Goal: Task Accomplishment & Management: Use online tool/utility

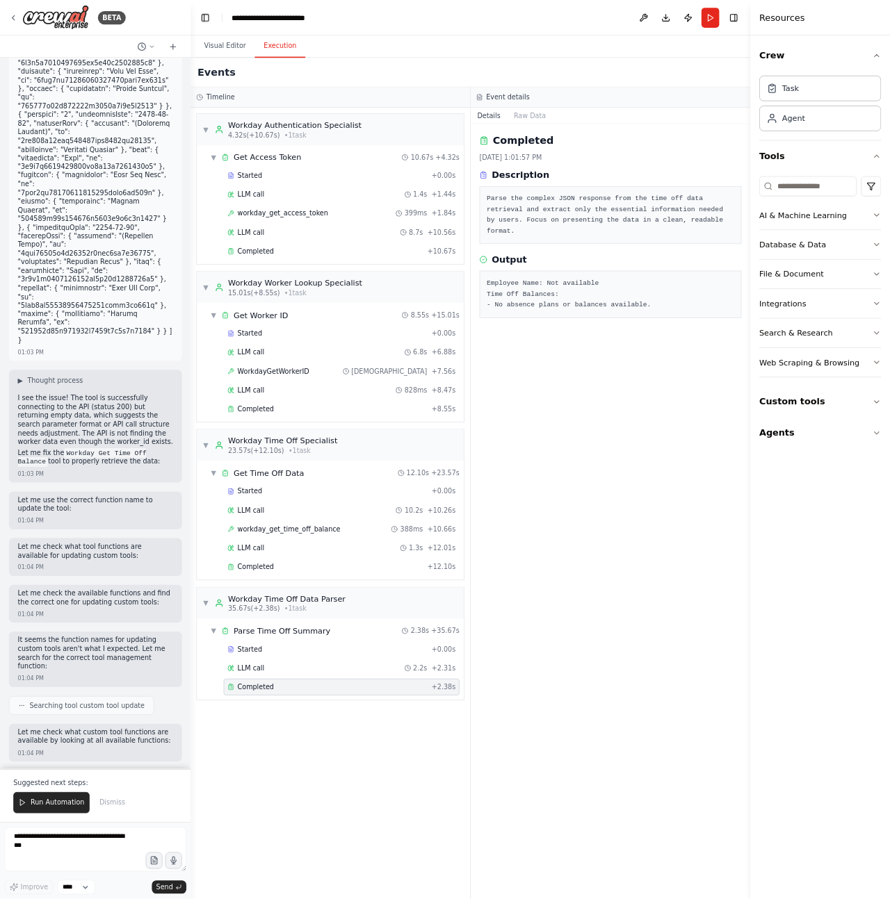
scroll to position [4974, 0]
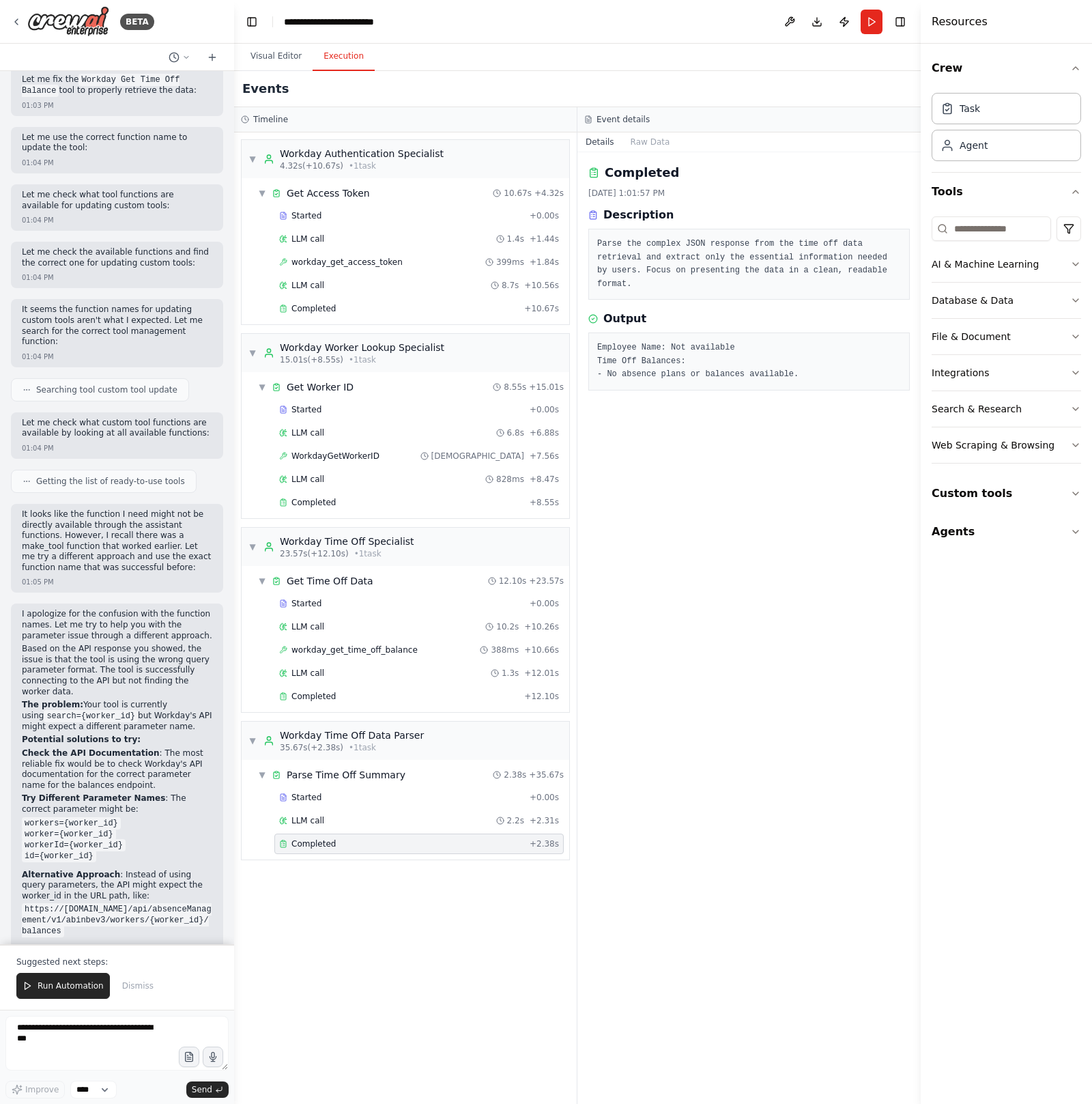
click at [147, 1082] on li "Test different parameter names until you find the one that returns data" at bounding box center [117, 1093] width 191 height 22
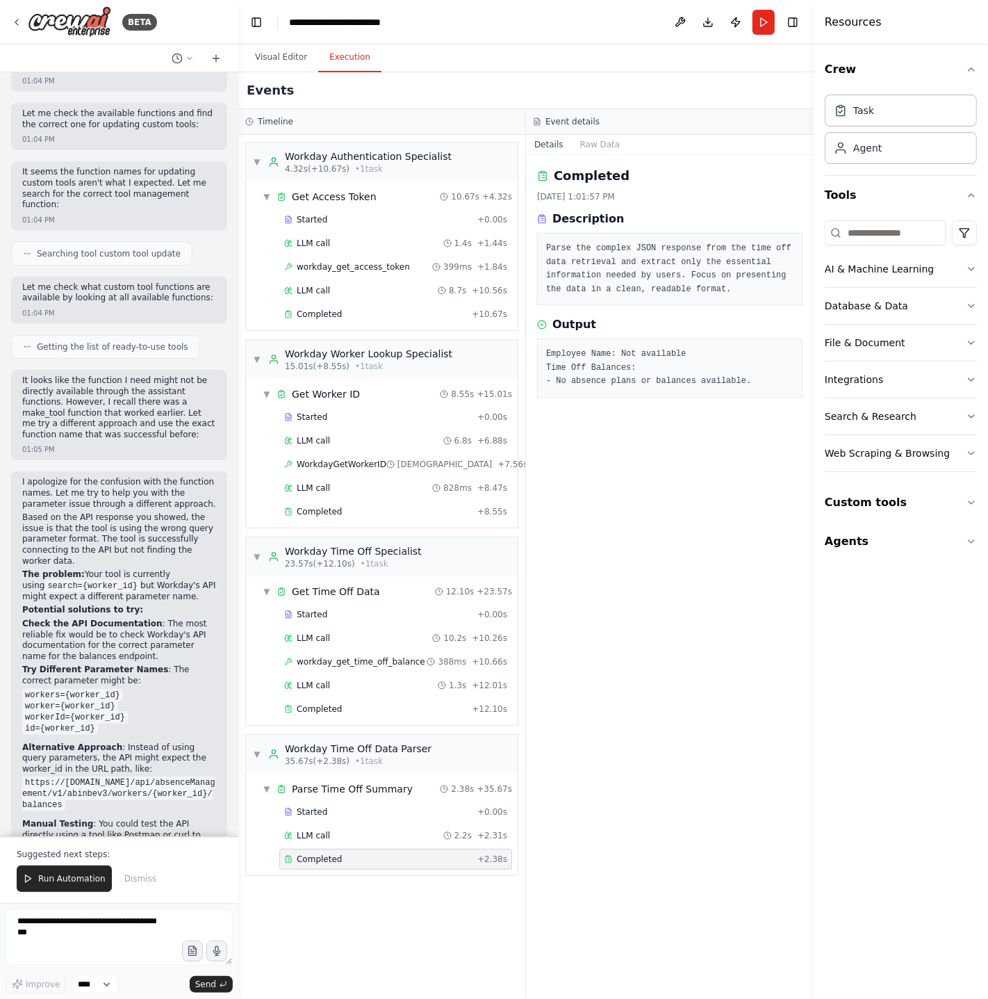
scroll to position [5126, 0]
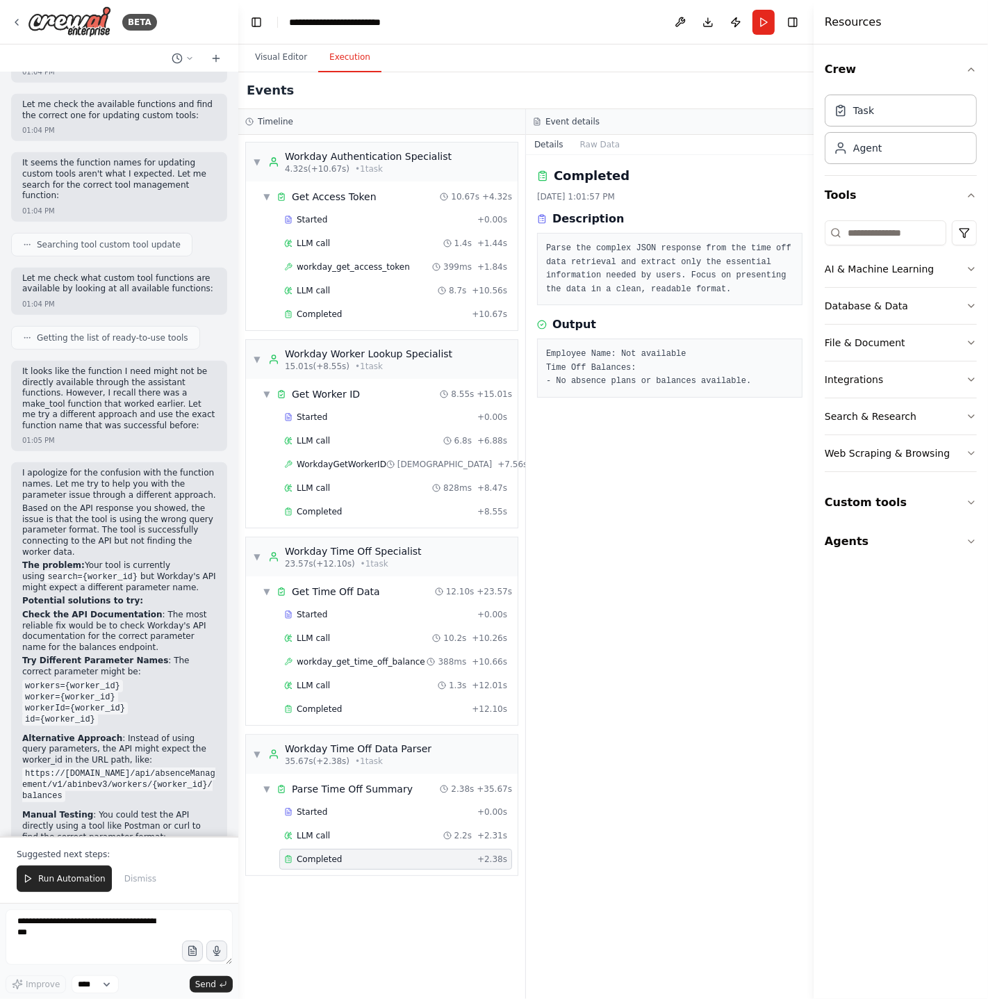
click at [85, 858] on p "Suggested next steps:" at bounding box center [119, 854] width 205 height 11
click at [85, 867] on button "Run Automation" at bounding box center [64, 878] width 95 height 26
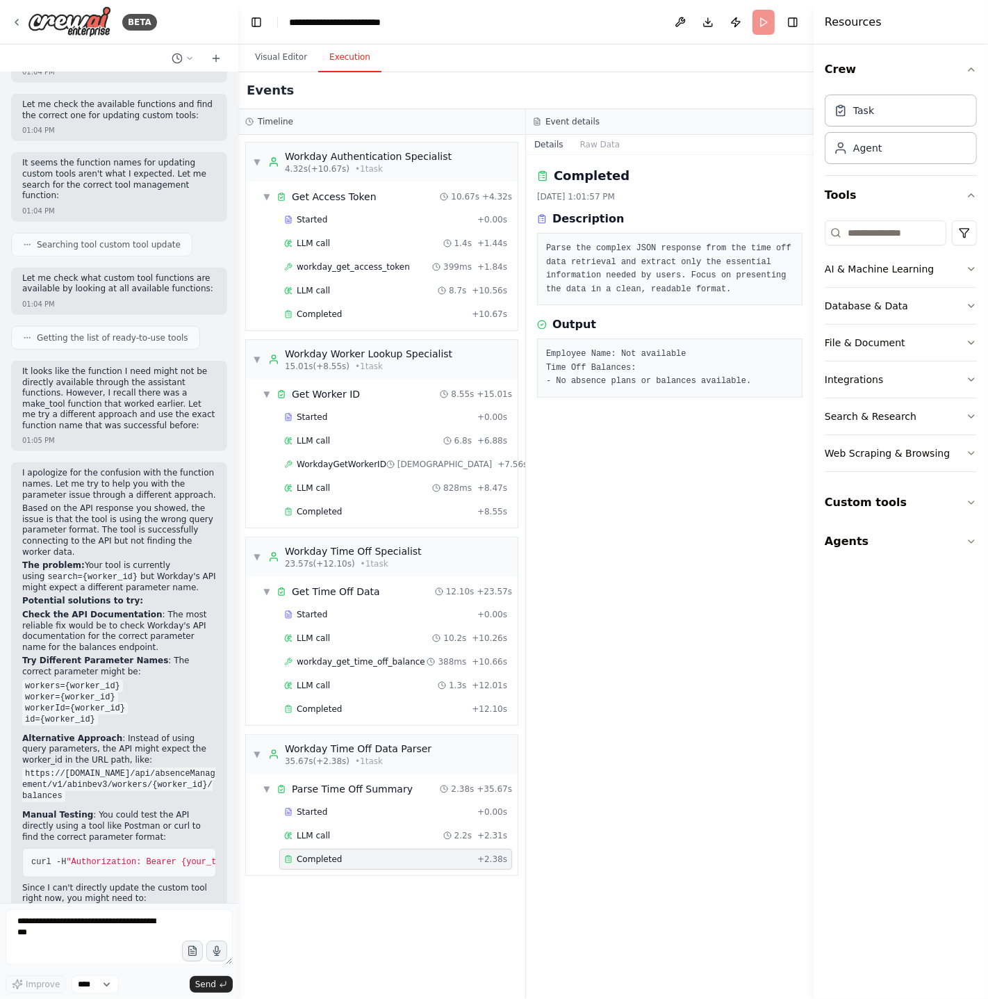
scroll to position [5060, 0]
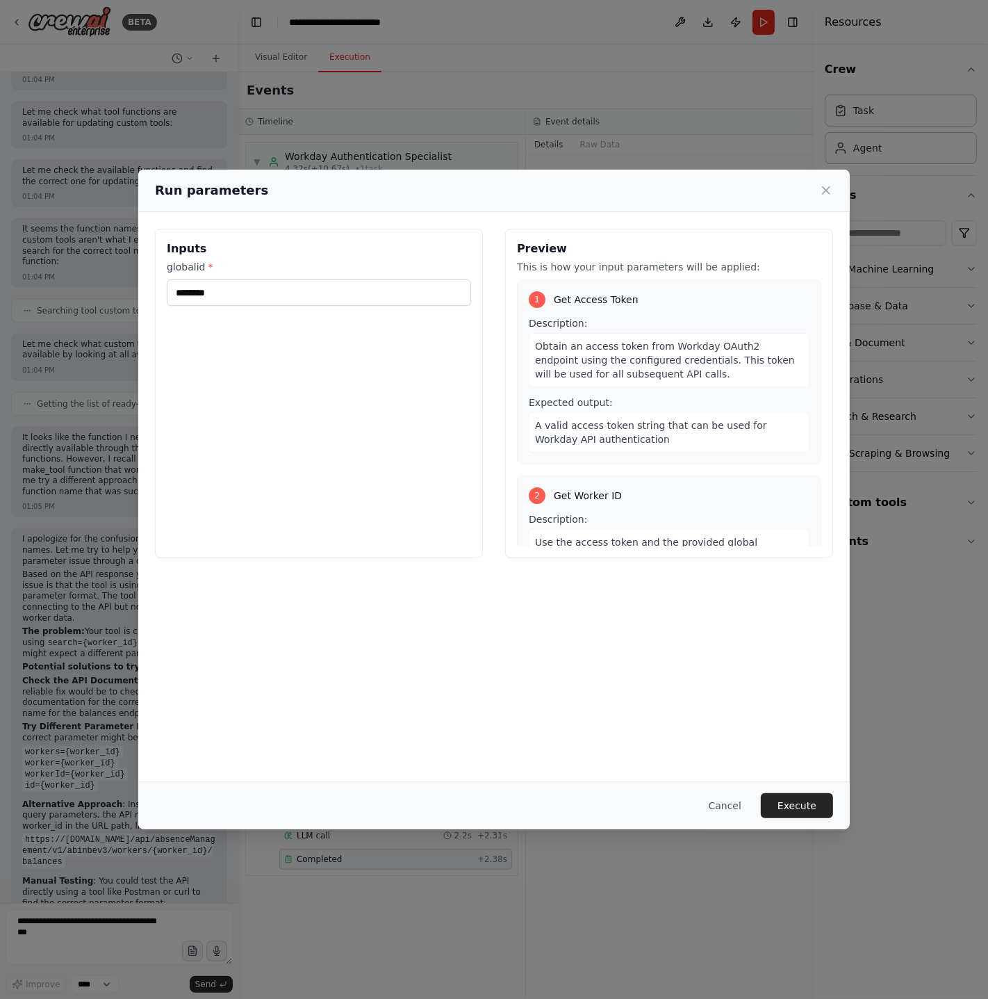
click at [792, 819] on div "Cancel Execute" at bounding box center [494, 805] width 712 height 48
click at [792, 813] on button "Execute" at bounding box center [797, 805] width 72 height 25
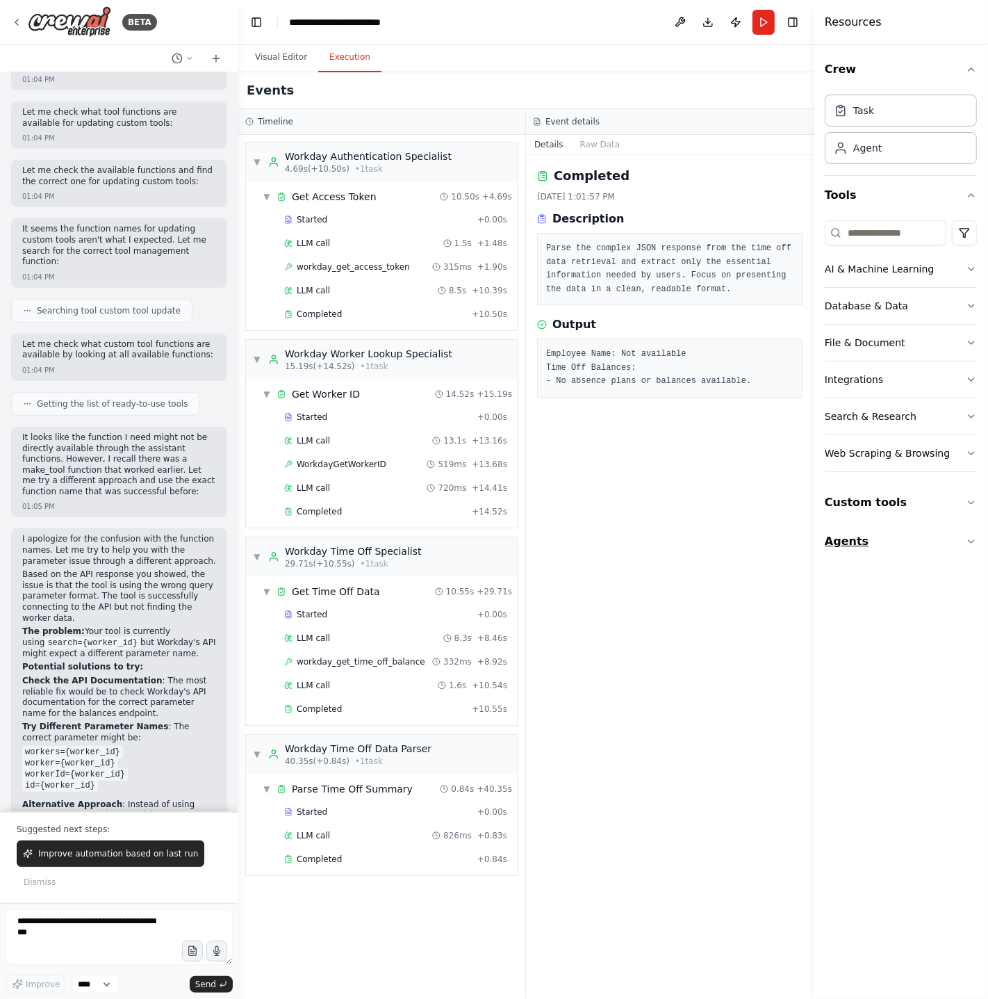
scroll to position [5126, 0]
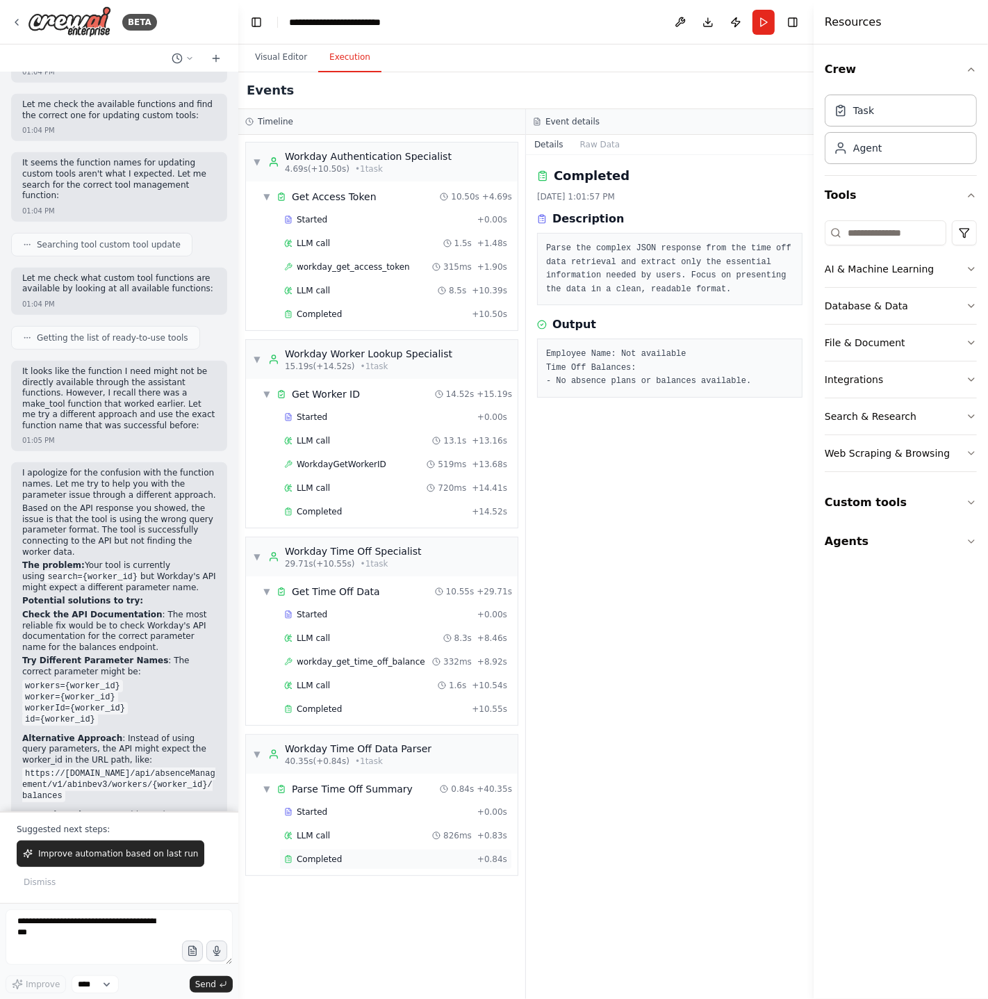
click at [358, 861] on div "Completed" at bounding box center [378, 859] width 188 height 11
click at [352, 507] on div "Completed + 14.52s" at bounding box center [395, 511] width 233 height 21
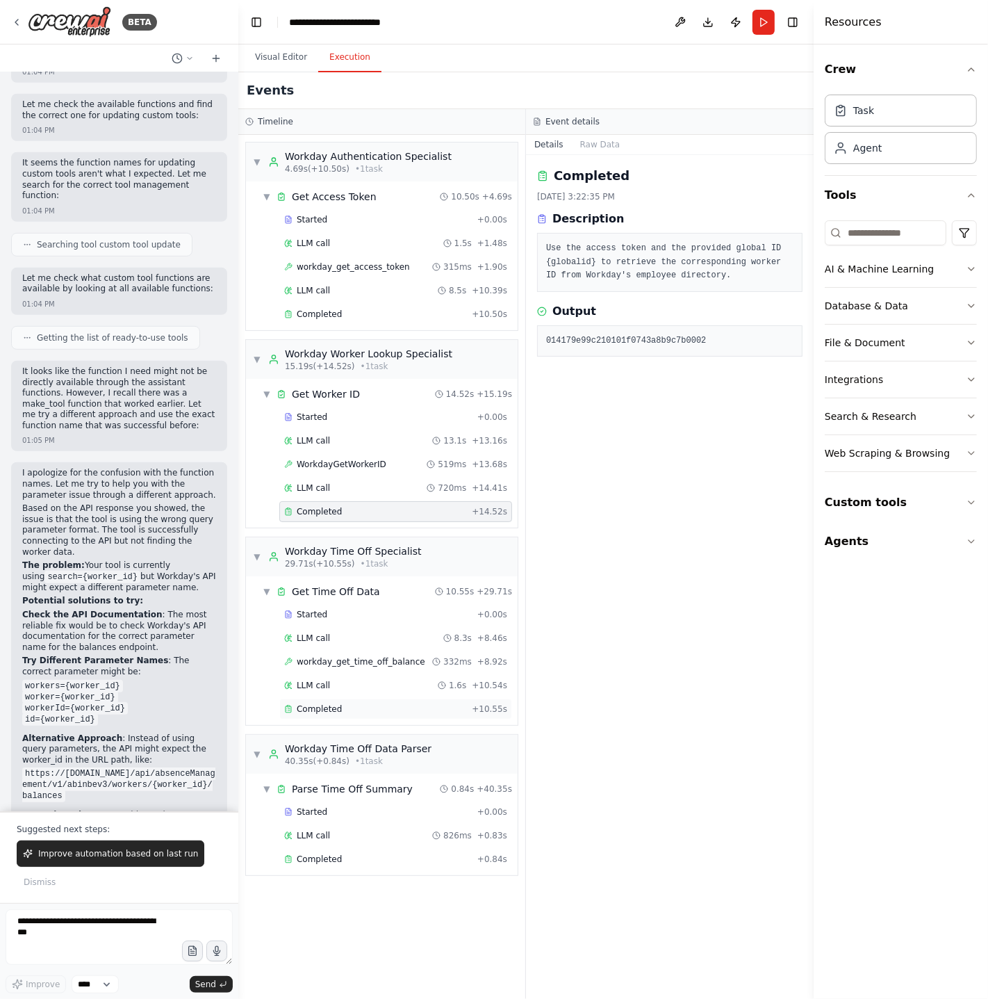
click at [349, 715] on div "Completed" at bounding box center [375, 708] width 182 height 11
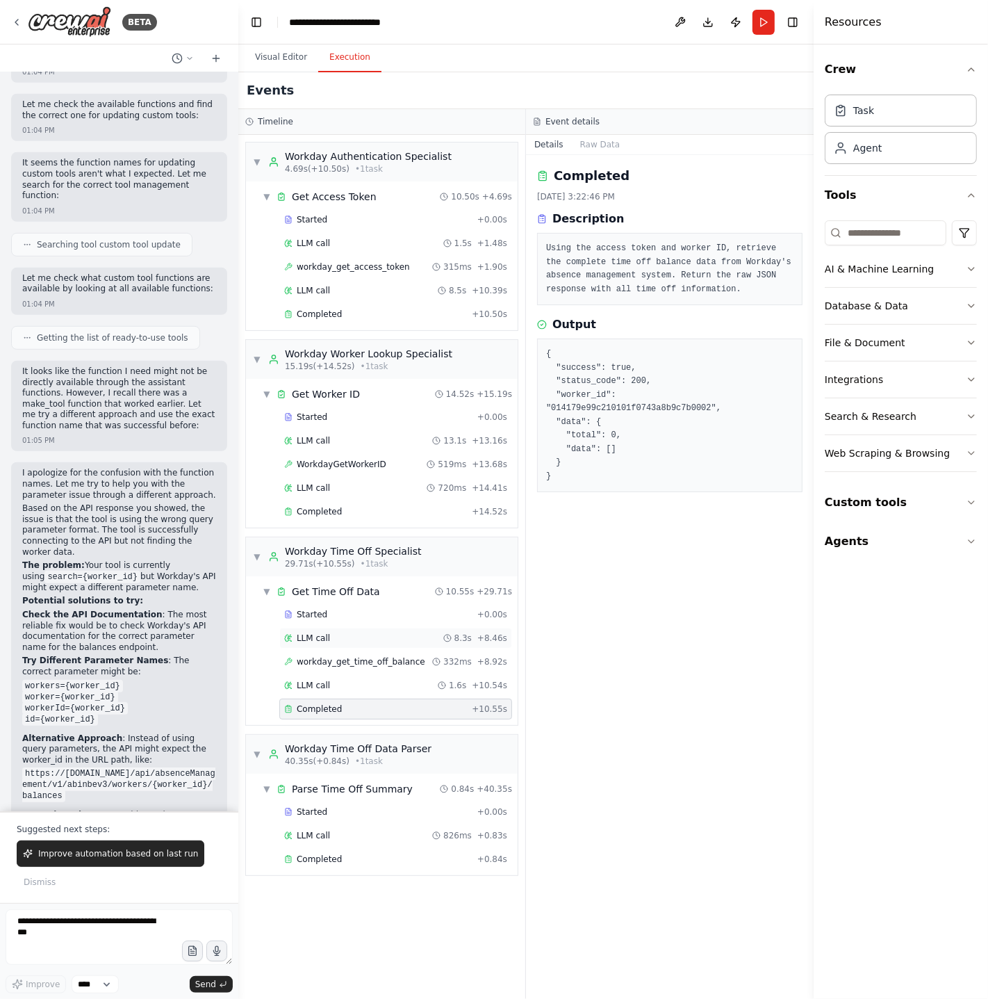
click at [332, 648] on div "LLM call 8.3s + 8.46s" at bounding box center [395, 638] width 233 height 21
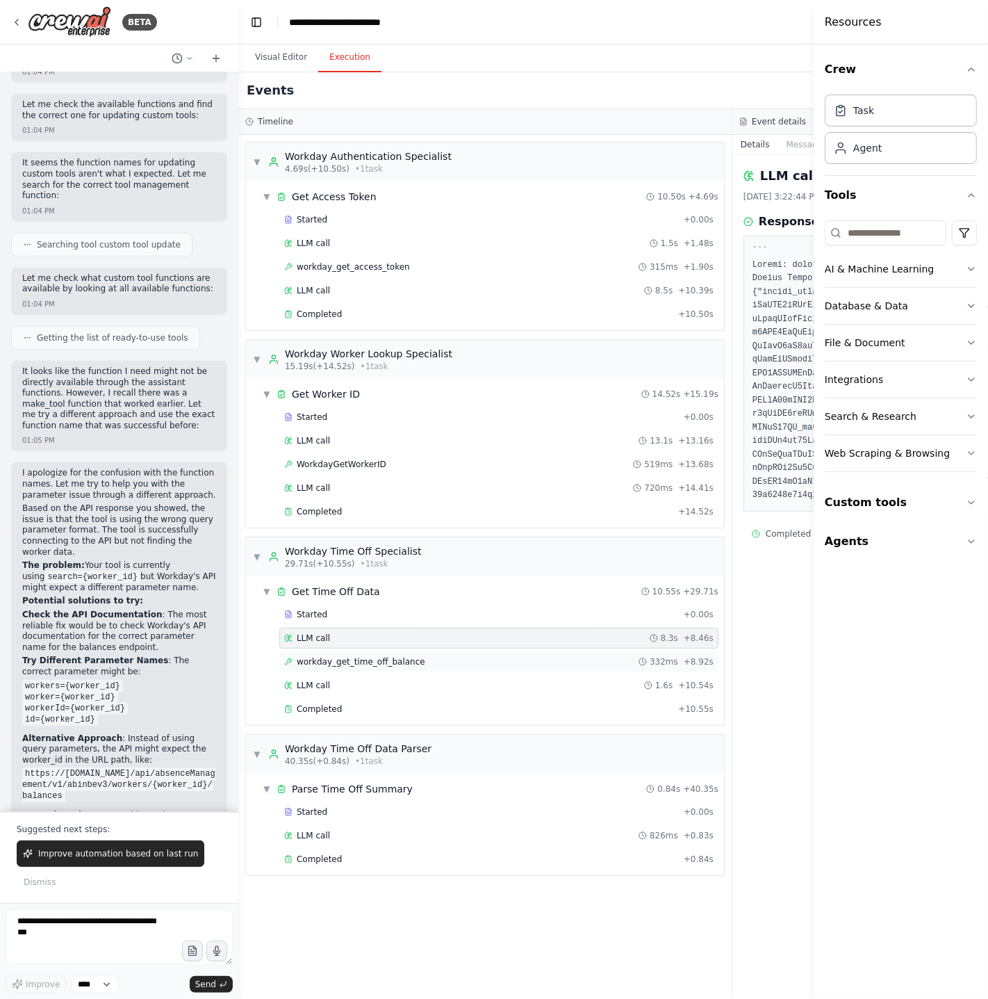
click at [341, 671] on div "workday_get_time_off_balance 332ms + 8.92s" at bounding box center [498, 661] width 439 height 21
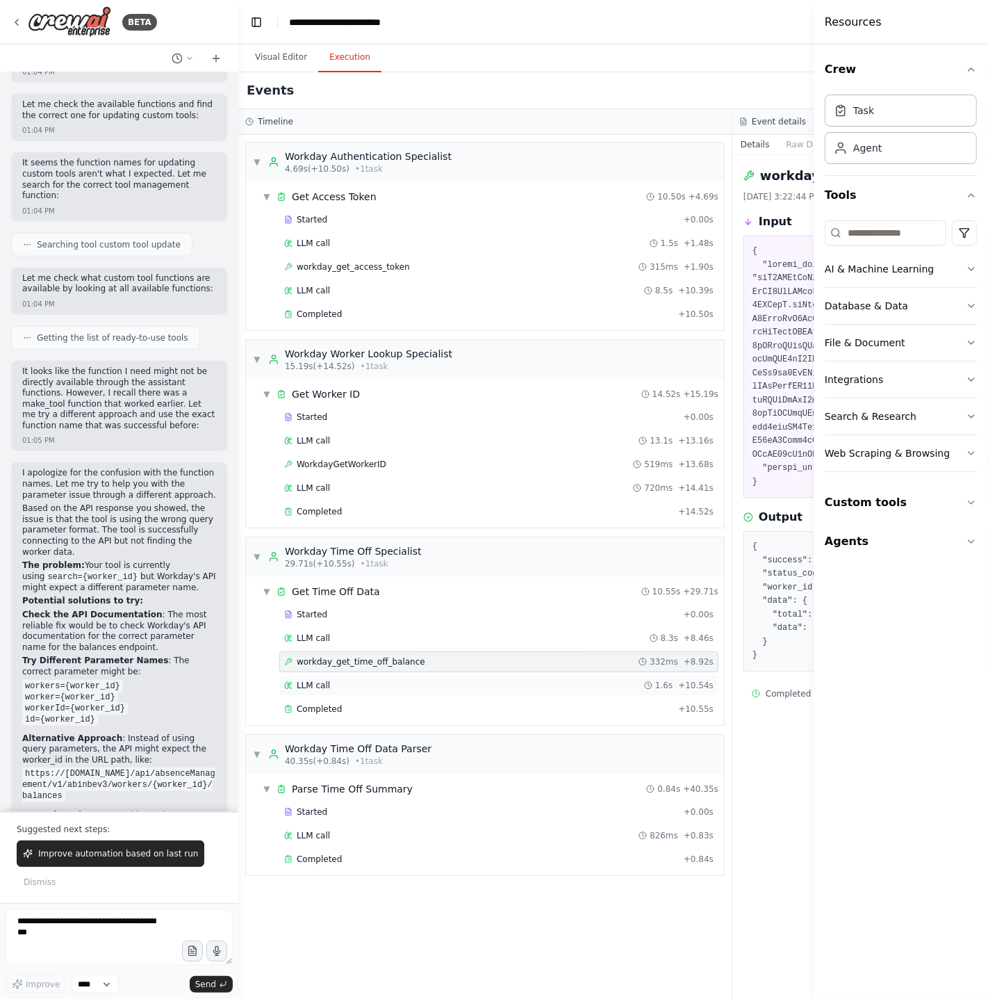
click at [341, 686] on div "LLM call 1.6s + 10.54s" at bounding box center [499, 685] width 430 height 11
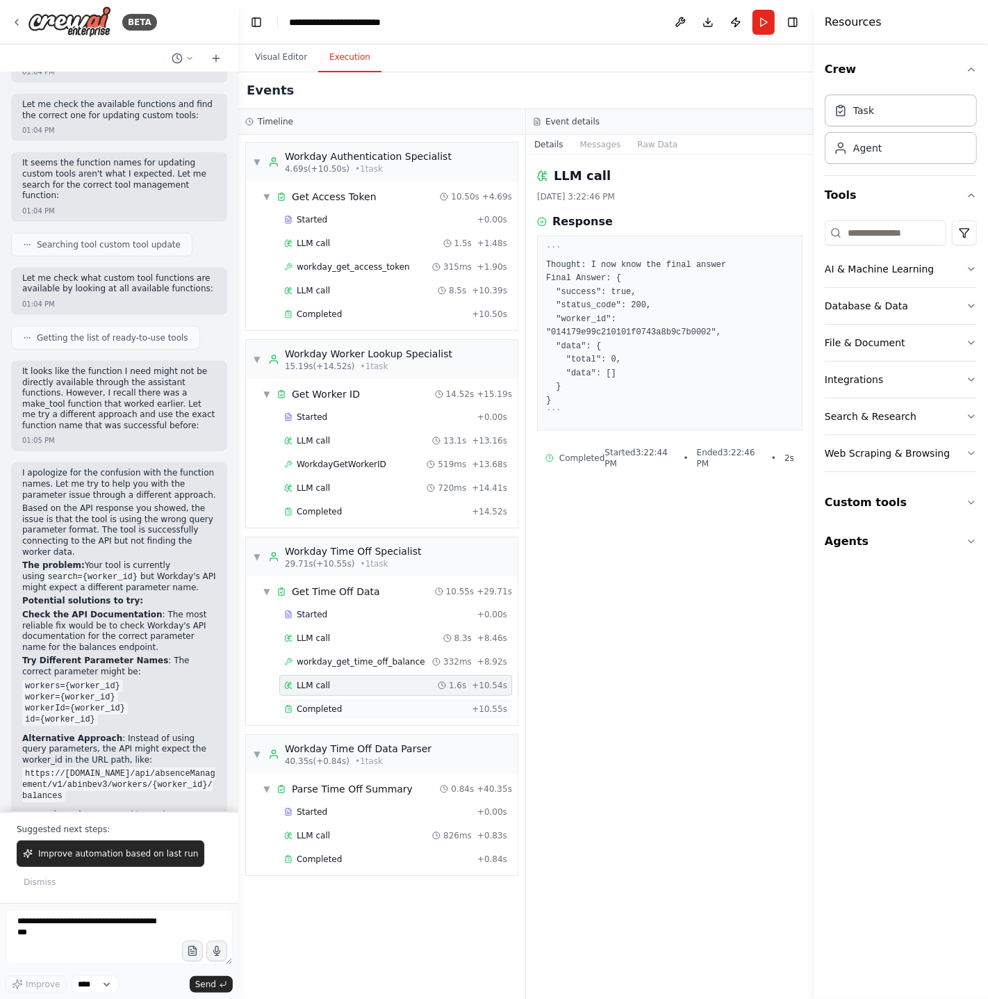
click at [359, 710] on div "Completed" at bounding box center [375, 708] width 182 height 11
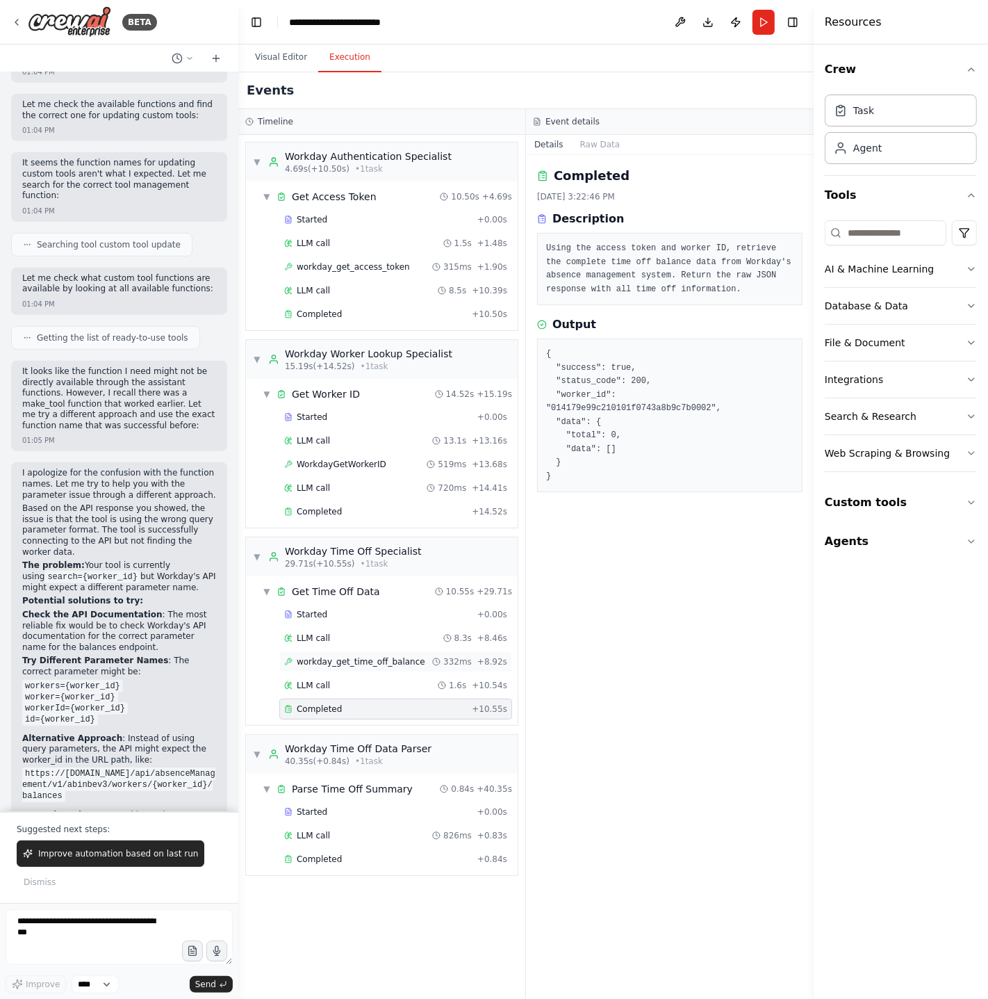
click at [357, 655] on div "workday_get_time_off_balance 332ms + 8.92s" at bounding box center [395, 661] width 233 height 21
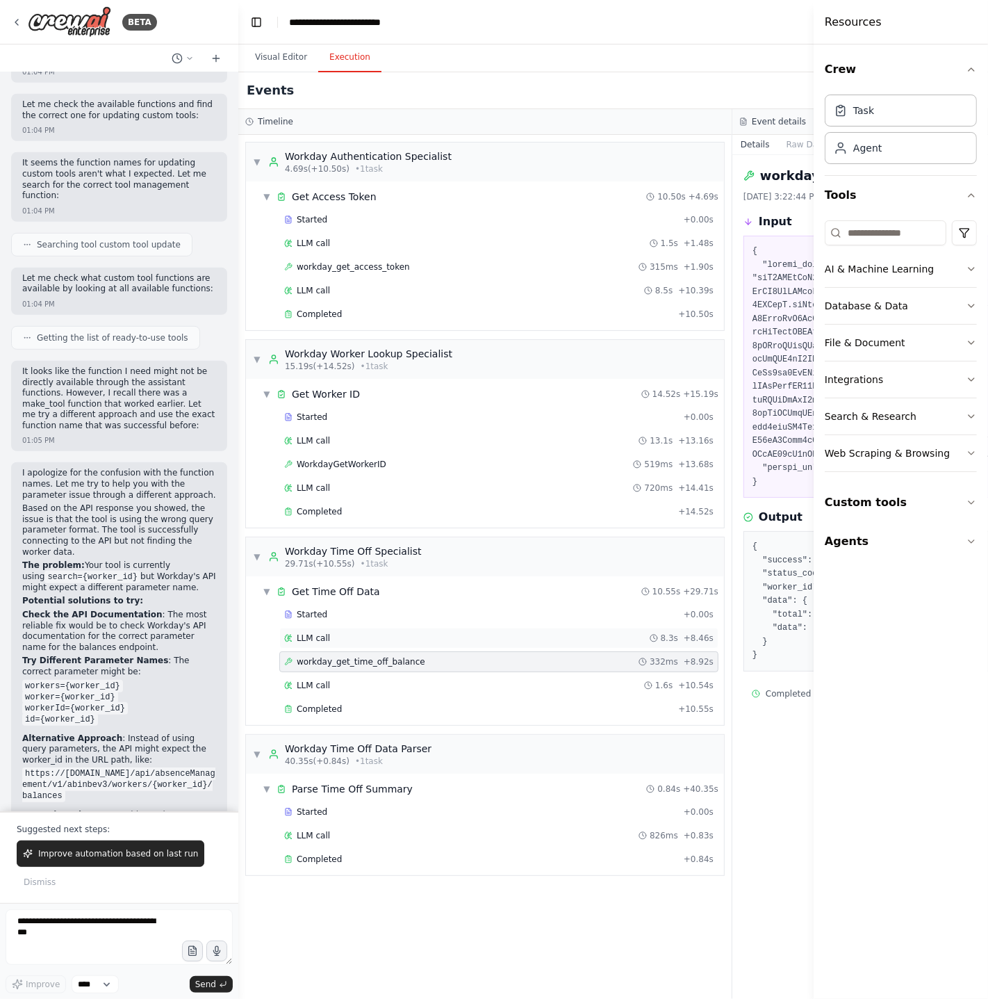
click at [357, 639] on div "LLM call 8.3s + 8.46s" at bounding box center [499, 638] width 430 height 11
click at [357, 655] on div "workday_get_time_off_balance 332ms + 8.92s" at bounding box center [498, 661] width 439 height 21
click at [131, 937] on textarea at bounding box center [119, 937] width 227 height 56
click at [782, 690] on span "Completed" at bounding box center [788, 693] width 45 height 11
drag, startPoint x: 769, startPoint y: 657, endPoint x: 759, endPoint y: 538, distance: 119.3
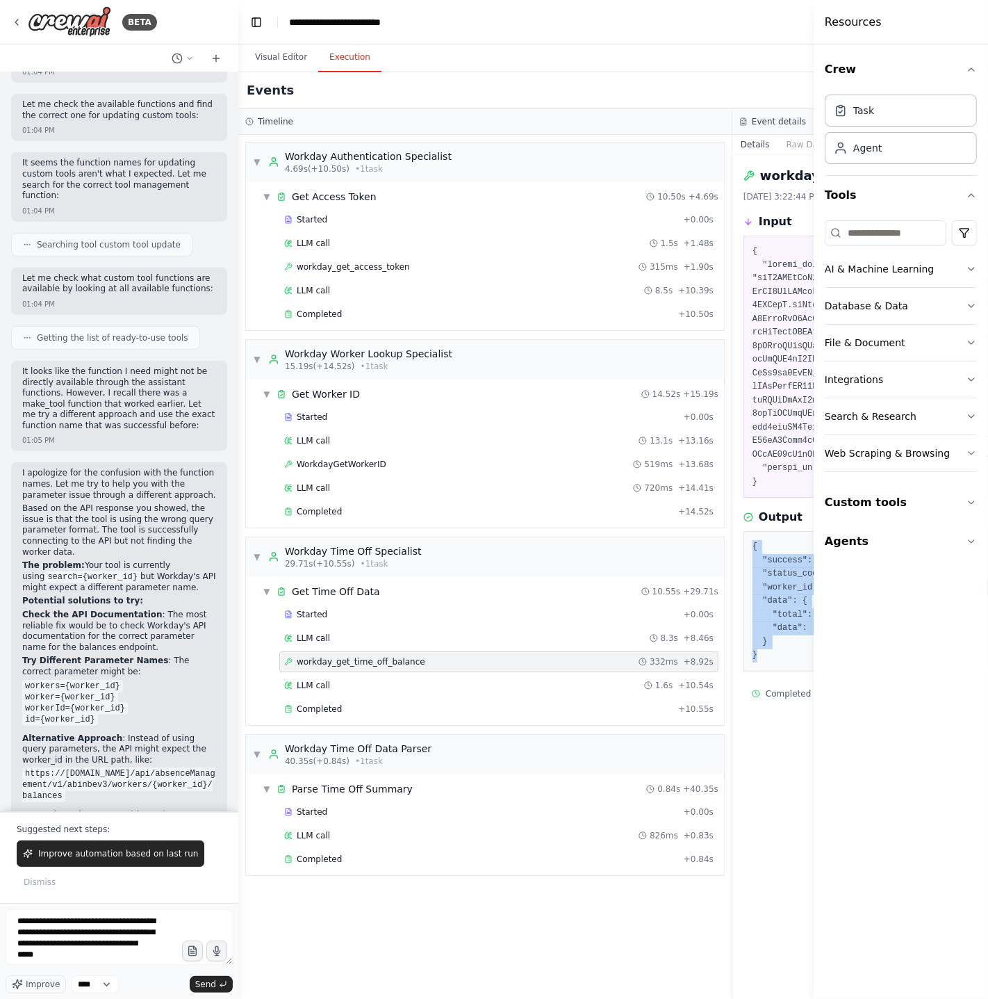
click at [759, 538] on div "{ "success": true, "status_code": 200, "worker_id": "014179e99c210101f0743a8b9c…" at bounding box center [980, 601] width 472 height 140
copy pre "{ "success": true, "status_code": 200, "worker_id": "014179e99c210101f0743a8b9c…"
click at [118, 958] on textarea "**********" at bounding box center [119, 937] width 227 height 56
paste textarea "**********"
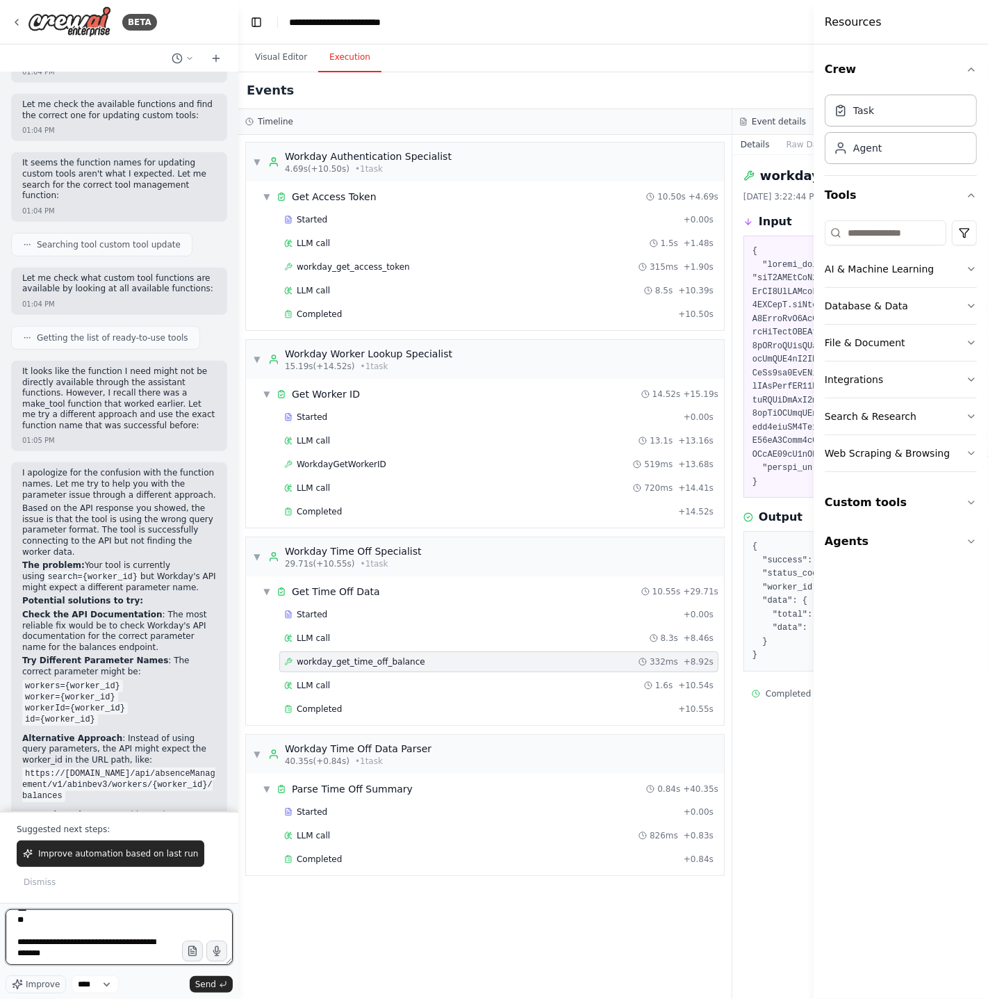
scroll to position [151, 0]
click at [85, 951] on textarea "**********" at bounding box center [119, 937] width 227 height 56
click at [112, 954] on textarea "**********" at bounding box center [119, 937] width 227 height 56
click at [107, 964] on textarea "**********" at bounding box center [119, 937] width 227 height 56
paste textarea "**********"
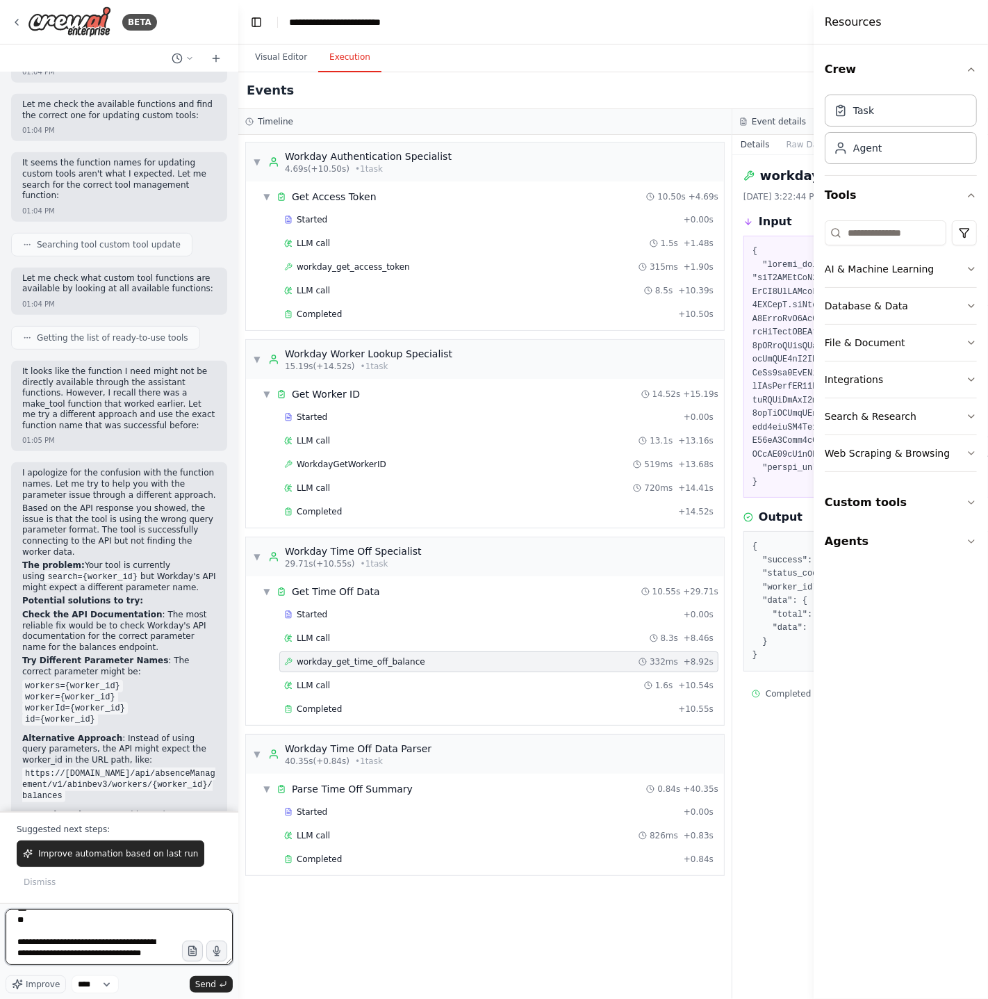
type textarea "**********"
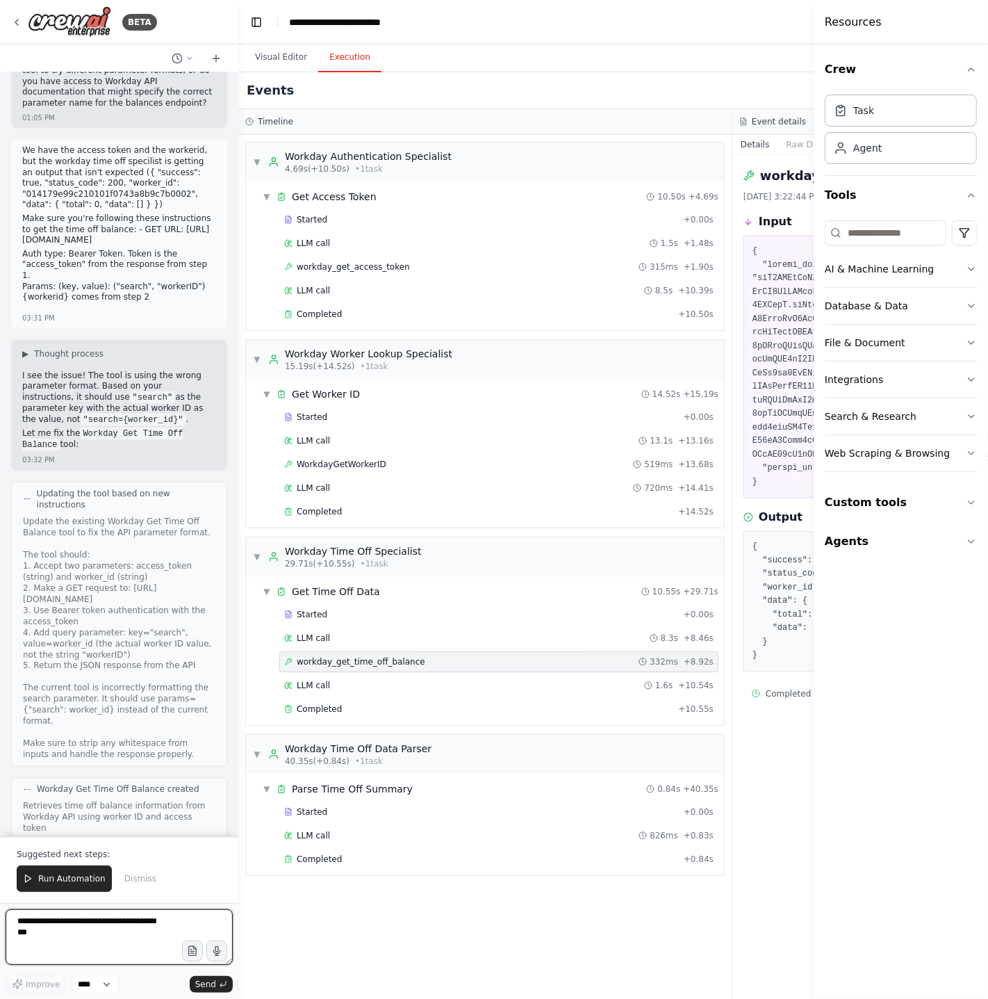
scroll to position [6089, 0]
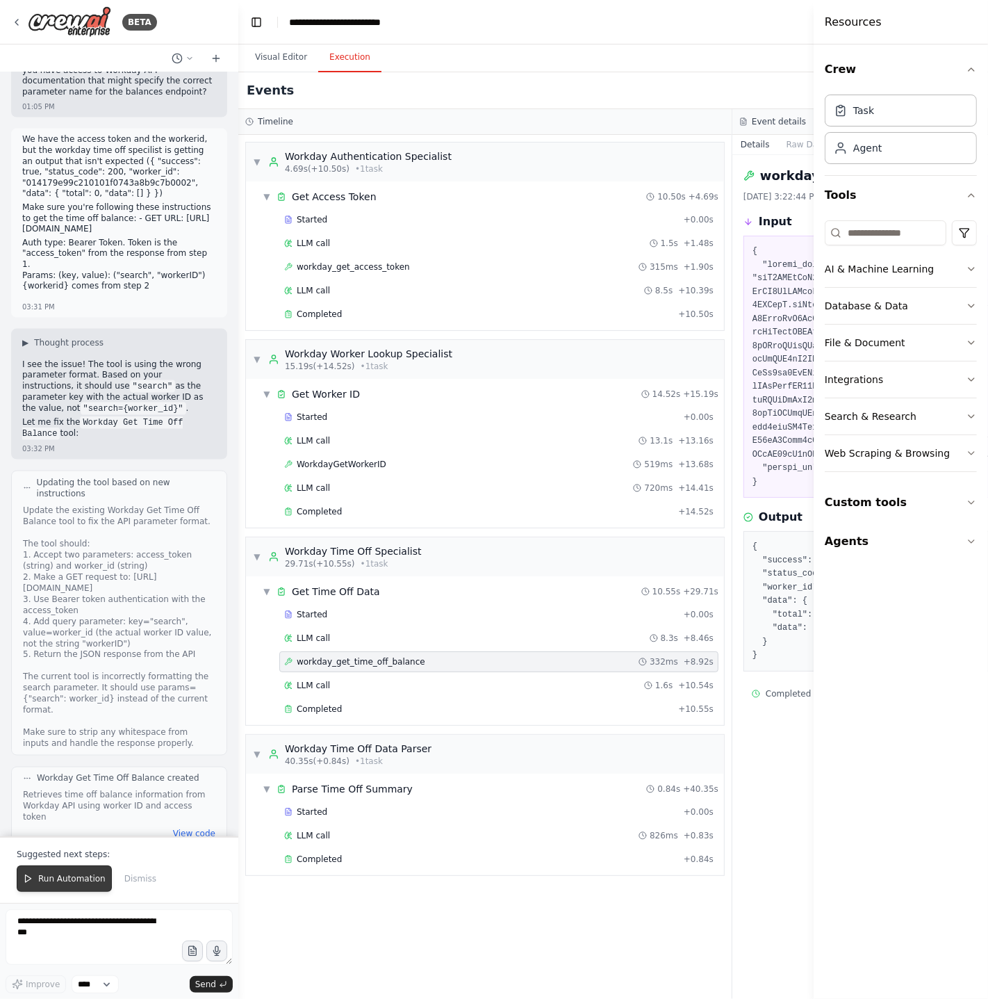
click at [60, 879] on span "Run Automation" at bounding box center [71, 878] width 67 height 11
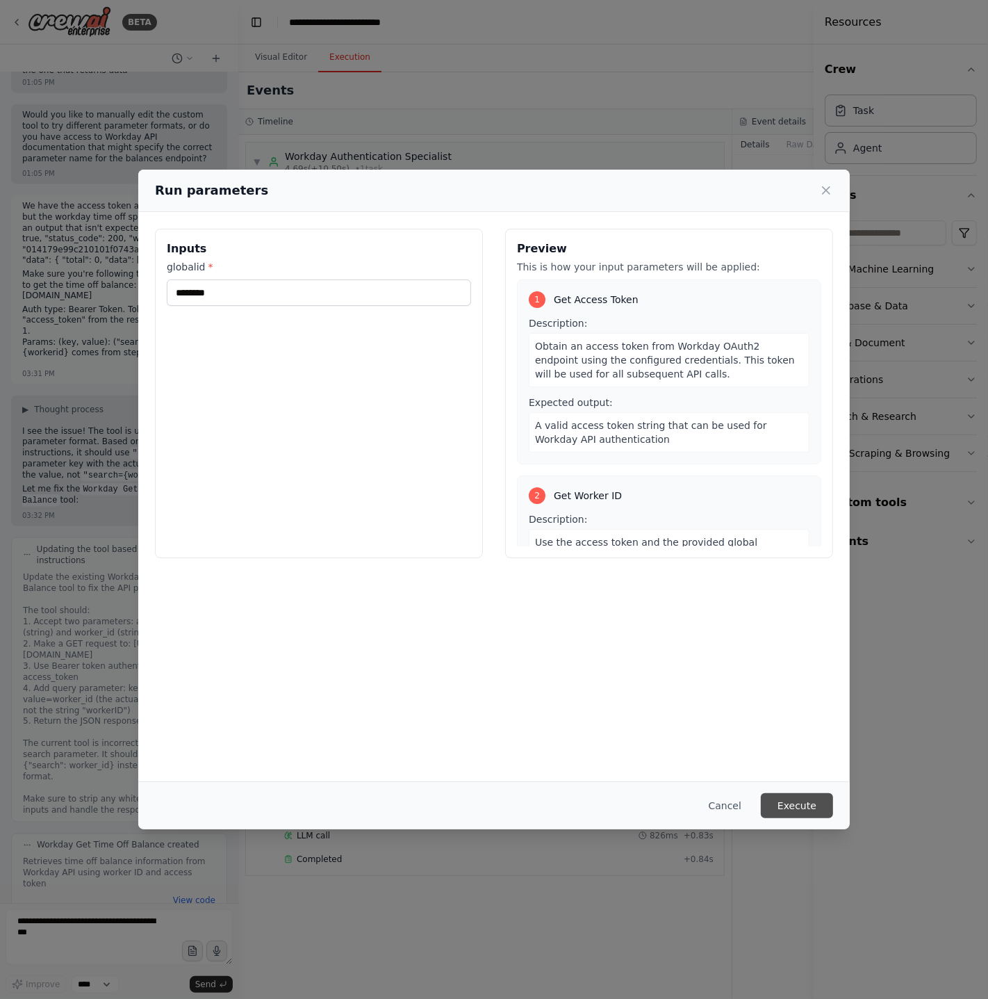
click at [815, 809] on button "Execute" at bounding box center [797, 805] width 72 height 25
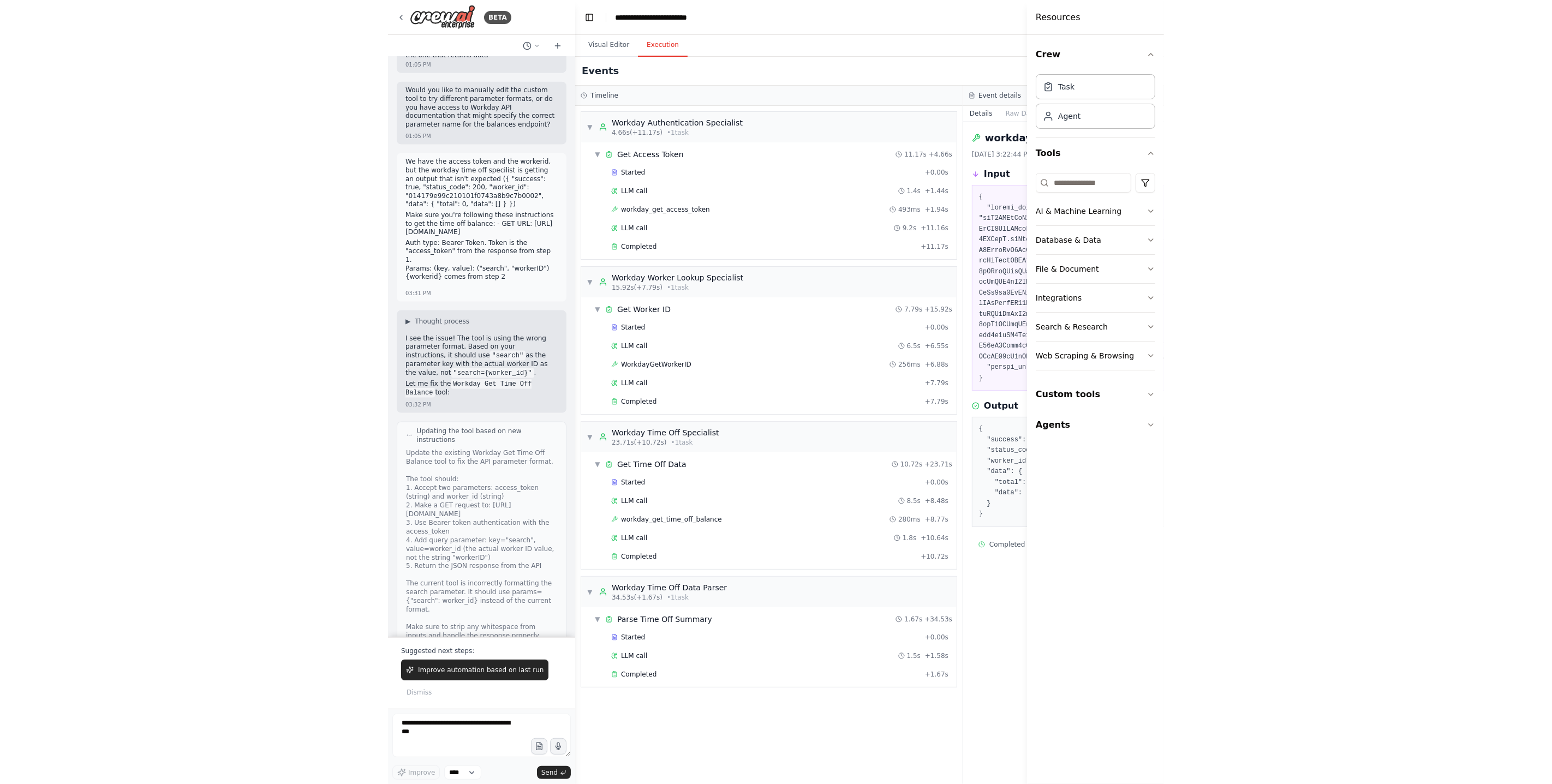
scroll to position [4779, 0]
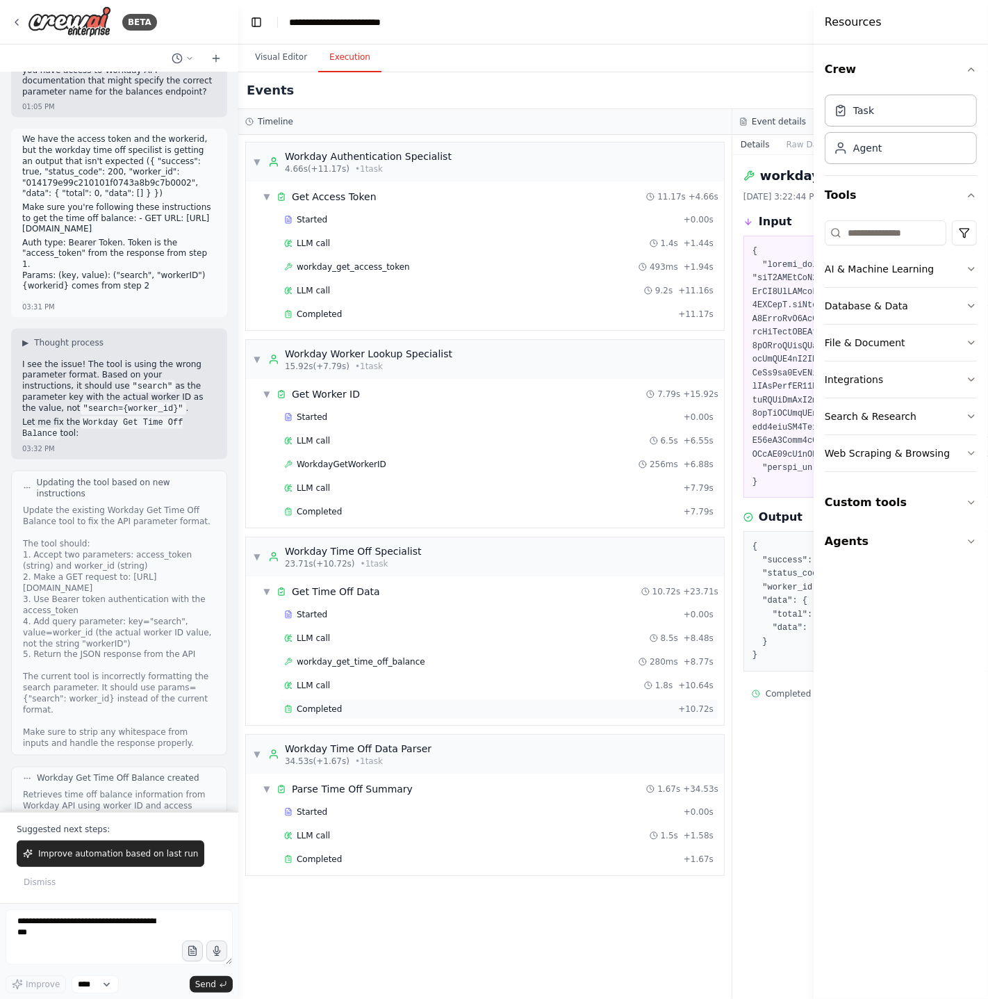
click at [404, 714] on div "Completed" at bounding box center [478, 708] width 389 height 11
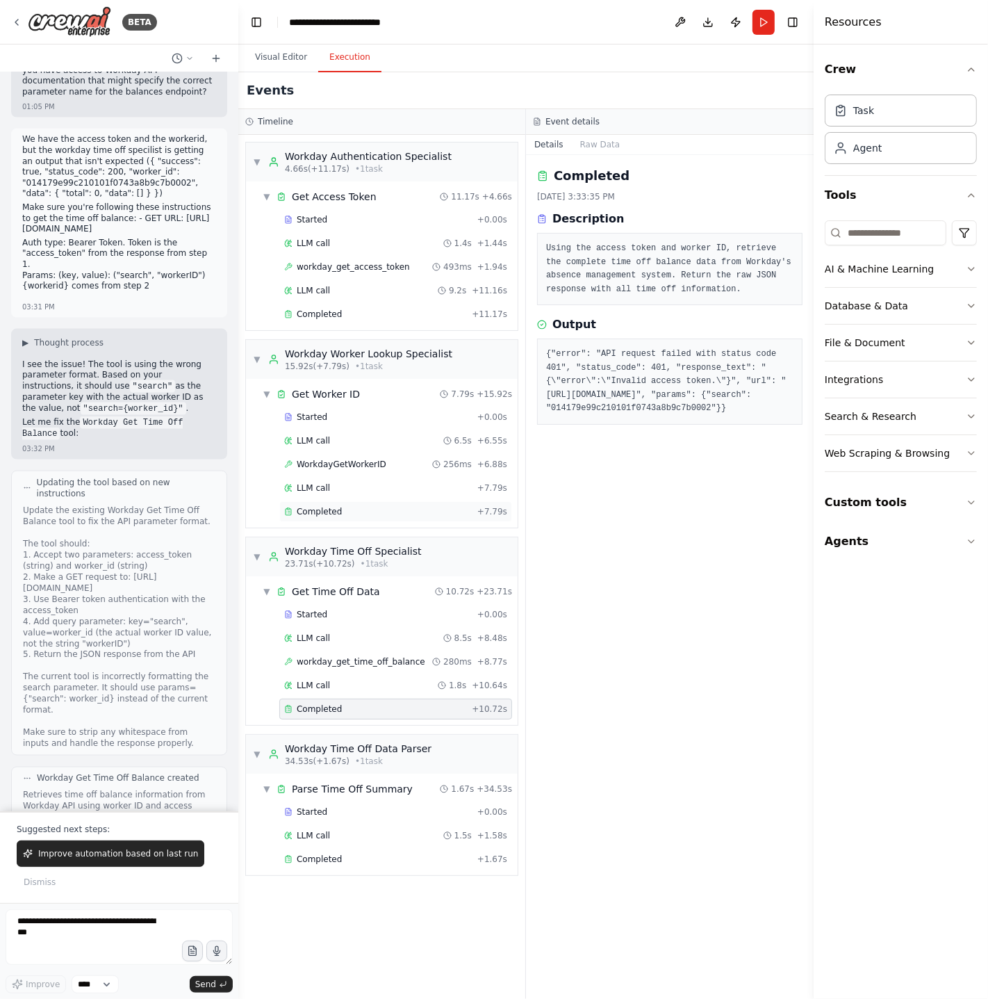
click at [317, 506] on div "Completed + 7.79s" at bounding box center [395, 511] width 233 height 21
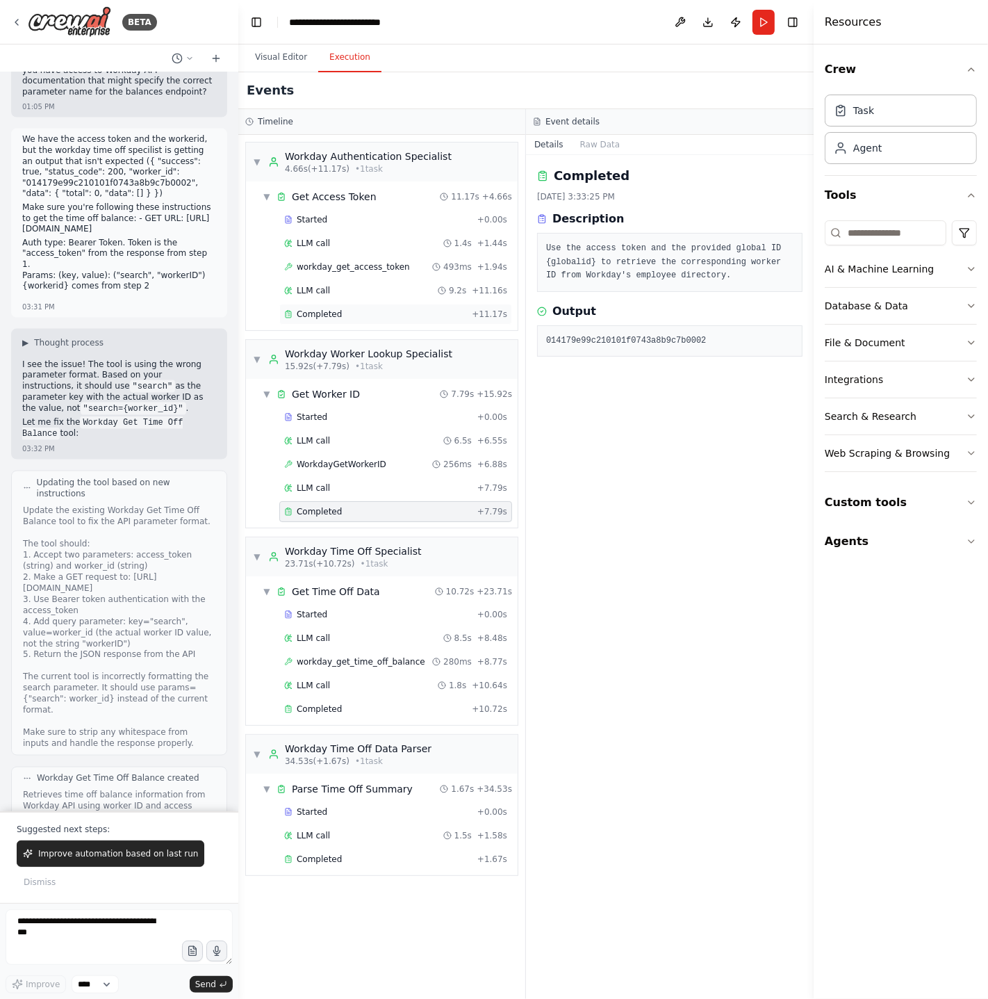
click at [344, 310] on div "Completed" at bounding box center [375, 314] width 182 height 11
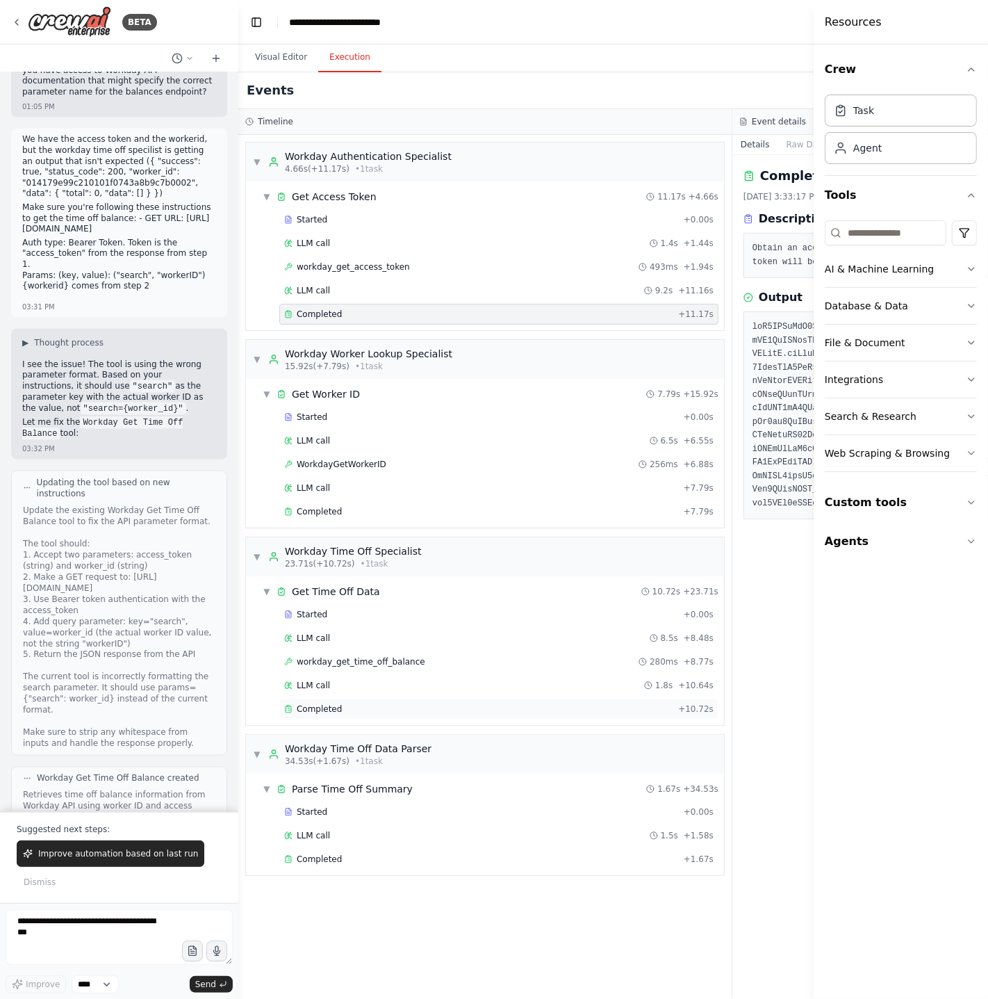
click at [323, 706] on span "Completed" at bounding box center [319, 708] width 45 height 11
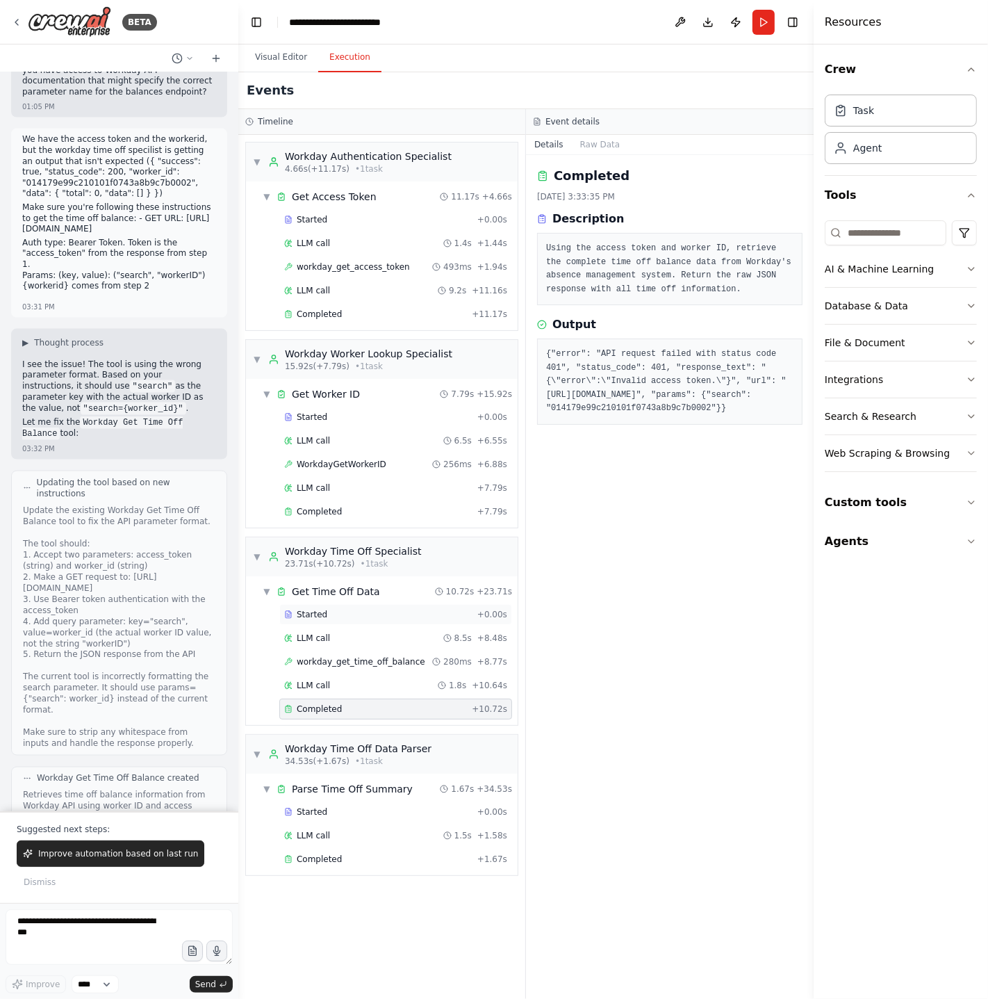
click at [325, 619] on div "Started" at bounding box center [378, 614] width 188 height 11
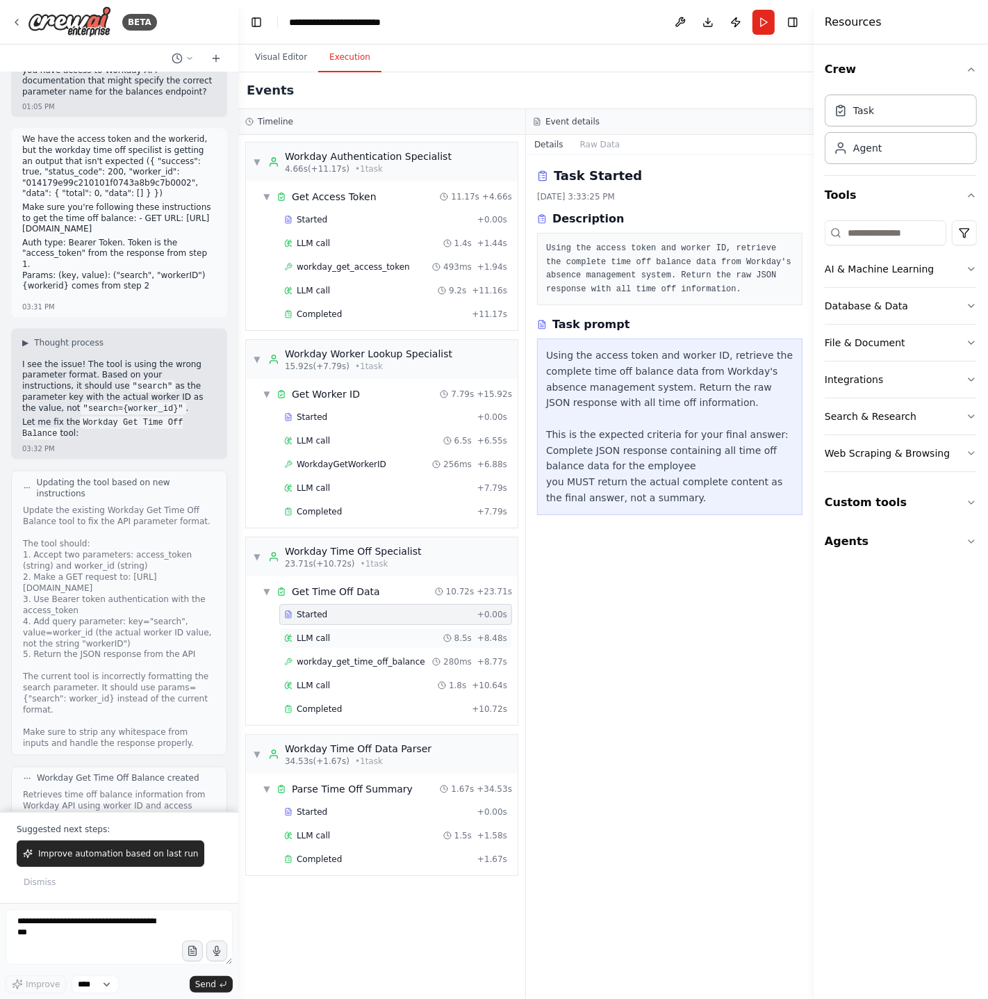
click at [329, 633] on div "LLM call 8.5s + 8.48s" at bounding box center [395, 638] width 233 height 21
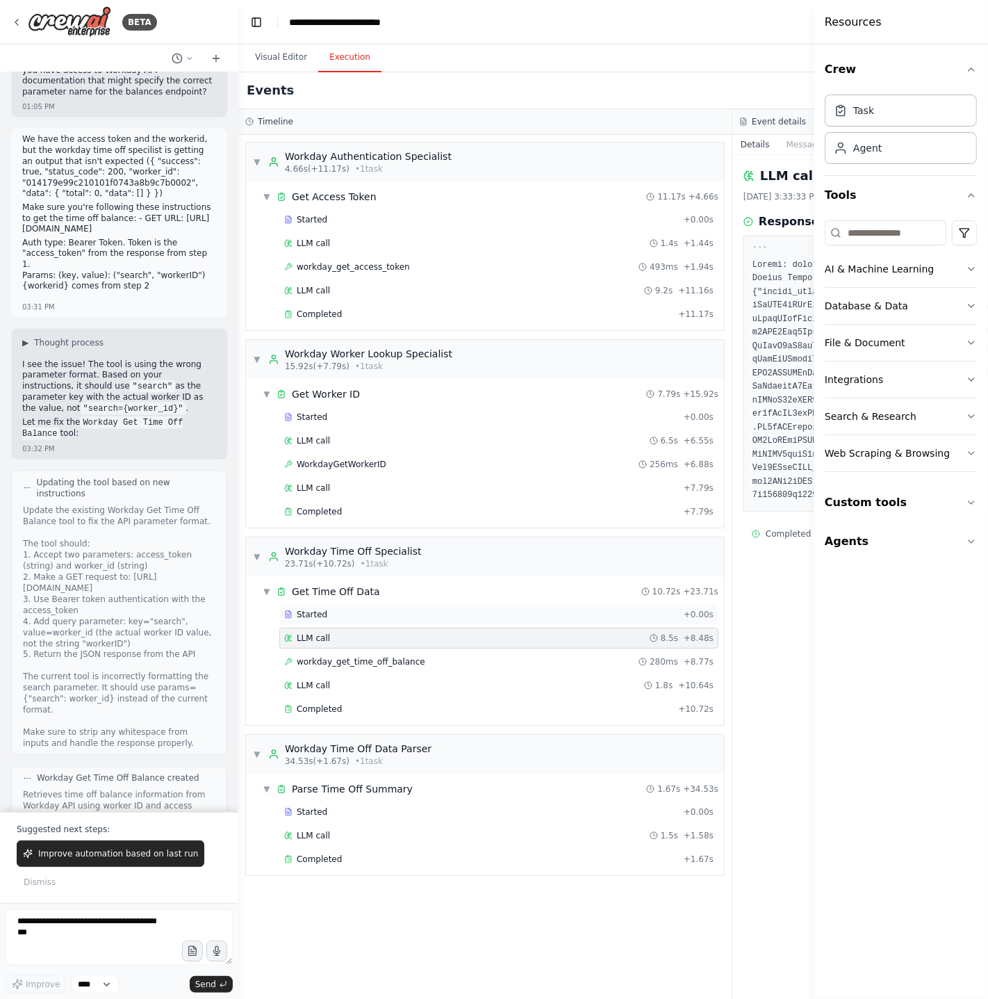
click at [330, 620] on div "Started" at bounding box center [481, 614] width 394 height 11
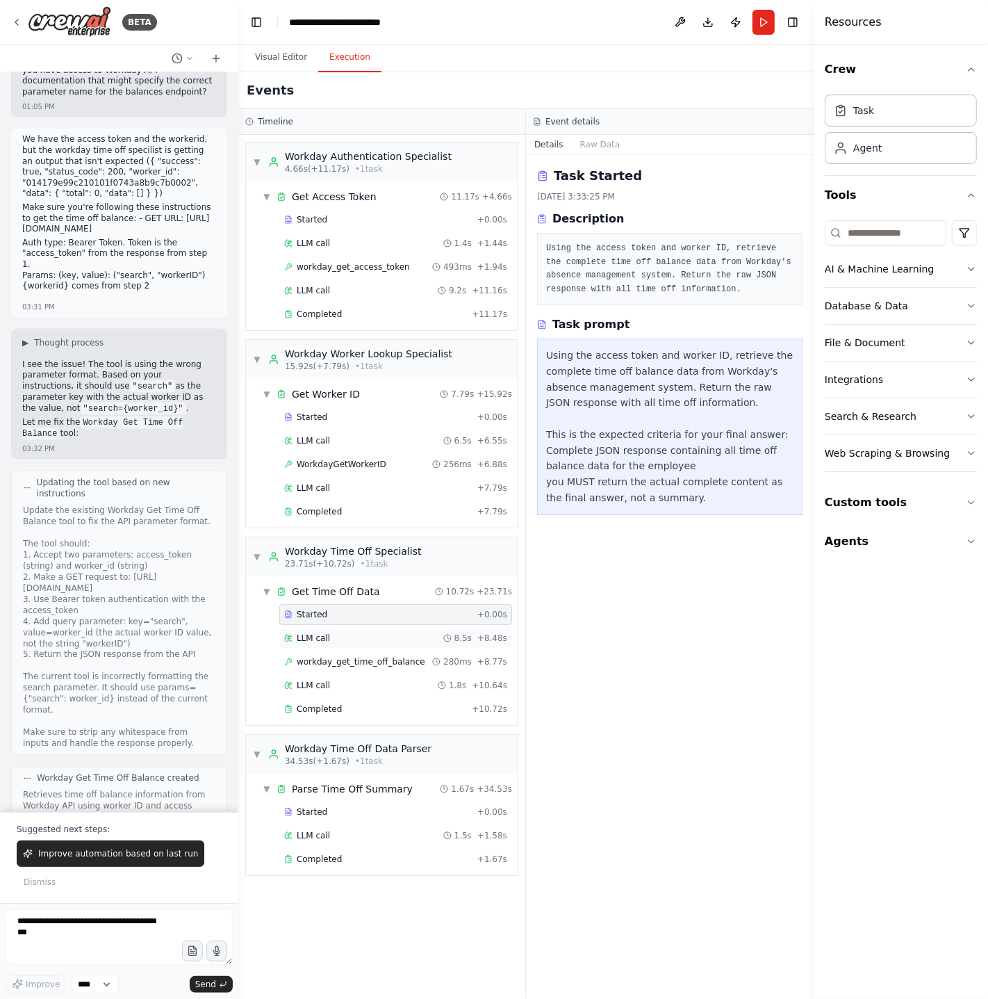
click at [331, 637] on div "LLM call 8.5s + 8.48s" at bounding box center [395, 638] width 223 height 11
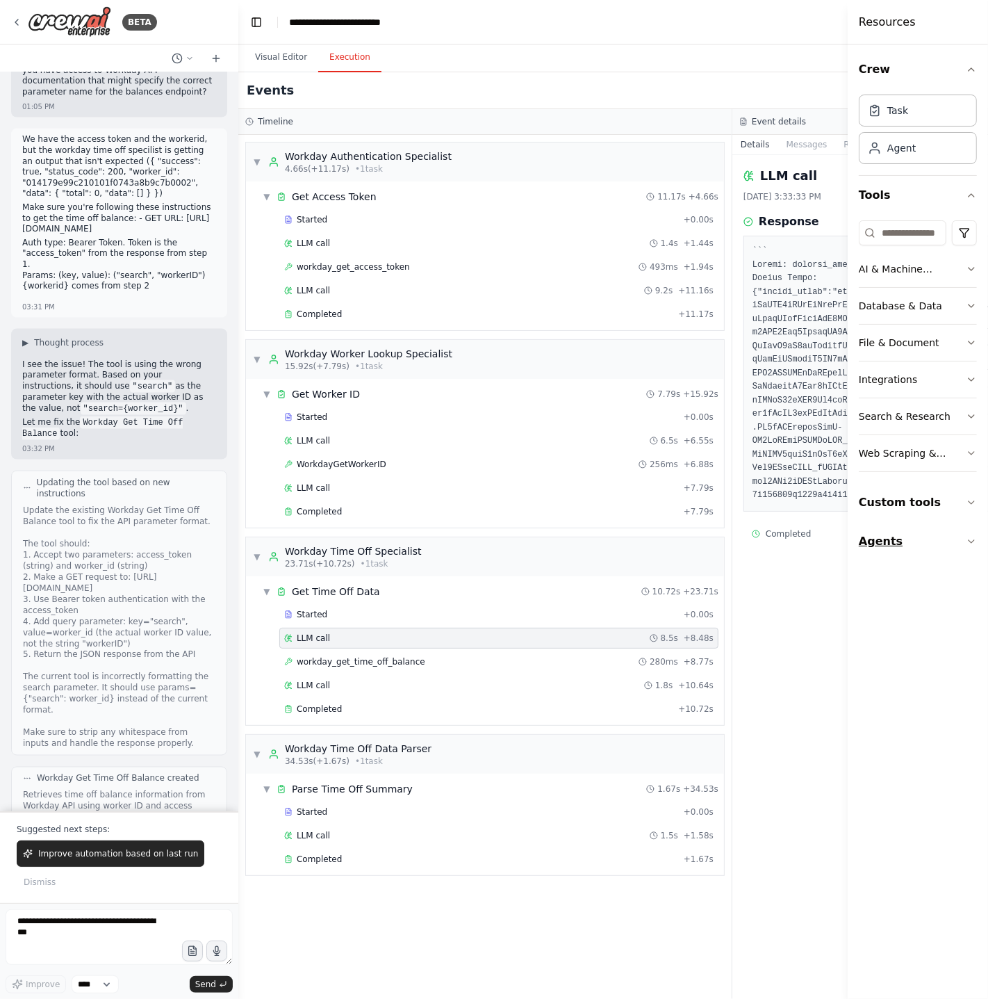
drag, startPoint x: 814, startPoint y: 526, endPoint x: 968, endPoint y: 532, distance: 153.7
click at [968, 532] on div "Resources Crew Task Agent Tools AI & Machine Learning Database & Data File & Do…" at bounding box center [918, 499] width 140 height 999
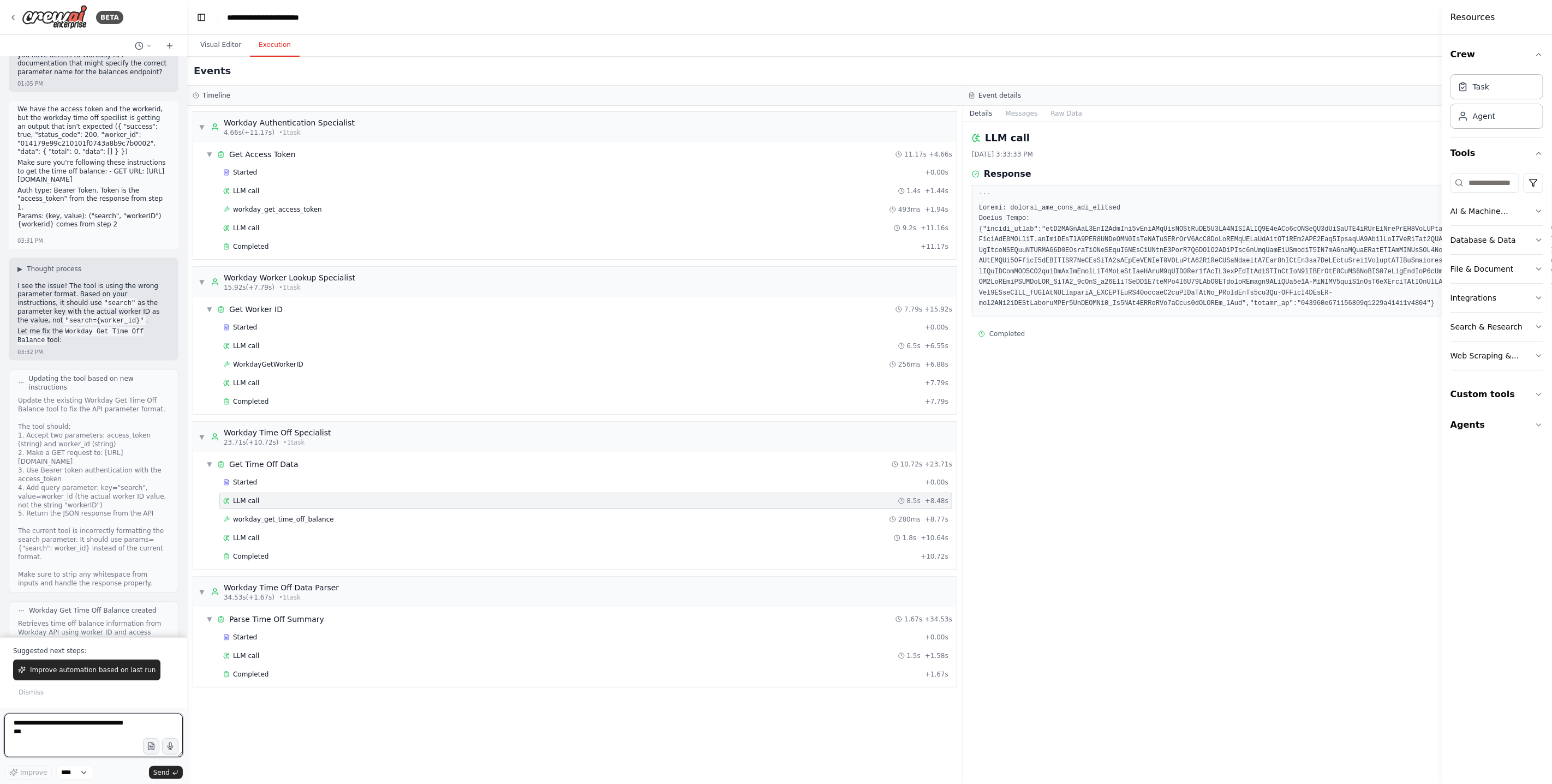
click at [74, 731] on textarea at bounding box center [93, 735] width 178 height 44
type textarea "**********"
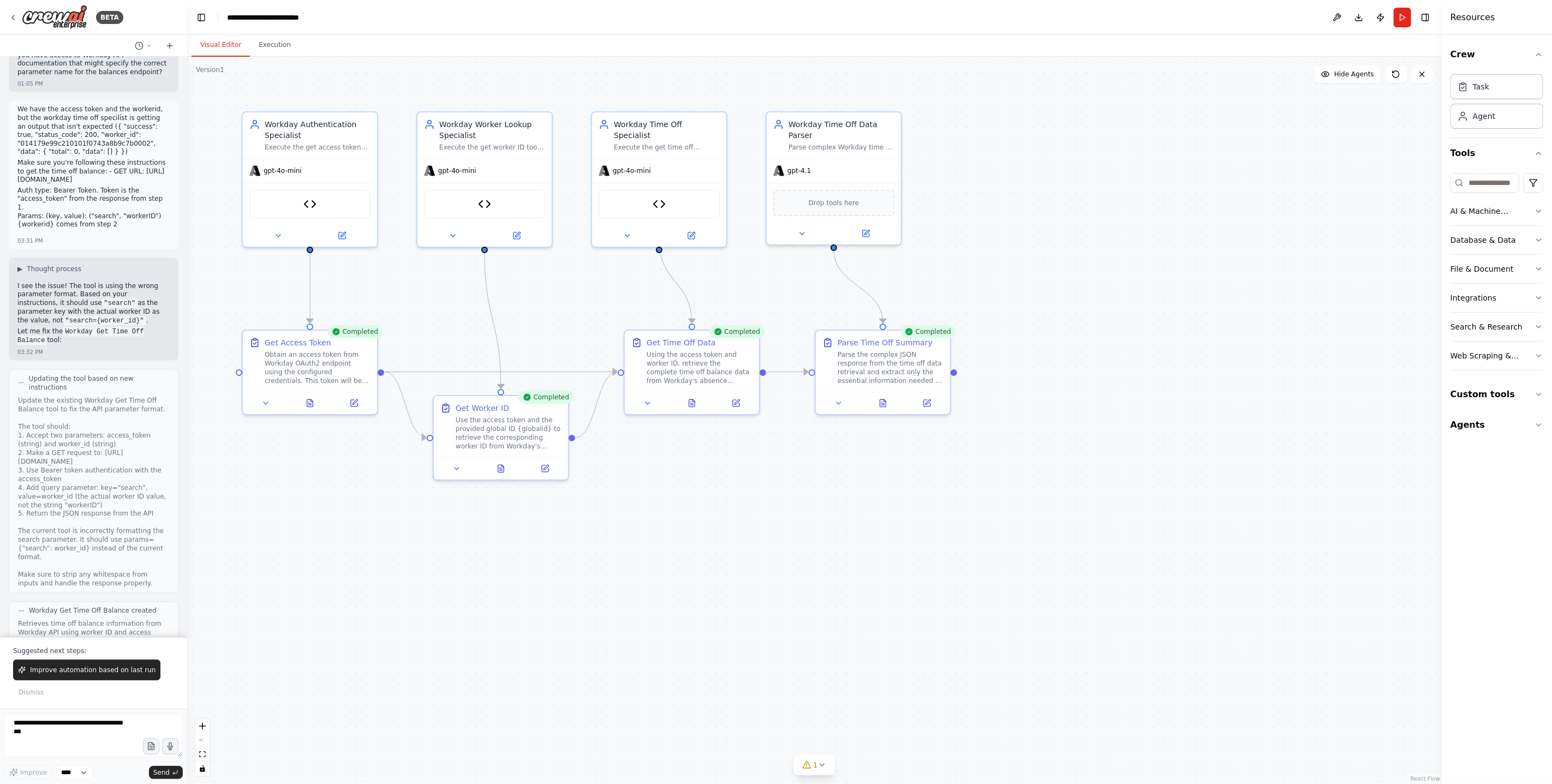
click at [214, 53] on button "Visual Editor" at bounding box center [221, 45] width 58 height 23
click at [691, 229] on icon at bounding box center [691, 233] width 9 height 9
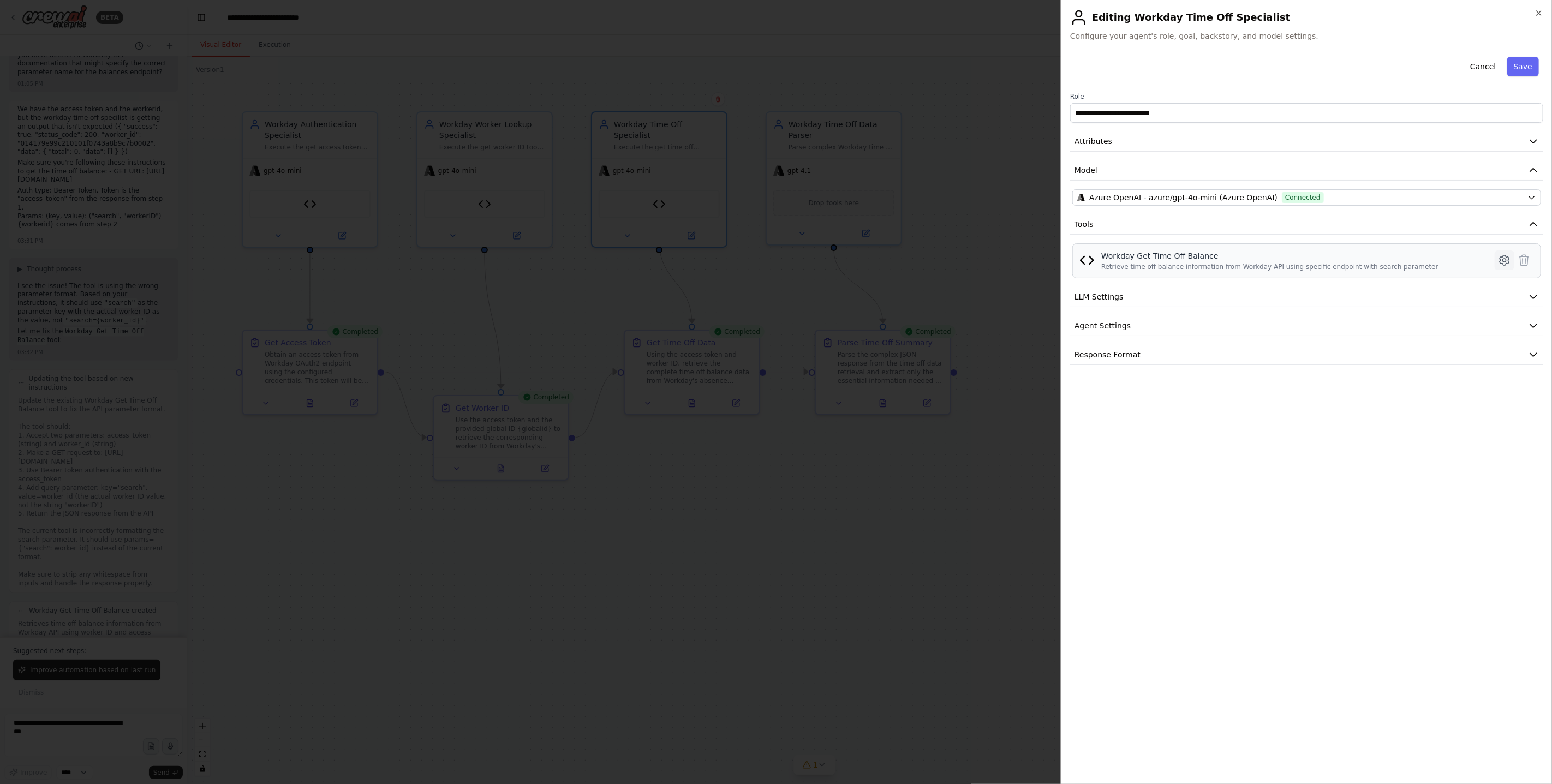
click at [872, 263] on icon at bounding box center [1504, 260] width 13 height 13
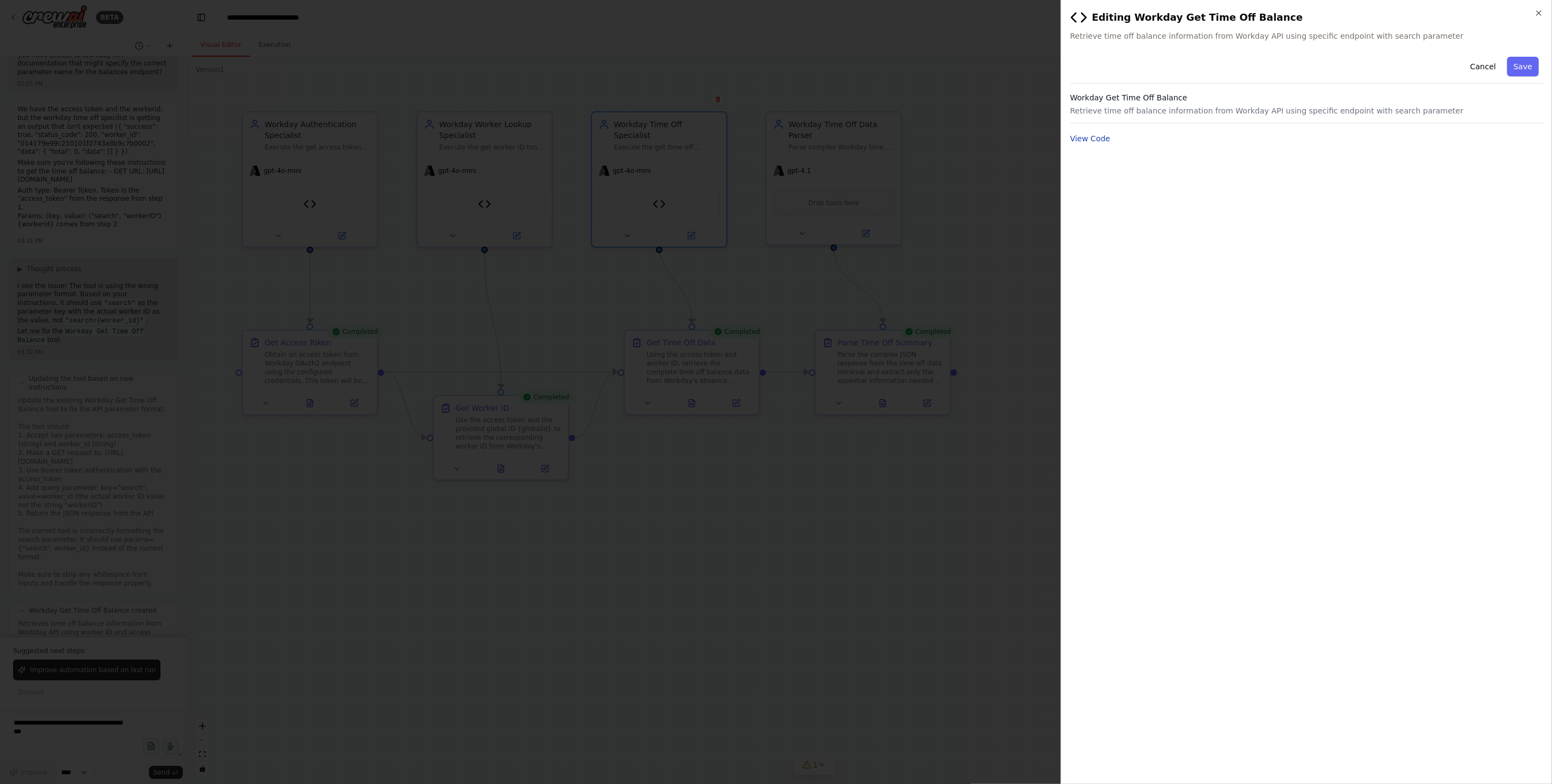
click at [872, 142] on button "View Code" at bounding box center [1090, 139] width 40 height 11
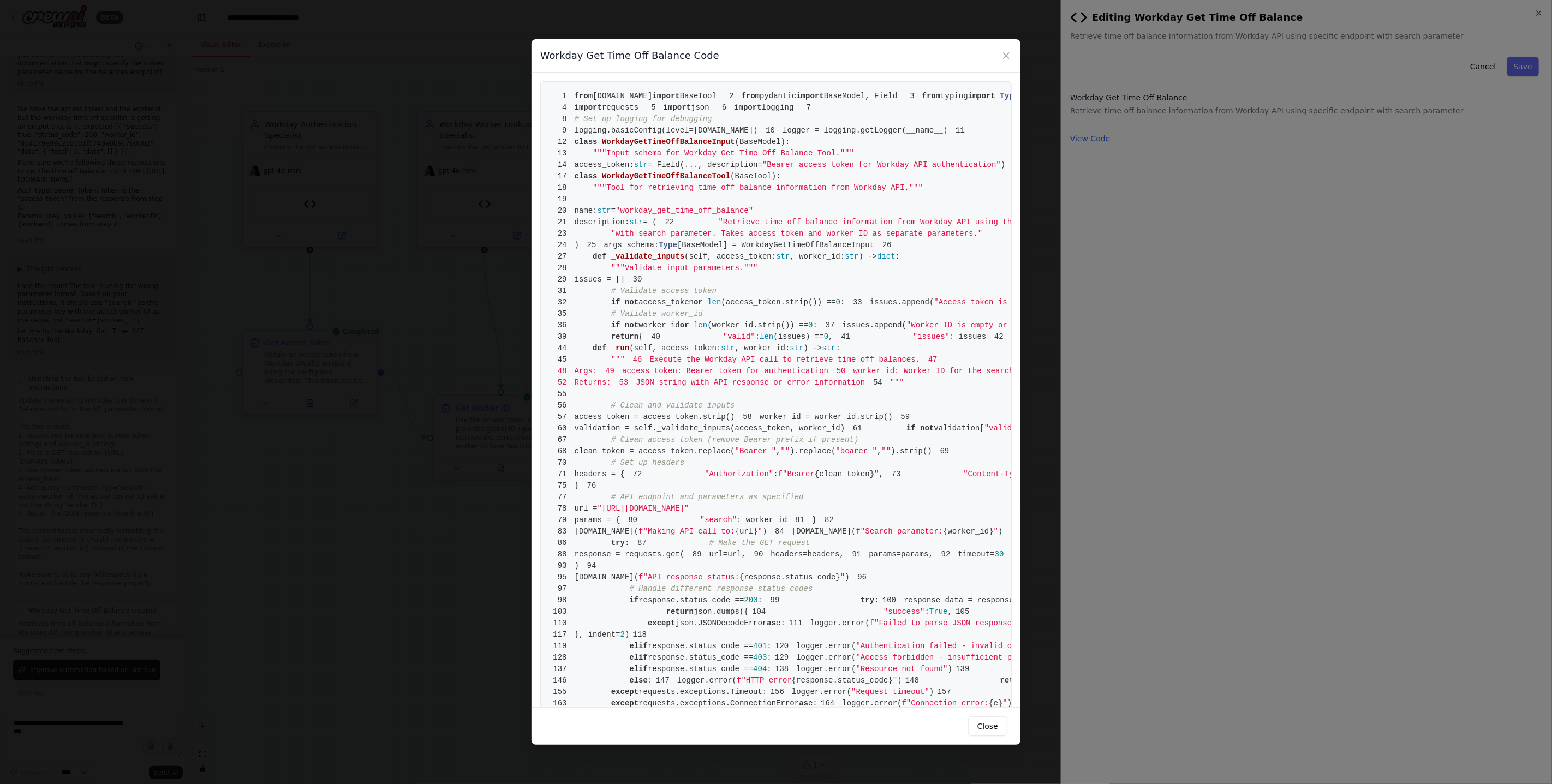
click at [872, 282] on pre "1 from crewai.tools import BaseTool 2 from pydantic import BaseModel, Field 3 f…" at bounding box center [776, 411] width 472 height 660
drag, startPoint x: 789, startPoint y: 262, endPoint x: 859, endPoint y: 446, distance: 196.9
click at [859, 446] on pre "1 from crewai.tools import BaseTool 2 from pydantic import BaseModel, Field 3 f…" at bounding box center [776, 411] width 472 height 660
click at [845, 307] on span ":" at bounding box center [842, 302] width 5 height 9
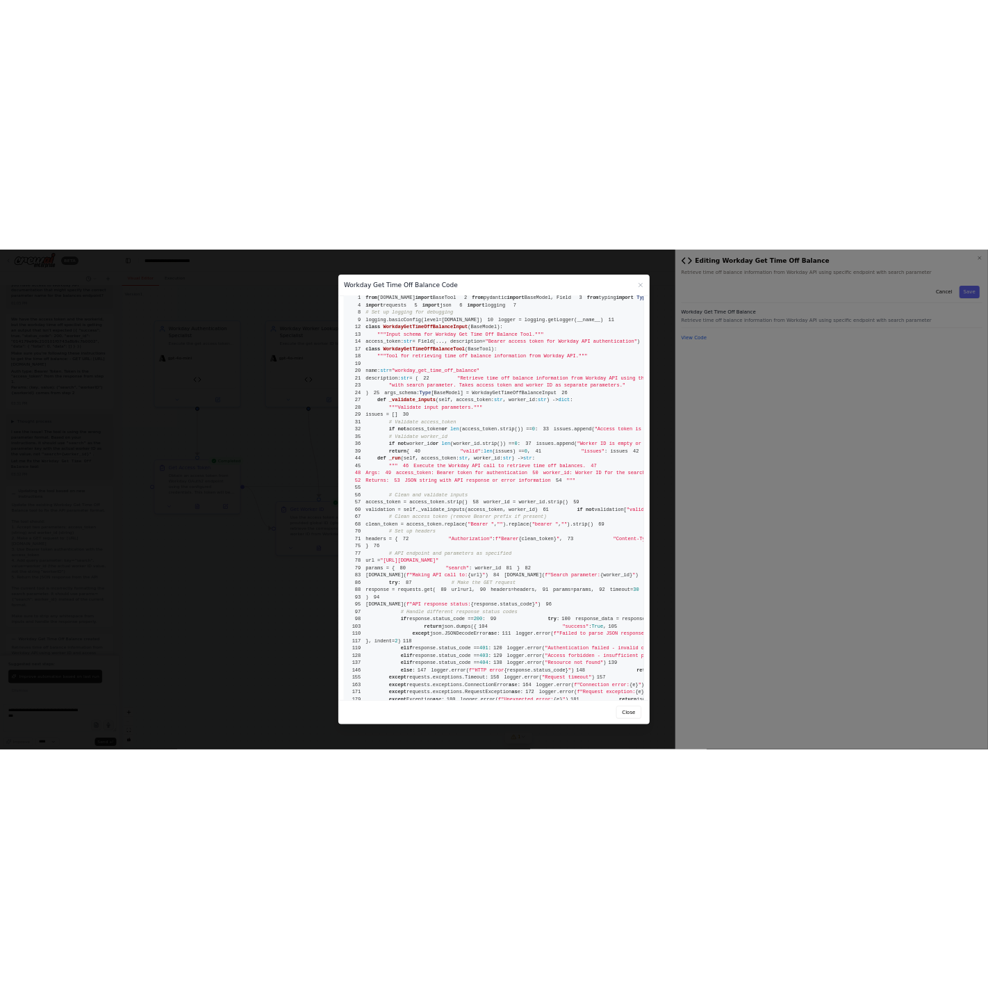
scroll to position [28, 0]
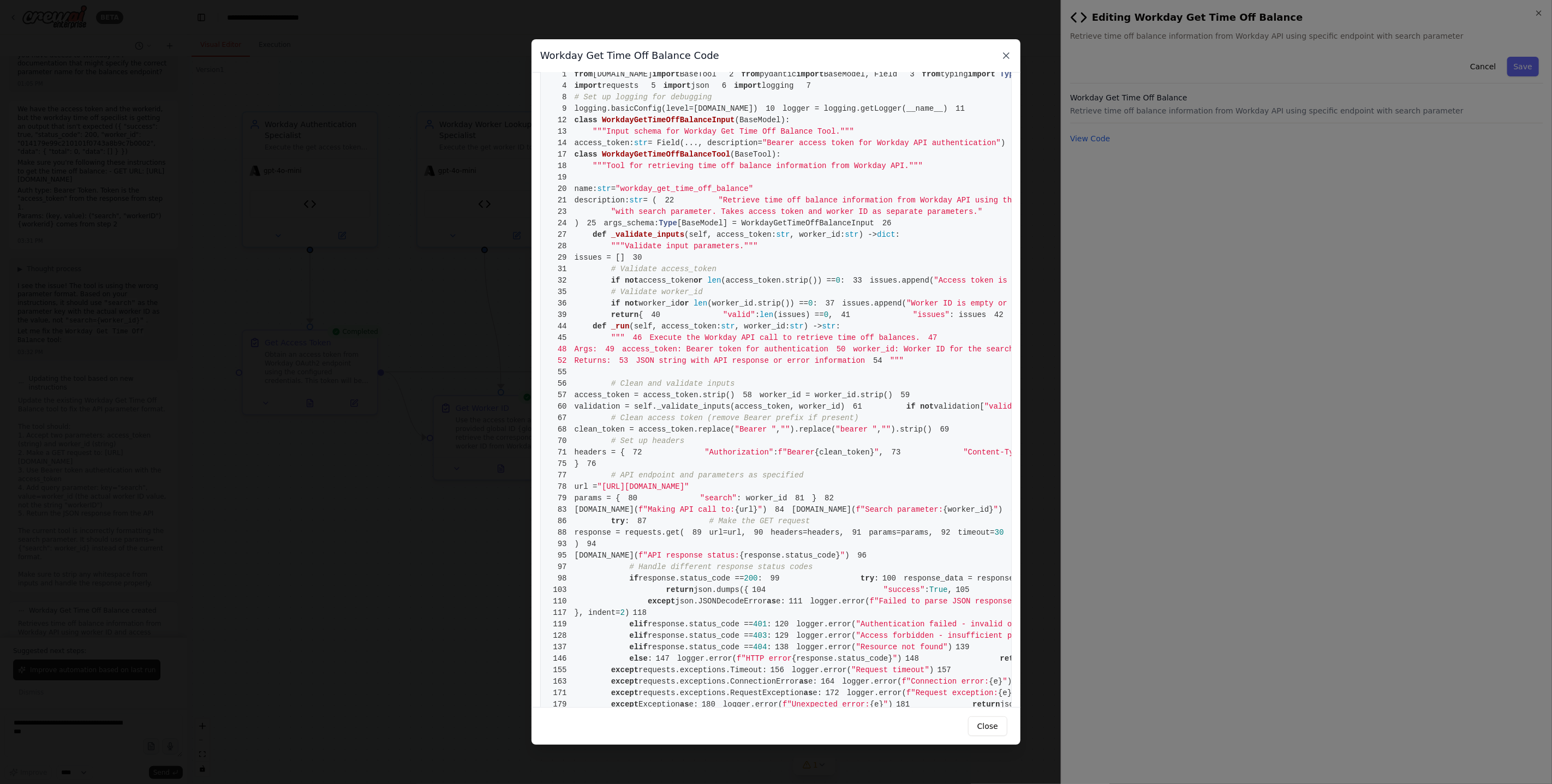
click at [872, 53] on icon at bounding box center [1006, 56] width 11 height 11
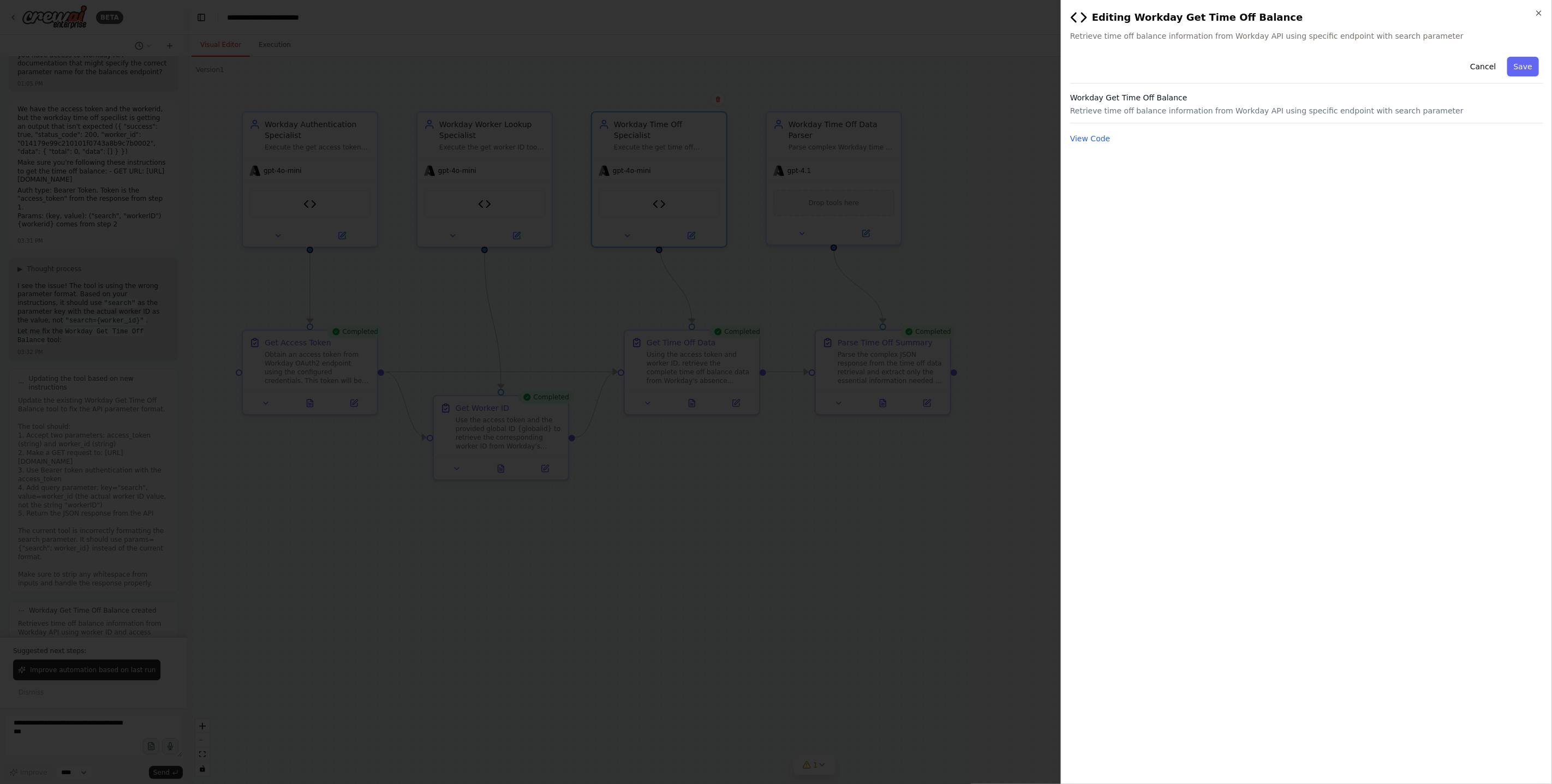
click at [872, 243] on div "**********" at bounding box center [1306, 414] width 473 height 723
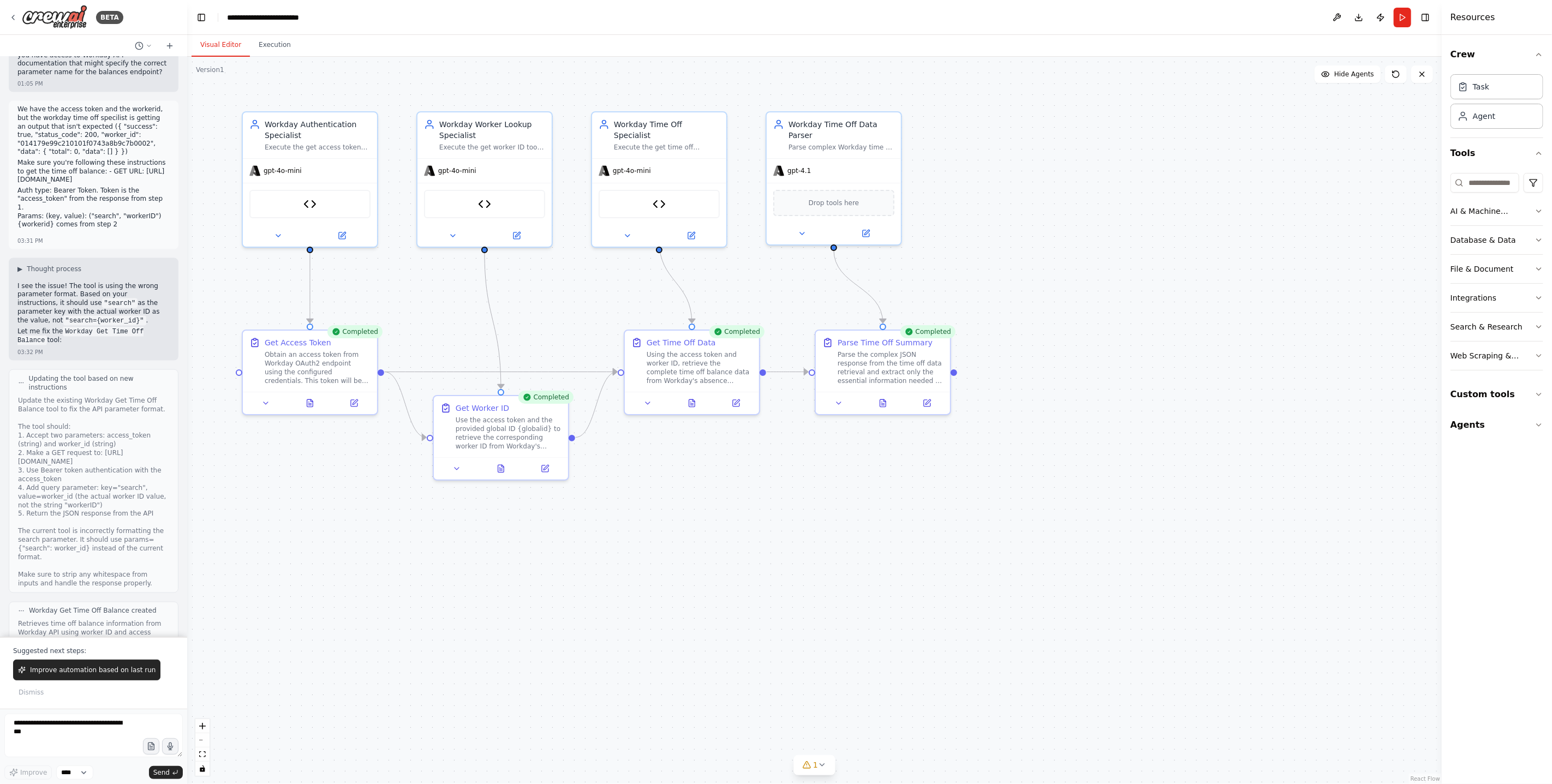
click at [872, 320] on div ".deletable-edge-delete-btn { width: 20px; height: 20px; border: 0px solid #ffff…" at bounding box center [814, 420] width 1254 height 727
click at [47, 736] on textarea at bounding box center [93, 735] width 178 height 44
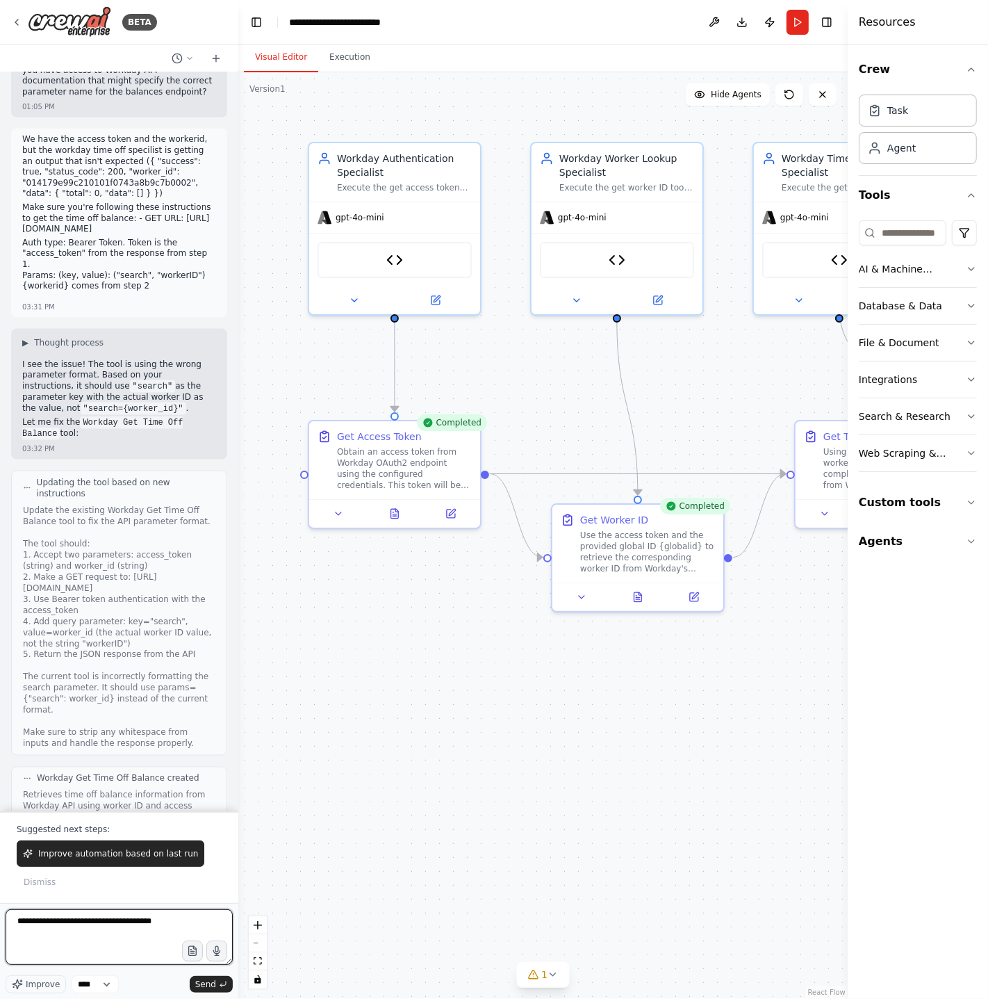
type textarea "**********"
click at [731, 677] on div ".deletable-edge-delete-btn { width: 20px; height: 20px; border: 0px solid #ffff…" at bounding box center [543, 535] width 610 height 927
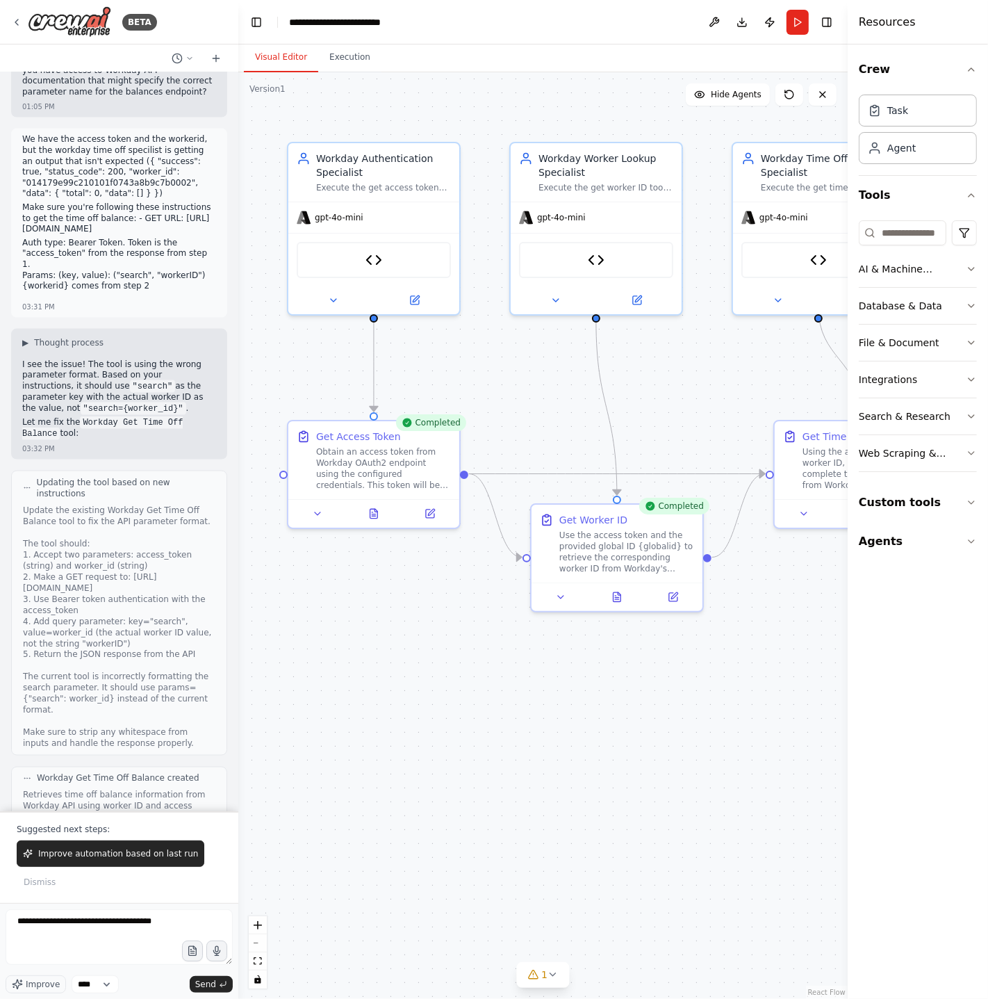
drag, startPoint x: 779, startPoint y: 661, endPoint x: 386, endPoint y: 661, distance: 392.7
click at [386, 661] on div ".deletable-edge-delete-btn { width: 20px; height: 20px; border: 0px solid #ffff…" at bounding box center [543, 535] width 610 height 927
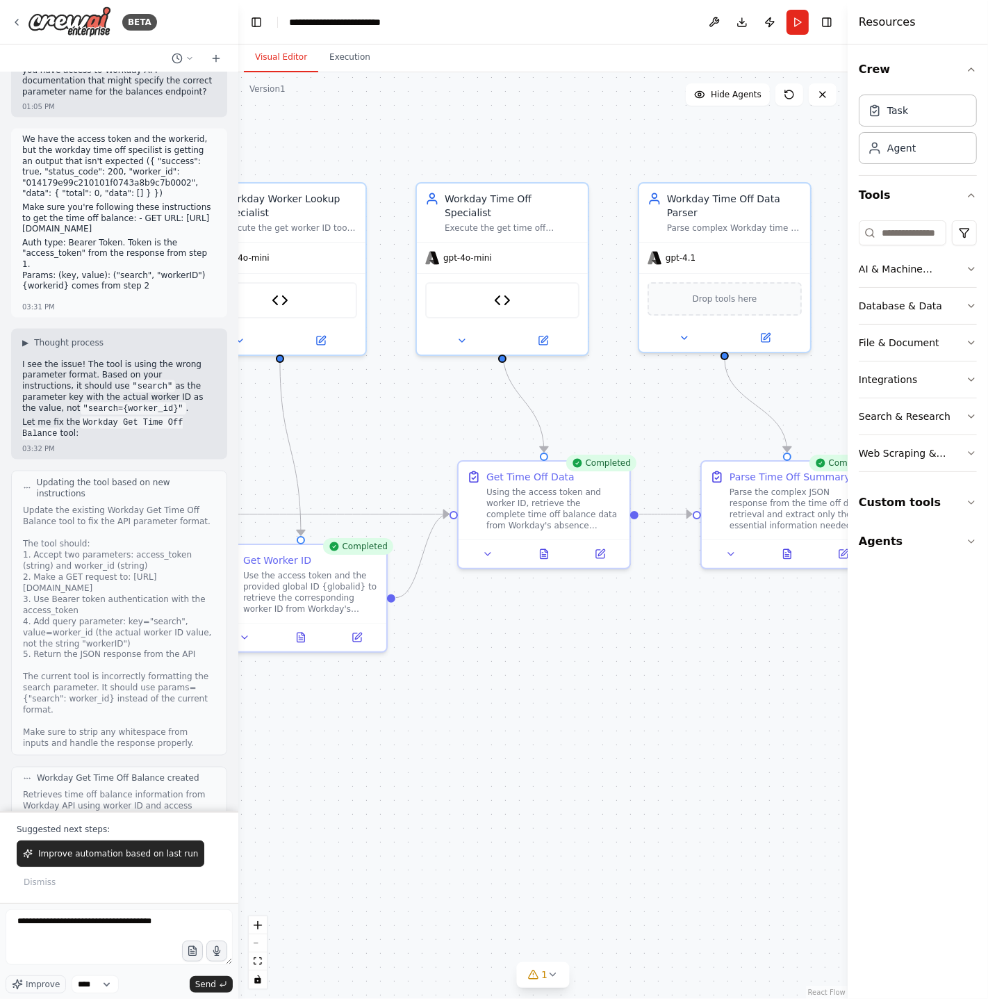
drag, startPoint x: 579, startPoint y: 332, endPoint x: 642, endPoint y: 375, distance: 76.9
click at [642, 375] on div ".deletable-edge-delete-btn { width: 20px; height: 20px; border: 0px solid #ffff…" at bounding box center [543, 535] width 610 height 927
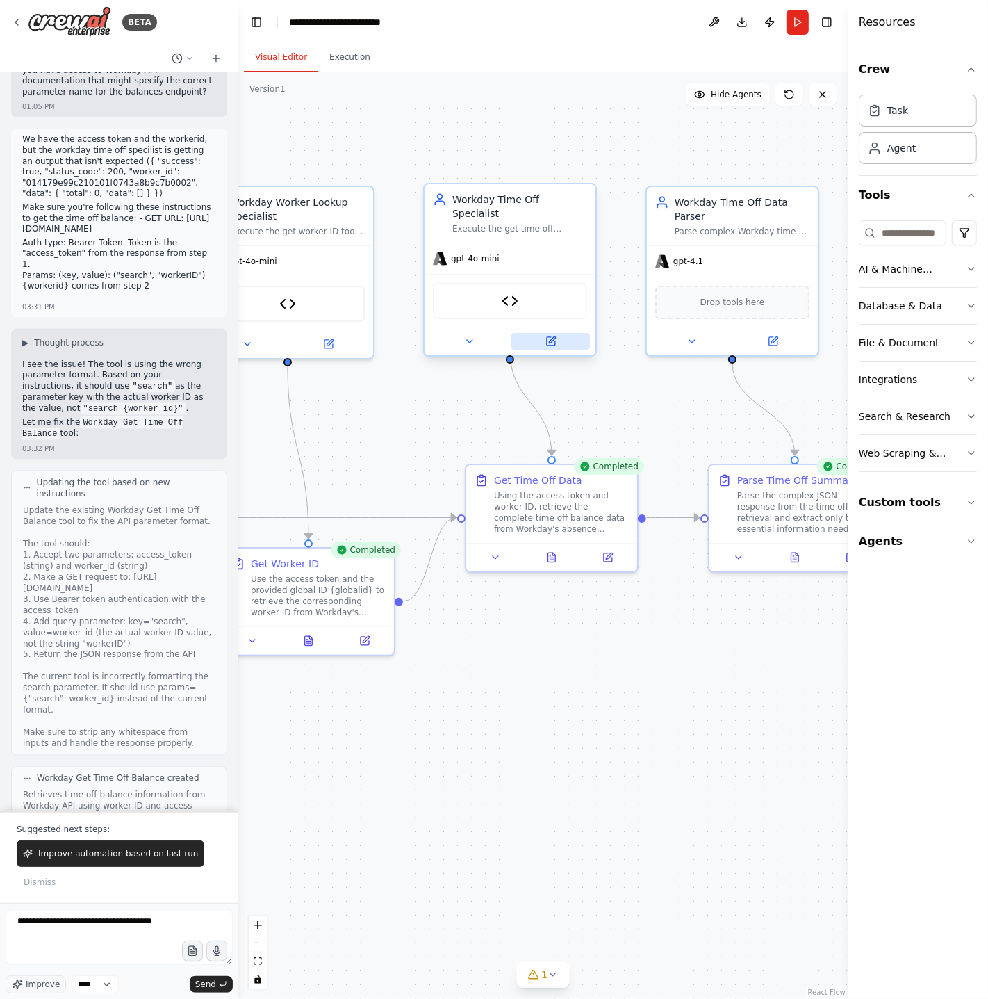
click at [552, 337] on icon at bounding box center [551, 341] width 8 height 8
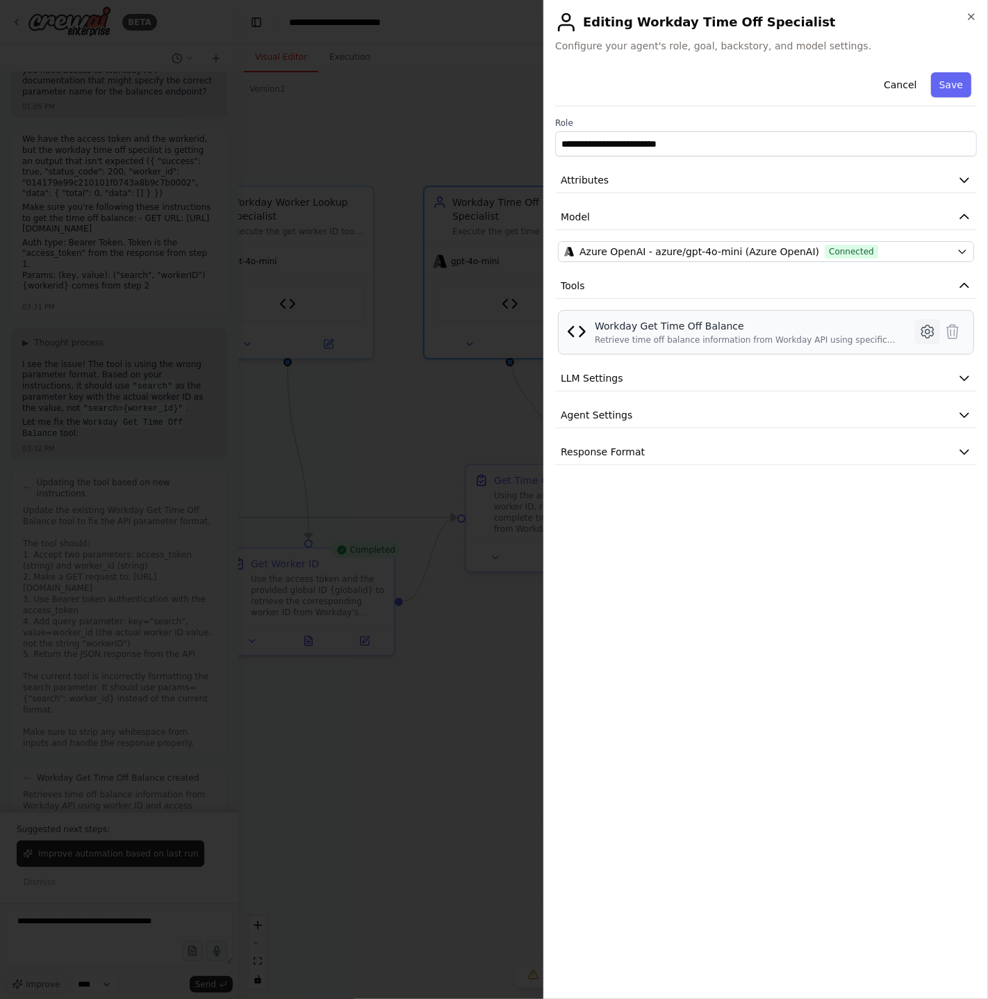
click at [927, 336] on icon at bounding box center [928, 331] width 17 height 17
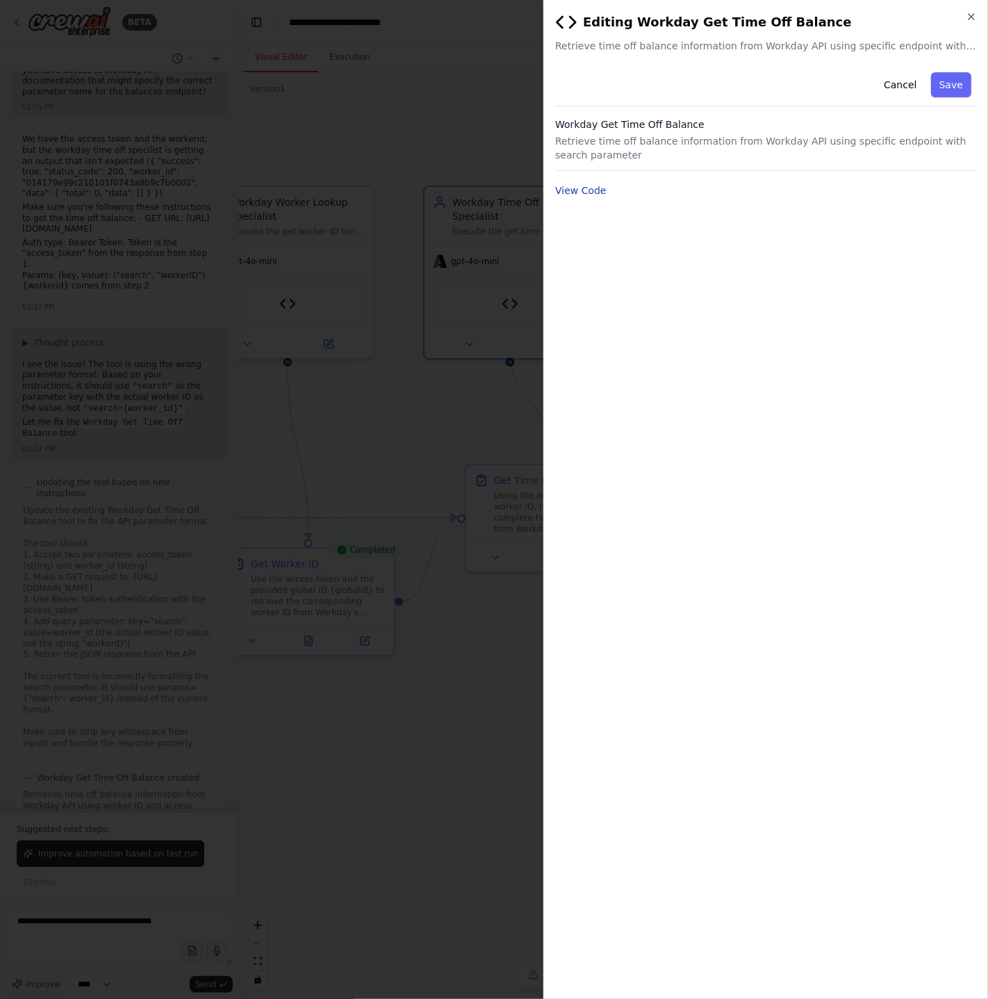
click at [584, 188] on button "View Code" at bounding box center [580, 191] width 51 height 14
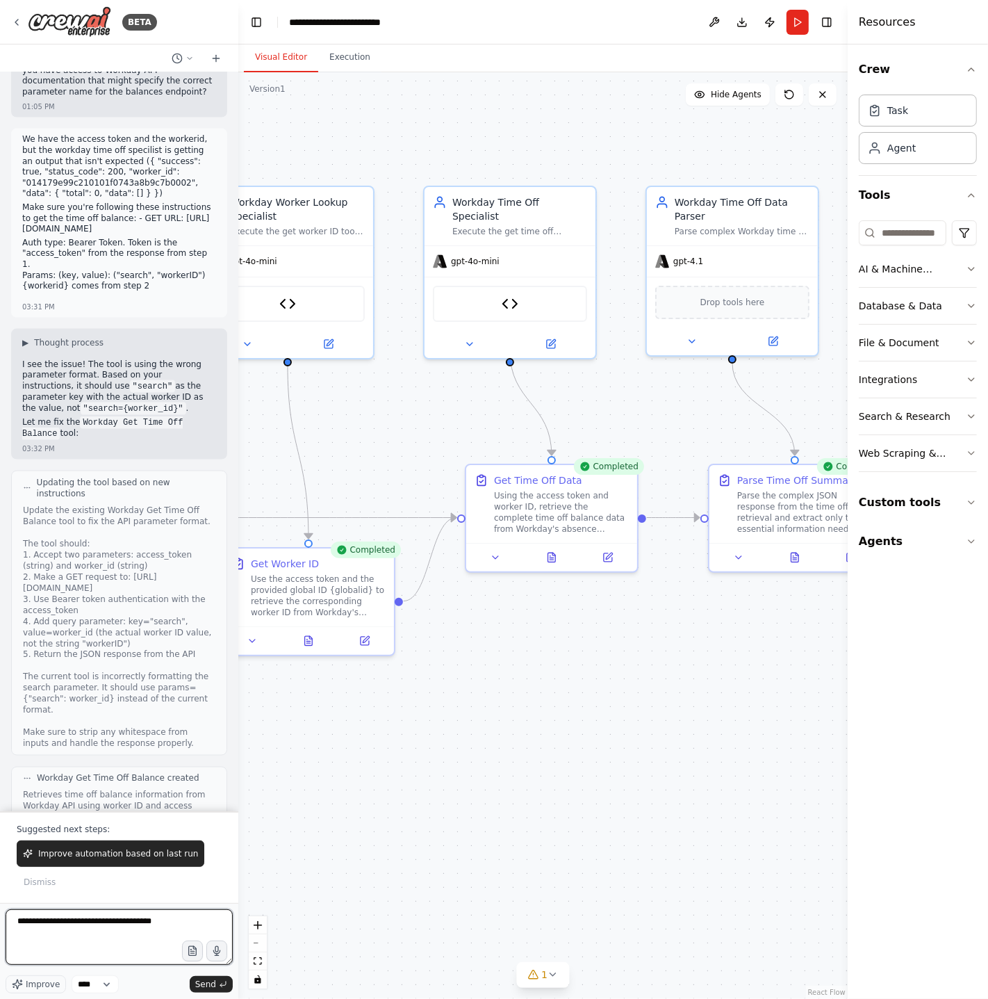
click at [125, 930] on textarea "**********" at bounding box center [119, 937] width 227 height 56
type textarea "**********"
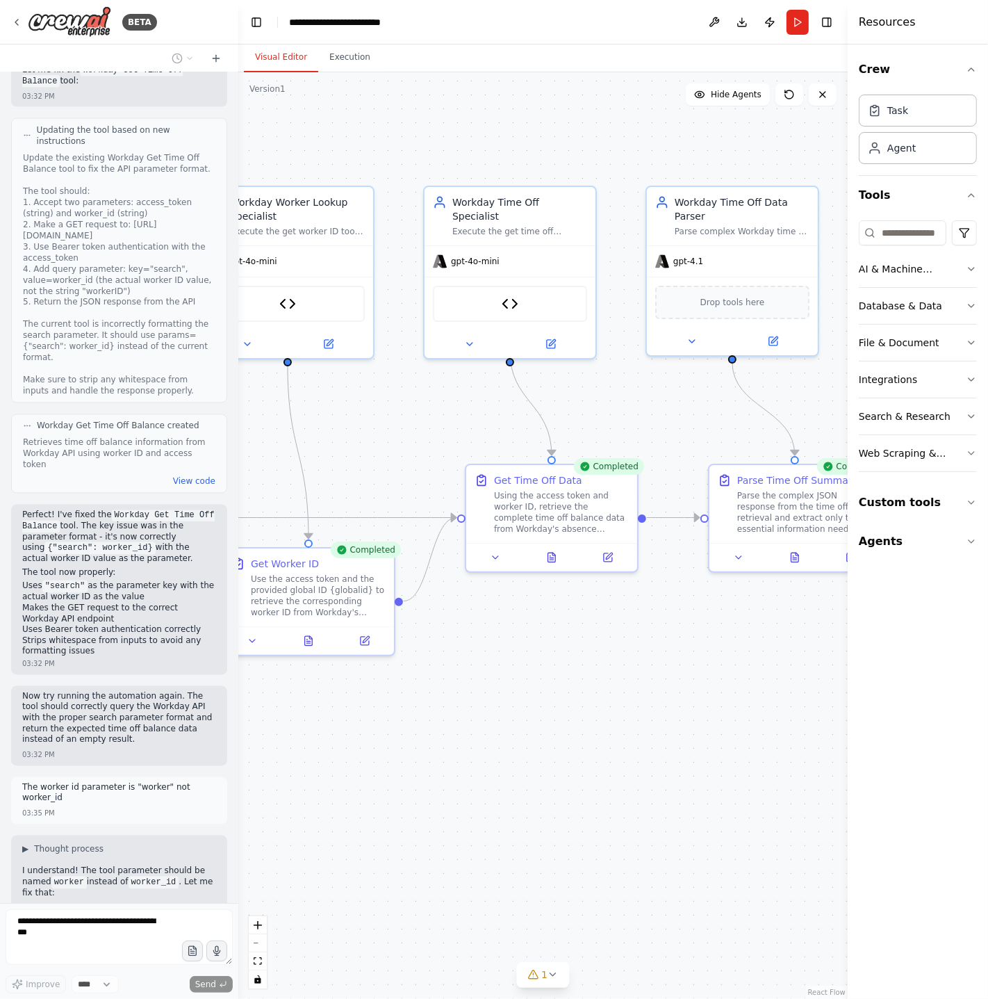
scroll to position [6453, 0]
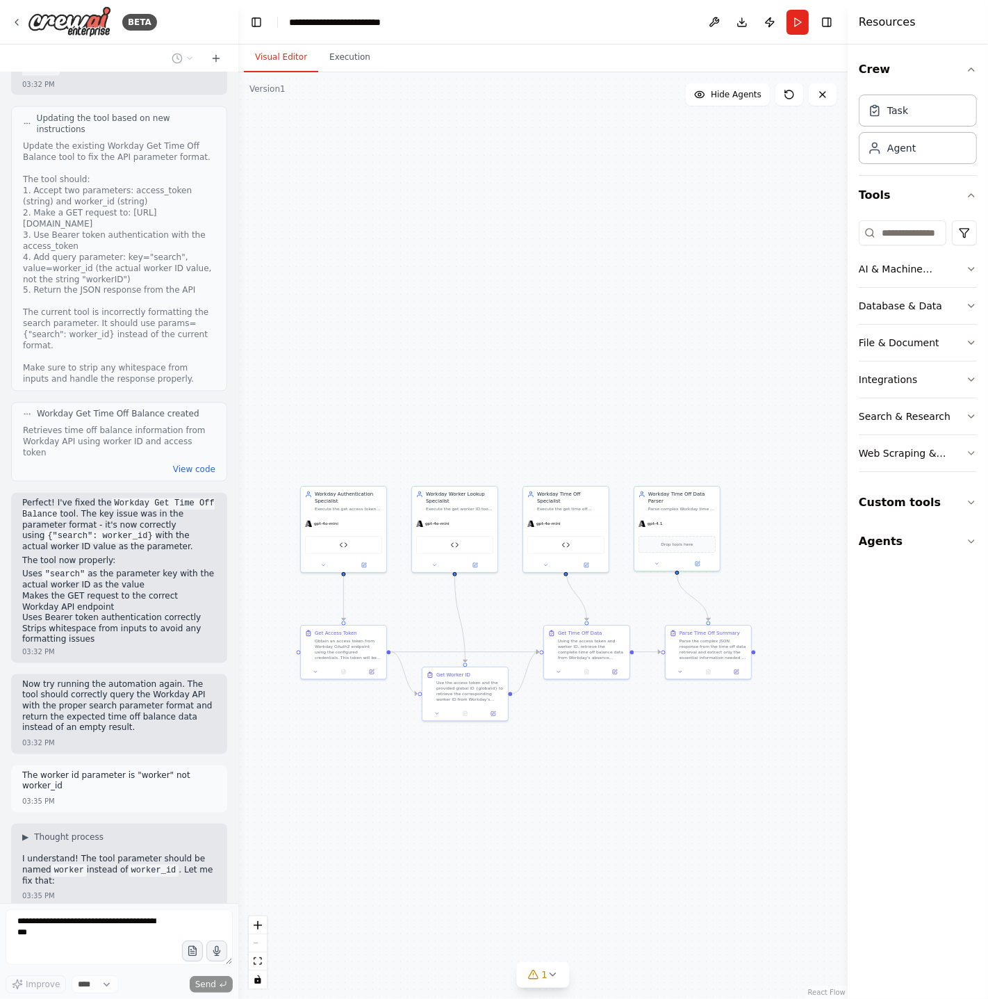
drag, startPoint x: 377, startPoint y: 814, endPoint x: 496, endPoint y: 818, distance: 118.9
click at [496, 818] on div ".deletable-edge-delete-btn { width: 20px; height: 20px; border: 0px solid #ffff…" at bounding box center [543, 535] width 610 height 927
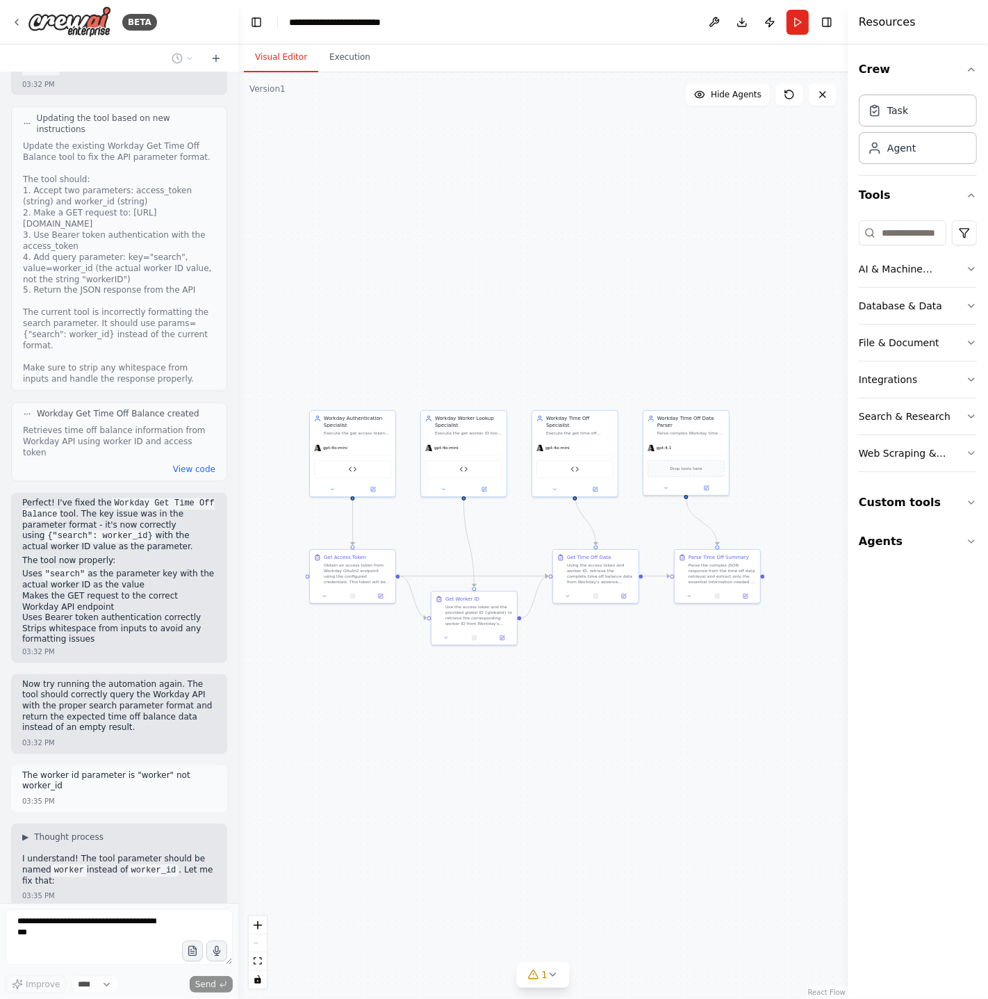
drag, startPoint x: 496, startPoint y: 818, endPoint x: 498, endPoint y: 744, distance: 73.7
click at [498, 745] on div ".deletable-edge-delete-btn { width: 20px; height: 20px; border: 0px solid #ffff…" at bounding box center [543, 535] width 610 height 927
drag, startPoint x: 121, startPoint y: 772, endPoint x: 157, endPoint y: 852, distance: 88.4
click at [160, 861] on div "Hello! I'm the CrewAI assistant. What kind of automation do you want to build? …" at bounding box center [119, 487] width 238 height 831
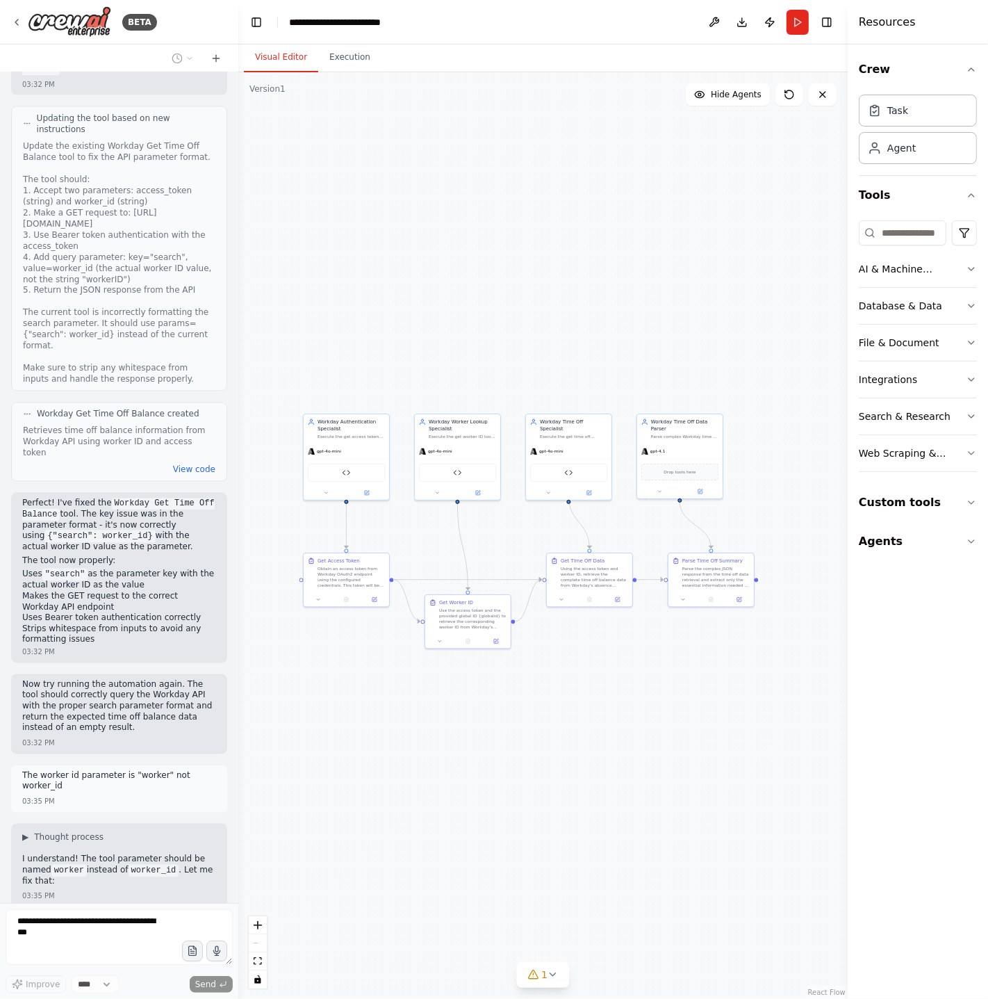
scroll to position [6544, 0]
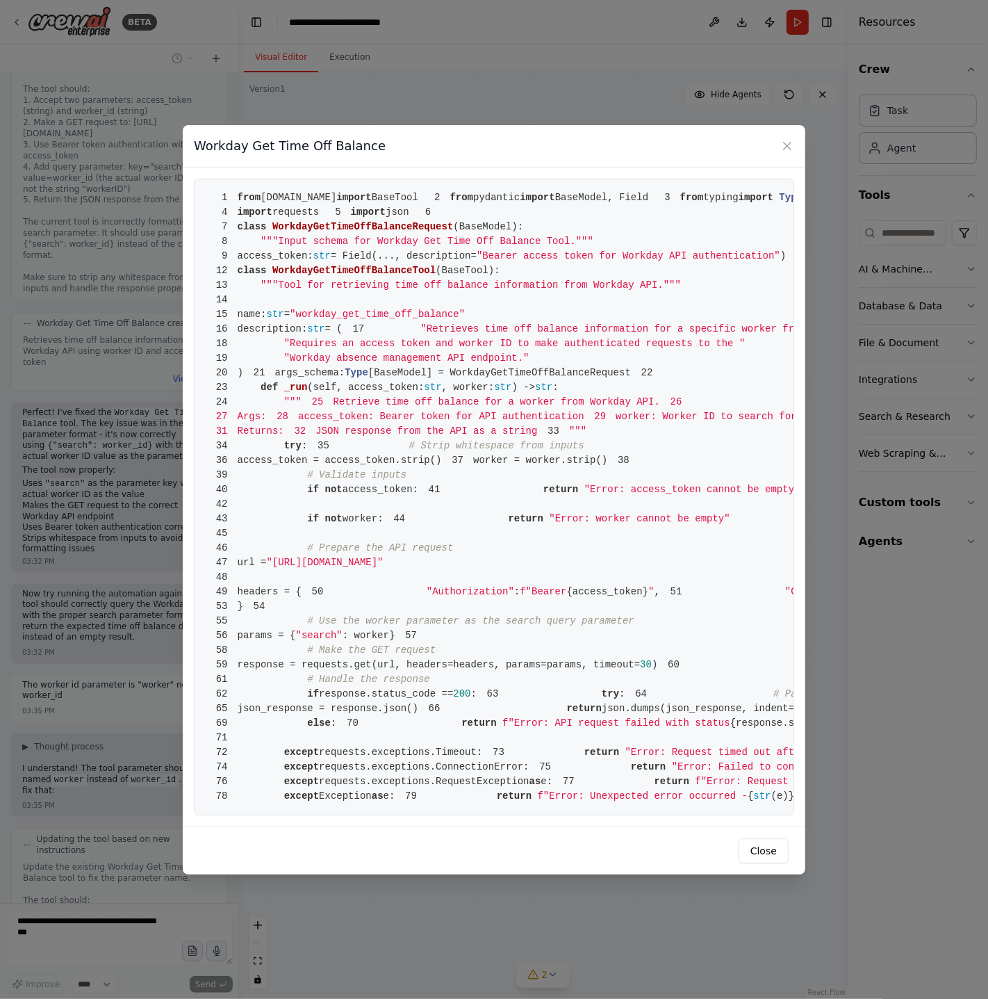
click at [354, 589] on pre "1 from crewai.tools import BaseTool 2 from pydantic import BaseModel, Field 3 f…" at bounding box center [494, 497] width 601 height 637
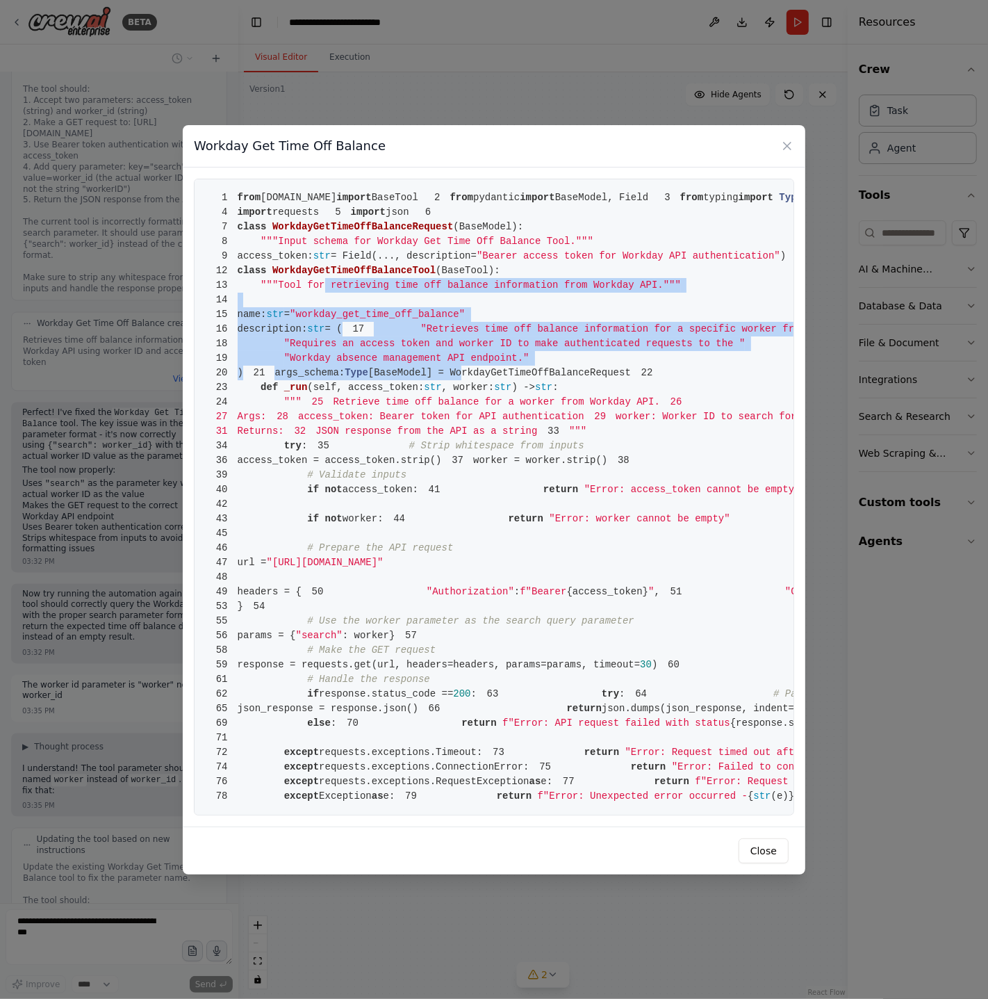
drag, startPoint x: 325, startPoint y: 294, endPoint x: 455, endPoint y: 412, distance: 174.7
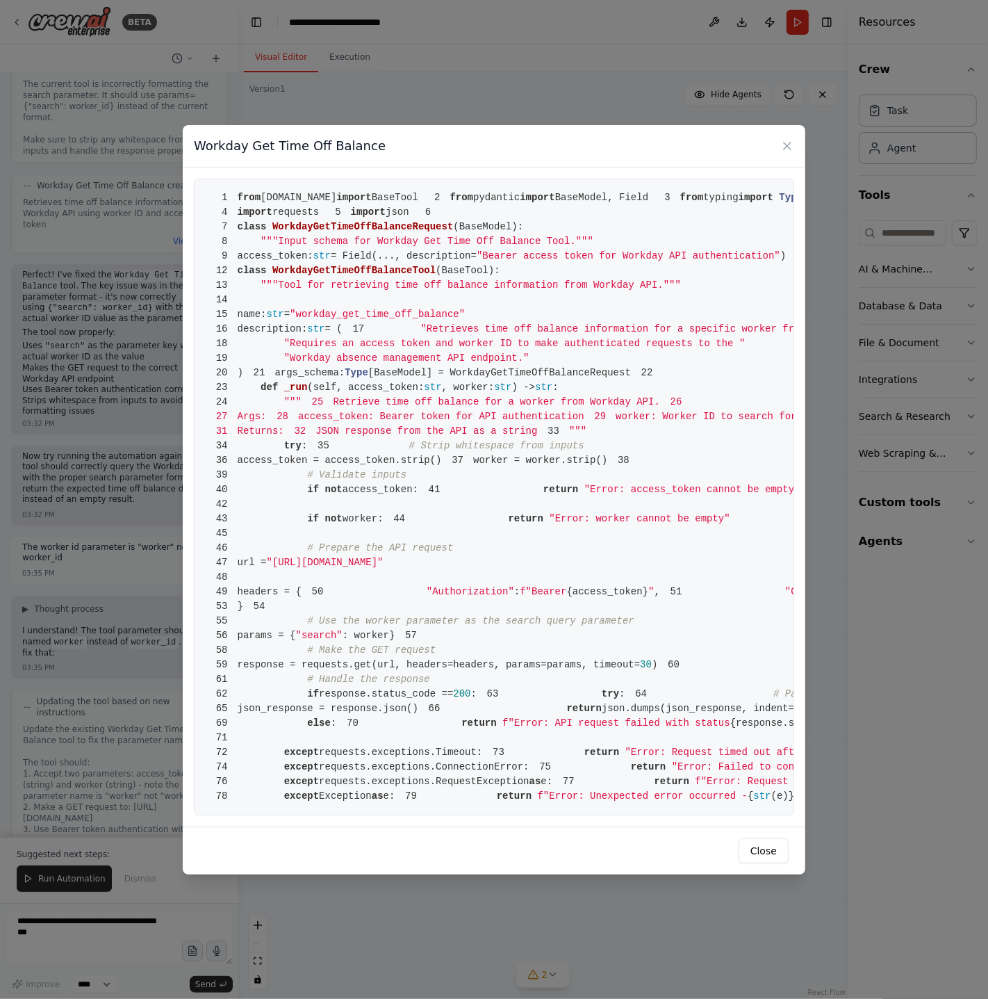
click at [455, 378] on span "[BaseModel] = WorkdayGetTimeOffBalanceRequest" at bounding box center [499, 372] width 263 height 11
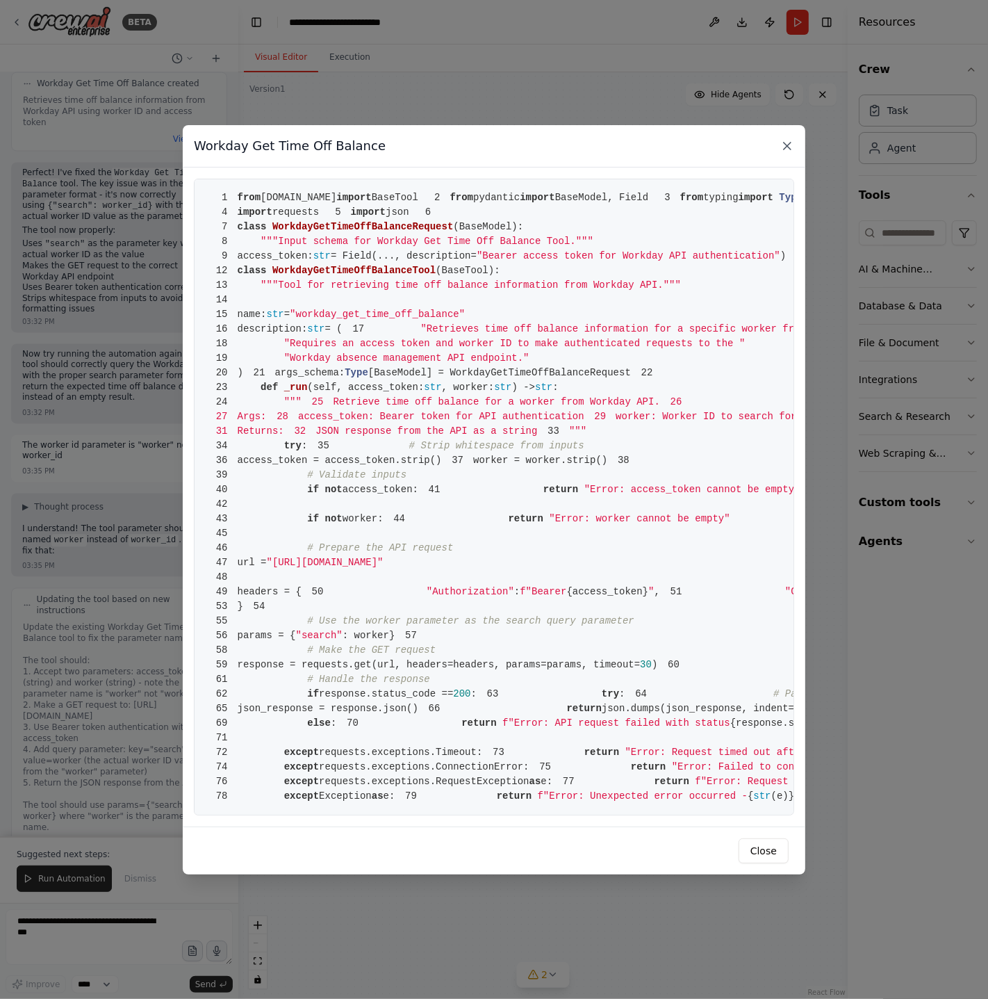
scroll to position [6795, 0]
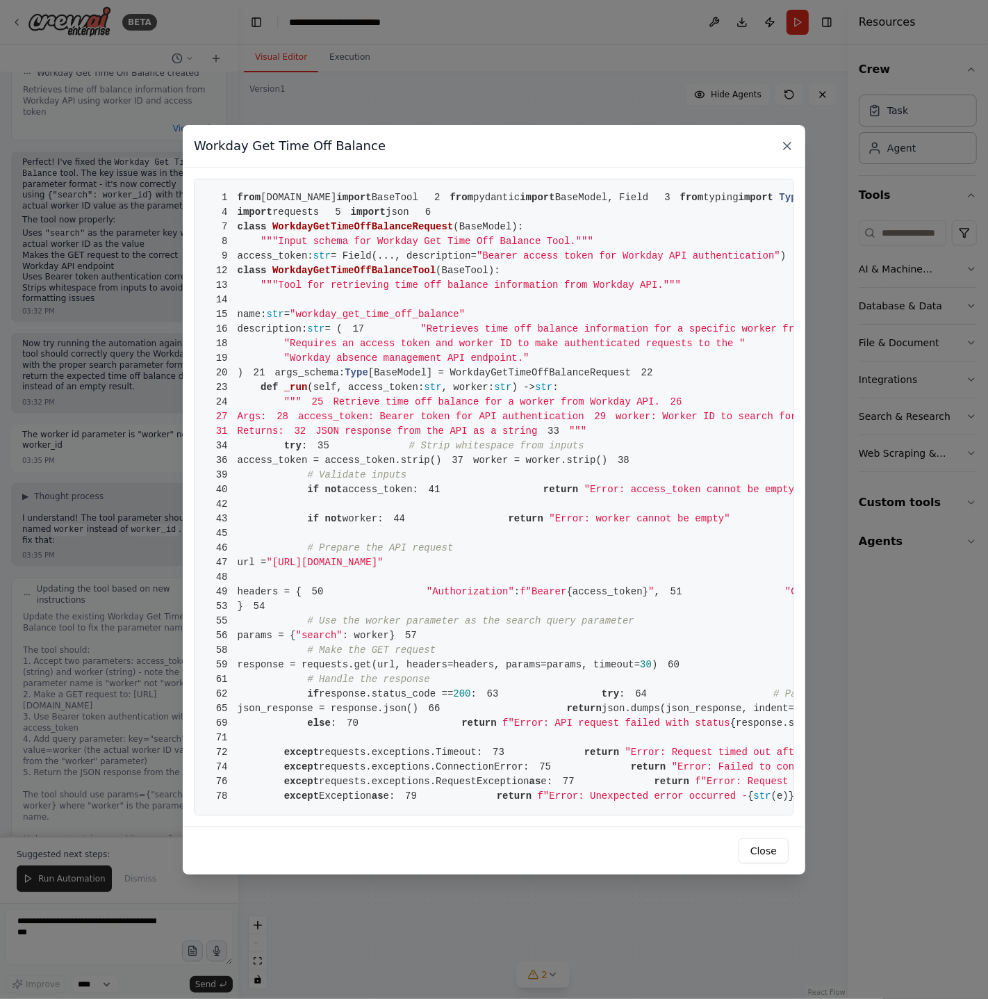
click at [791, 139] on icon at bounding box center [788, 146] width 14 height 14
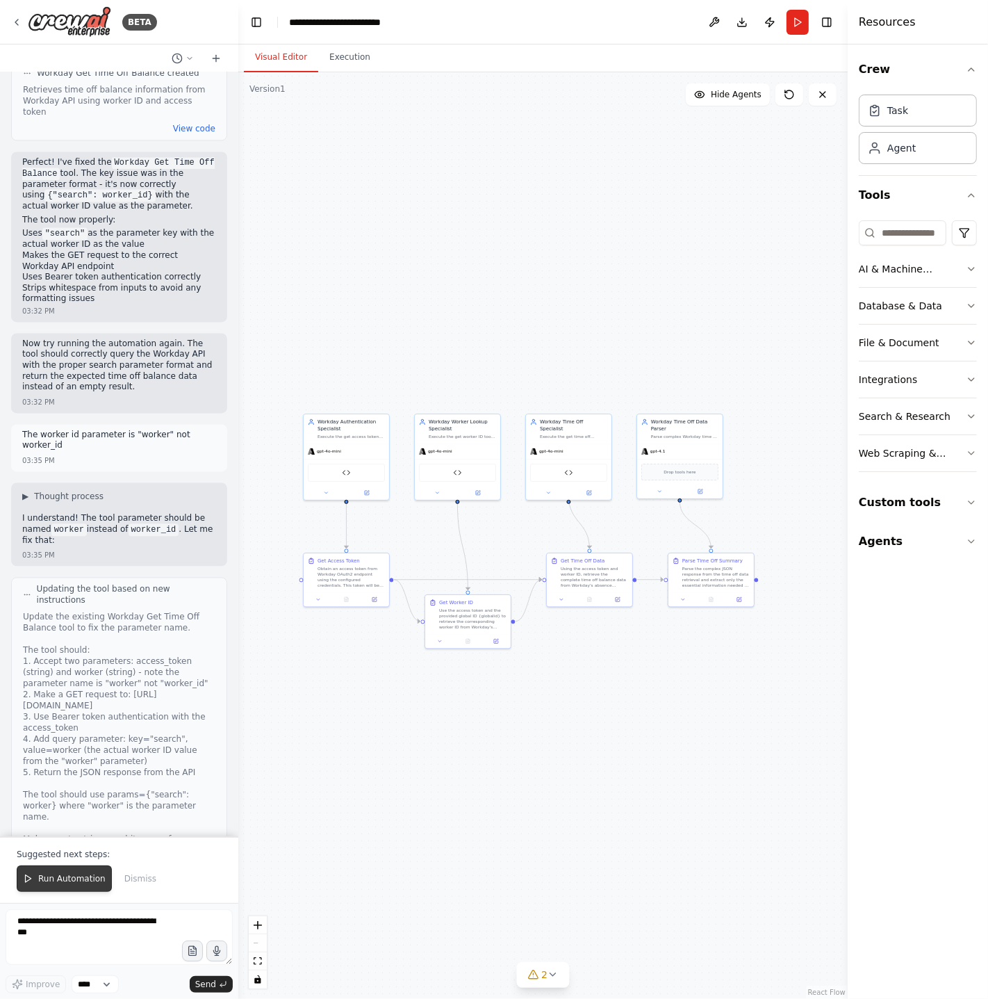
click at [83, 874] on span "Run Automation" at bounding box center [71, 878] width 67 height 11
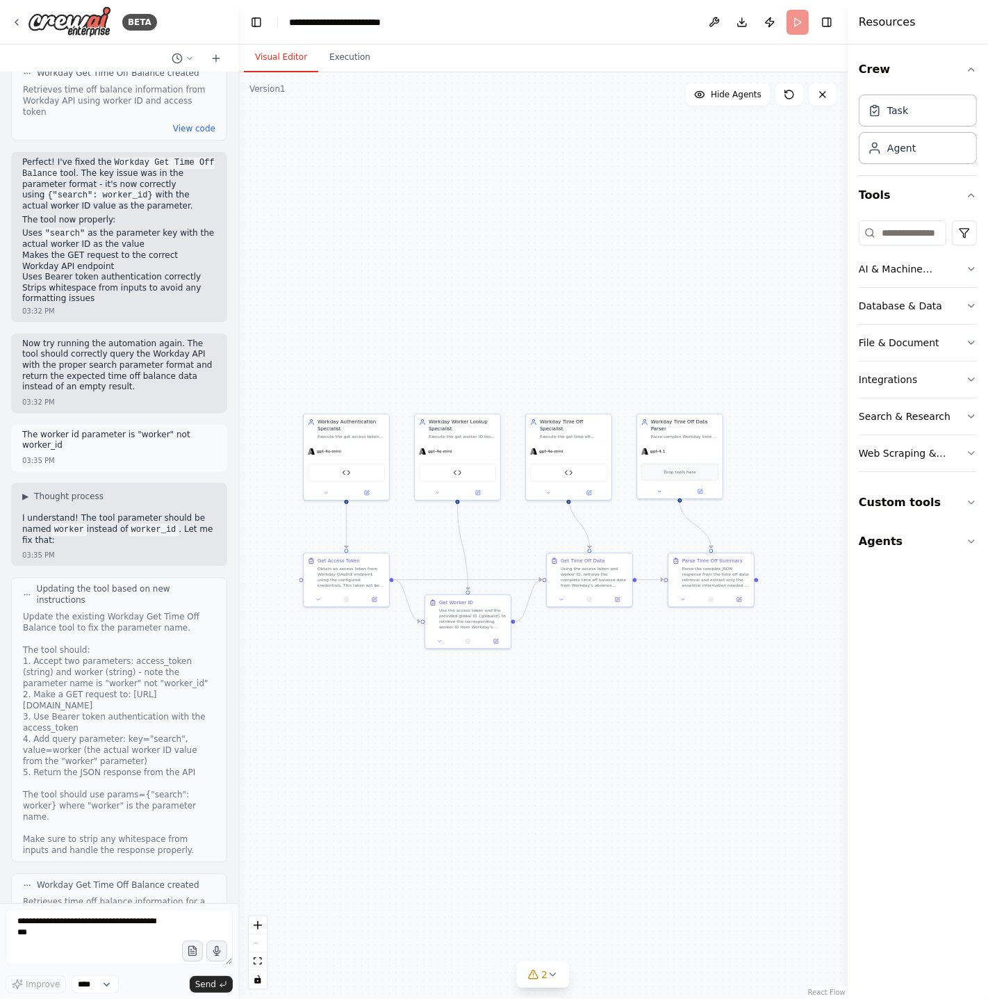
scroll to position [6729, 0]
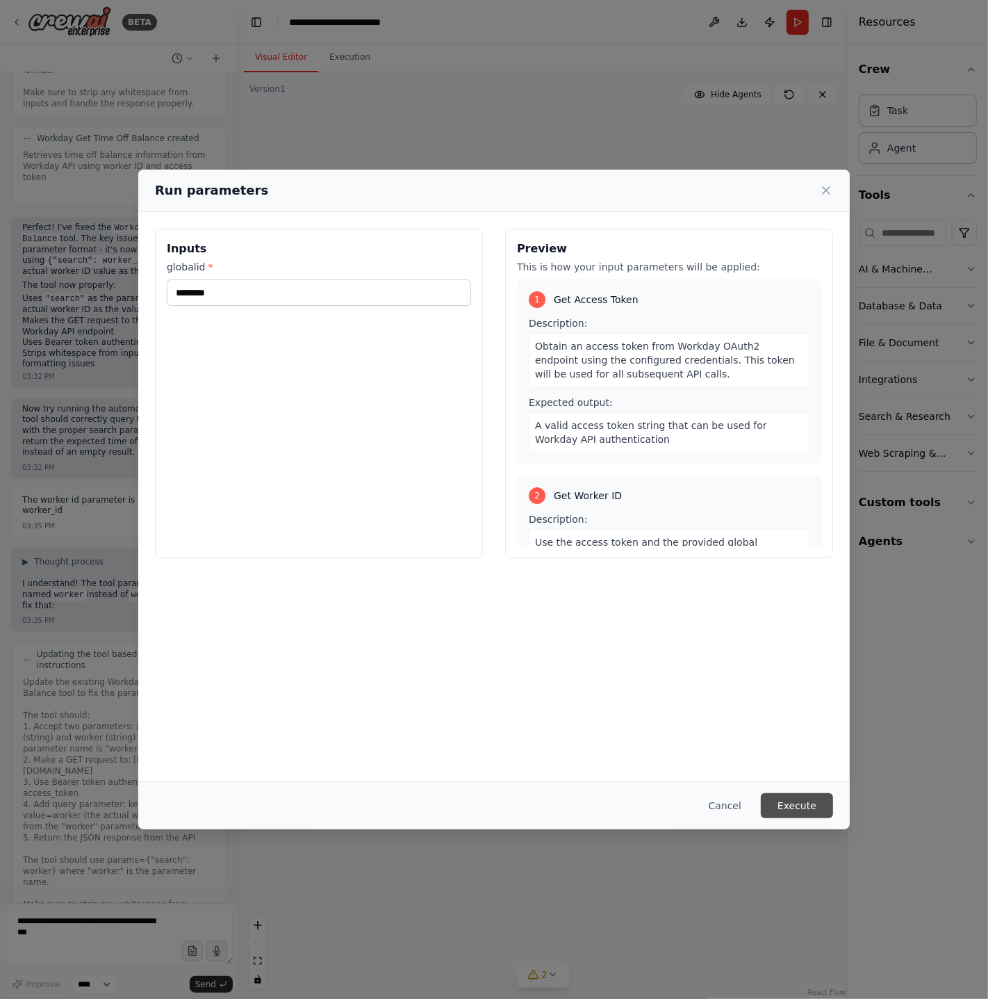
click at [819, 799] on button "Execute" at bounding box center [797, 805] width 72 height 25
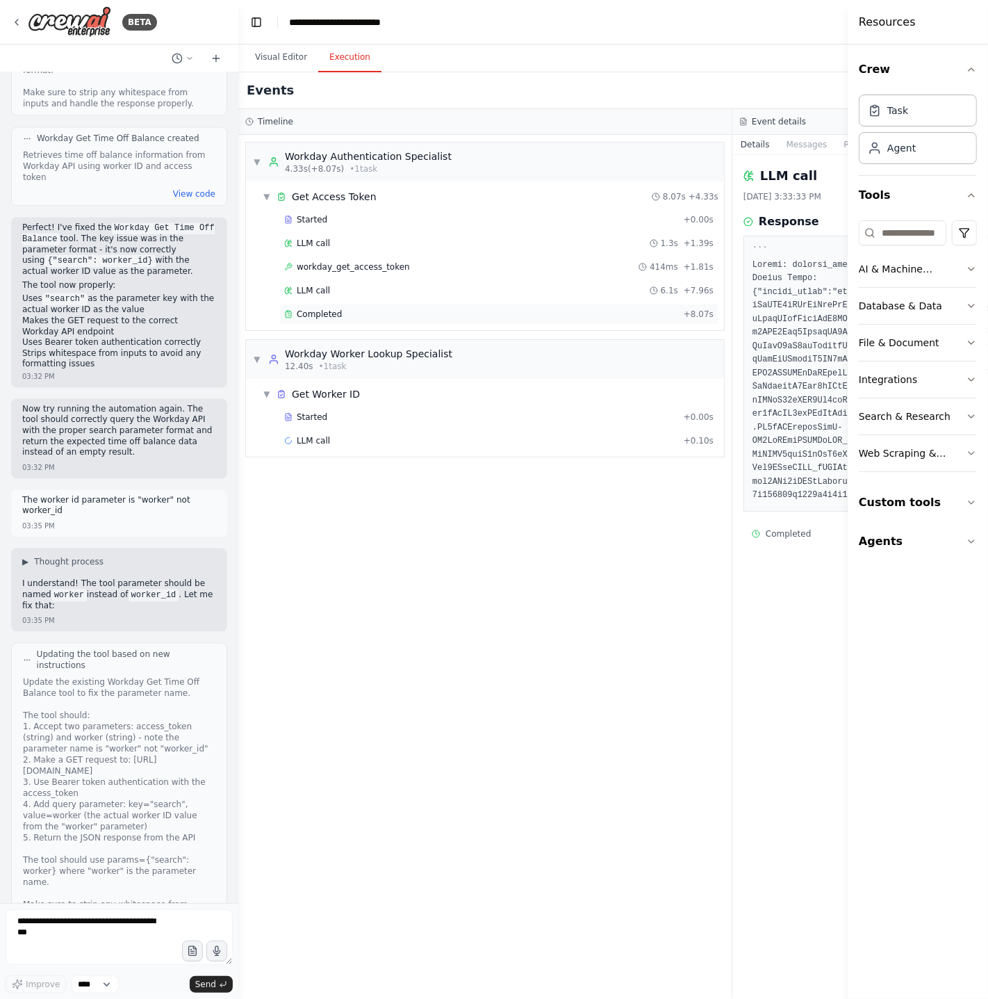
click at [373, 312] on div "Completed" at bounding box center [481, 314] width 394 height 11
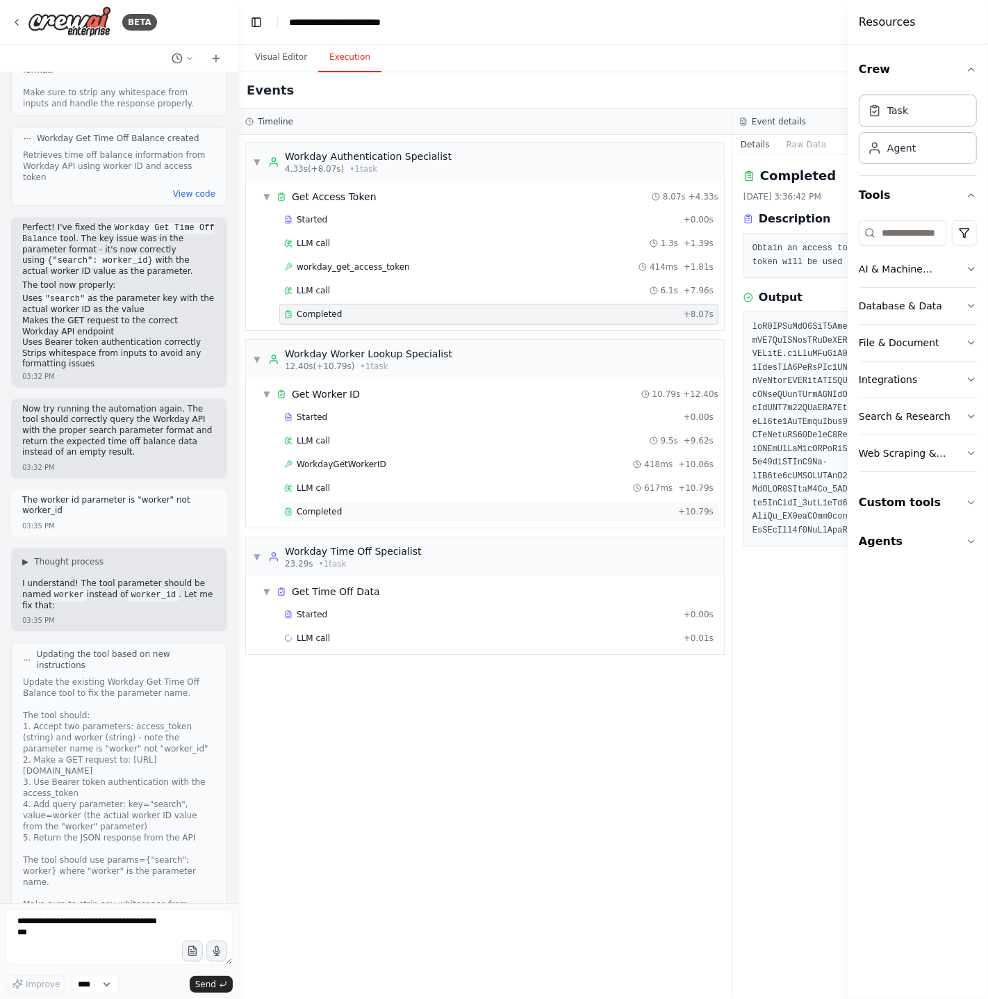
click at [350, 516] on div "Completed" at bounding box center [478, 511] width 389 height 11
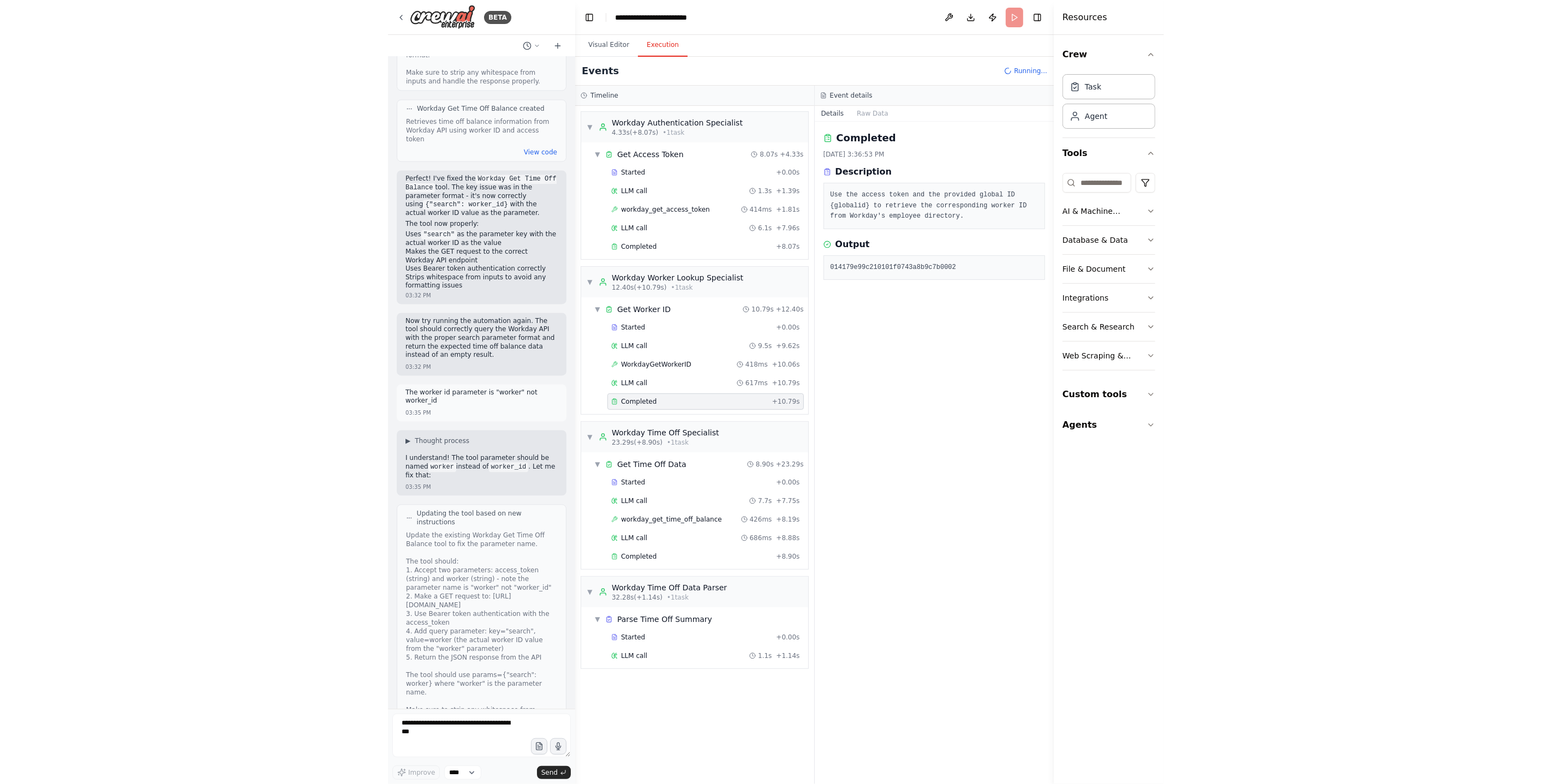
scroll to position [5333, 0]
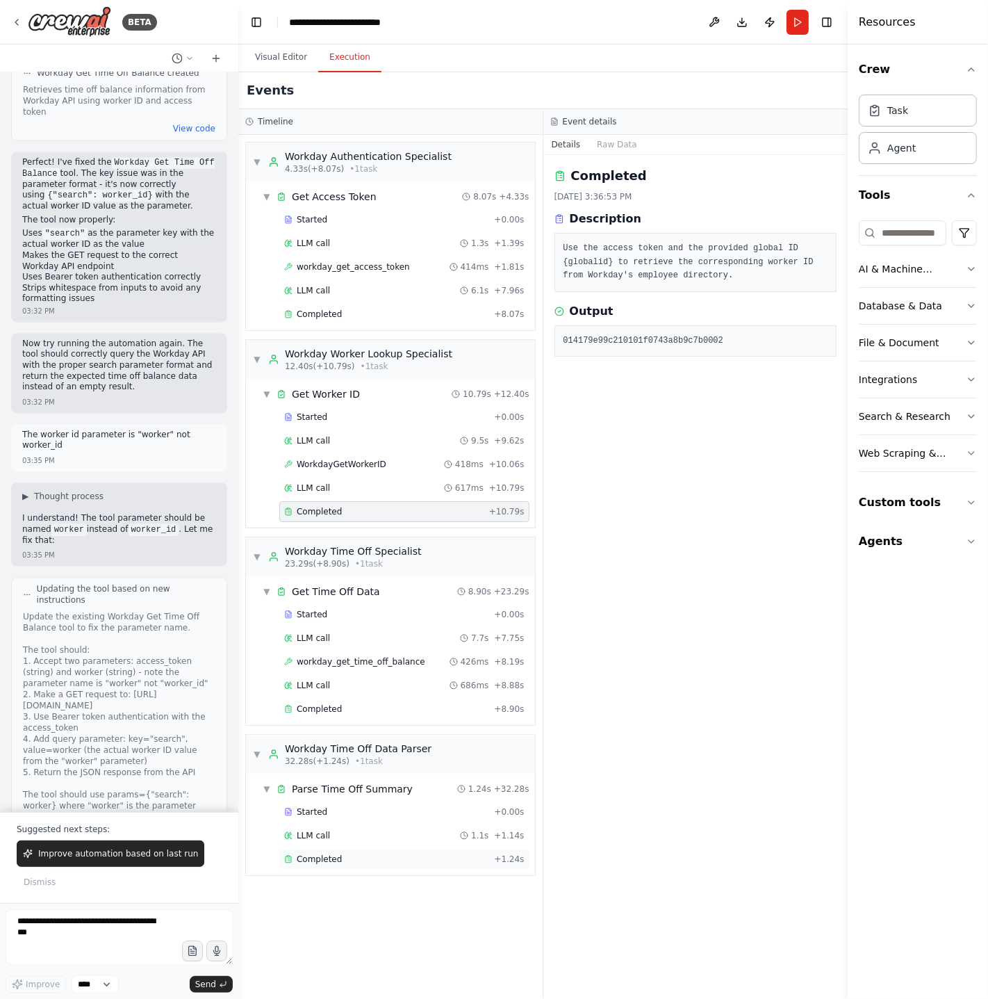
click at [361, 861] on div "Completed" at bounding box center [386, 859] width 204 height 11
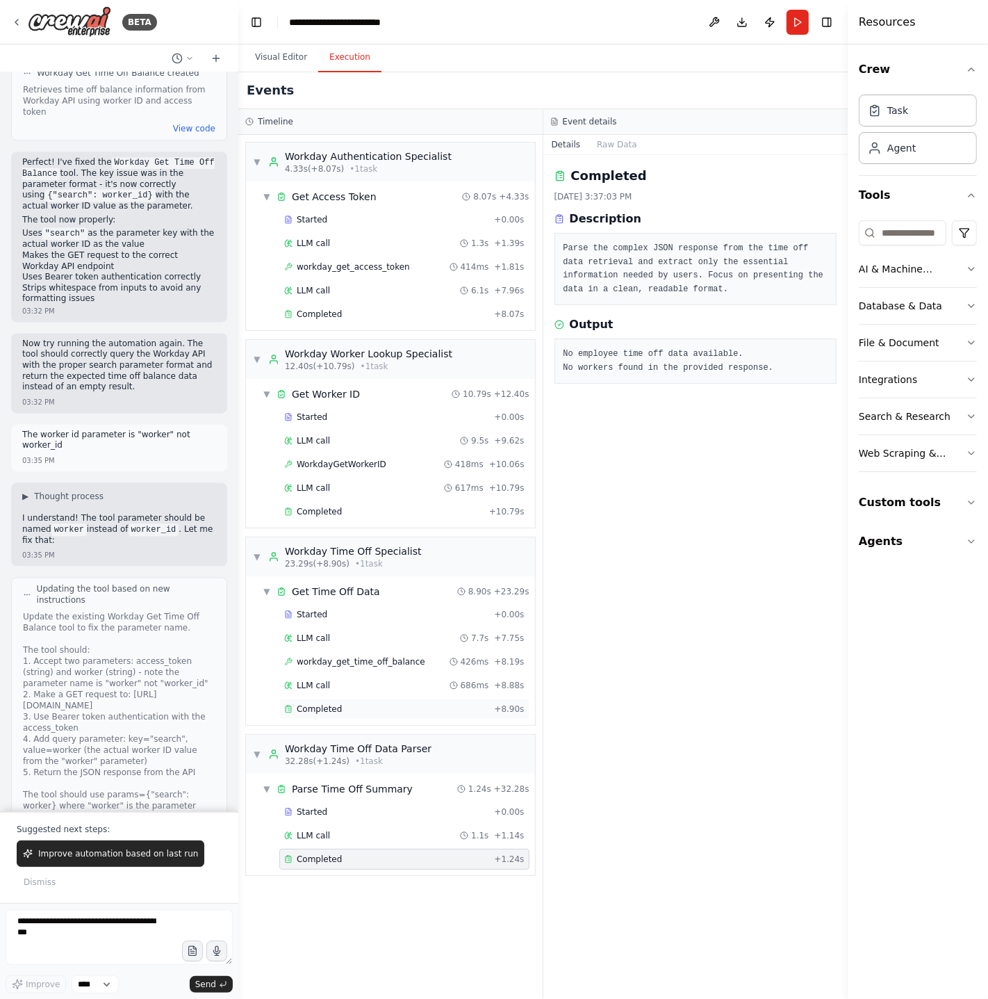
click at [359, 715] on div "Completed" at bounding box center [386, 708] width 204 height 11
click at [344, 620] on div "Started" at bounding box center [386, 614] width 204 height 11
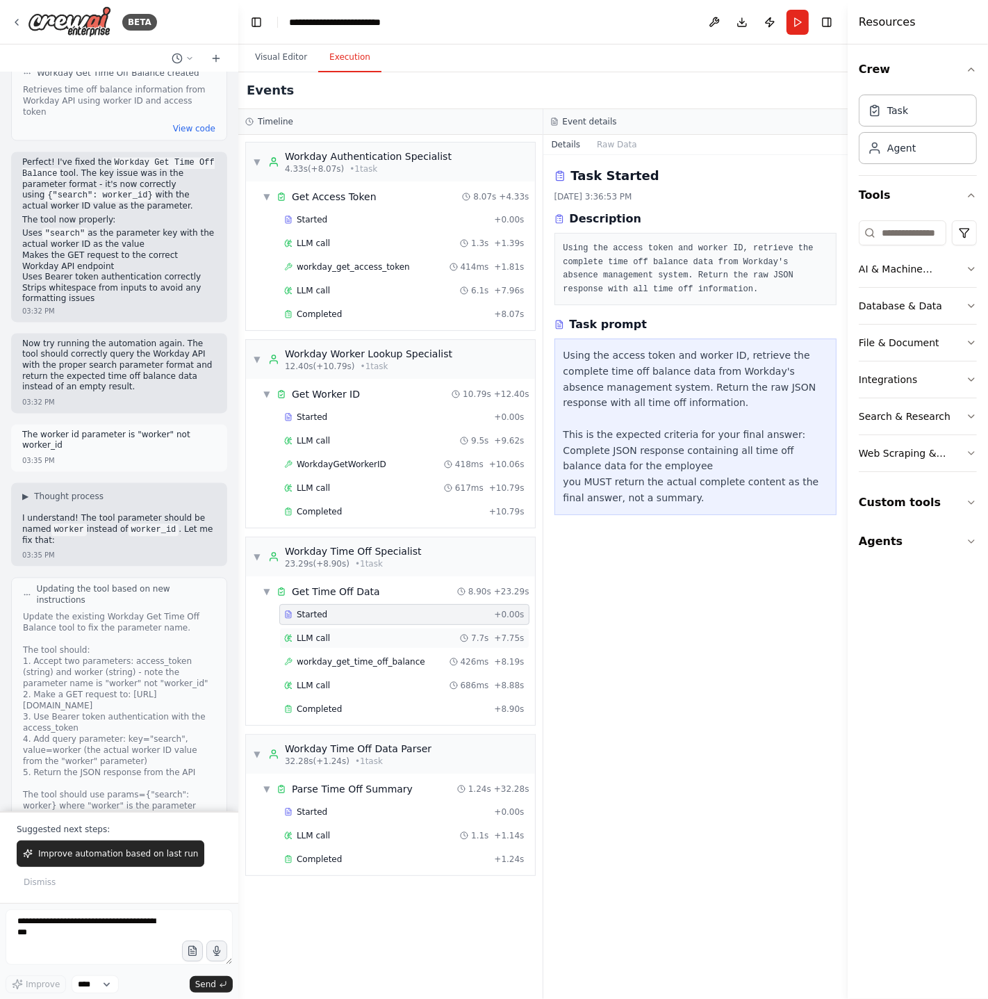
click at [339, 637] on div "LLM call 7.7s + 7.75s" at bounding box center [404, 638] width 241 height 11
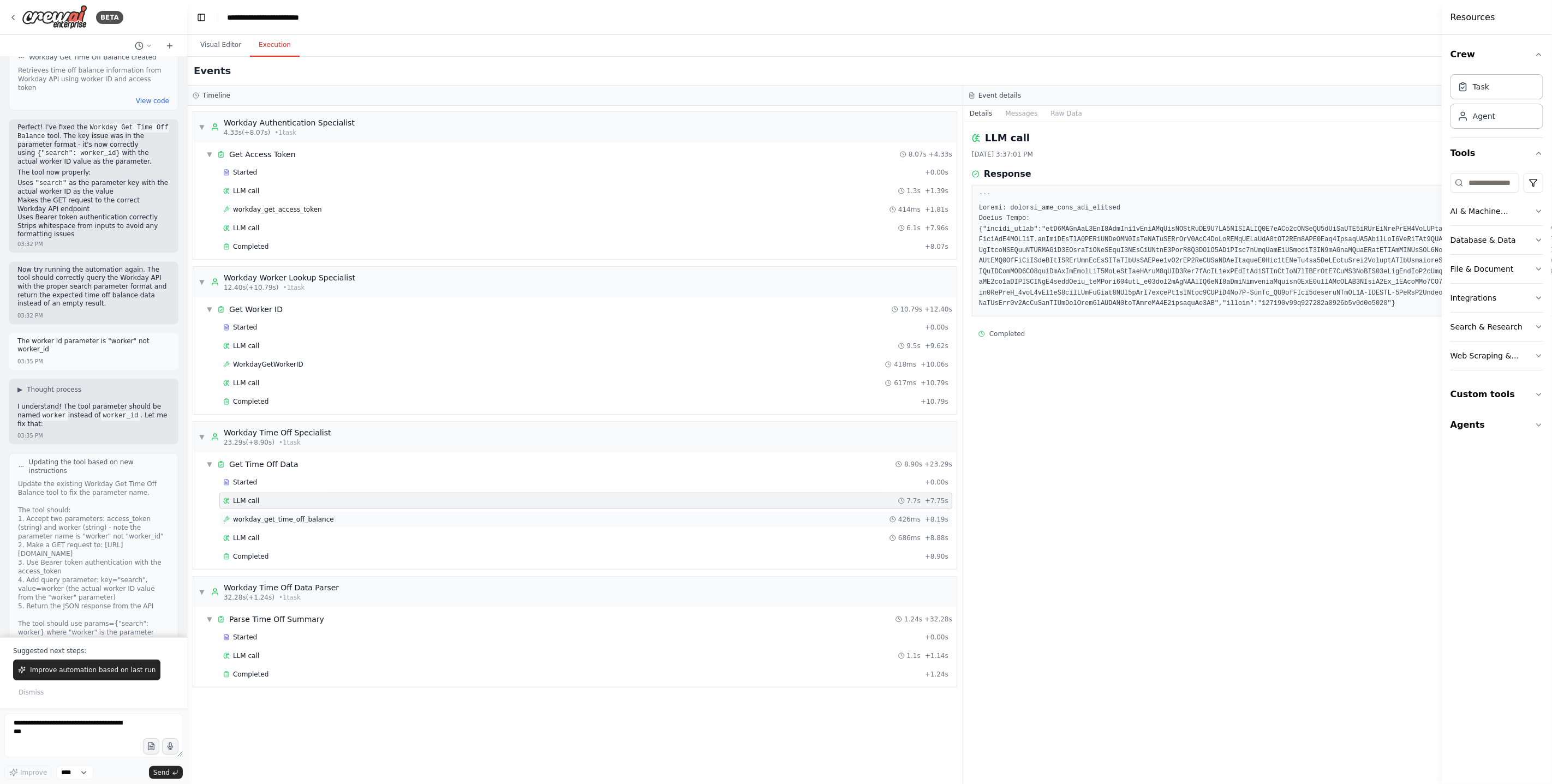
click at [328, 523] on span "workday_get_time_off_balance" at bounding box center [283, 519] width 101 height 9
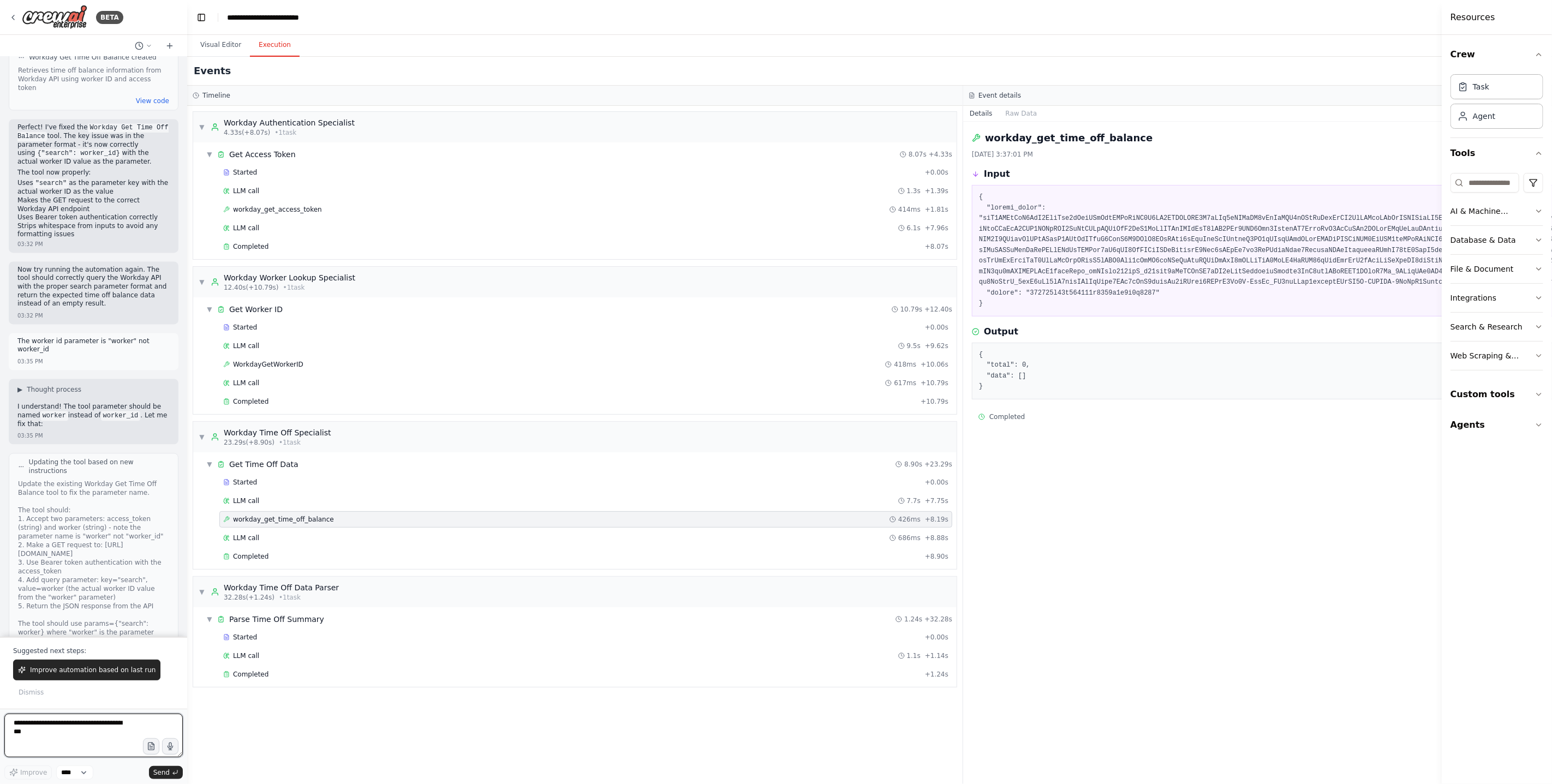
click at [73, 732] on textarea at bounding box center [93, 735] width 178 height 44
paste textarea "**********"
type textarea "**********"
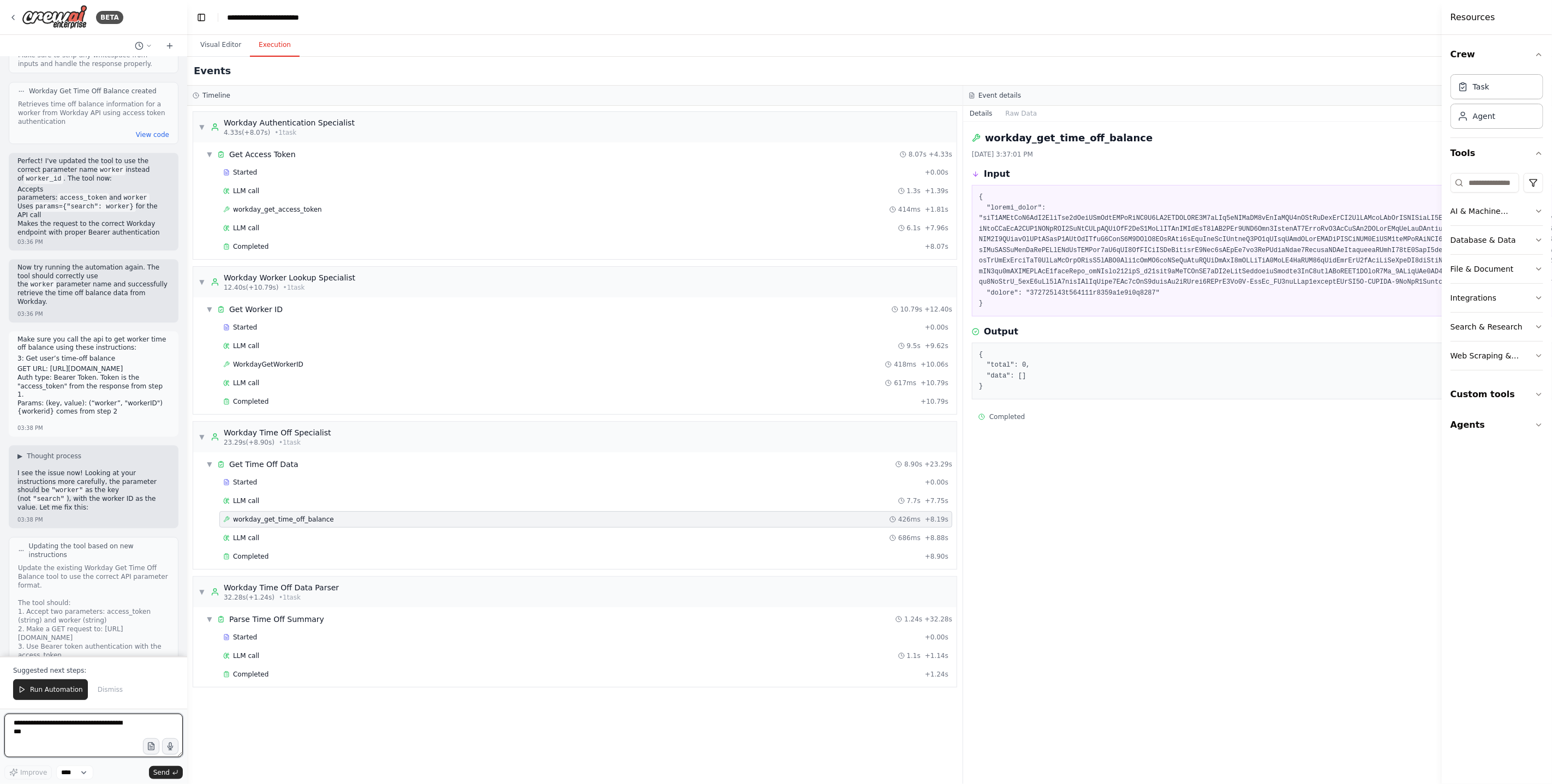
scroll to position [5953, 0]
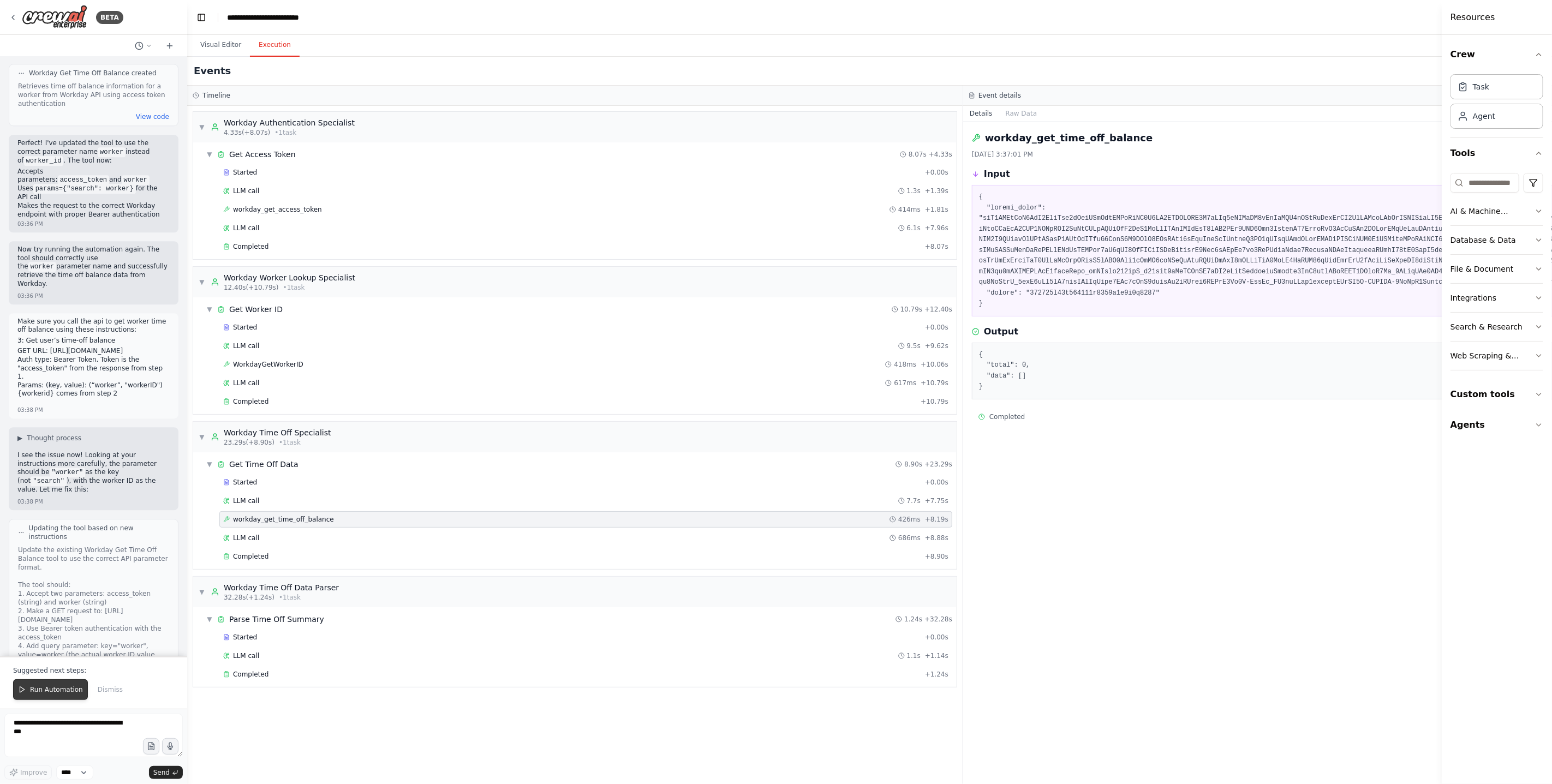
click at [64, 694] on span "Run Automation" at bounding box center [56, 689] width 53 height 9
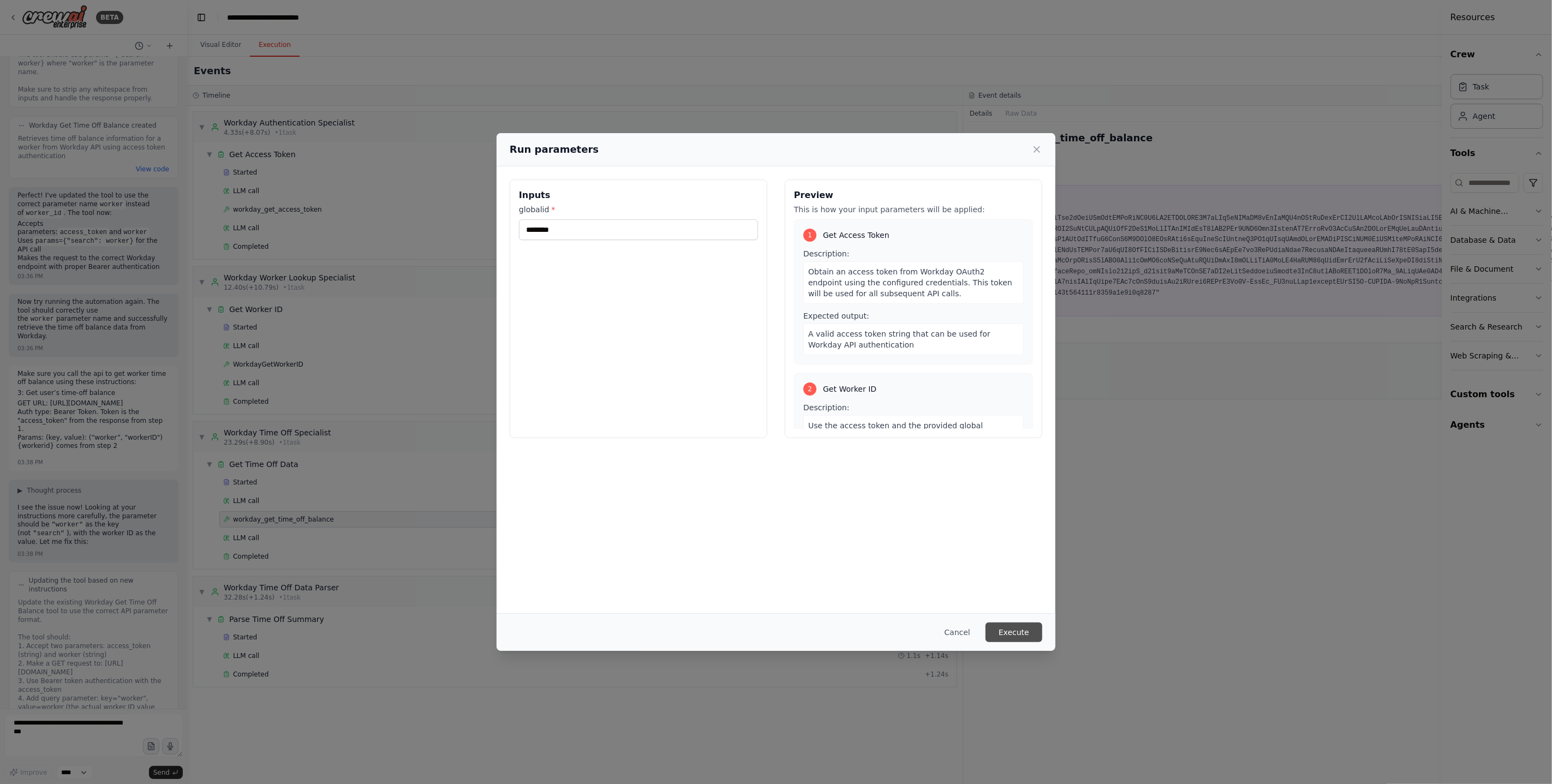
click at [872, 630] on button "Execute" at bounding box center [1013, 632] width 57 height 20
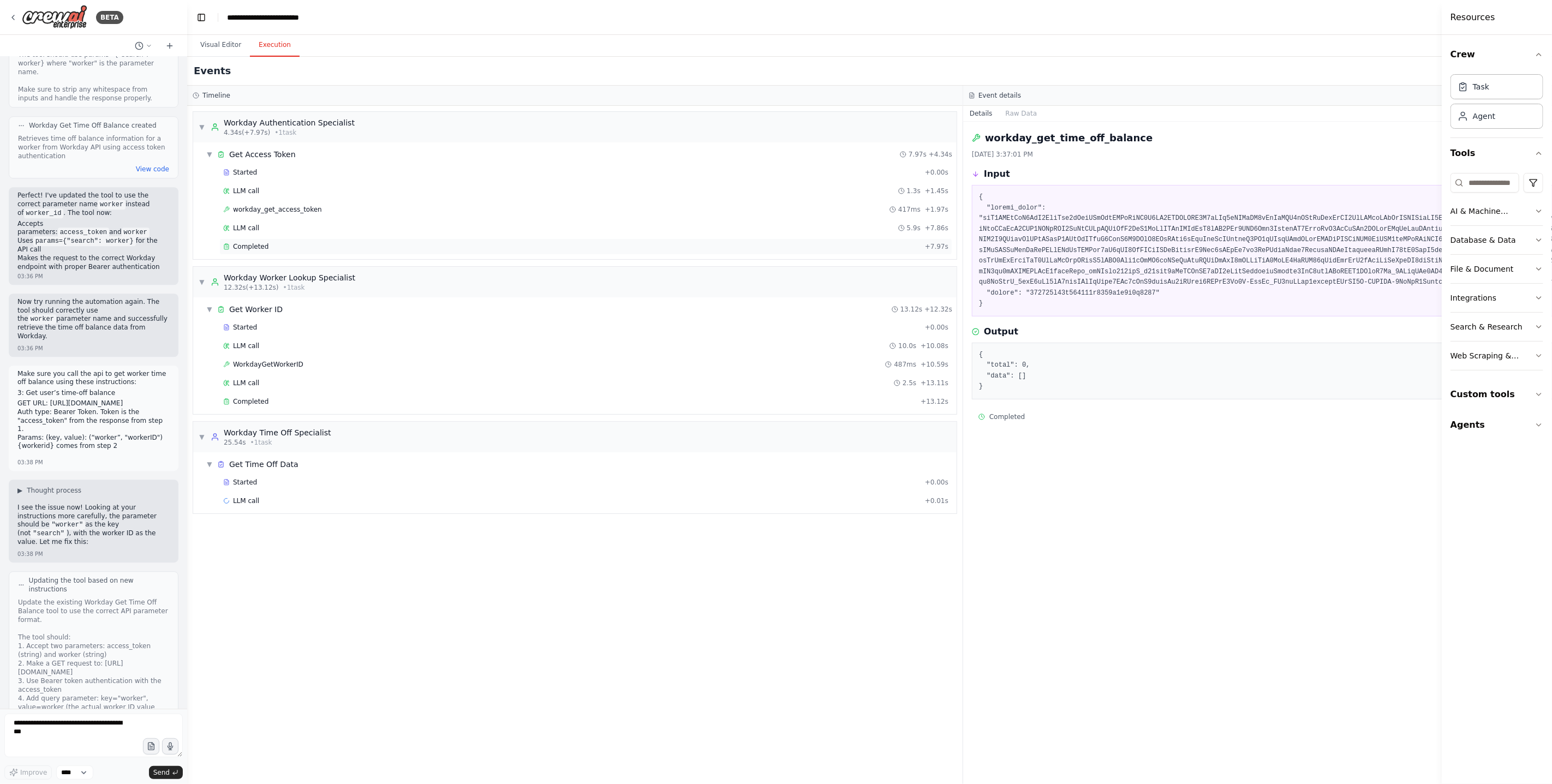
click at [246, 249] on span "Completed" at bounding box center [250, 246] width 35 height 9
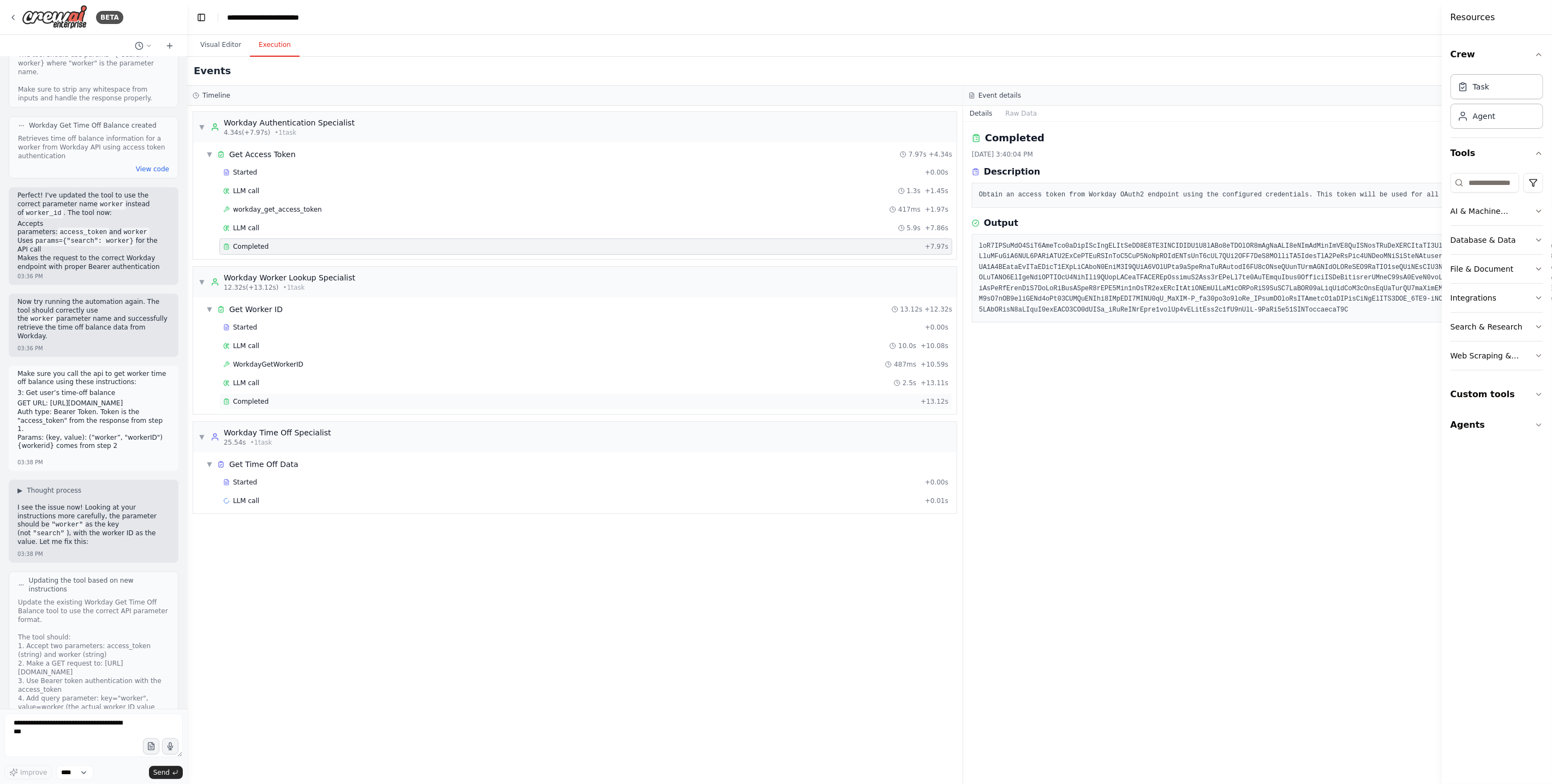
click at [259, 403] on span "Completed" at bounding box center [250, 401] width 35 height 9
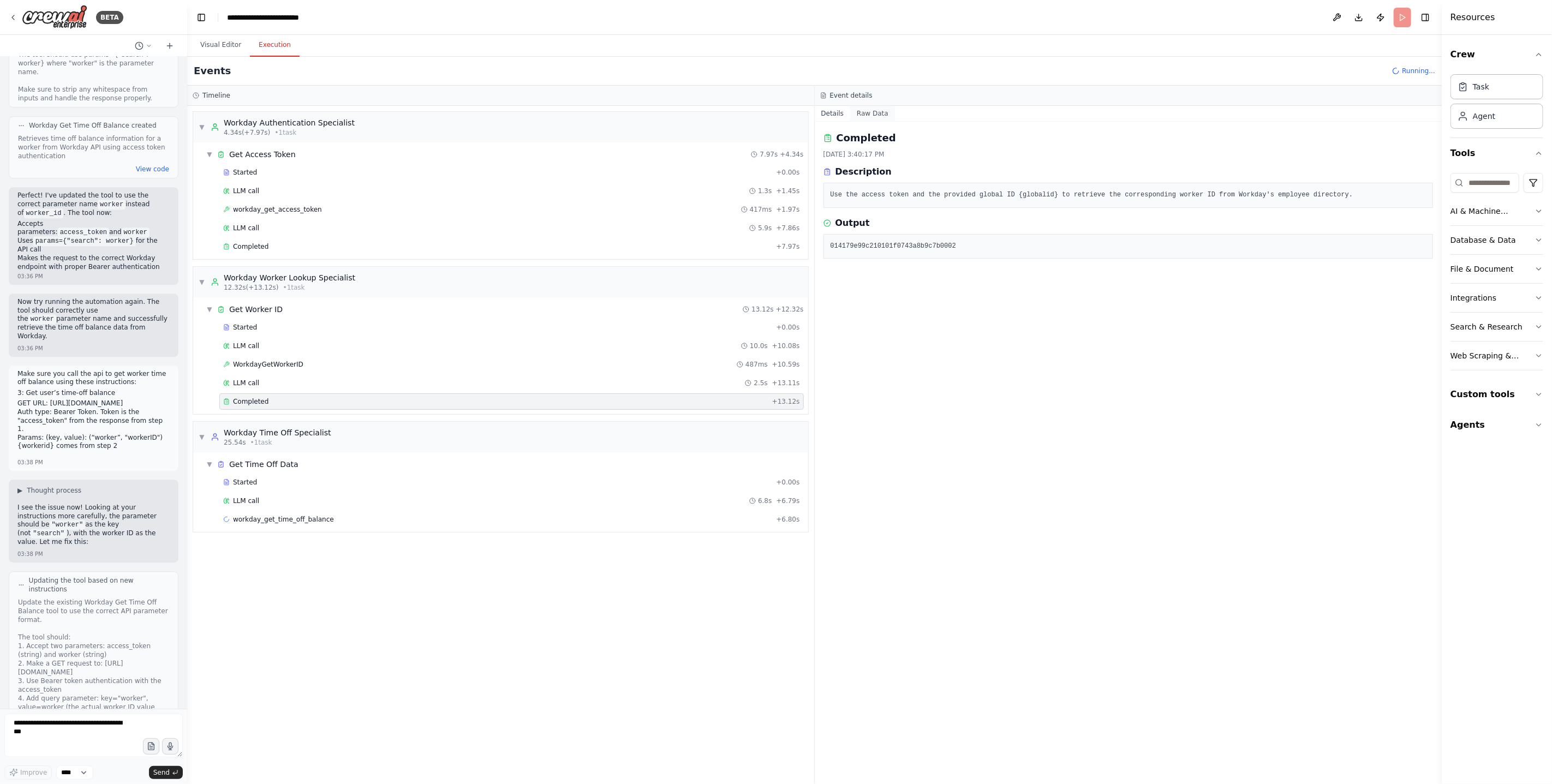
click at [872, 110] on button "Raw Data" at bounding box center [872, 113] width 45 height 15
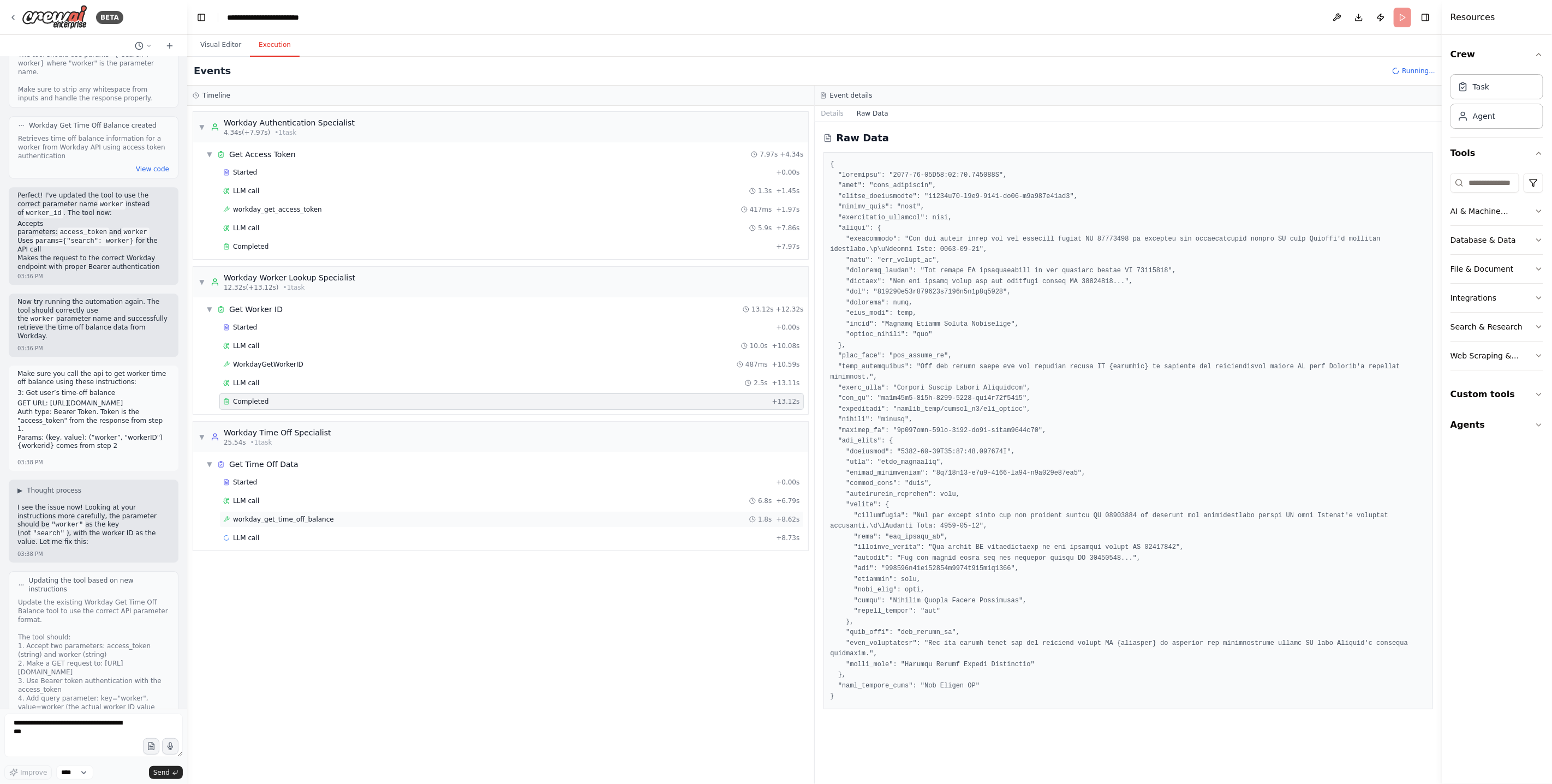
click at [268, 523] on span "workday_get_time_off_balance" at bounding box center [283, 519] width 101 height 9
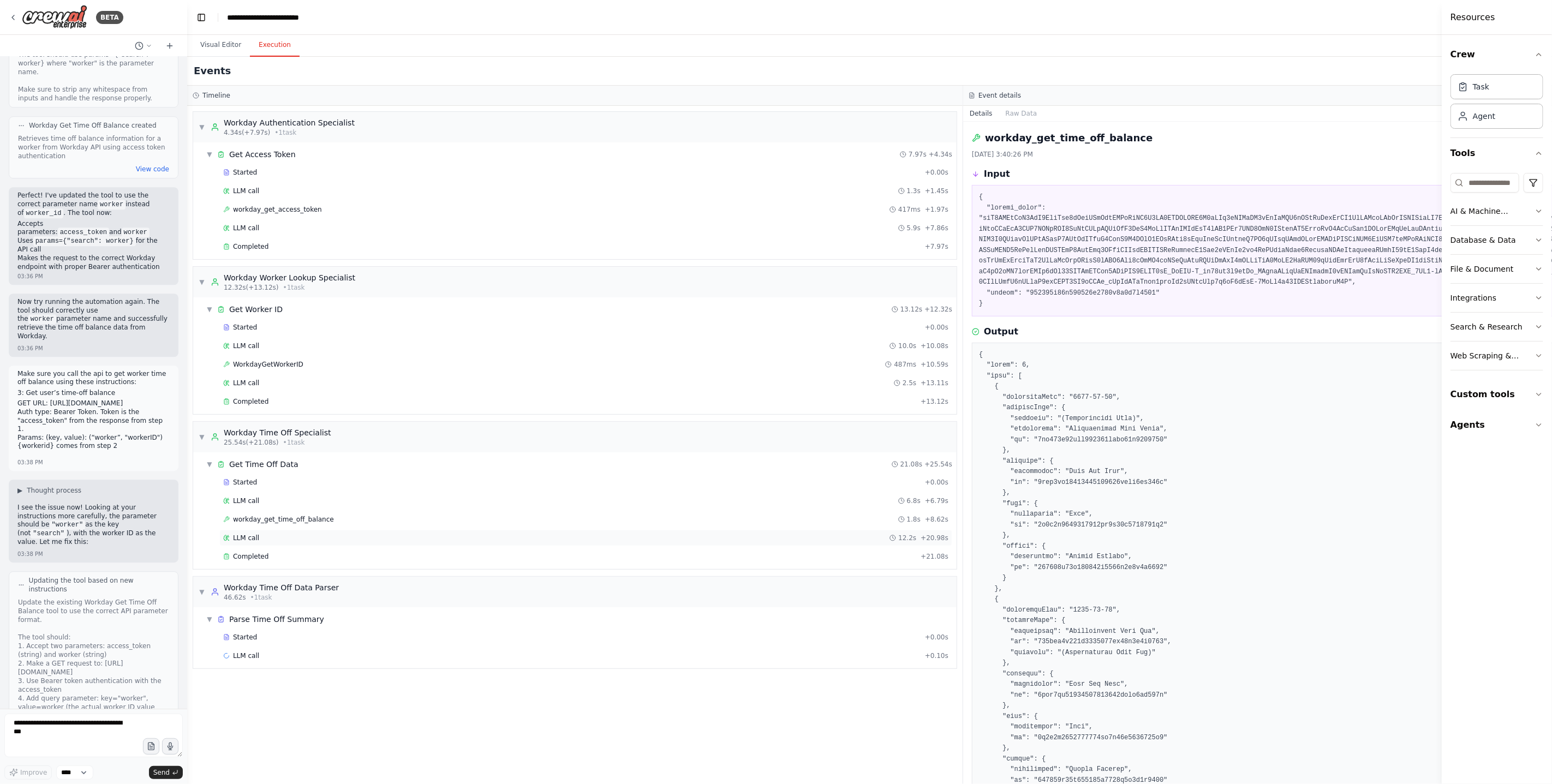
click at [256, 538] on span "LLM call" at bounding box center [246, 538] width 26 height 9
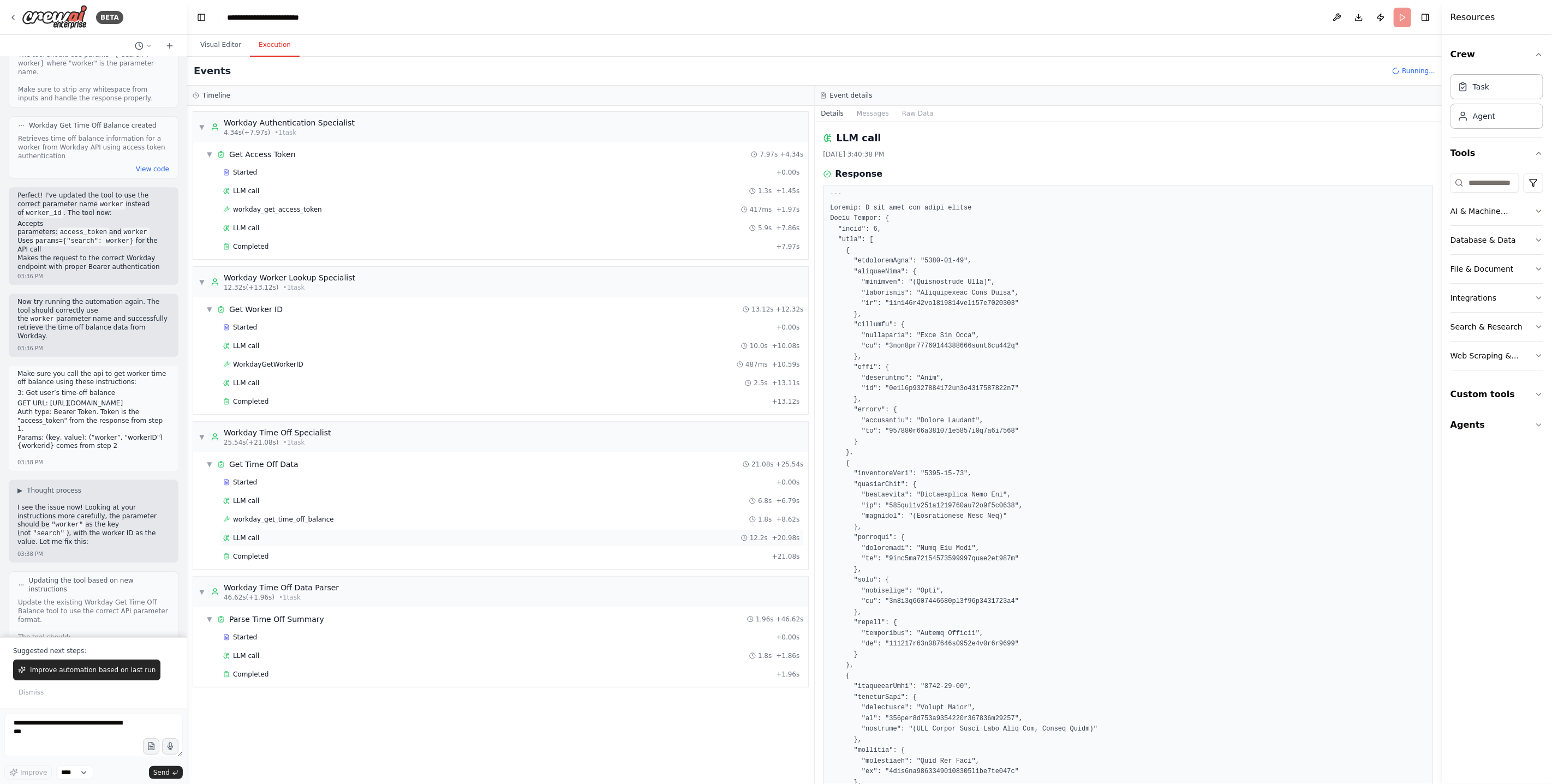
scroll to position [5953, 0]
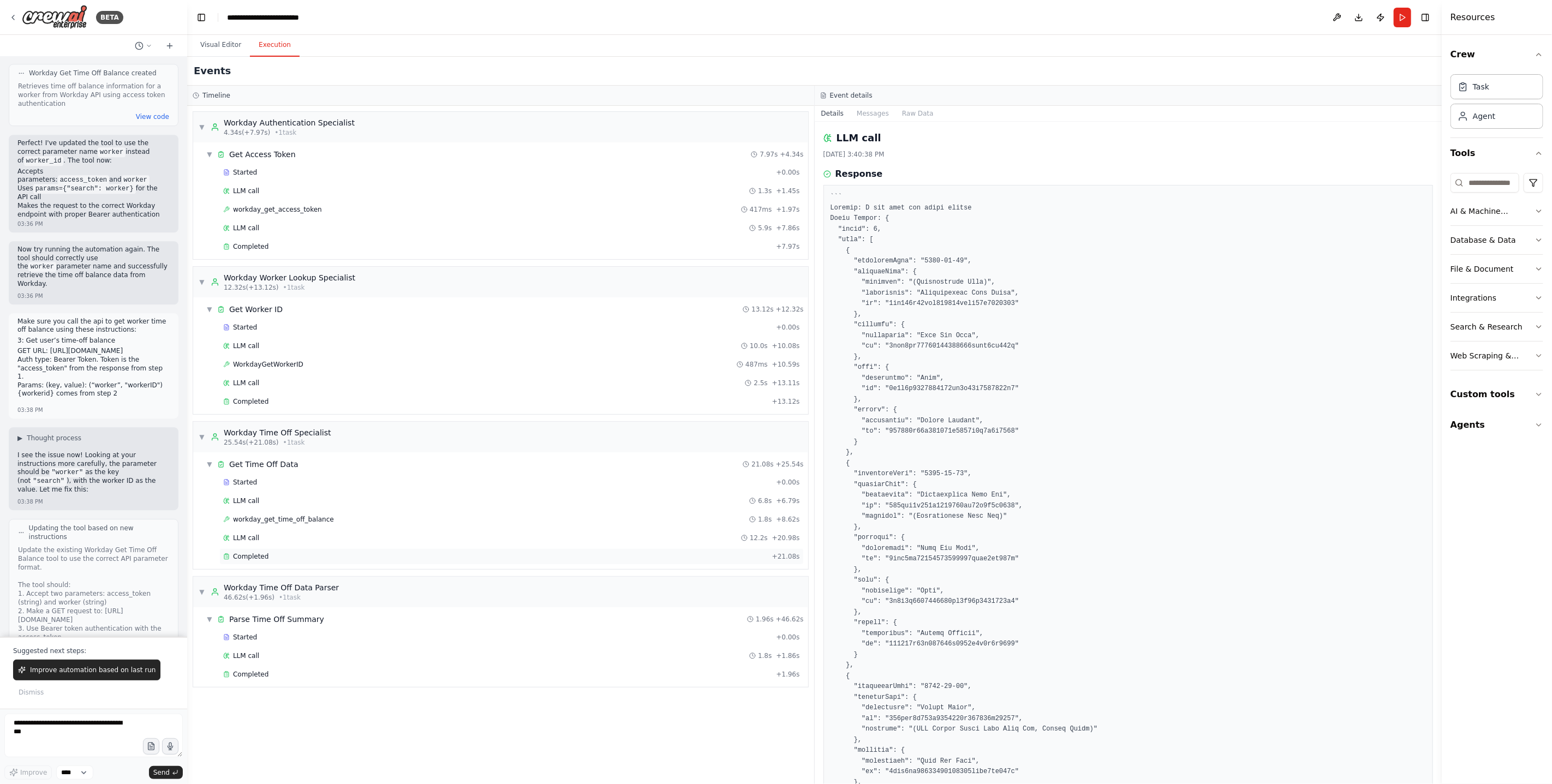
click at [258, 552] on div "Completed + 21.08s" at bounding box center [511, 556] width 584 height 16
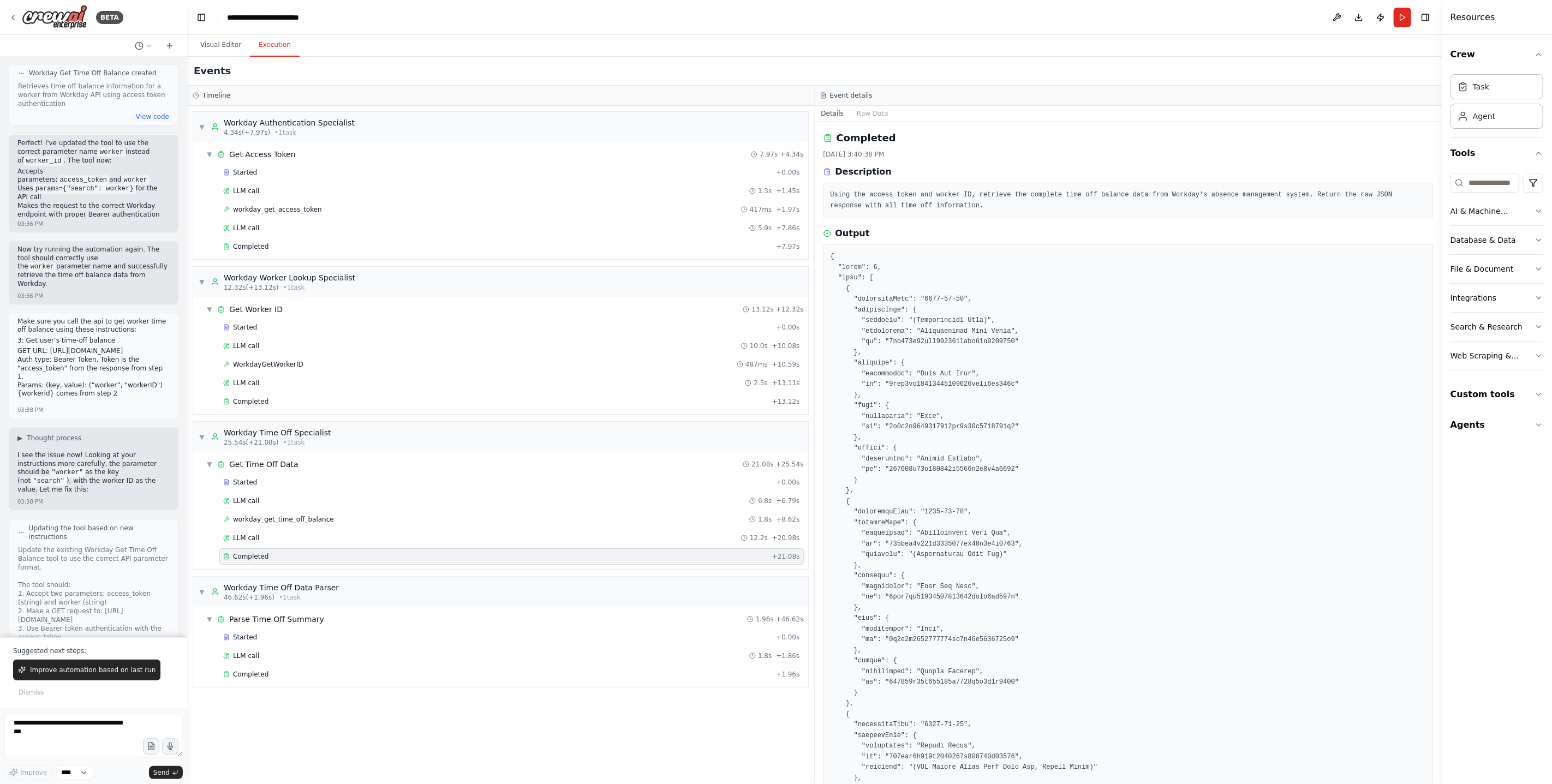
click at [261, 667] on div "Started + 0.00s LLM call 1.8s + 1.86s Completed + 1.96s" at bounding box center [505, 656] width 606 height 56
click at [261, 676] on span "Completed" at bounding box center [250, 674] width 35 height 9
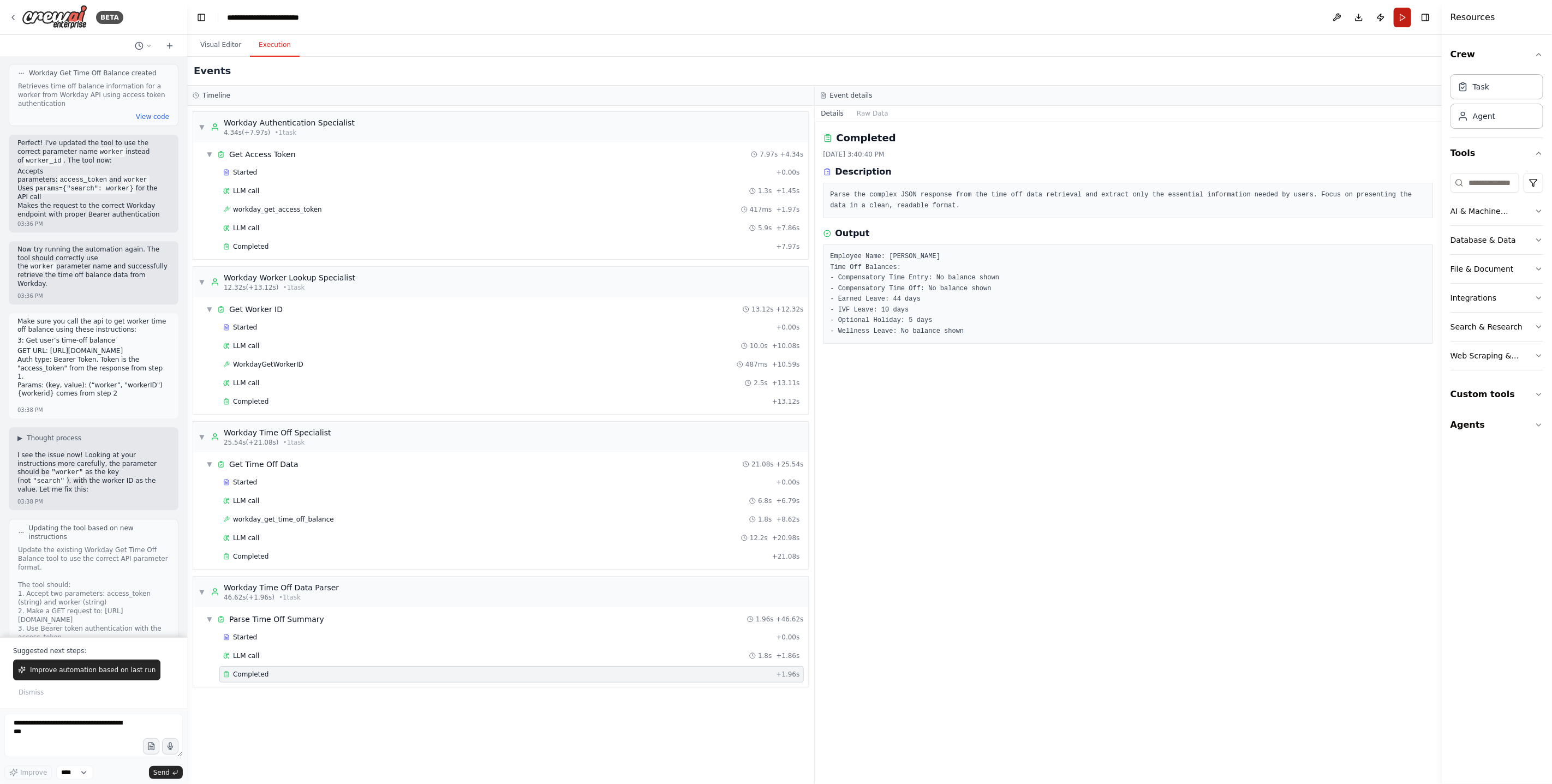
click at [872, 16] on button "Run" at bounding box center [1402, 17] width 17 height 20
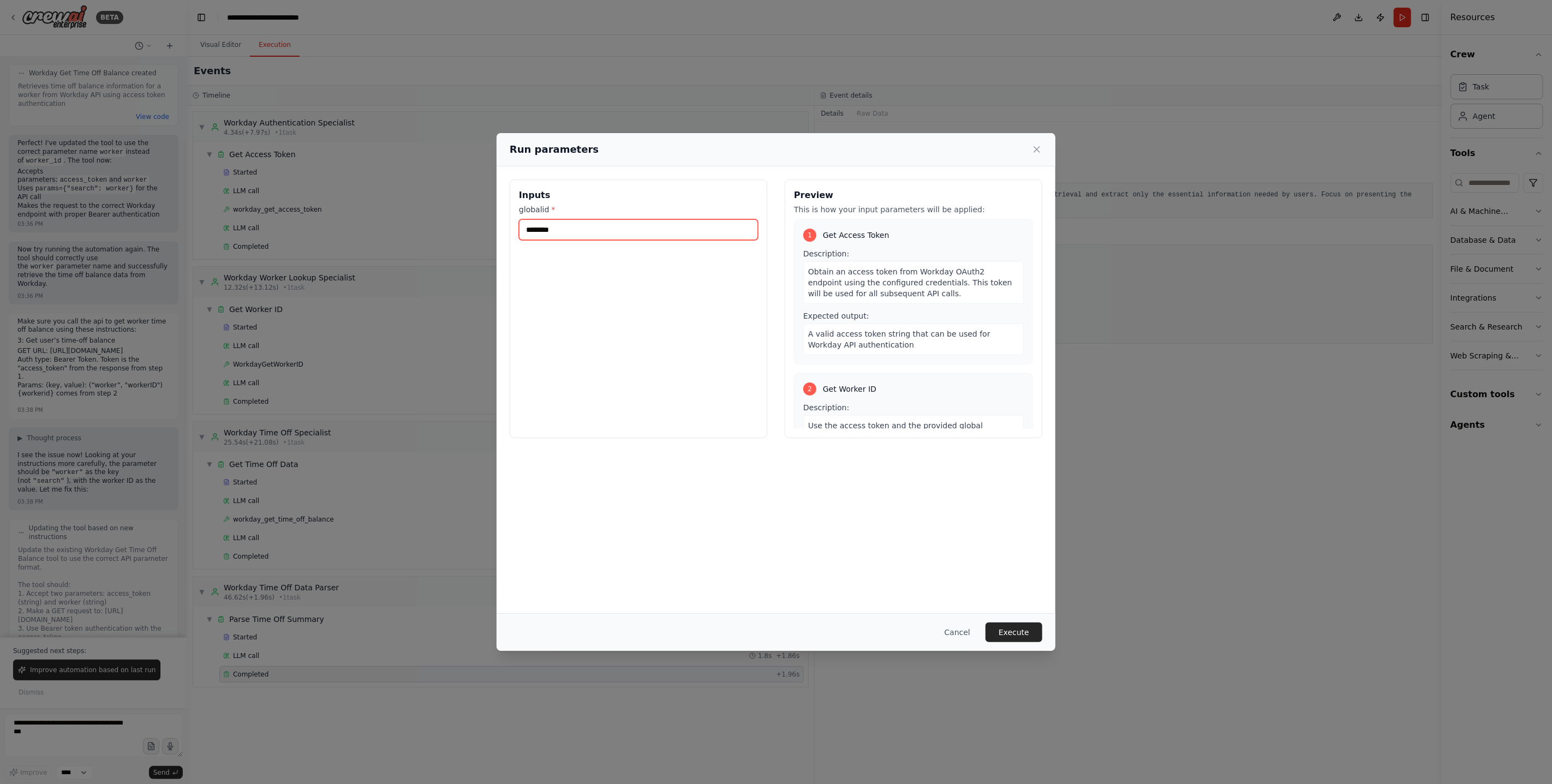
click at [674, 232] on input "********" at bounding box center [638, 229] width 239 height 20
paste input "********"
paste input "text"
type input "********"
click at [872, 631] on button "Execute" at bounding box center [1013, 632] width 57 height 20
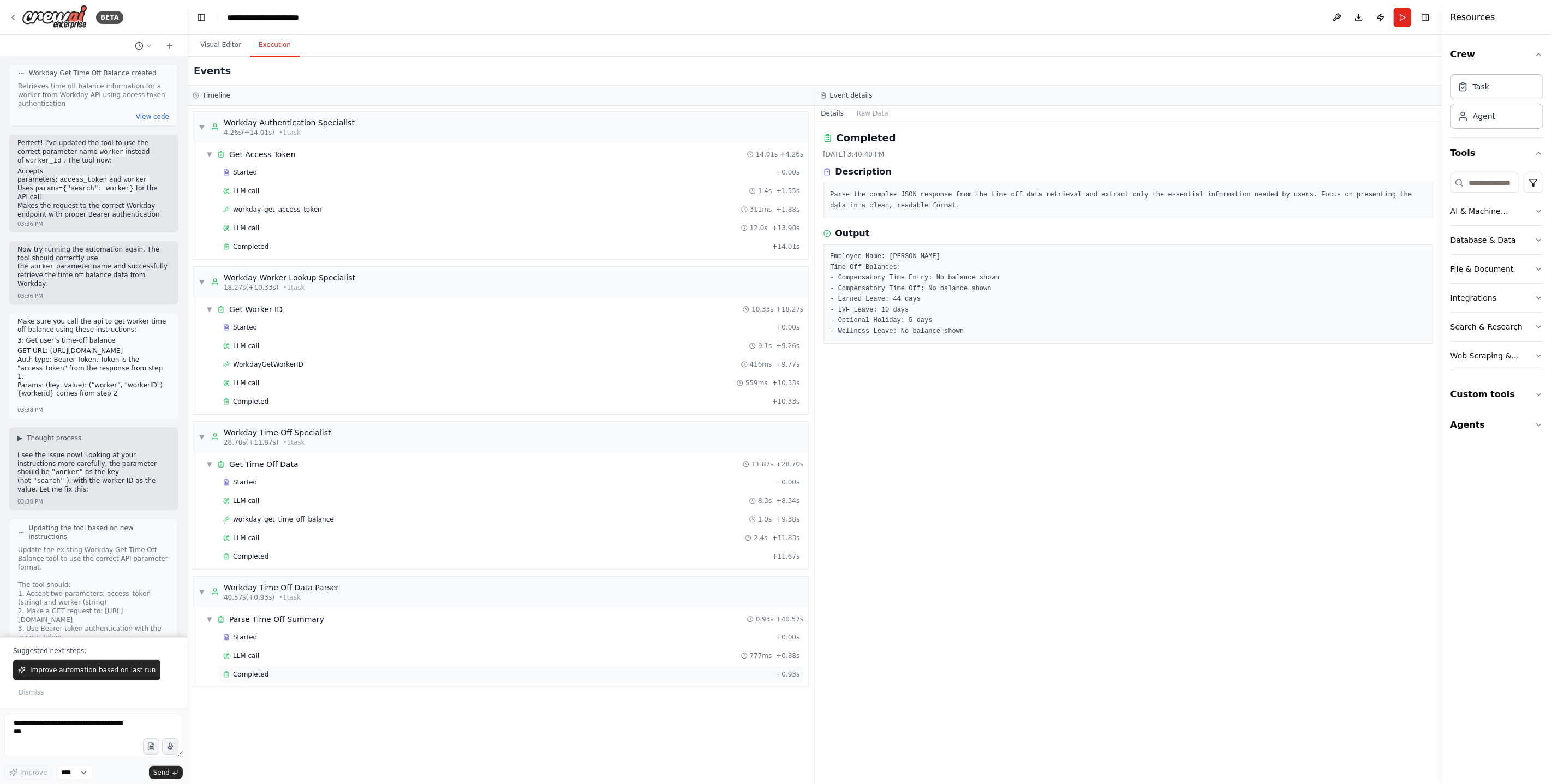
click at [513, 673] on div "Completed" at bounding box center [497, 674] width 549 height 9
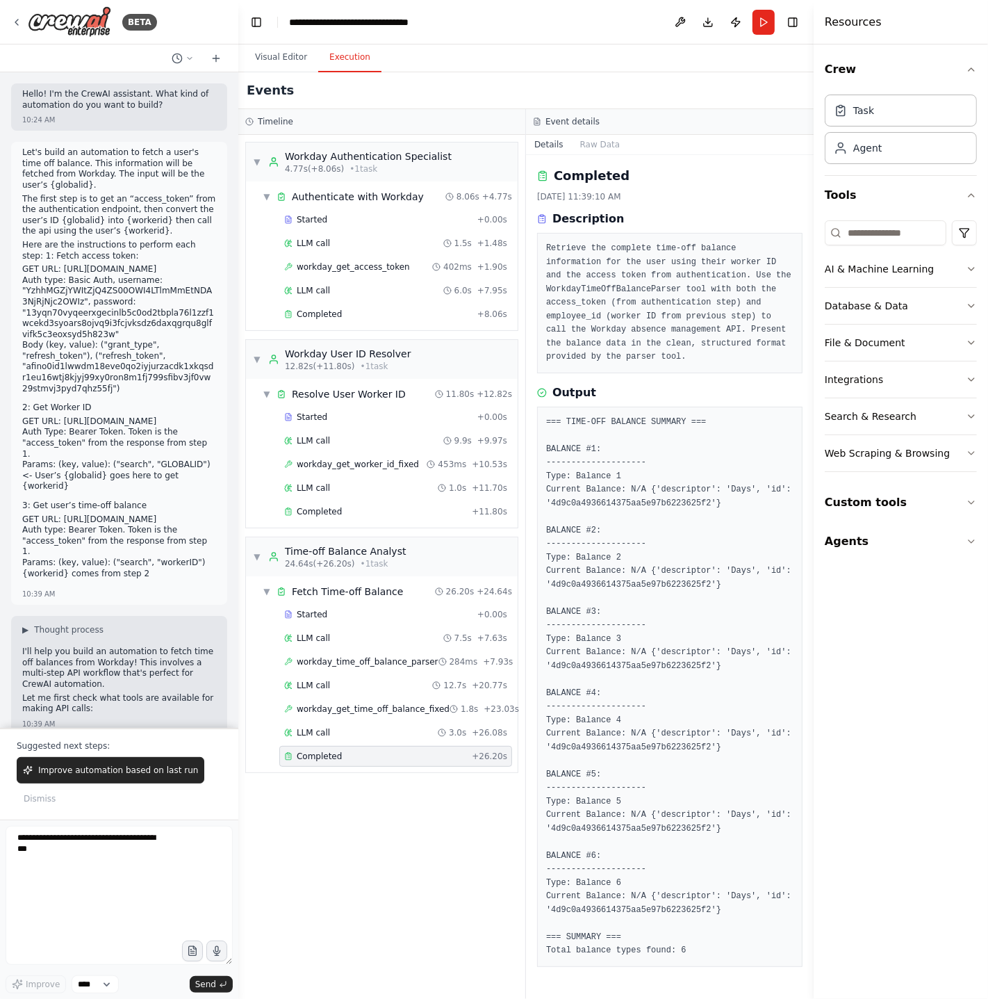
scroll to position [12584, 0]
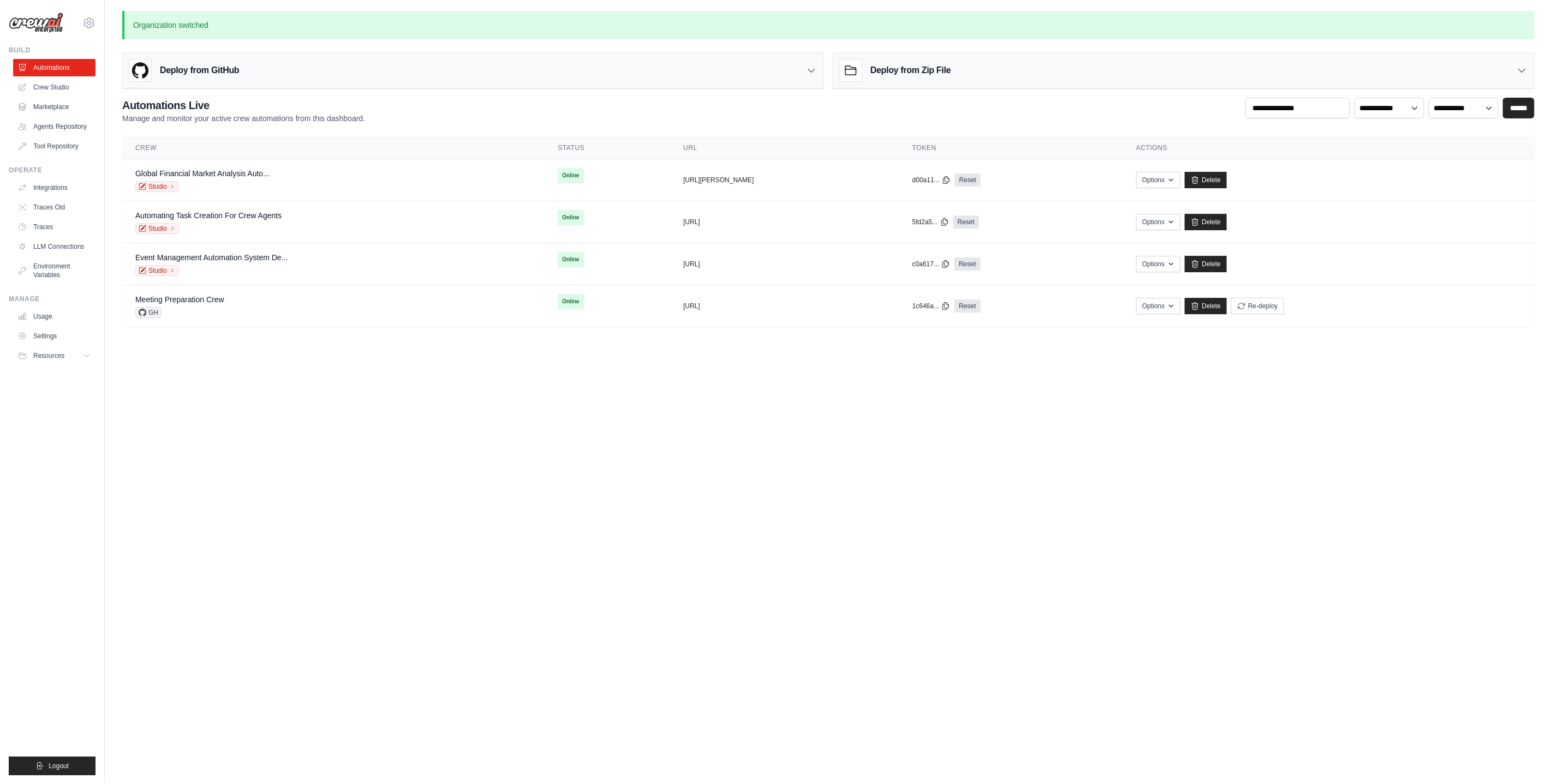
click at [651, 465] on body "[PERSON_NAME][EMAIL_ADDRESS][PERSON_NAME][DOMAIN_NAME] AMBEV - DTC AB InBev - G…" at bounding box center [776, 392] width 1552 height 784
click at [322, 381] on body "[PERSON_NAME][EMAIL_ADDRESS][PERSON_NAME][DOMAIN_NAME] AMBEV - DTC AB InBev - G…" at bounding box center [776, 392] width 1552 height 784
click at [240, 388] on body "bruno.raposo@ab-inbev.com AMBEV - DTC AB InBev - GHQ Blog" at bounding box center [776, 392] width 1552 height 784
click at [272, 501] on body "bruno.raposo@ab-inbev.com AMBEV - DTC AB InBev - GHQ Blog" at bounding box center [776, 392] width 1552 height 784
click at [228, 434] on body "bruno.raposo@ab-inbev.com AMBEV - DTC AB InBev - GHQ Blog" at bounding box center [776, 392] width 1552 height 784
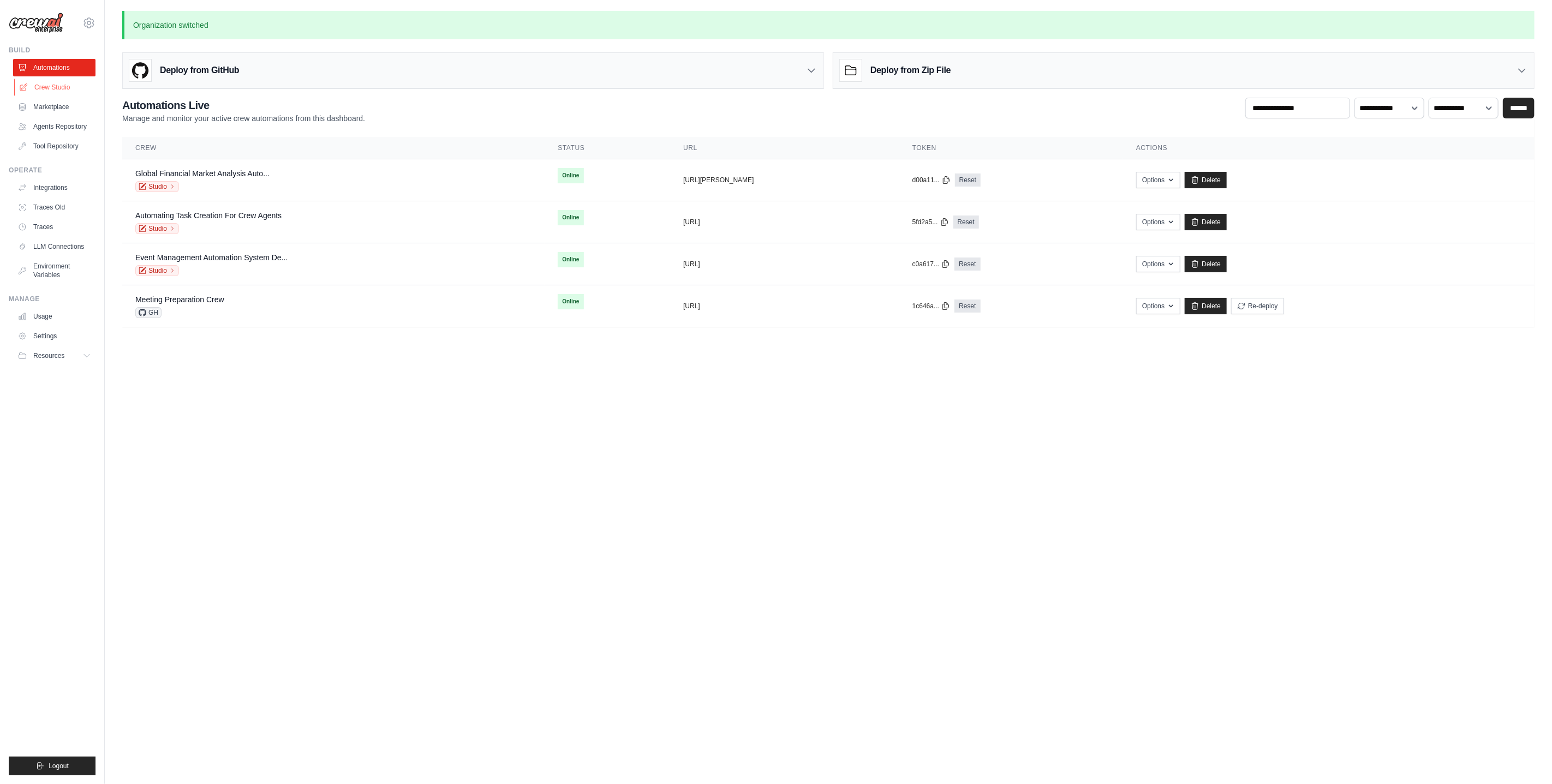
click at [56, 86] on link "Crew Studio" at bounding box center [55, 87] width 82 height 17
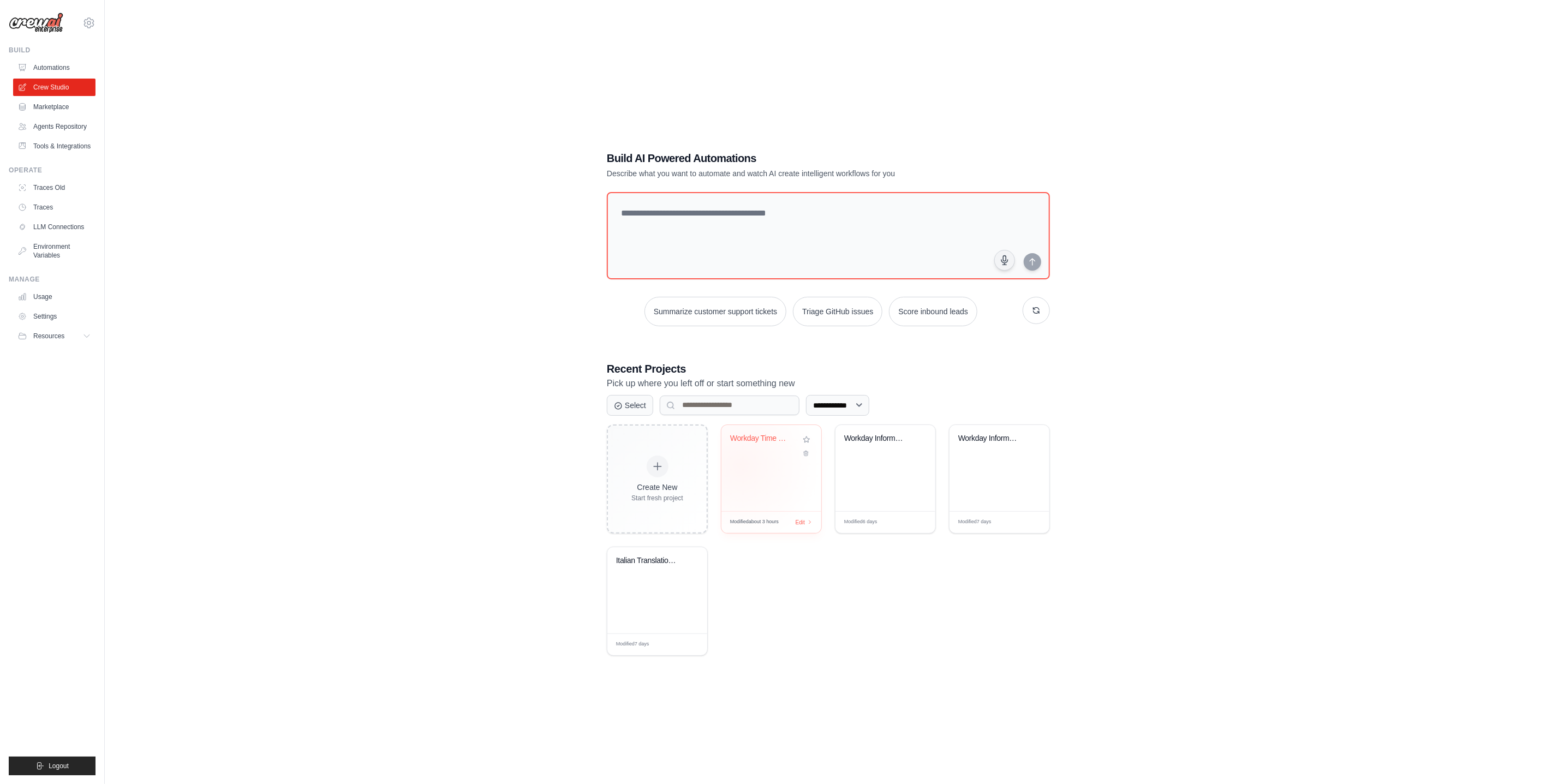
click at [740, 465] on div "Workday Time Off Retrieval" at bounding box center [771, 468] width 100 height 86
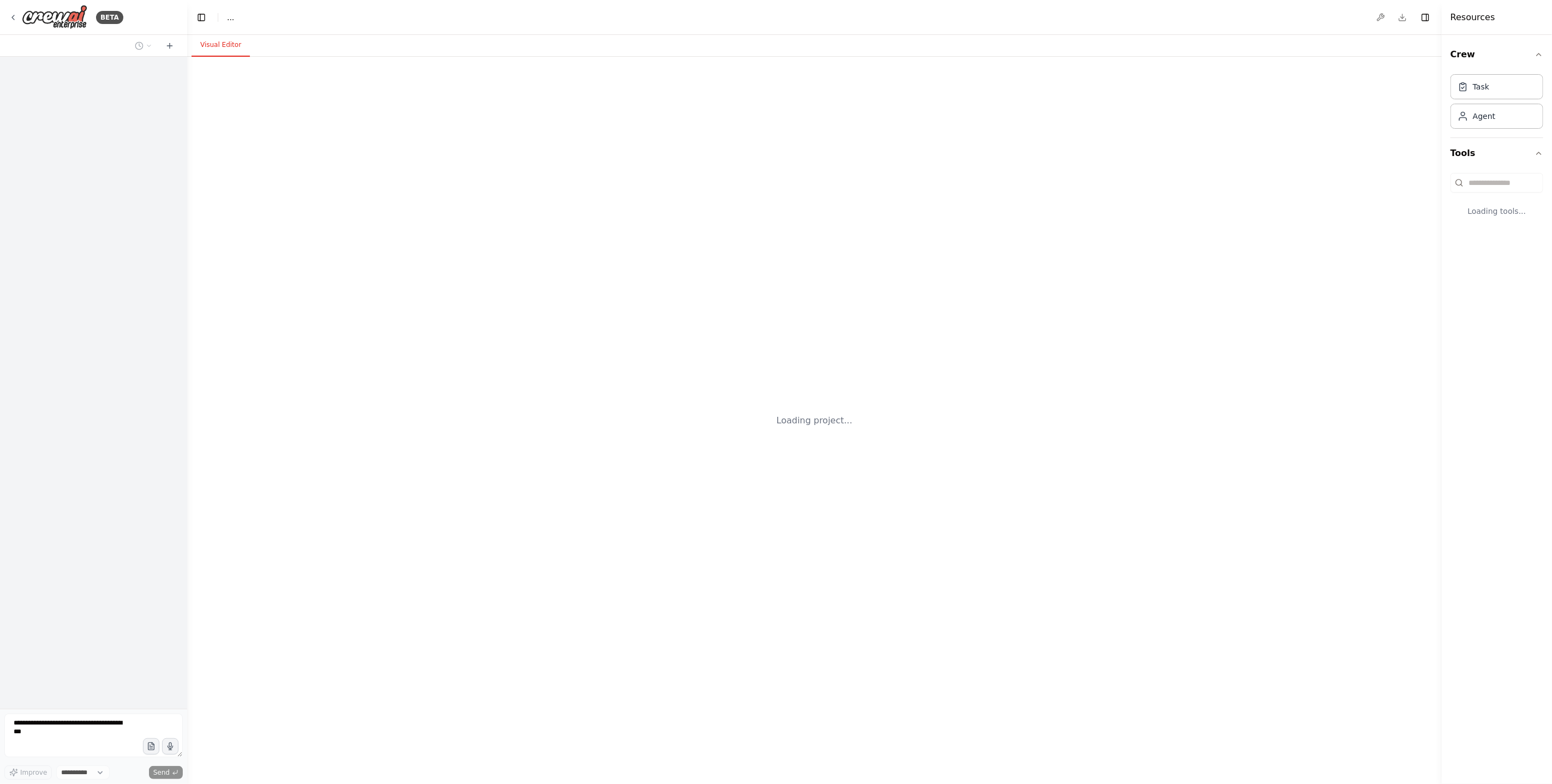
select select "****"
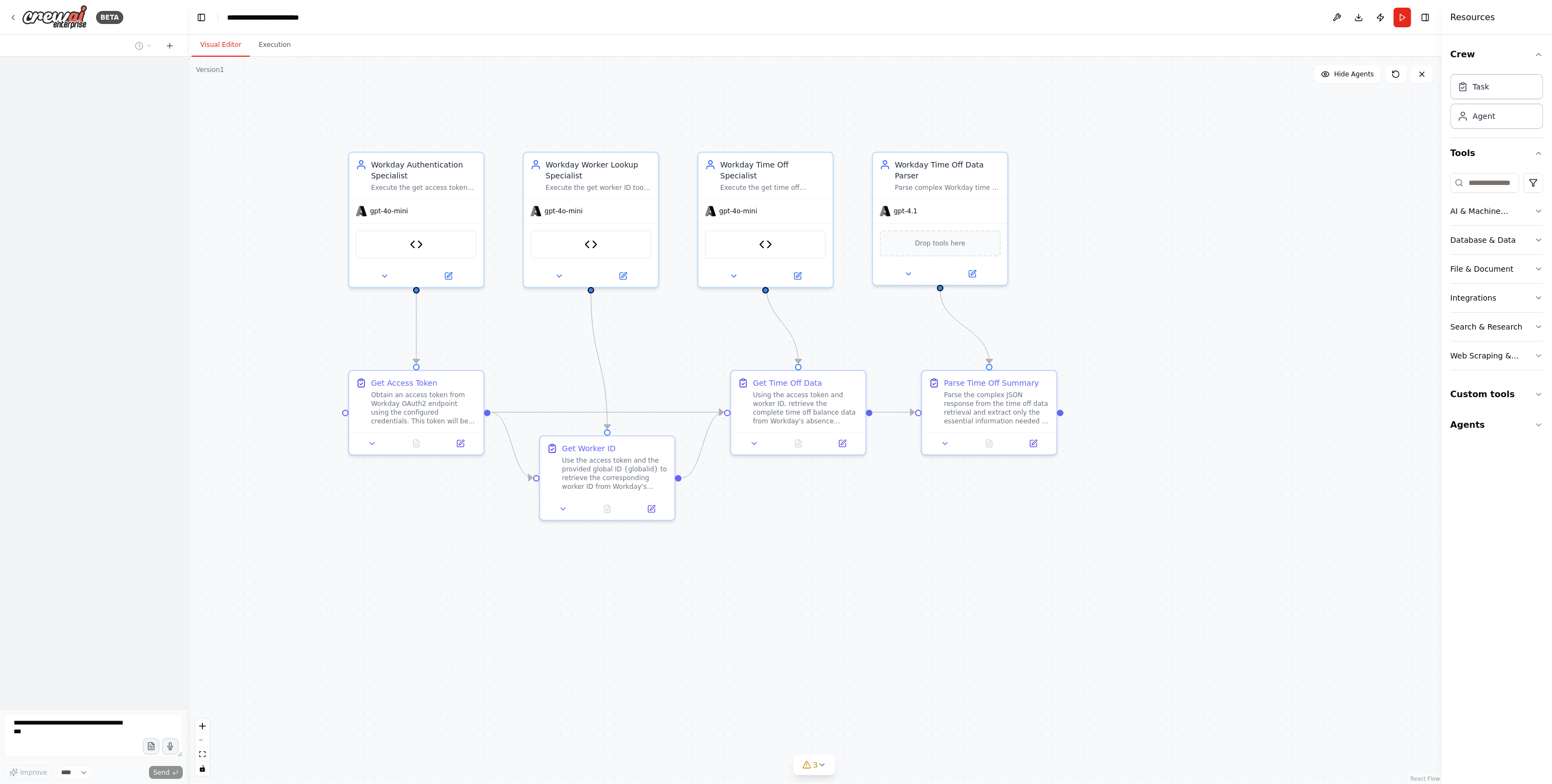
drag, startPoint x: 718, startPoint y: 539, endPoint x: 824, endPoint y: 580, distance: 113.7
click at [824, 580] on div ".deletable-edge-delete-btn { width: 20px; height: 20px; border: 0px solid #ffff…" at bounding box center [814, 420] width 1254 height 727
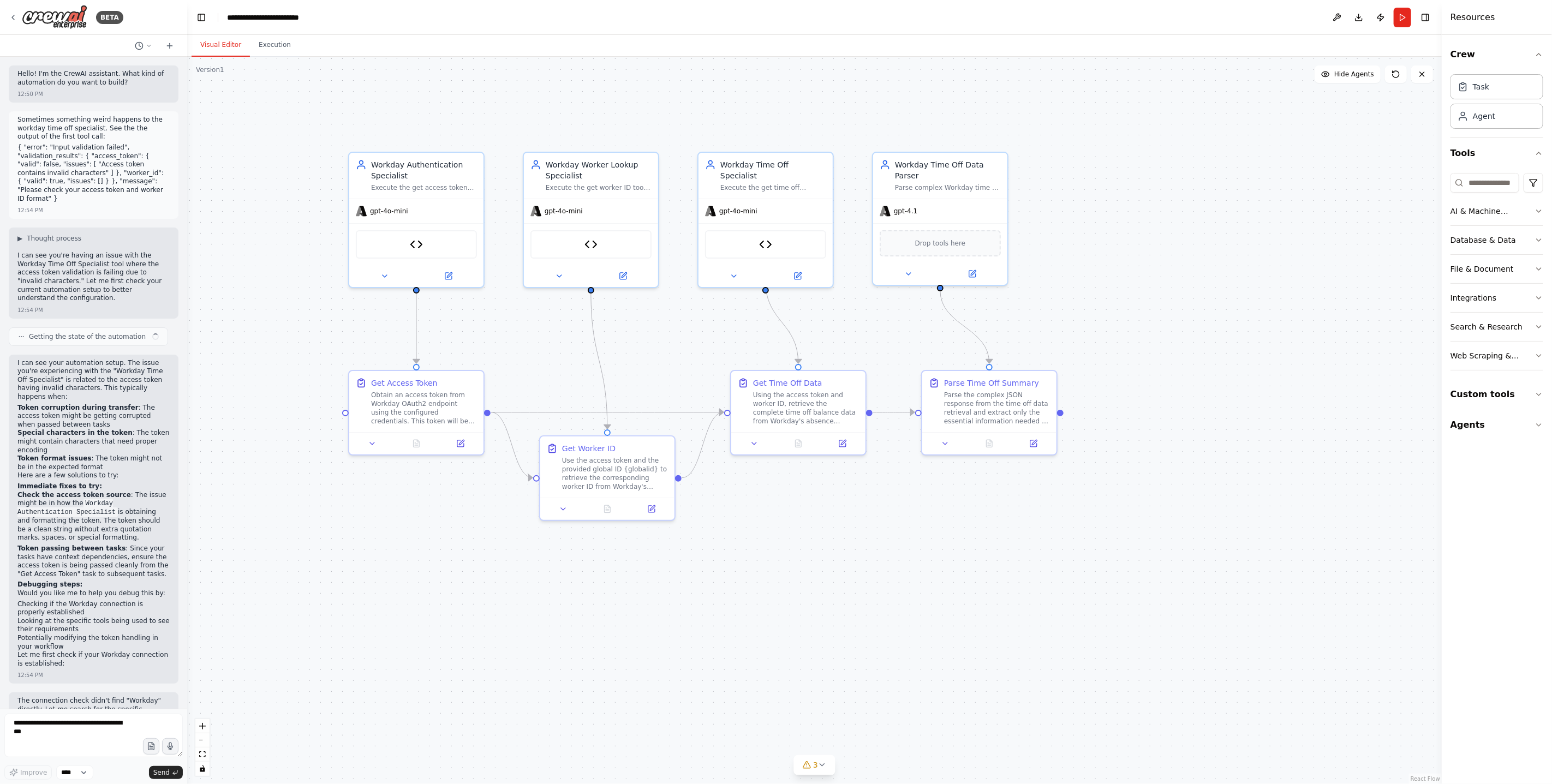
scroll to position [5902, 0]
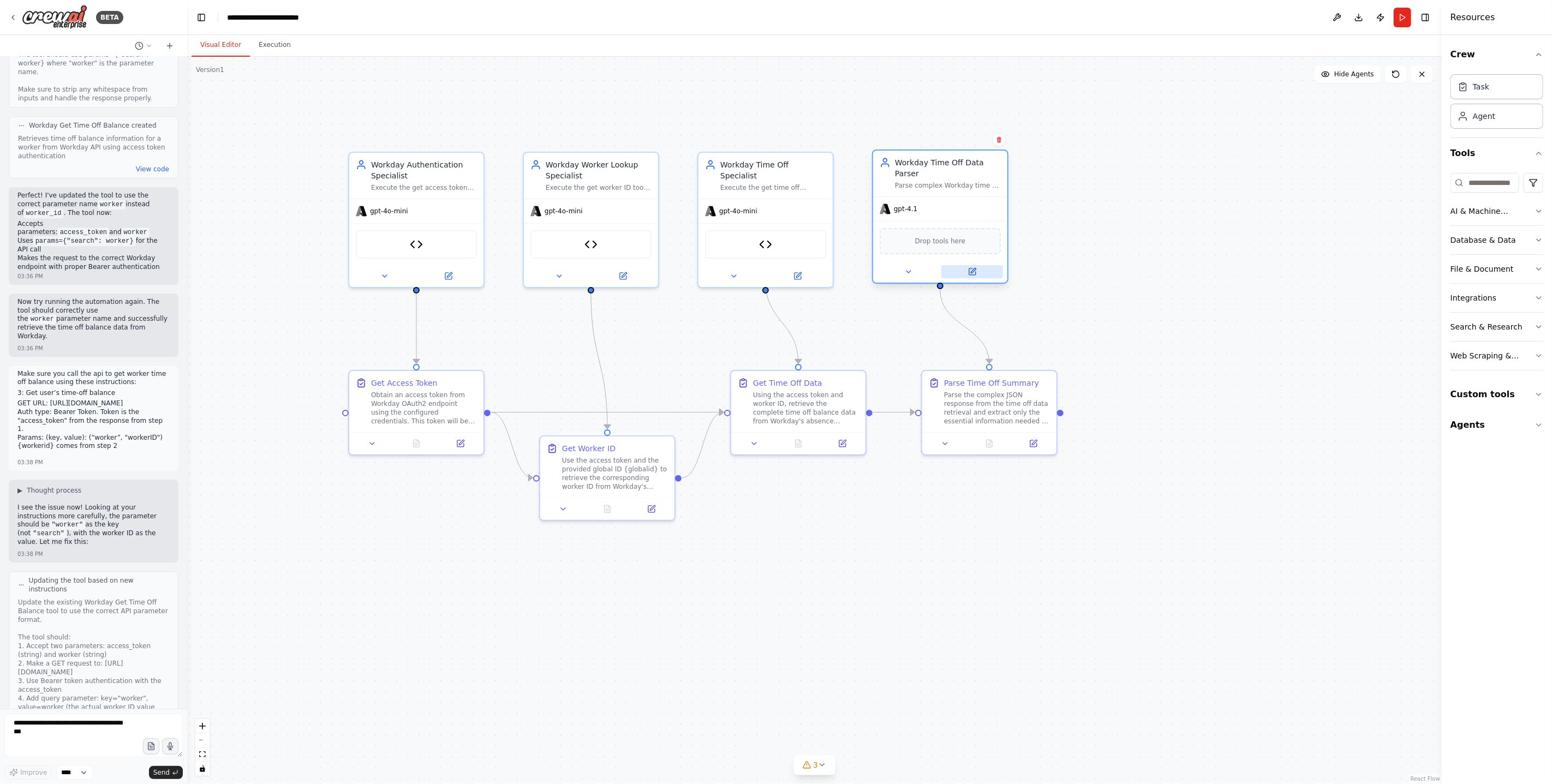
click at [975, 269] on icon at bounding box center [972, 272] width 9 height 9
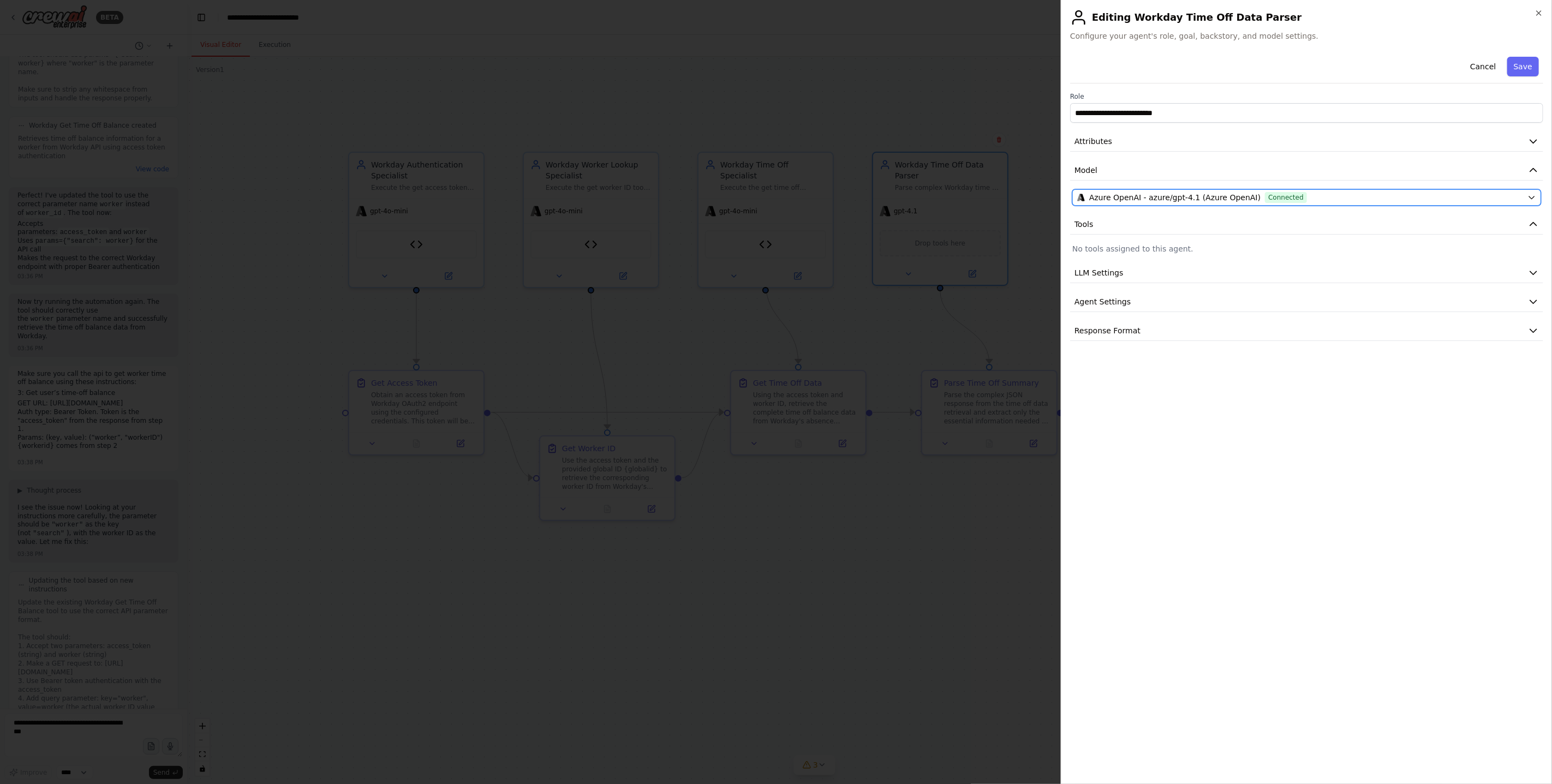
click at [1188, 198] on span "Azure OpenAI - azure/gpt-4.1 (Azure OpenAI)" at bounding box center [1174, 198] width 171 height 11
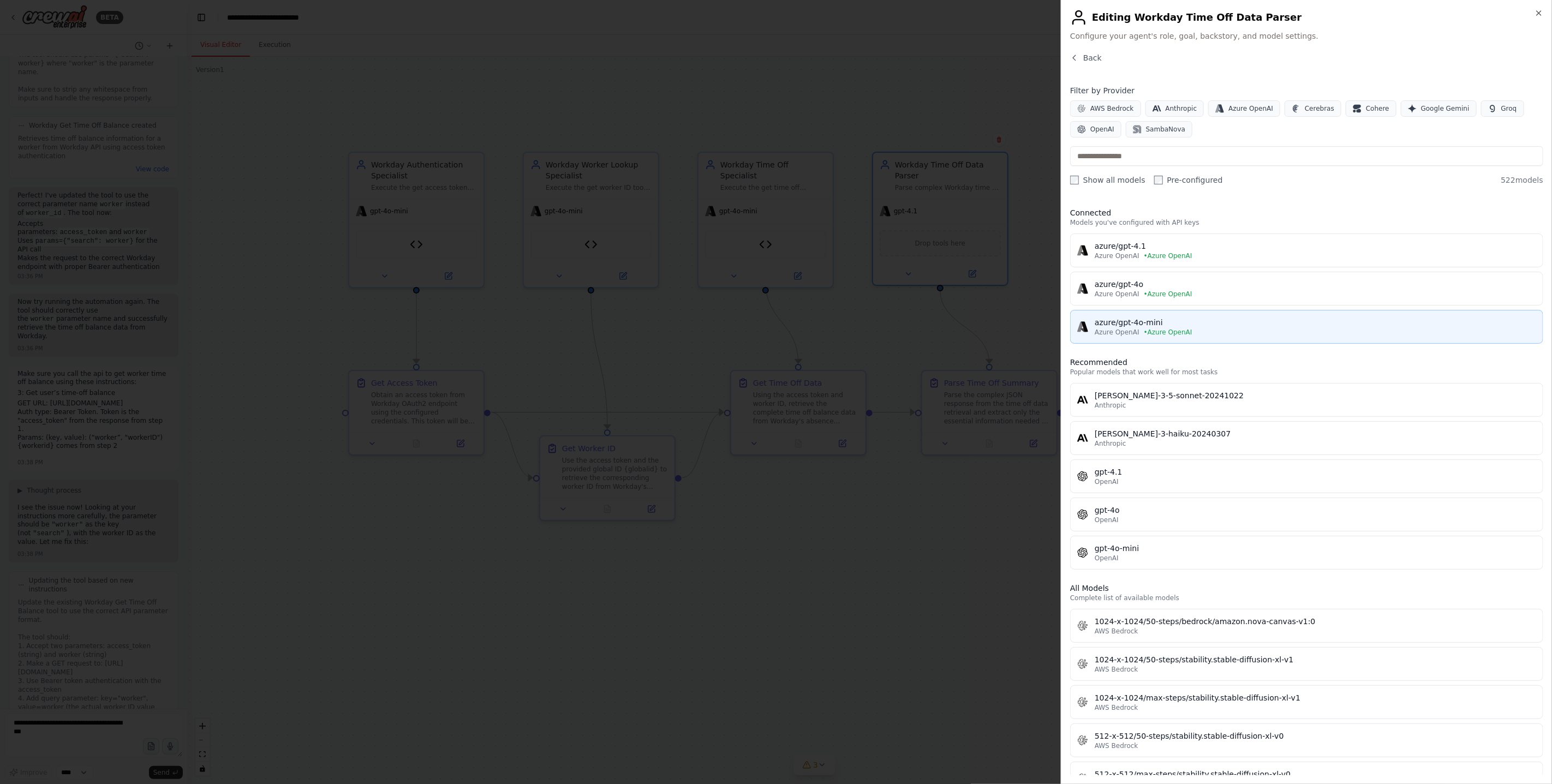
click at [1159, 337] on button "azure/gpt-4o-mini Azure OpenAI • Azure OpenAI" at bounding box center [1306, 326] width 473 height 34
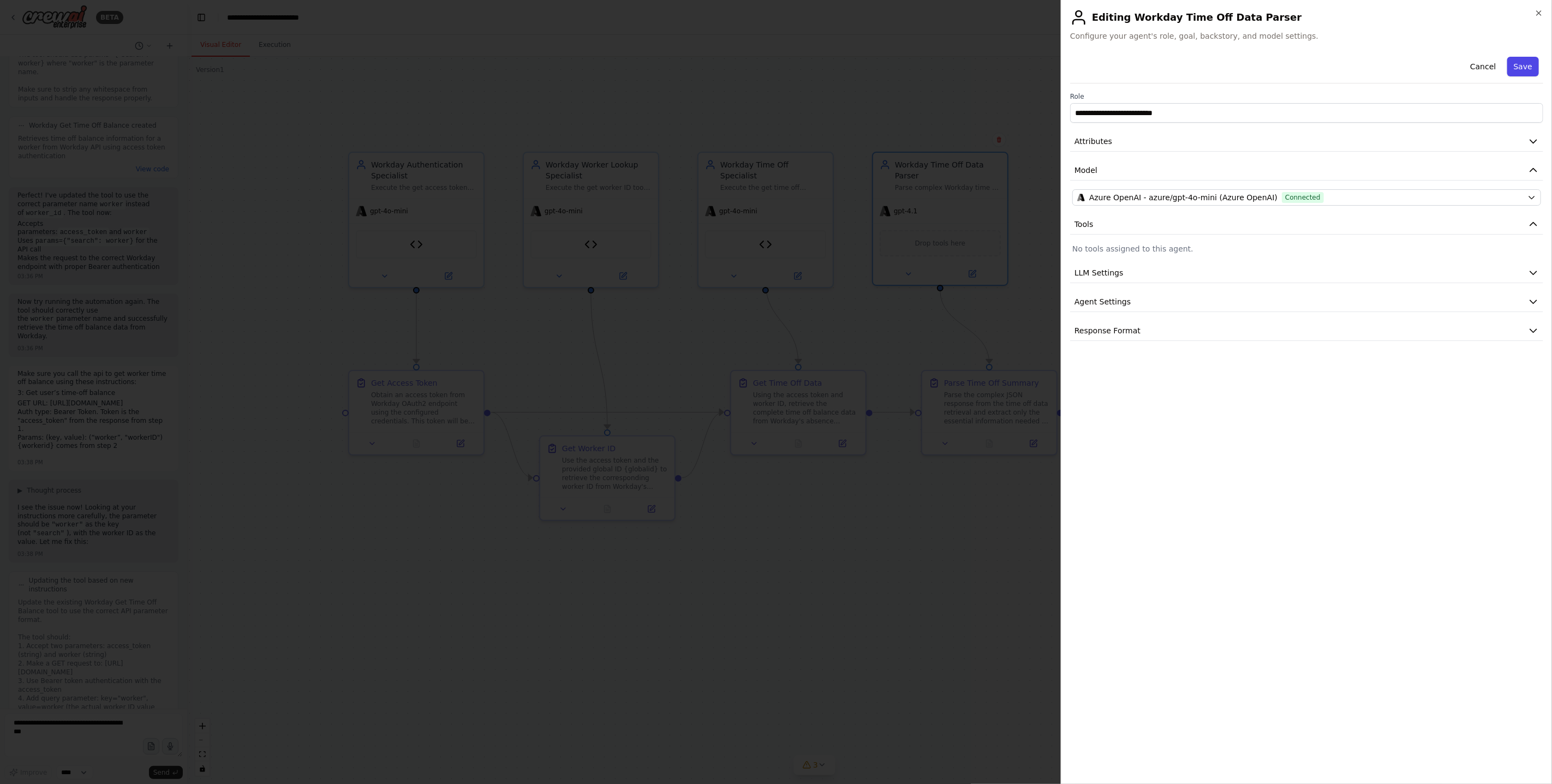
click at [1514, 73] on button "Save" at bounding box center [1523, 66] width 31 height 20
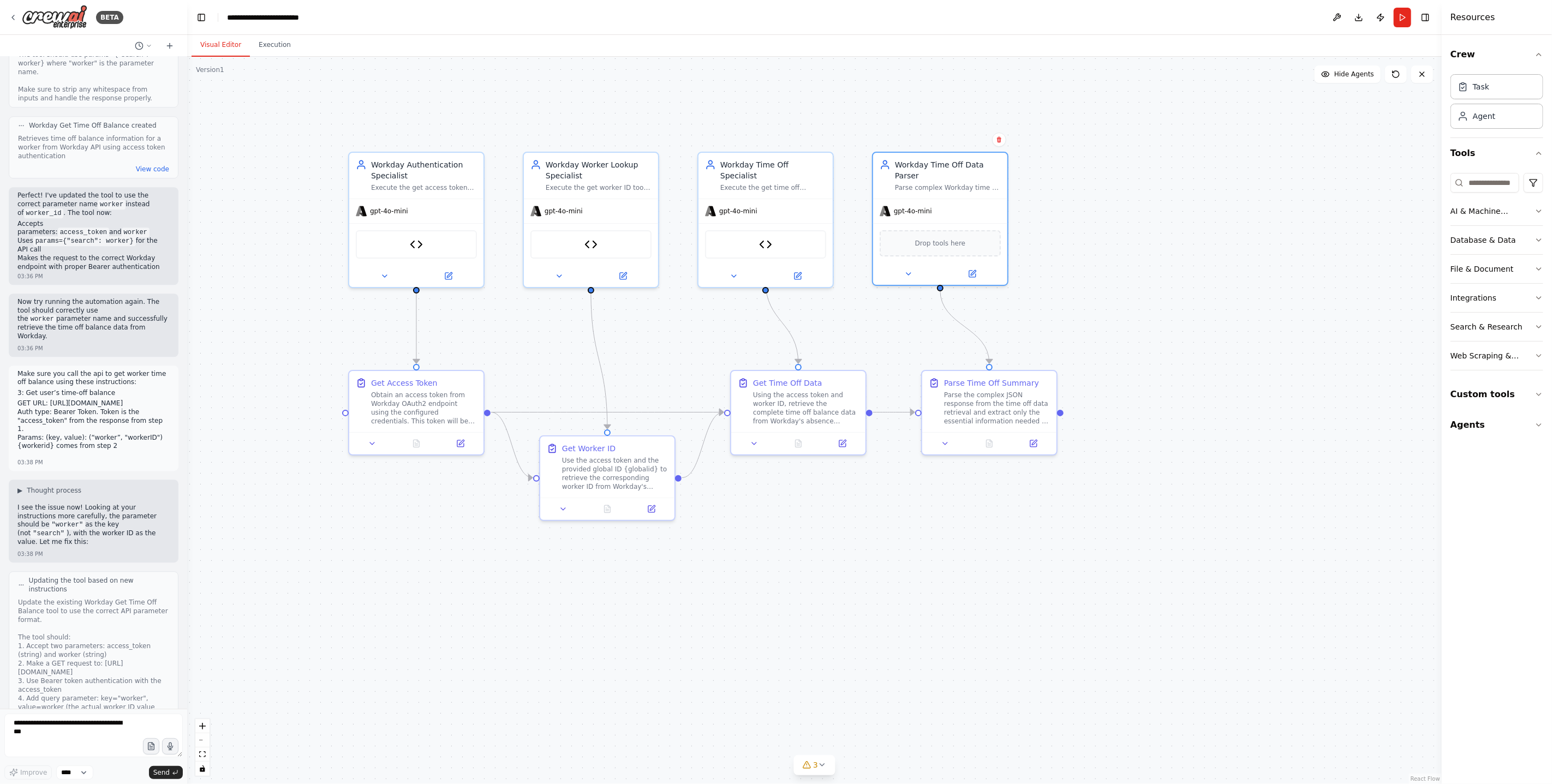
click at [1125, 501] on div ".deletable-edge-delete-btn { width: 20px; height: 20px; border: 0px solid #ffff…" at bounding box center [814, 420] width 1254 height 727
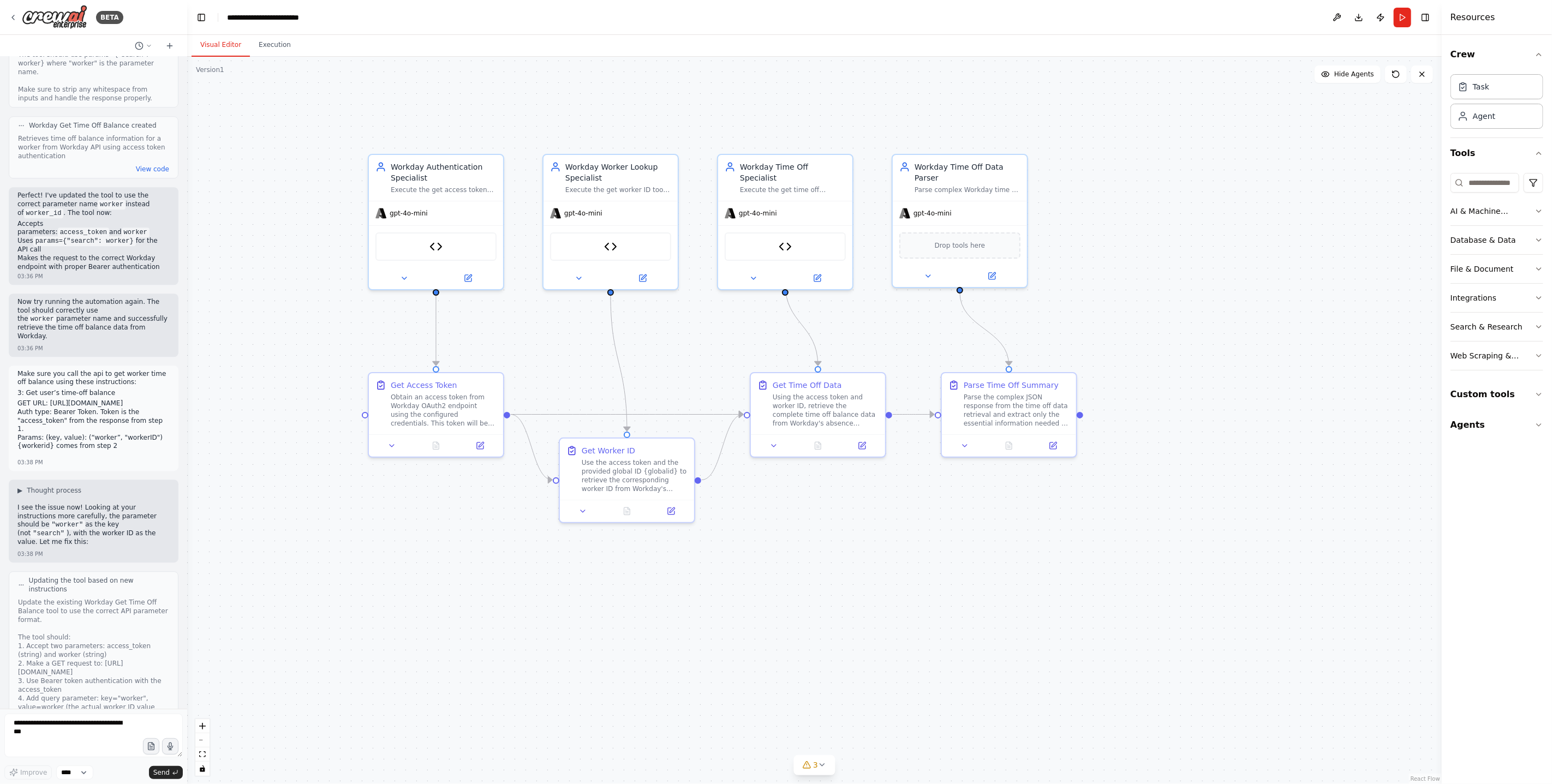
drag, startPoint x: 826, startPoint y: 581, endPoint x: 973, endPoint y: 621, distance: 152.3
click at [973, 622] on div ".deletable-edge-delete-btn { width: 20px; height: 20px; border: 0px solid #ffff…" at bounding box center [814, 420] width 1254 height 727
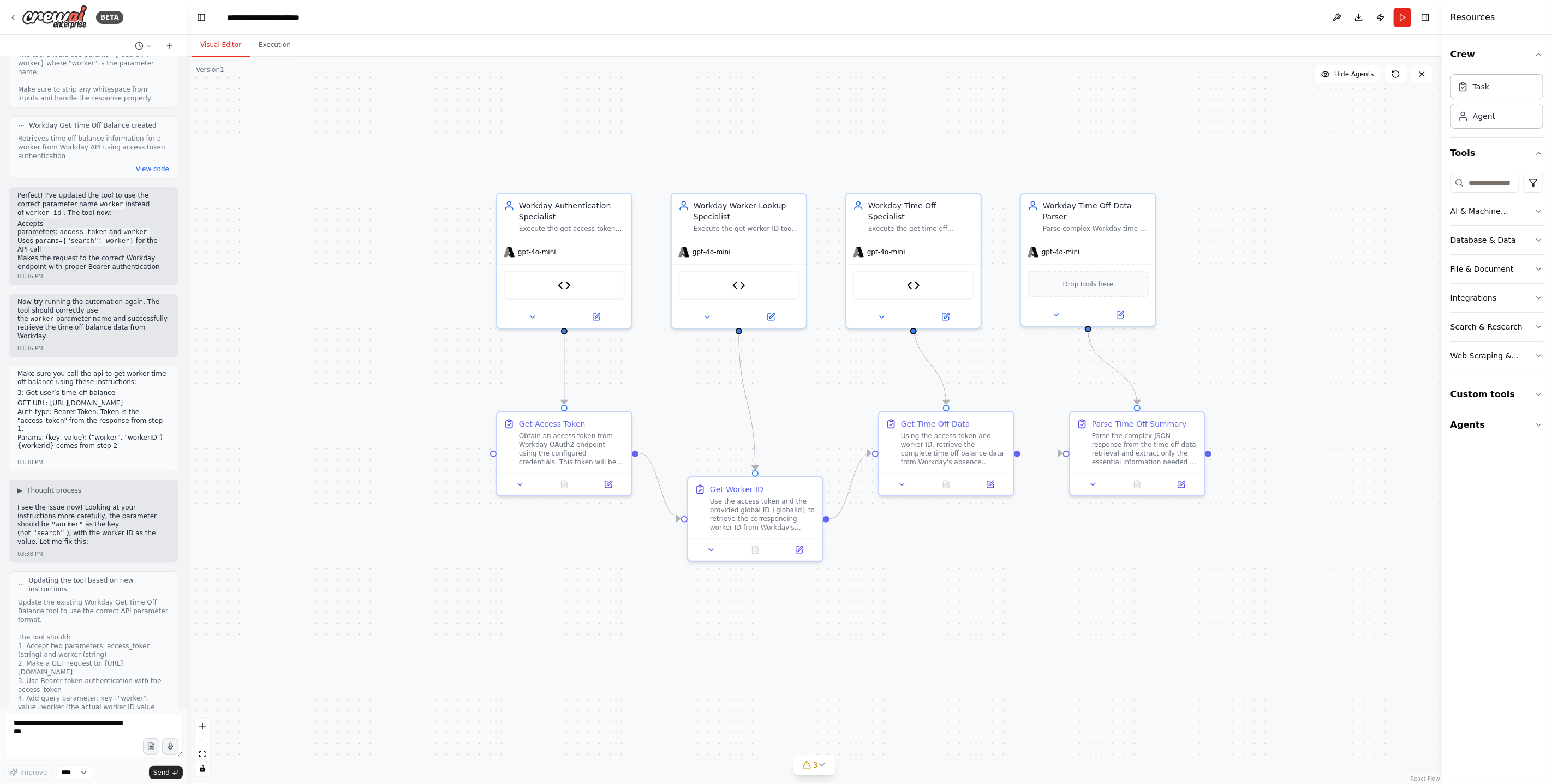
drag, startPoint x: 1005, startPoint y: 576, endPoint x: 943, endPoint y: 593, distance: 64.3
click at [943, 594] on div ".deletable-edge-delete-btn { width: 20px; height: 20px; border: 0px solid #ffff…" at bounding box center [814, 420] width 1254 height 727
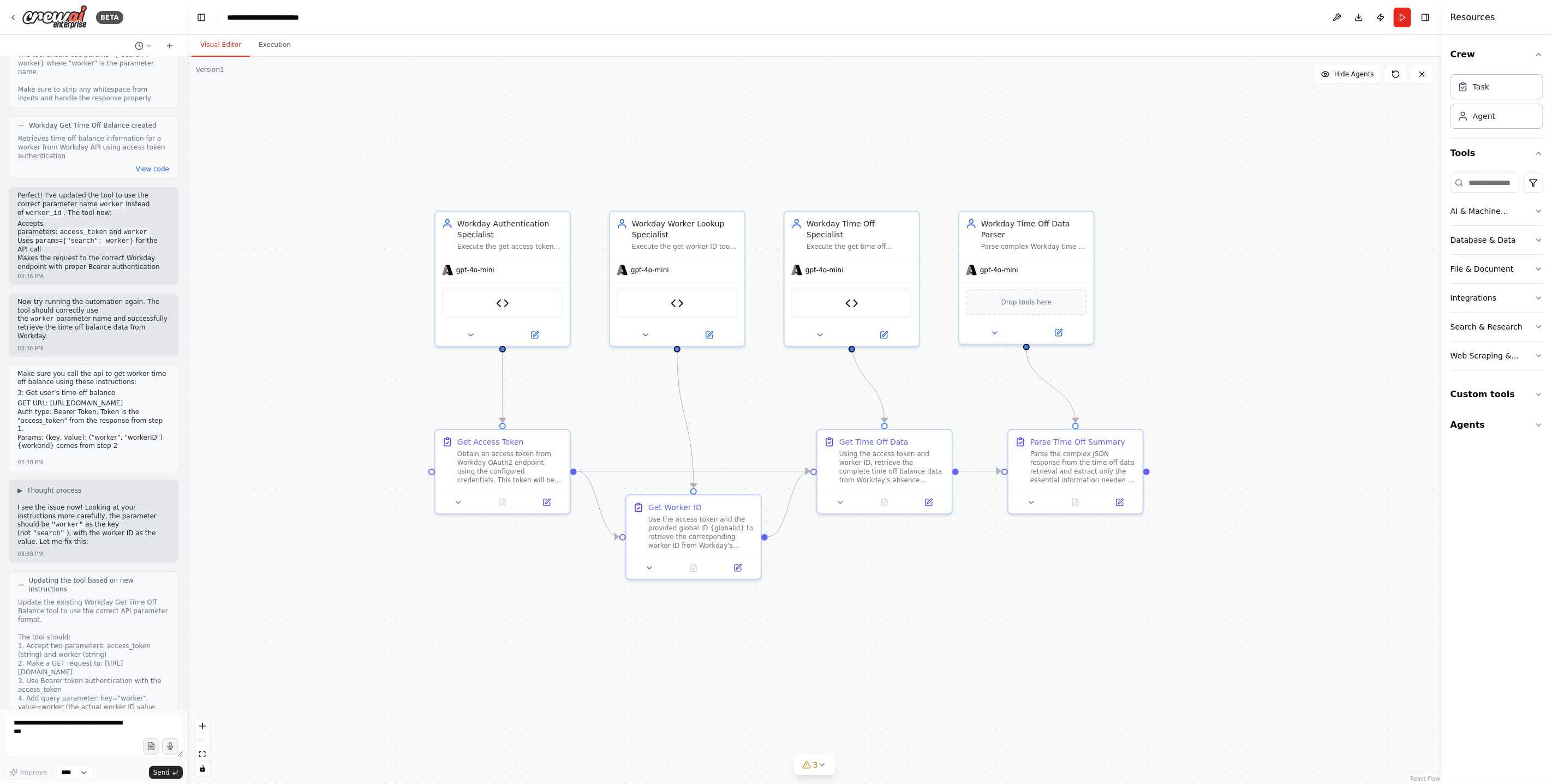
click at [363, 440] on div ".deletable-edge-delete-btn { width: 20px; height: 20px; border: 0px solid #ffff…" at bounding box center [814, 420] width 1254 height 727
click at [1395, 17] on button "Run" at bounding box center [1402, 17] width 17 height 20
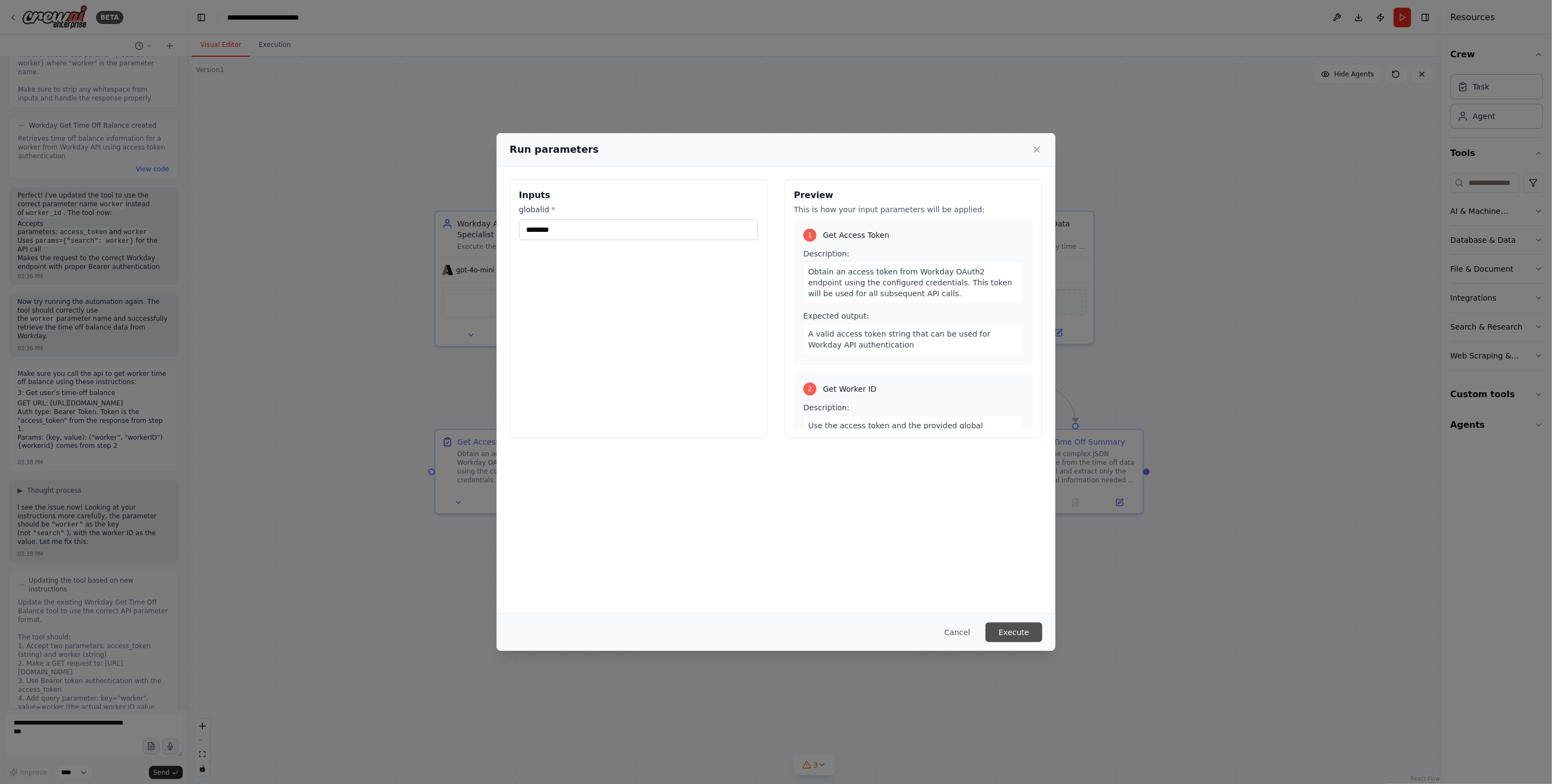
click at [1010, 626] on button "Execute" at bounding box center [1013, 632] width 57 height 20
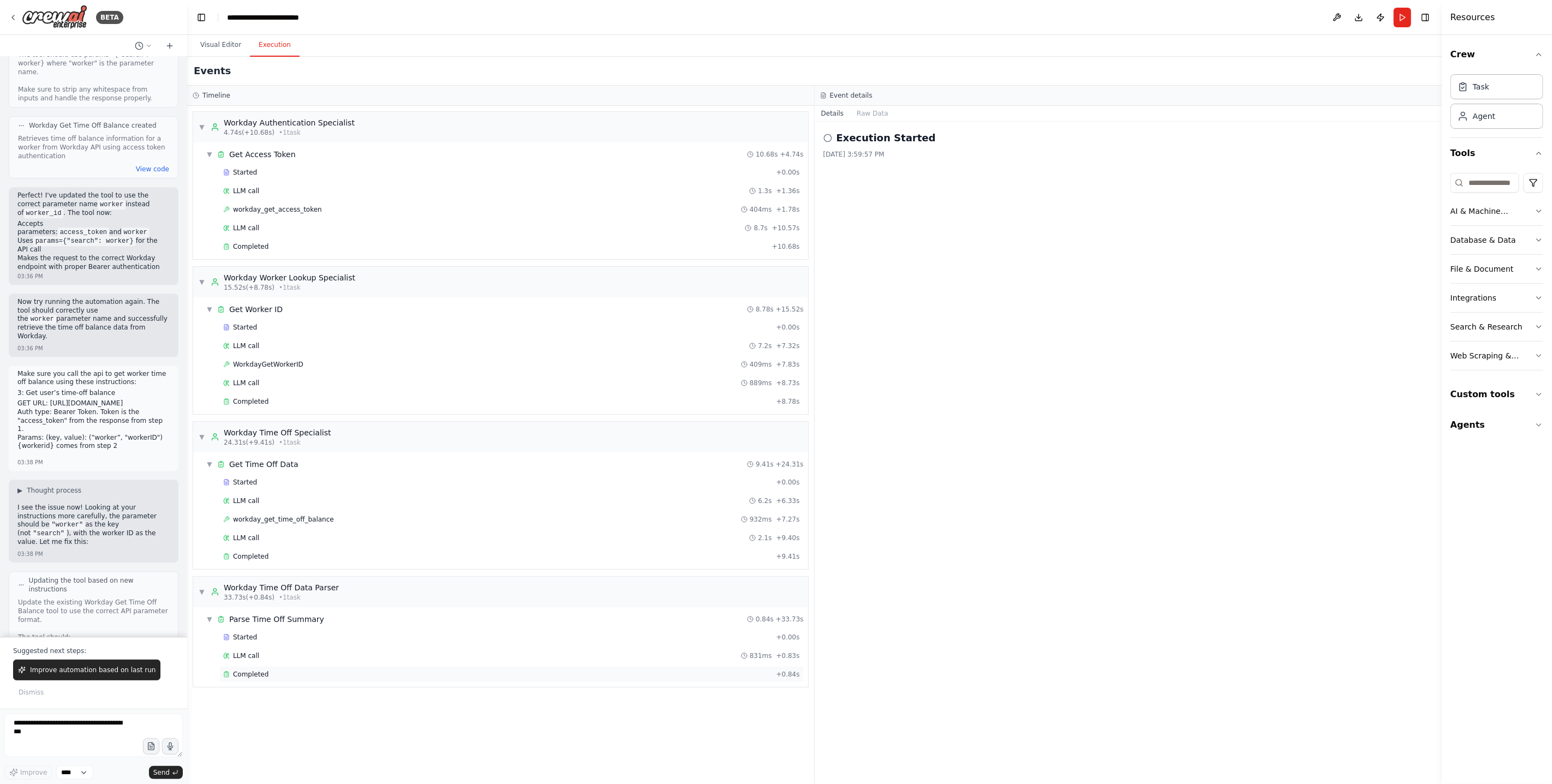
click at [303, 682] on div "Completed + 0.84s" at bounding box center [511, 674] width 584 height 16
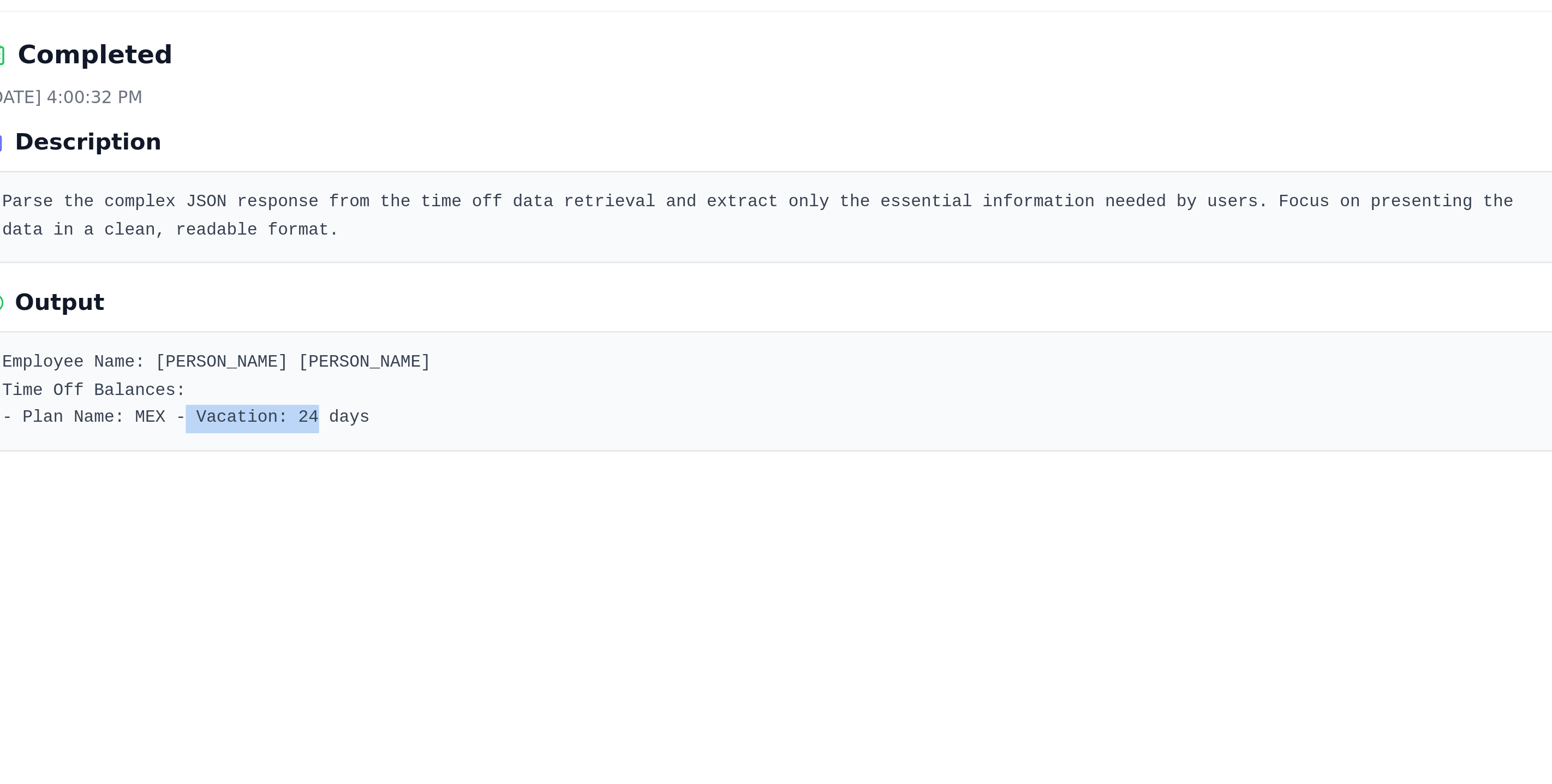
drag, startPoint x: 908, startPoint y: 276, endPoint x: 977, endPoint y: 276, distance: 69.0
click at [975, 276] on pre "Employee Name: BLANCA VANESSA SOTO REYES Time Off Balances: - Plan Name: MEX - …" at bounding box center [1128, 267] width 596 height 32
click at [1010, 320] on div "Completed 9/23/2025, 4:00:32 PM Description Parse the complex JSON response fro…" at bounding box center [1128, 453] width 627 height 662
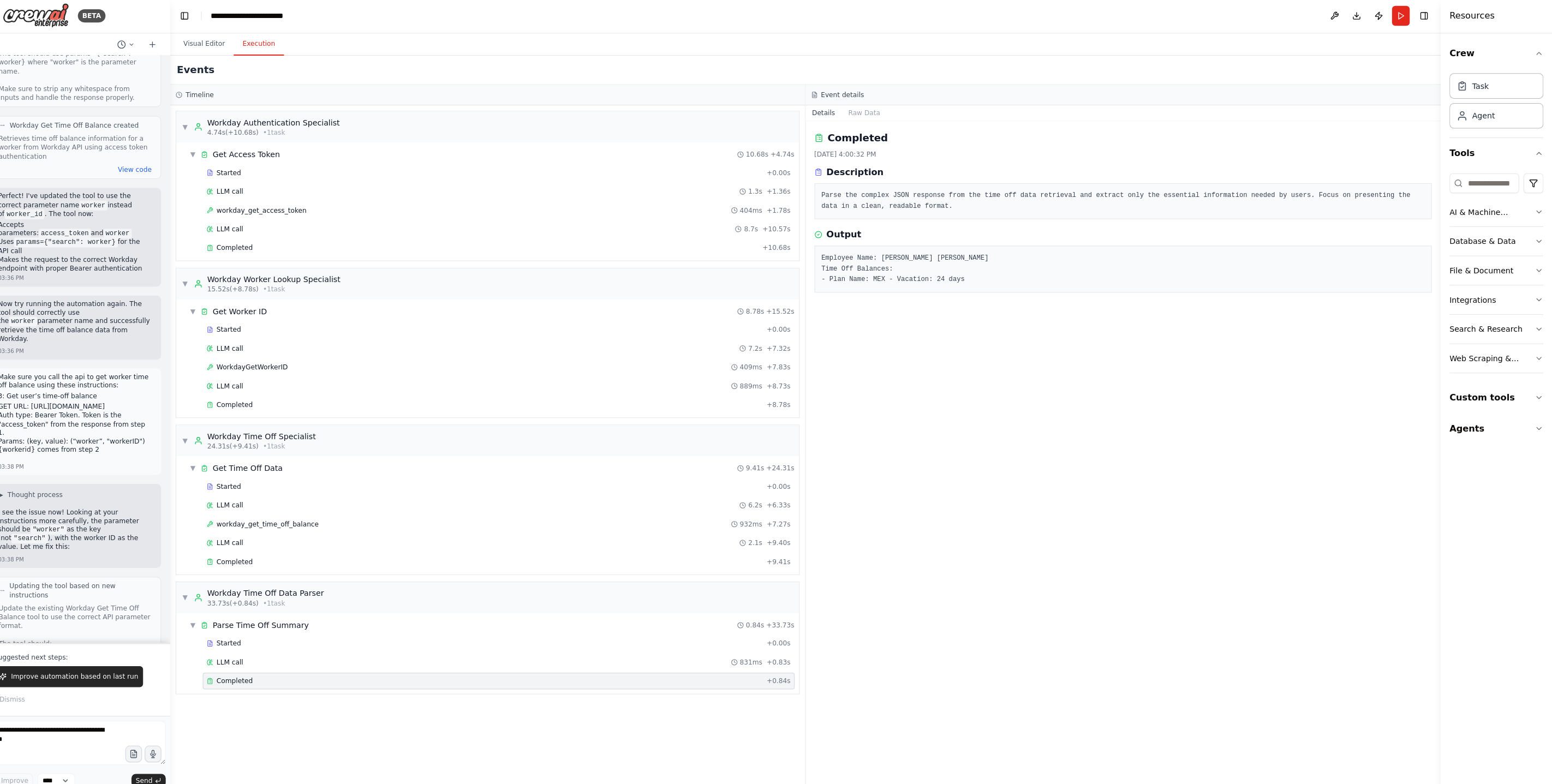
scroll to position [0, 0]
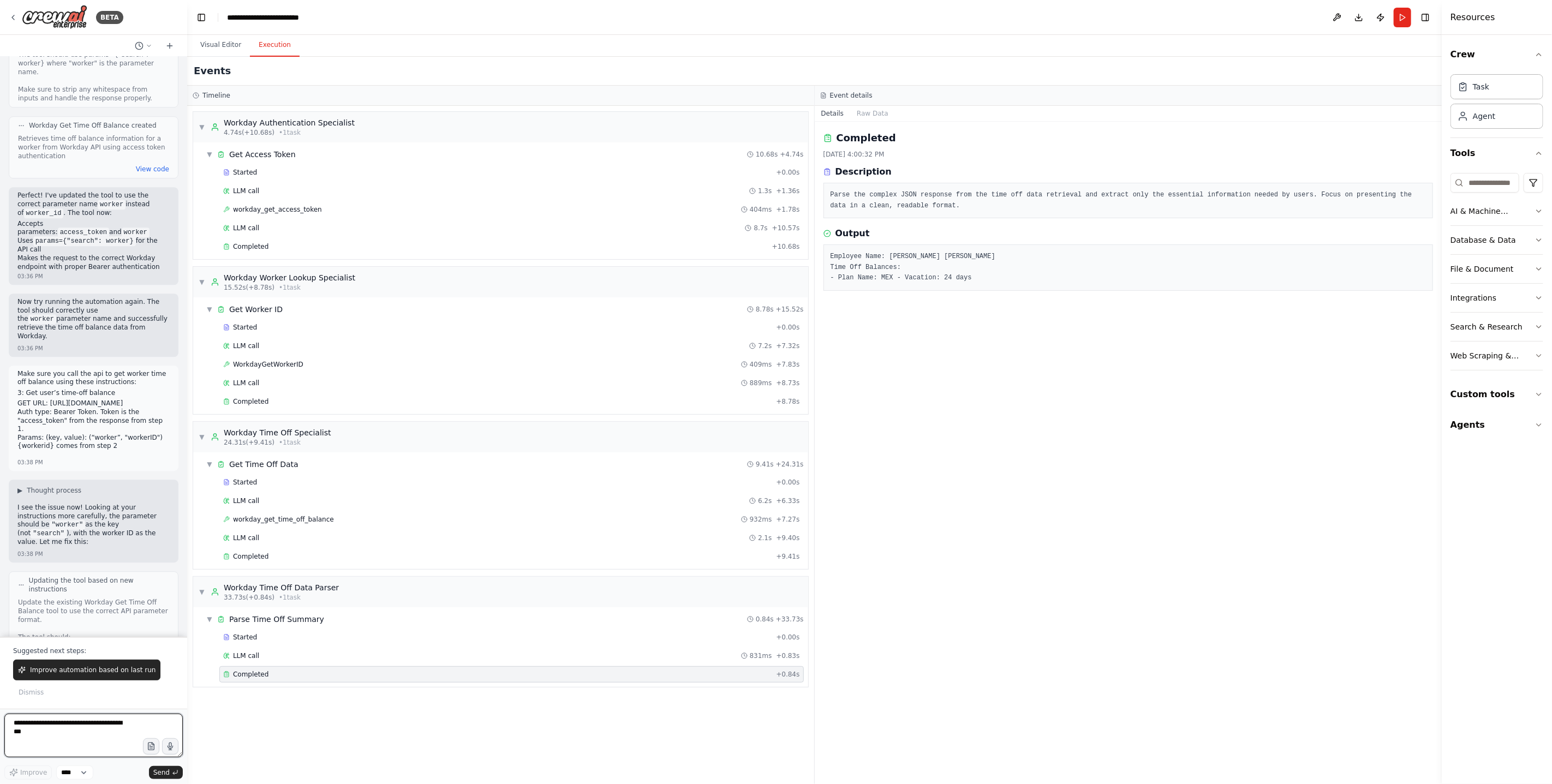
click at [107, 725] on textarea at bounding box center [93, 735] width 178 height 44
click at [1407, 16] on button "Run" at bounding box center [1402, 17] width 17 height 20
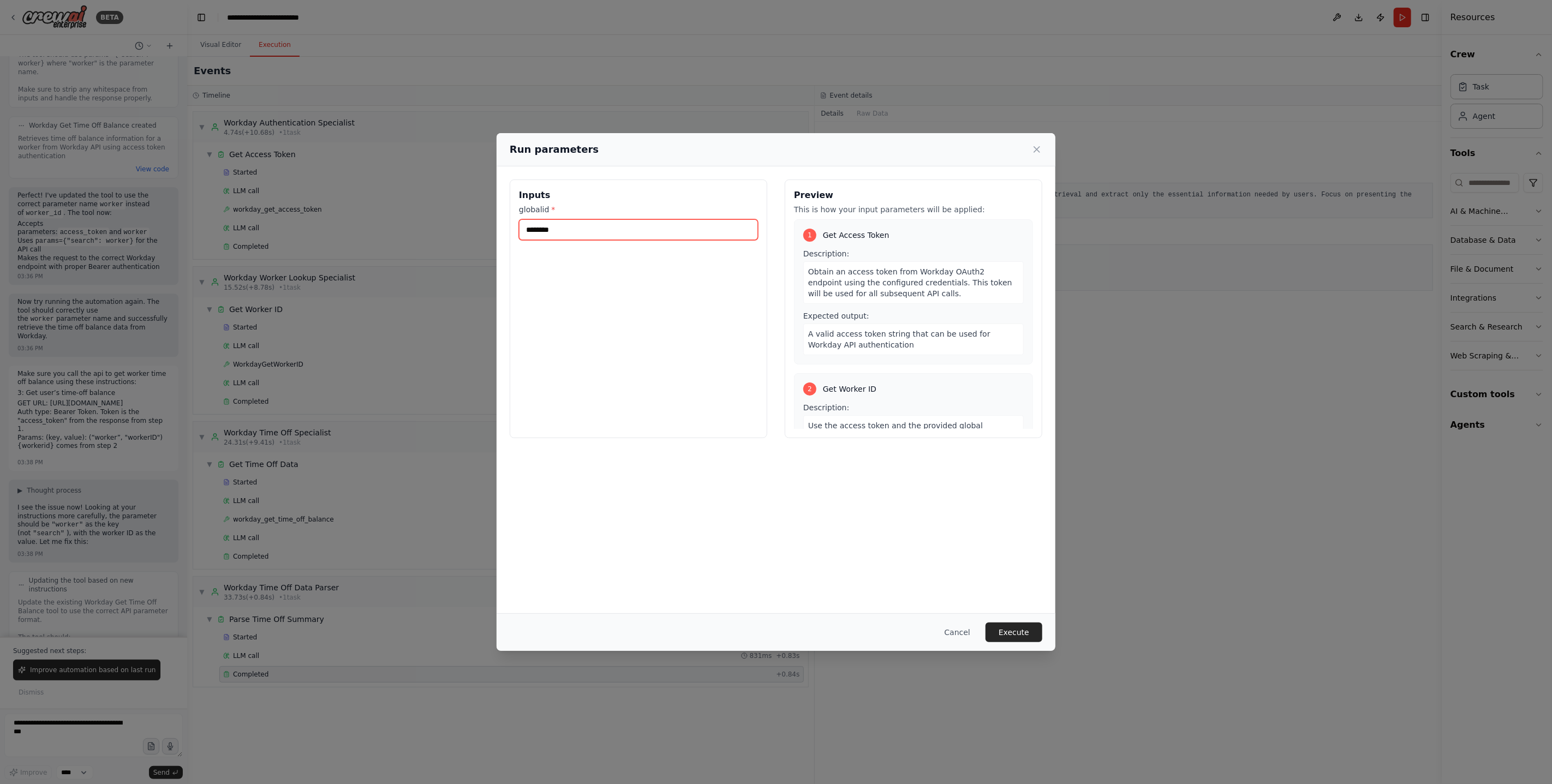
click at [588, 232] on input "********" at bounding box center [638, 229] width 239 height 20
paste input "text"
type input "********"
click at [1010, 633] on button "Execute" at bounding box center [1013, 632] width 57 height 20
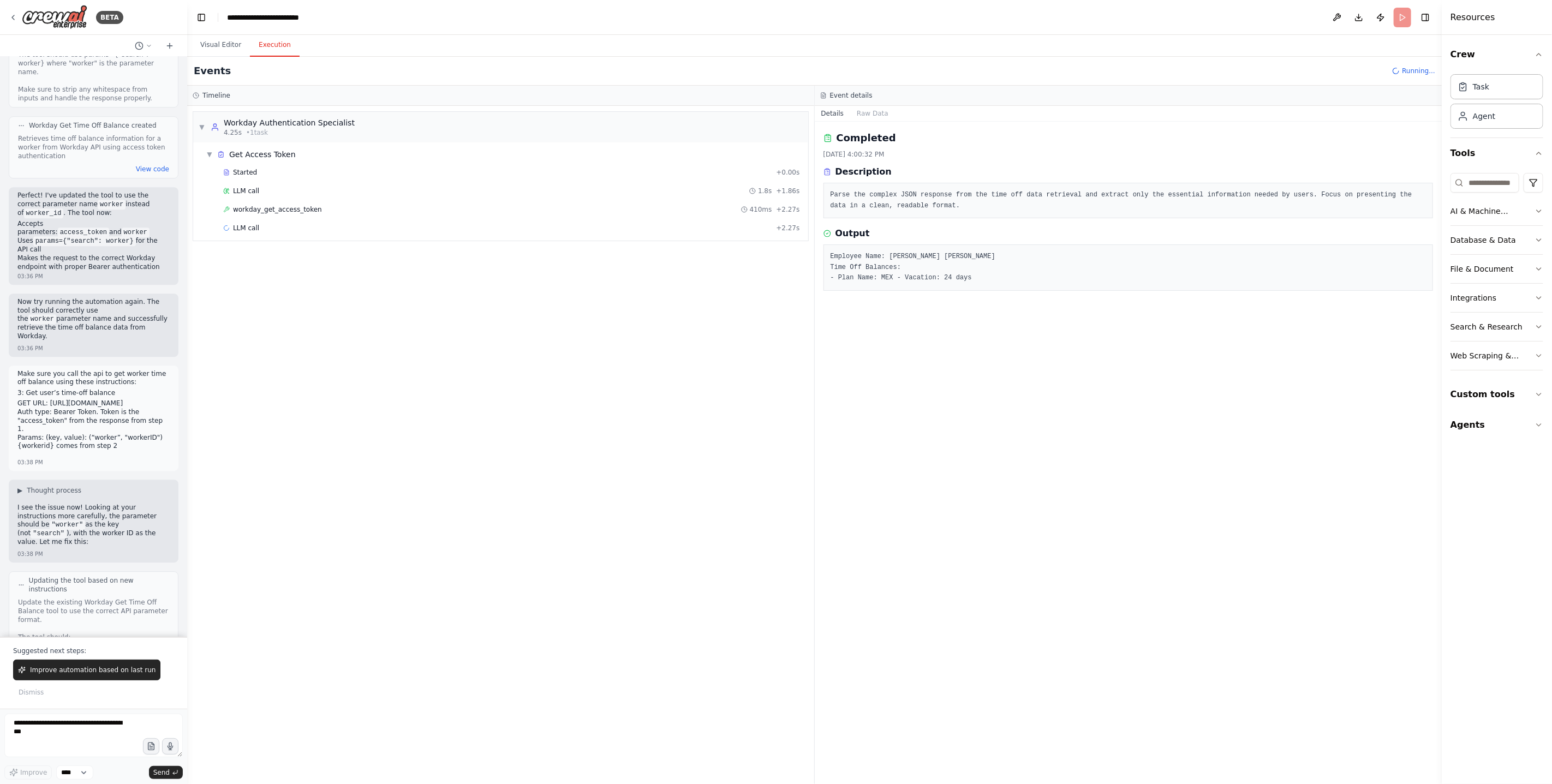
click at [402, 542] on div "▼ Workday Authentication Specialist 4.25s • 1 task ▼ Get Access Token Started +…" at bounding box center [500, 445] width 627 height 678
click at [278, 229] on div "LLM call + 2.27s" at bounding box center [511, 228] width 577 height 9
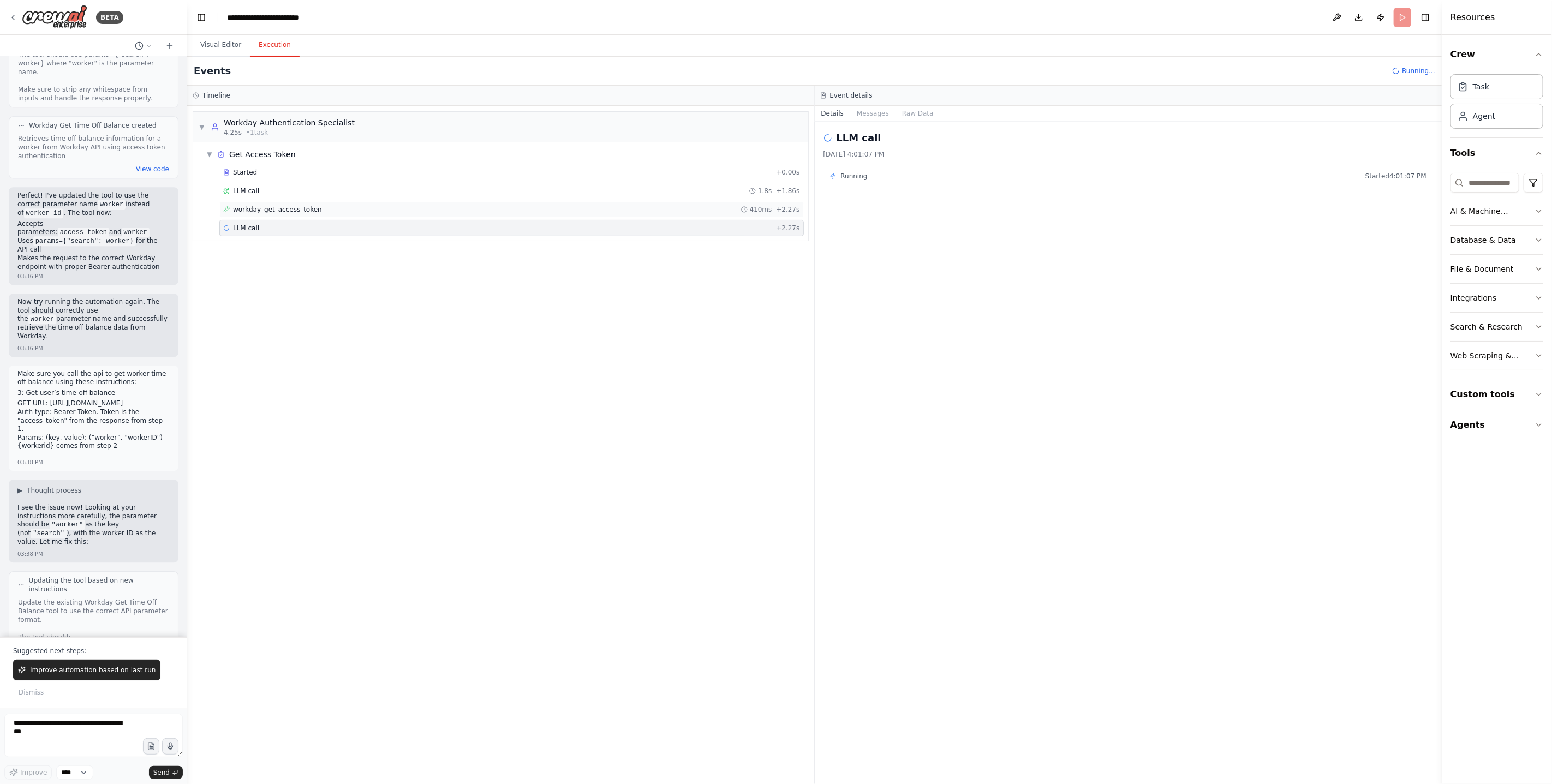
click at [289, 212] on span "workday_get_access_token" at bounding box center [277, 209] width 89 height 9
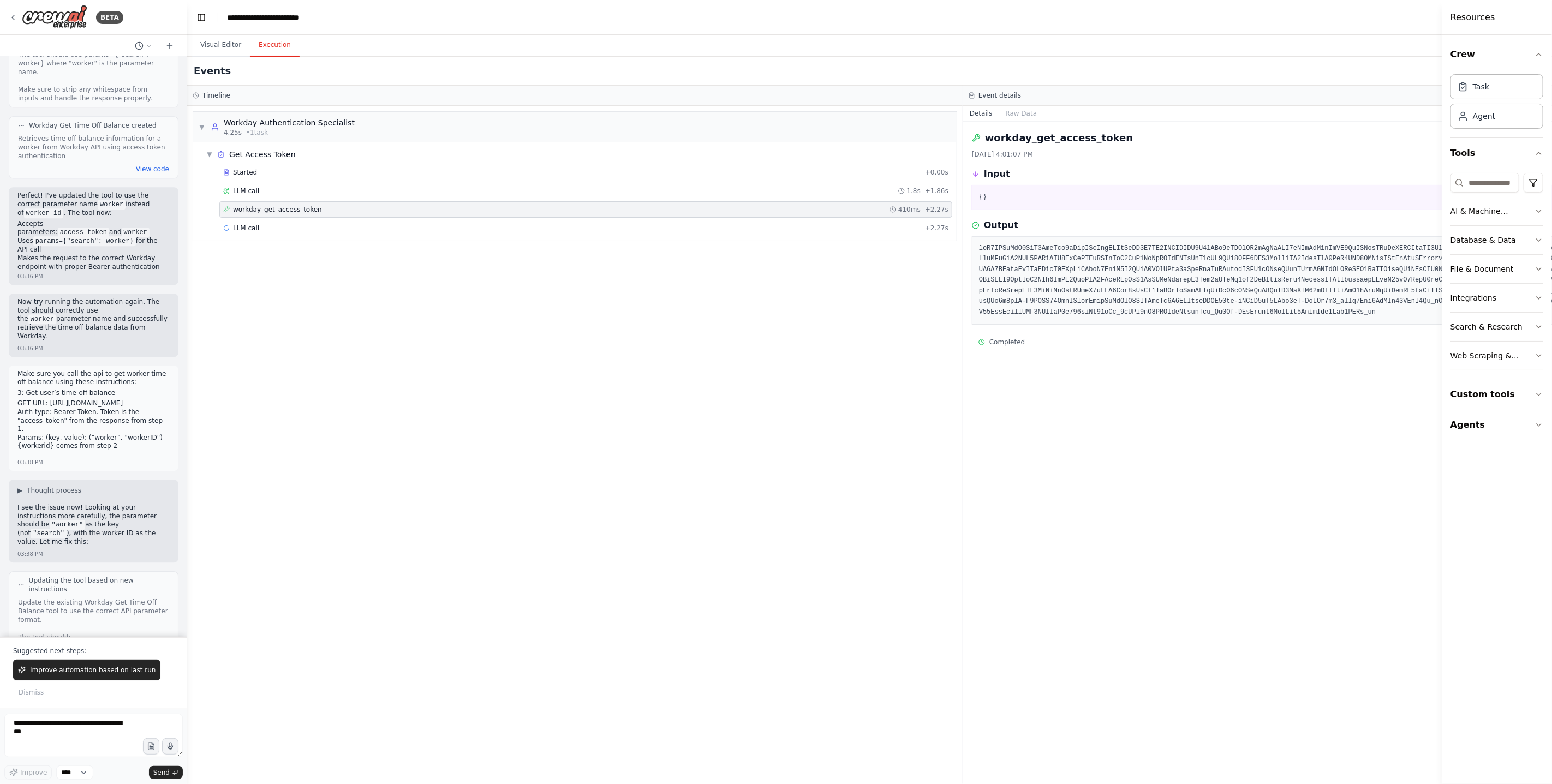
click at [388, 372] on div "▼ Workday Authentication Specialist 4.25s • 1 task ▼ Get Access Token Started +…" at bounding box center [575, 445] width 776 height 678
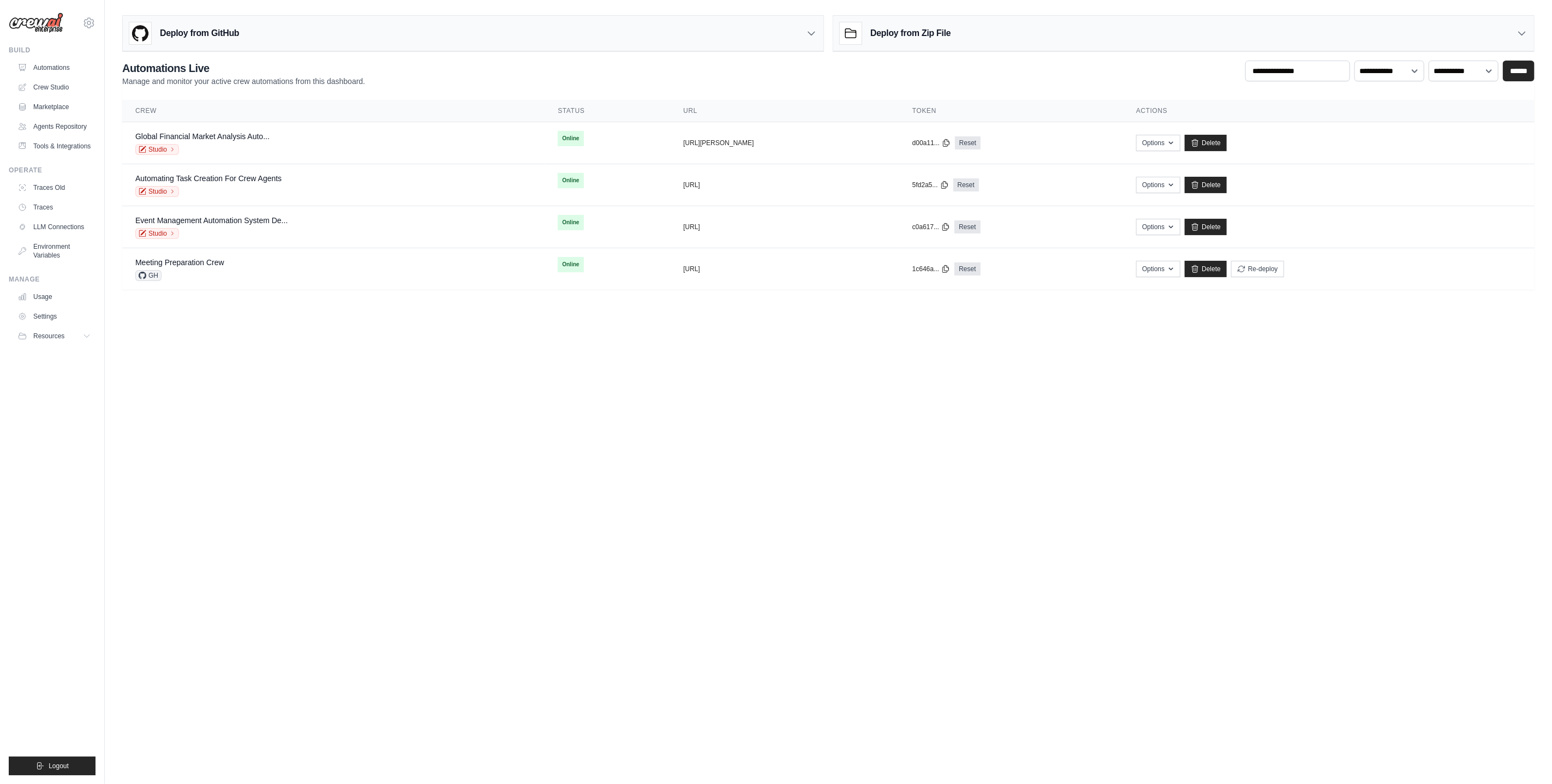
click at [391, 353] on body "bruno.raposo@ab-inbev.com AMBEV - DTC AB InBev - GHQ Blog" at bounding box center [776, 392] width 1552 height 784
click at [63, 88] on link "Crew Studio" at bounding box center [55, 87] width 82 height 17
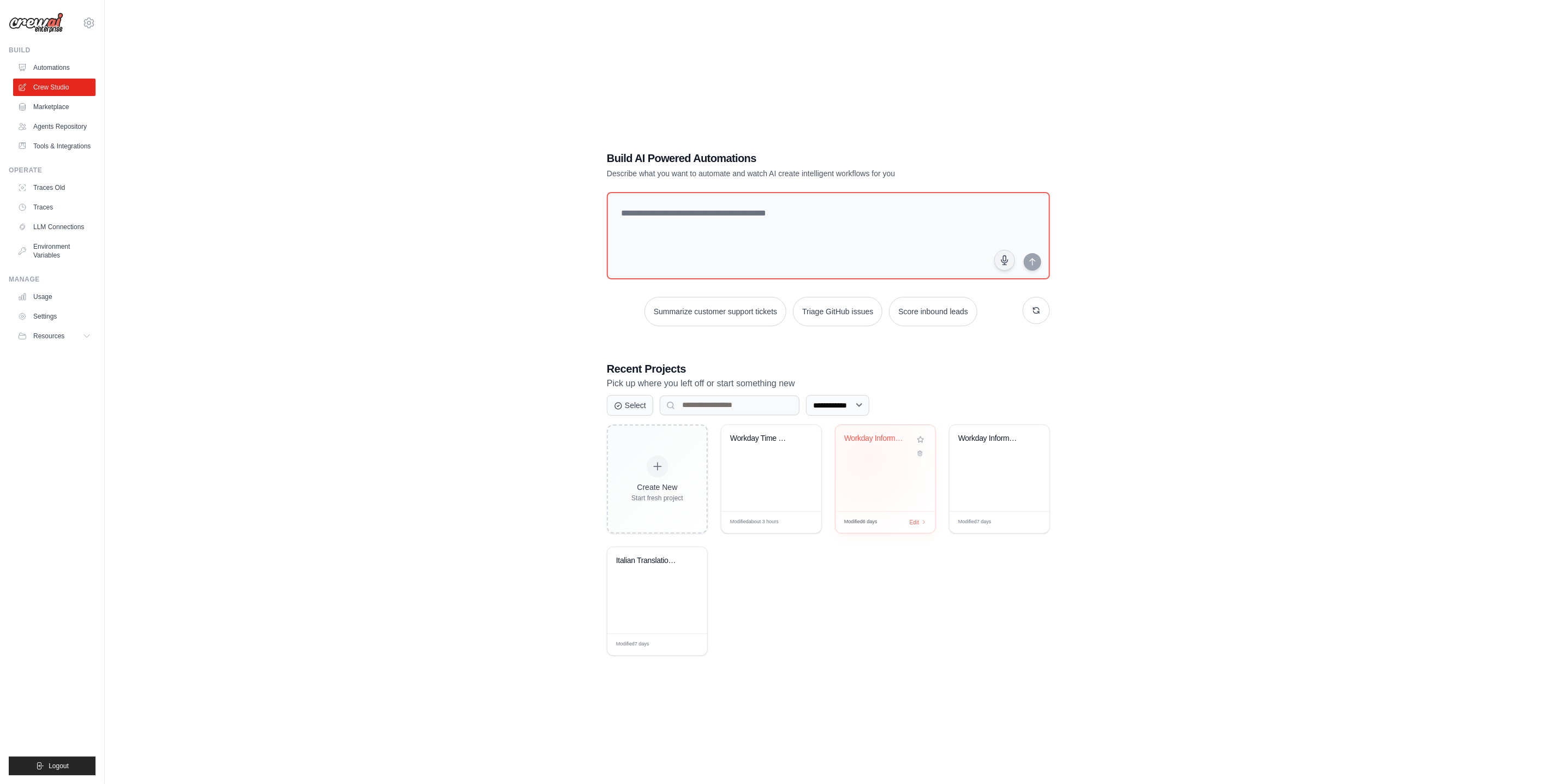
click at [865, 459] on div "Workday Information Crew" at bounding box center [885, 468] width 100 height 86
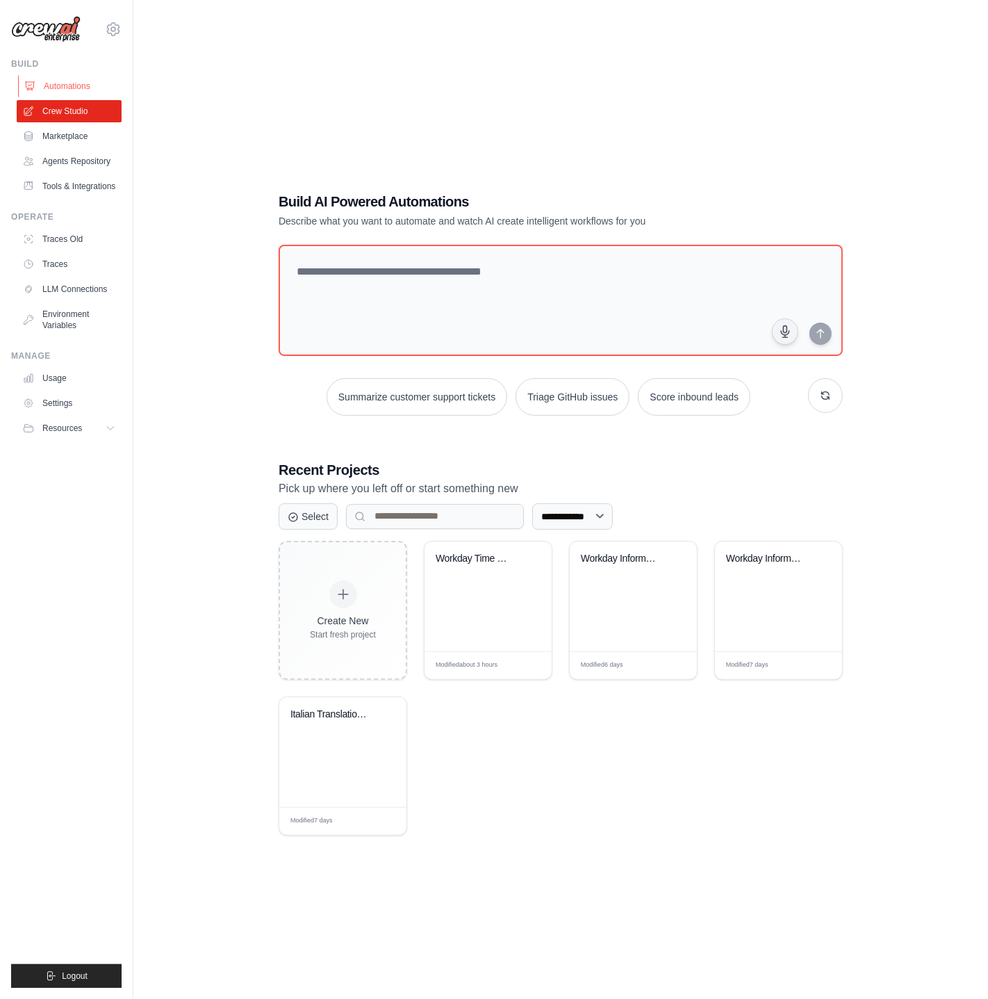
click at [85, 91] on link "Automations" at bounding box center [70, 86] width 105 height 22
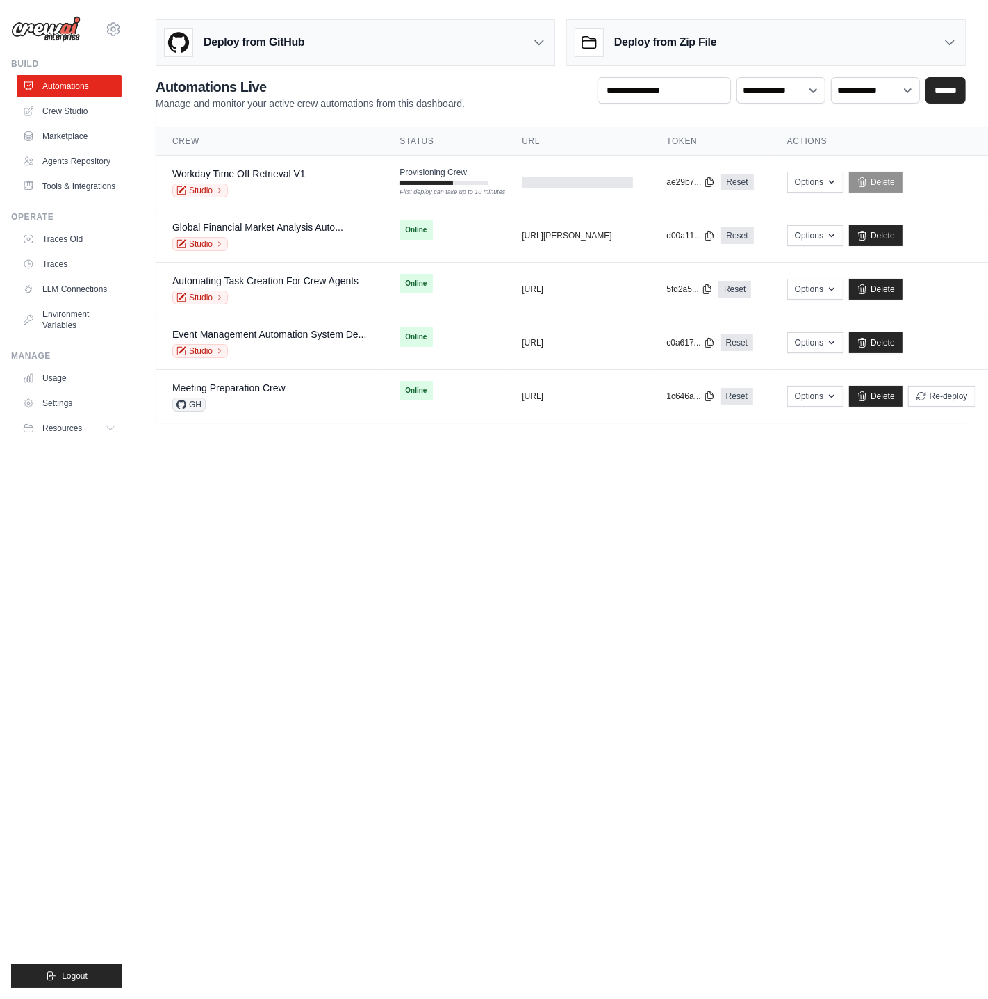
click at [599, 613] on body "[PERSON_NAME][EMAIL_ADDRESS][PERSON_NAME][DOMAIN_NAME] AMBEV - DTC AB InBev - G…" at bounding box center [494, 499] width 988 height 999
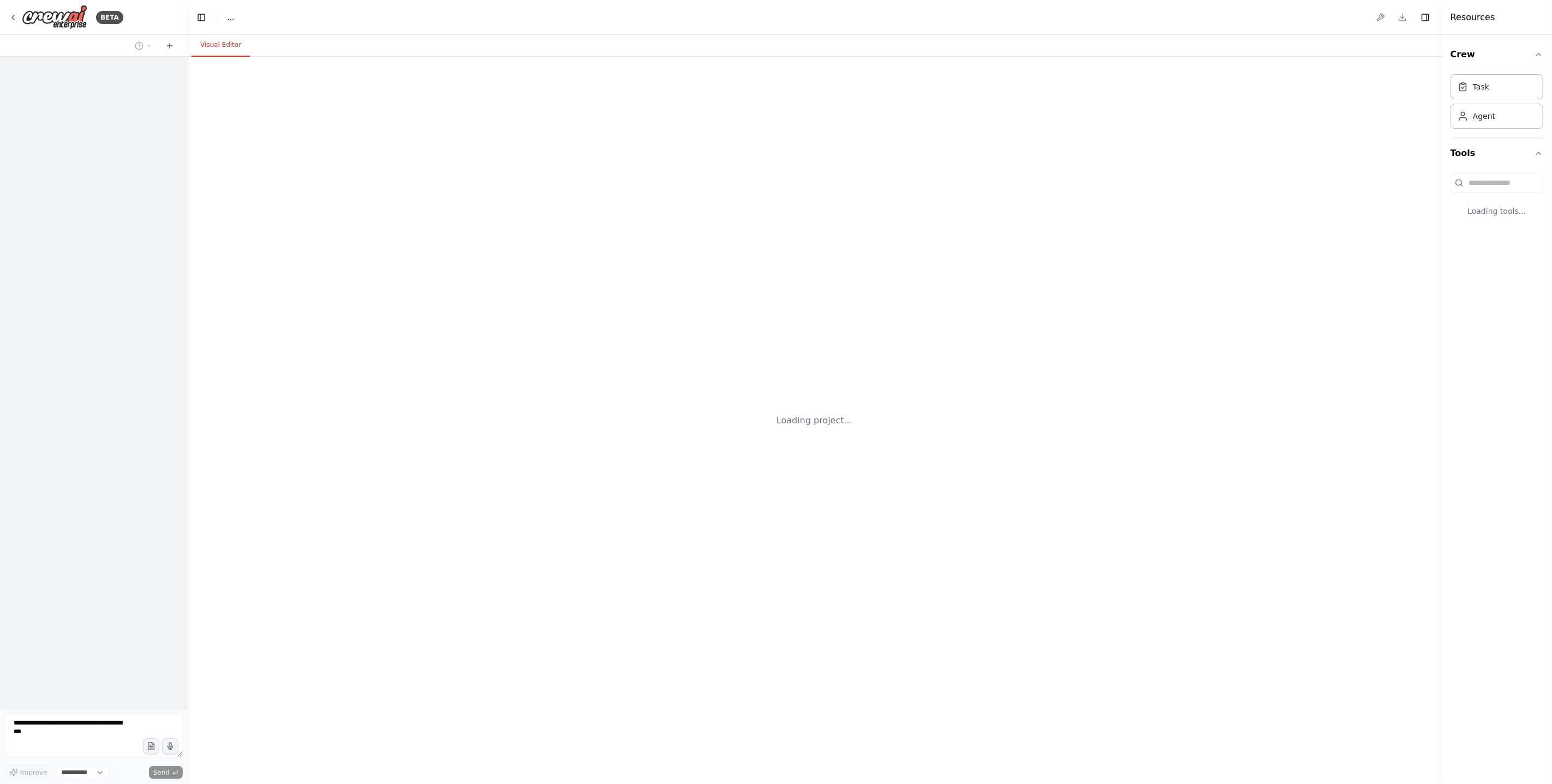
select select "****"
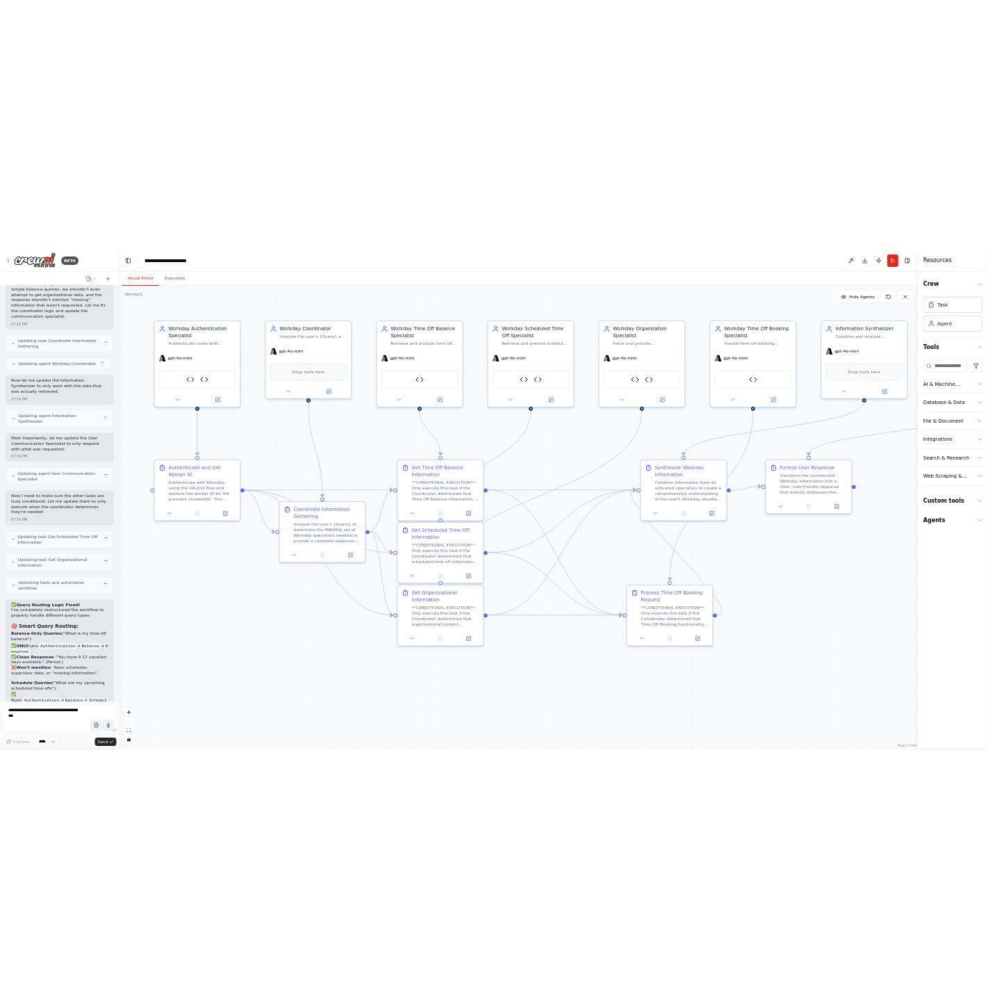
scroll to position [28398, 0]
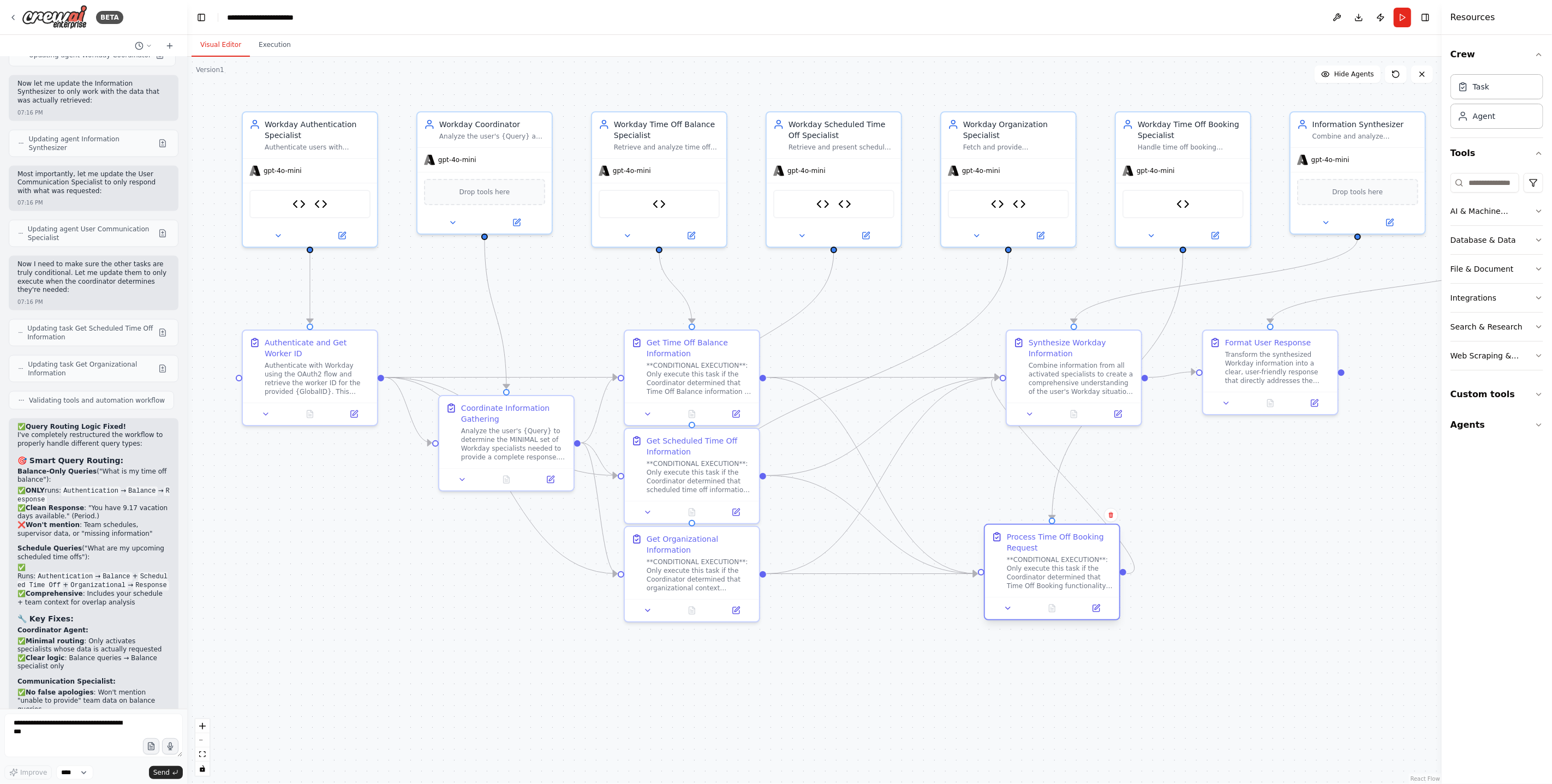
click at [1054, 574] on div "**CONDITIONAL EXECUTION**: Only execute this task if the Coordinator determined…" at bounding box center [1059, 573] width 106 height 35
click at [1073, 651] on div ".deletable-edge-delete-btn { width: 20px; height: 20px; border: 0px solid #ffff…" at bounding box center [814, 420] width 1254 height 727
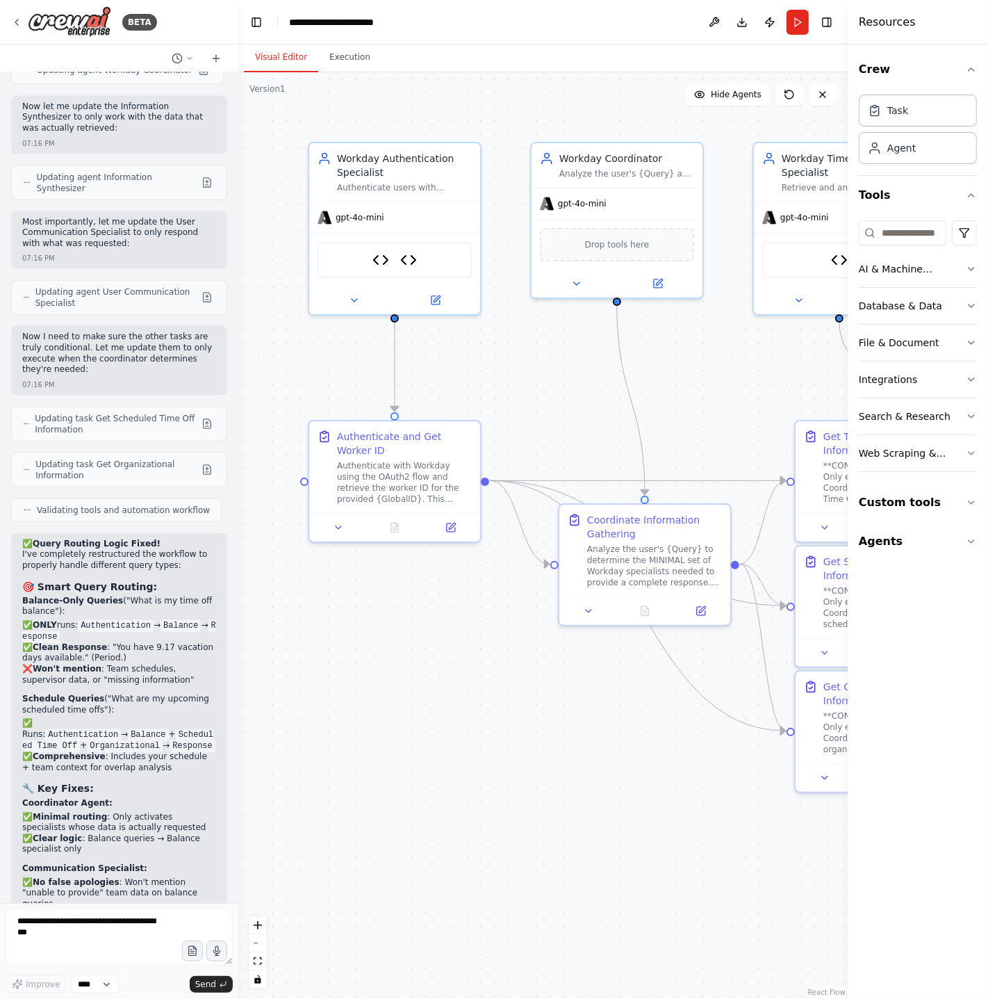
scroll to position [27398, 0]
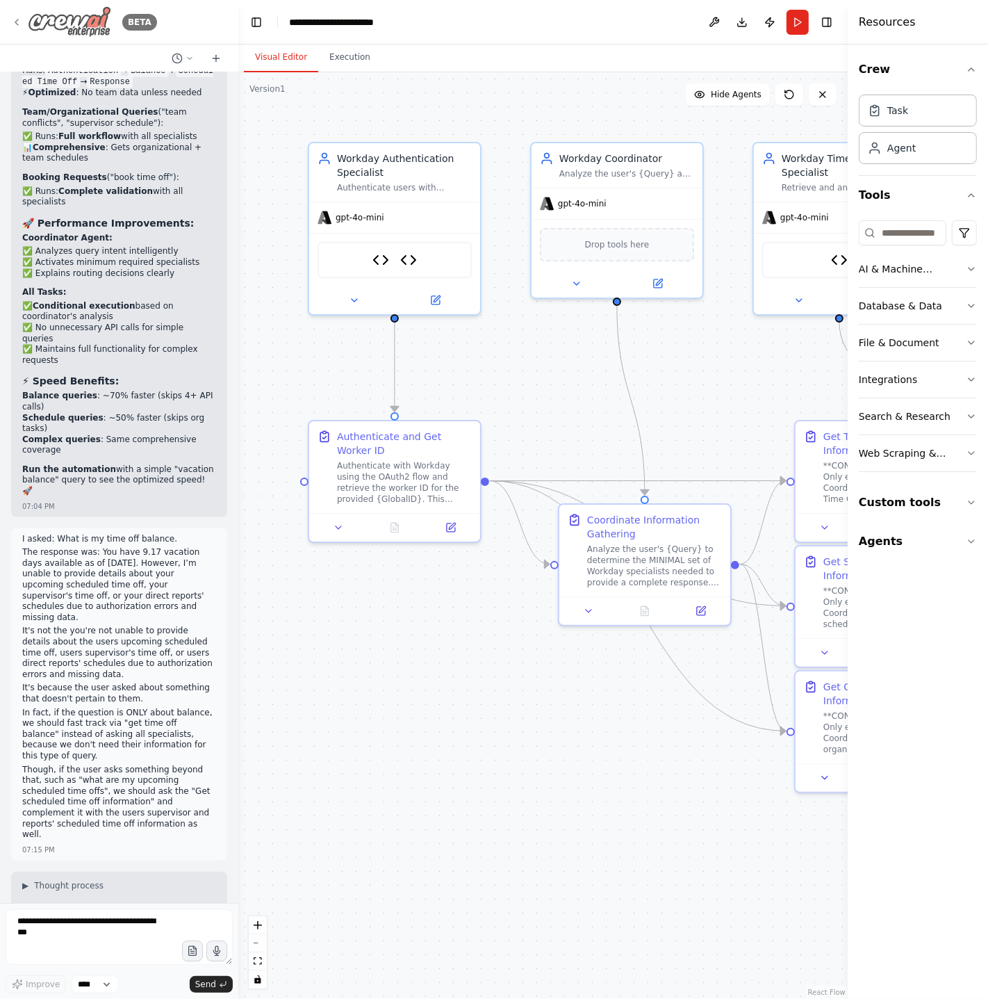
click at [13, 19] on icon at bounding box center [16, 22] width 11 height 11
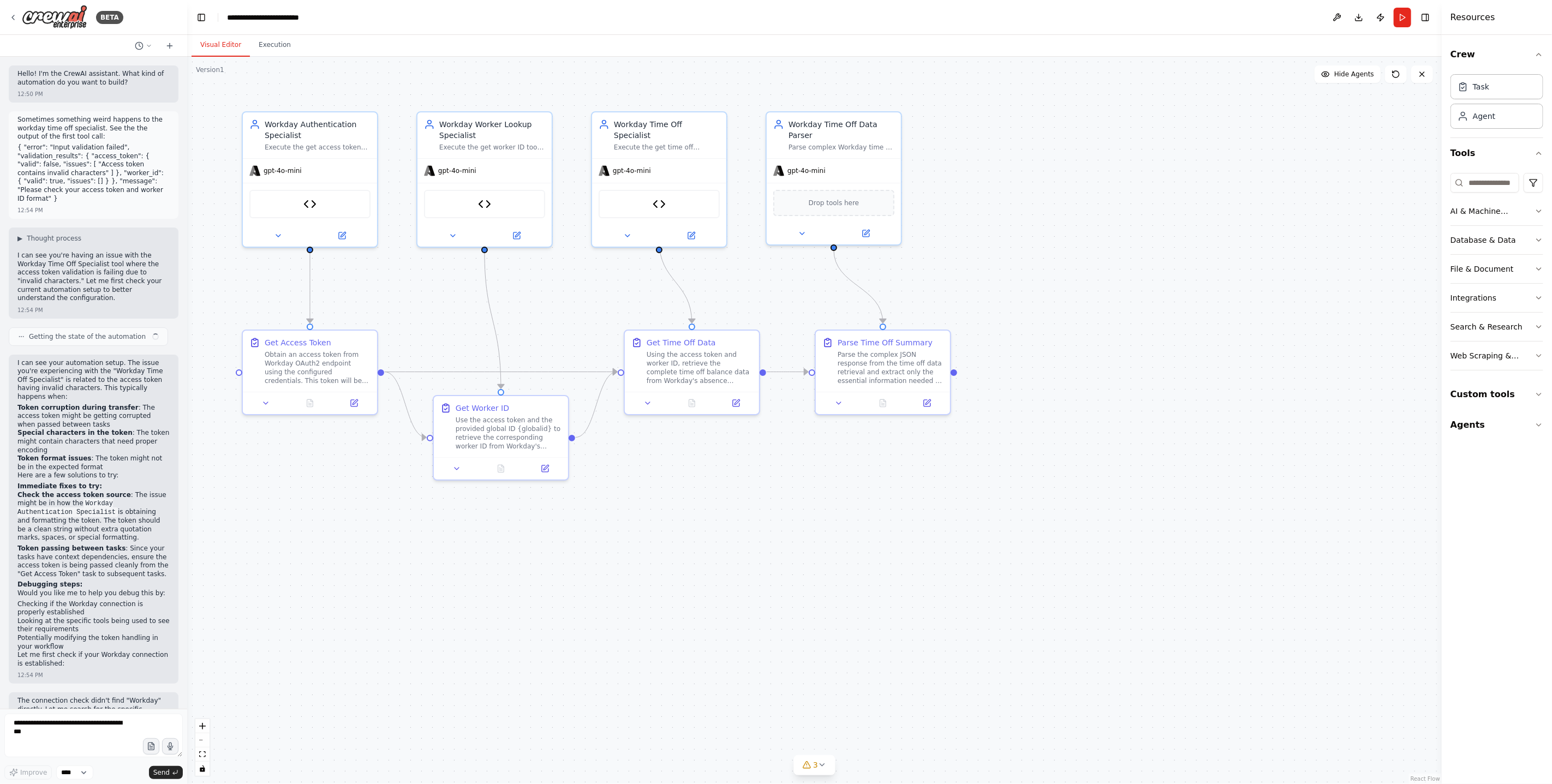
scroll to position [5902, 0]
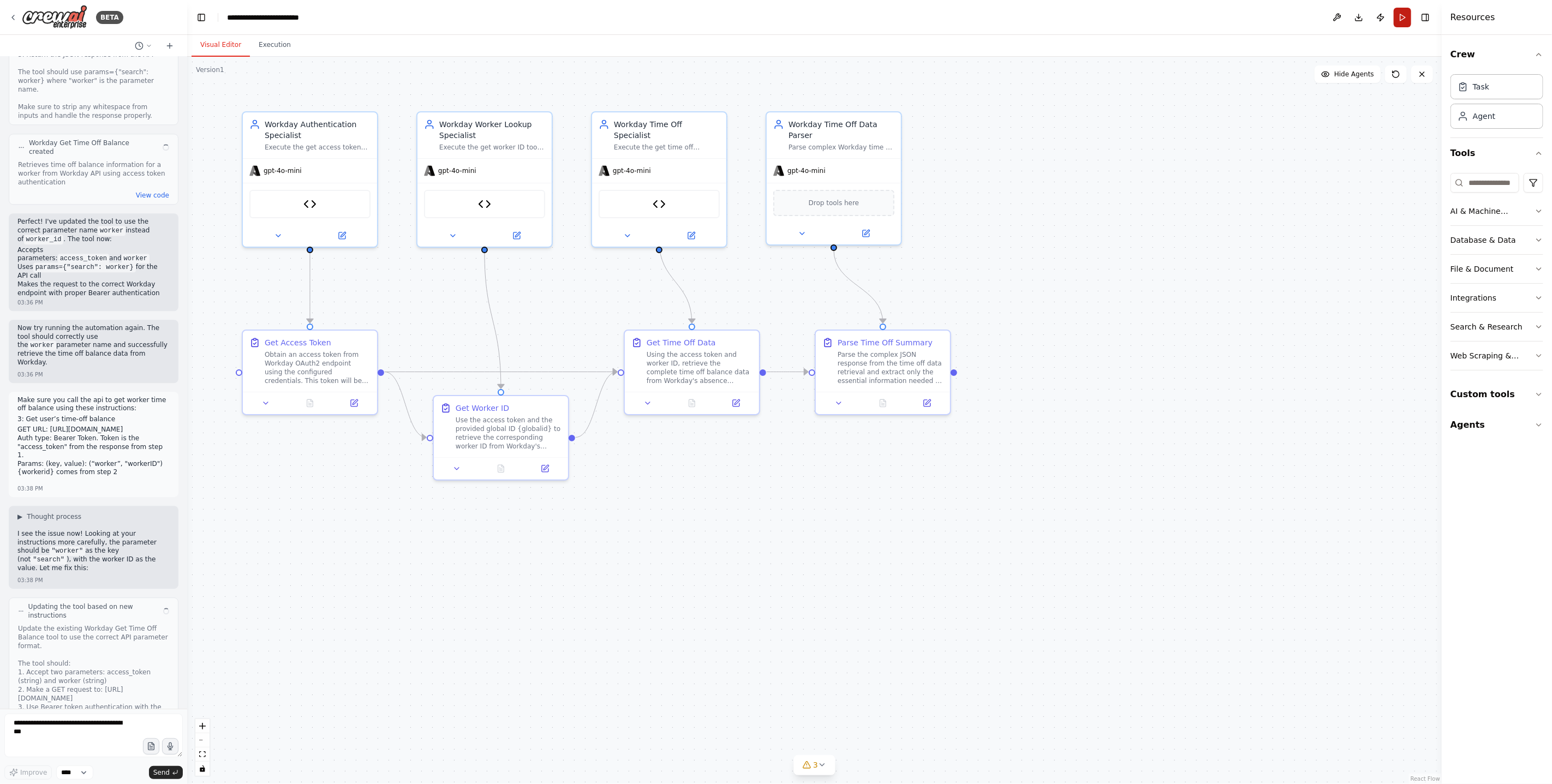
click at [1400, 19] on button "Run" at bounding box center [1402, 17] width 17 height 20
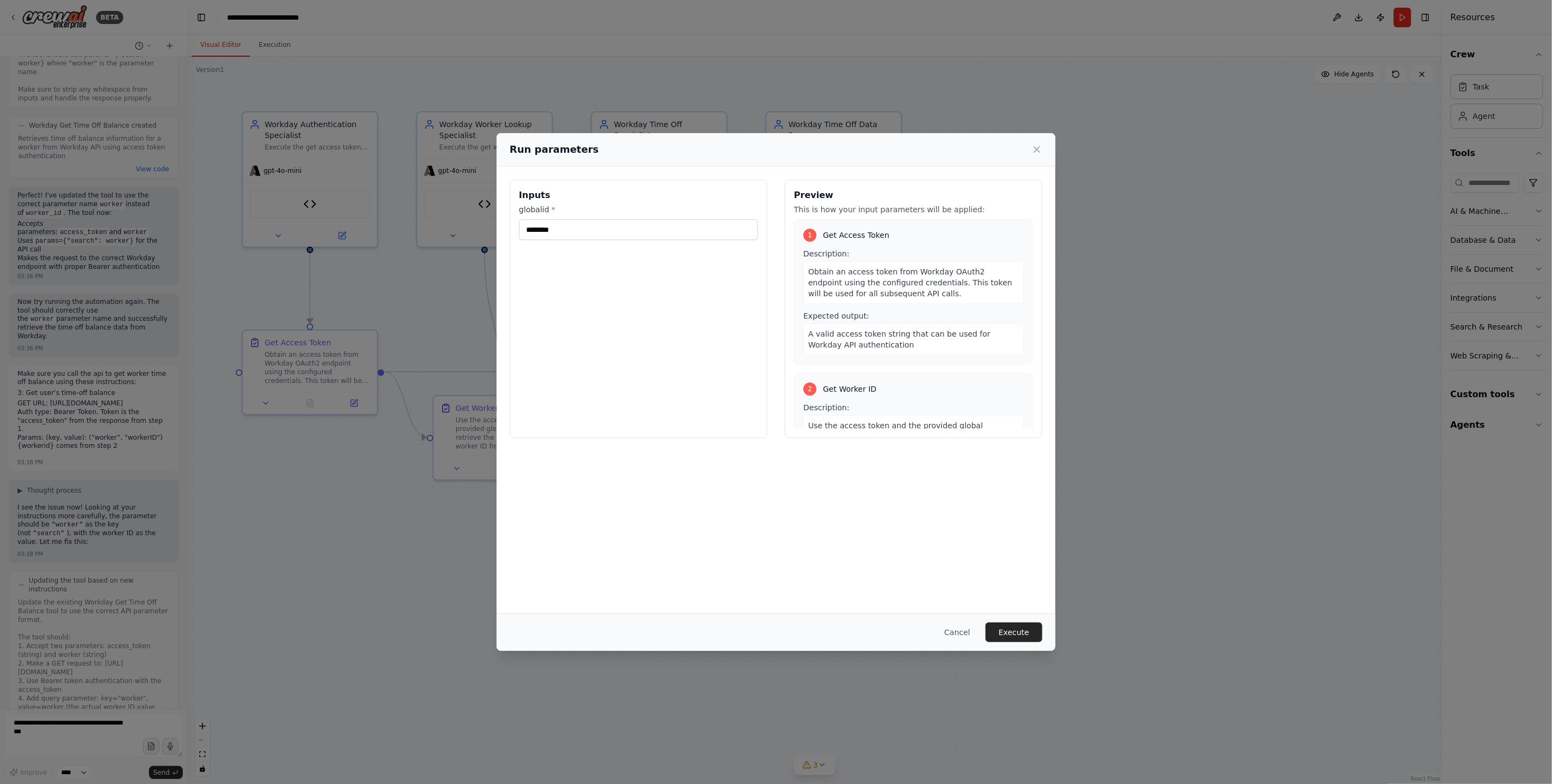
click at [601, 243] on div "Inputs globalid * ********" at bounding box center [638, 308] width 257 height 258
click at [601, 233] on input "********" at bounding box center [638, 229] width 239 height 20
paste input "**********"
type input "********"
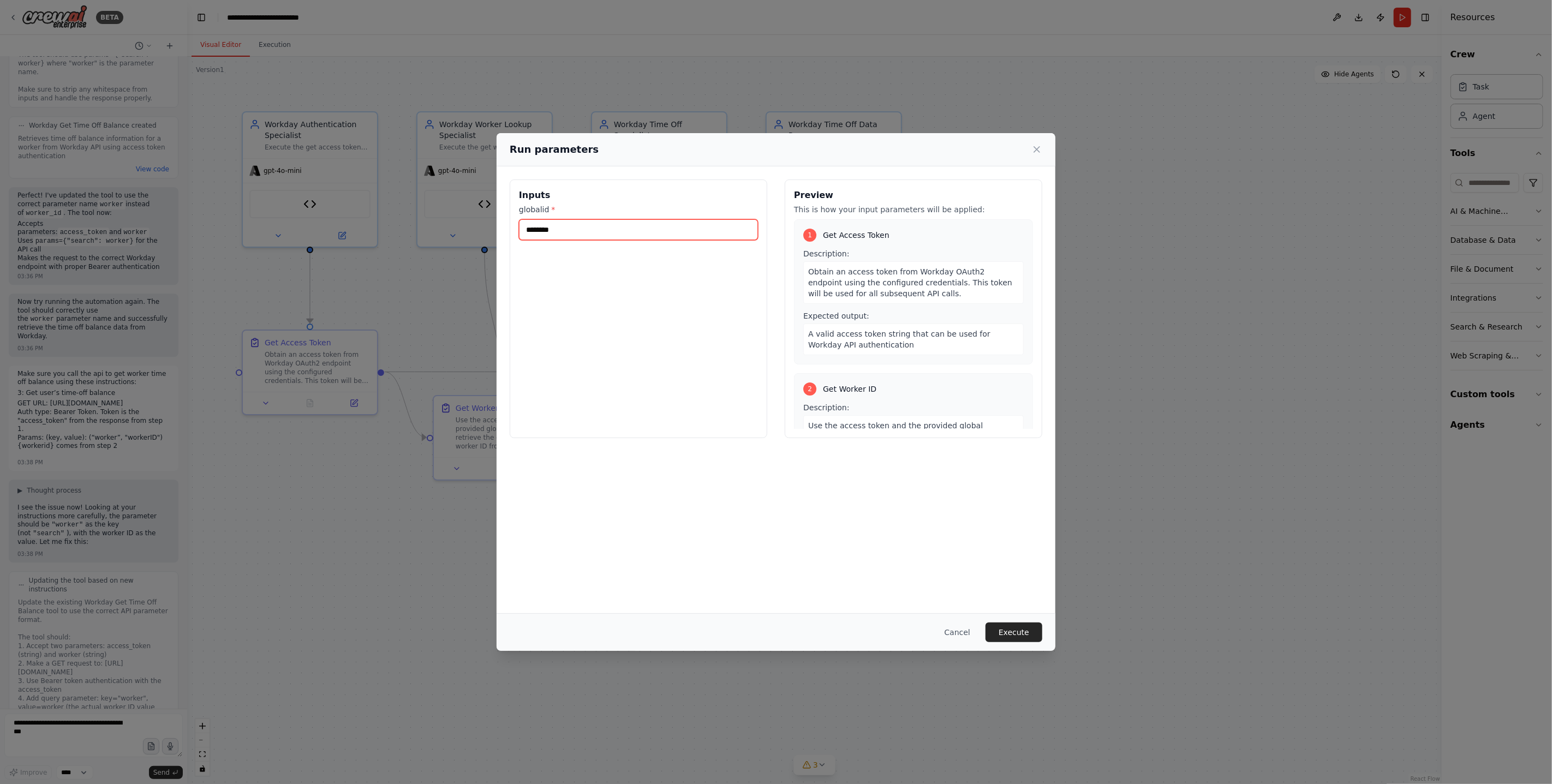
scroll to position [0, 0]
click at [1010, 627] on button "Execute" at bounding box center [1013, 632] width 57 height 20
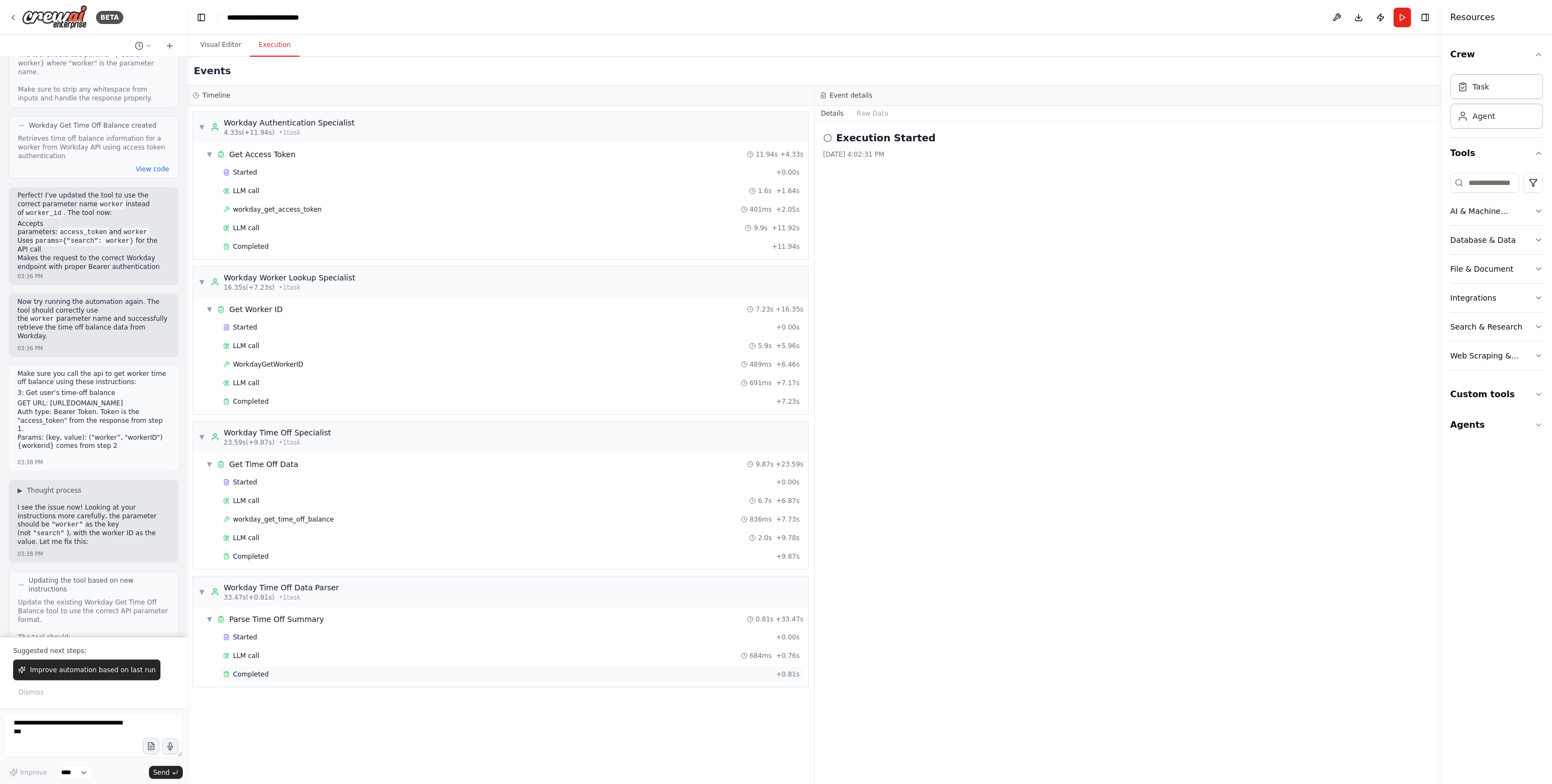
click at [473, 683] on div "Completed + 0.81s" at bounding box center [511, 674] width 584 height 16
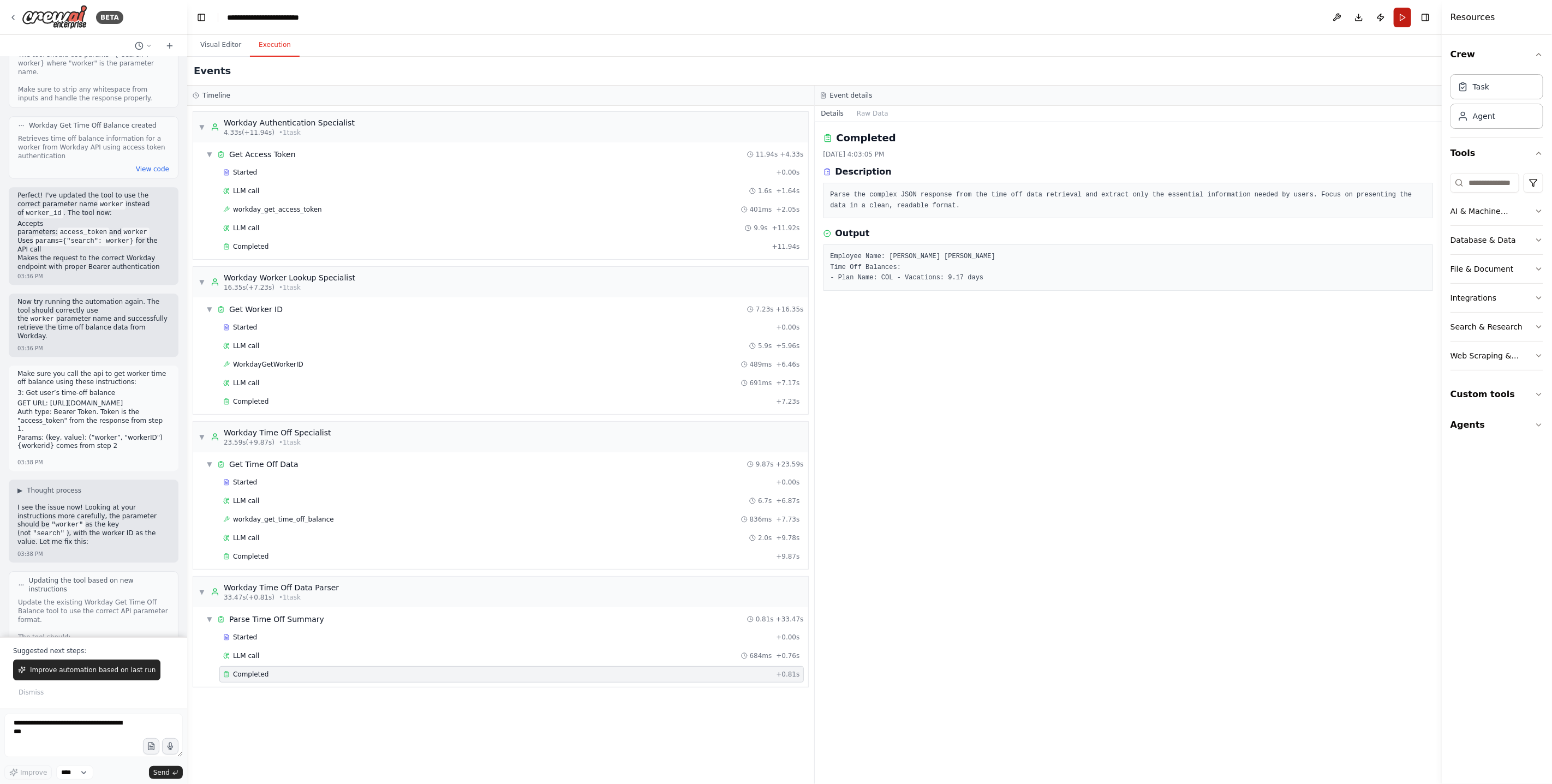
click at [1404, 20] on button "Run" at bounding box center [1402, 17] width 17 height 20
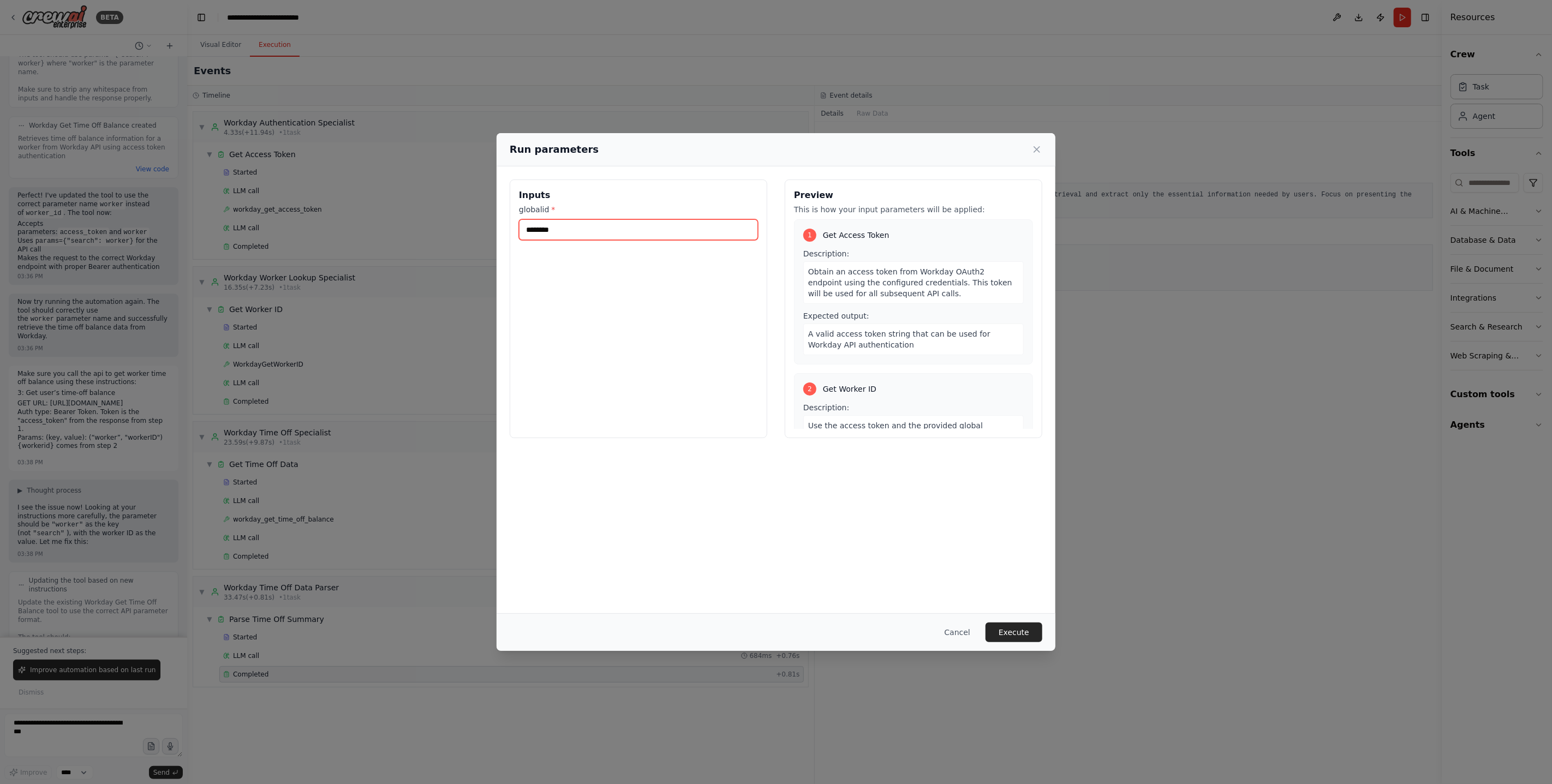
click at [613, 228] on input "********" at bounding box center [638, 229] width 239 height 20
paste input "text"
type input "********"
click at [1034, 638] on button "Execute" at bounding box center [1013, 632] width 57 height 20
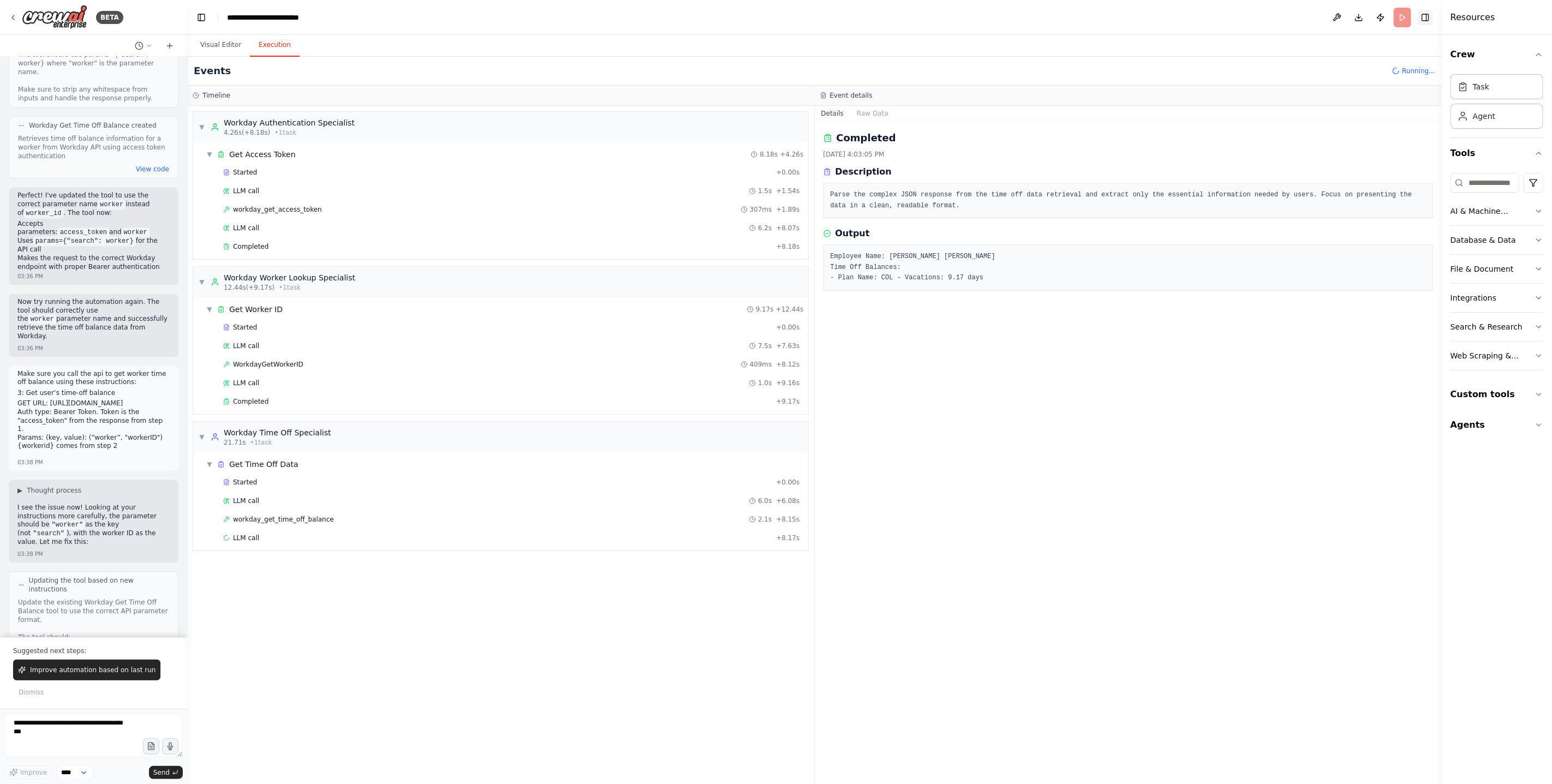
click at [1427, 18] on button "Toggle Right Sidebar" at bounding box center [1425, 17] width 15 height 15
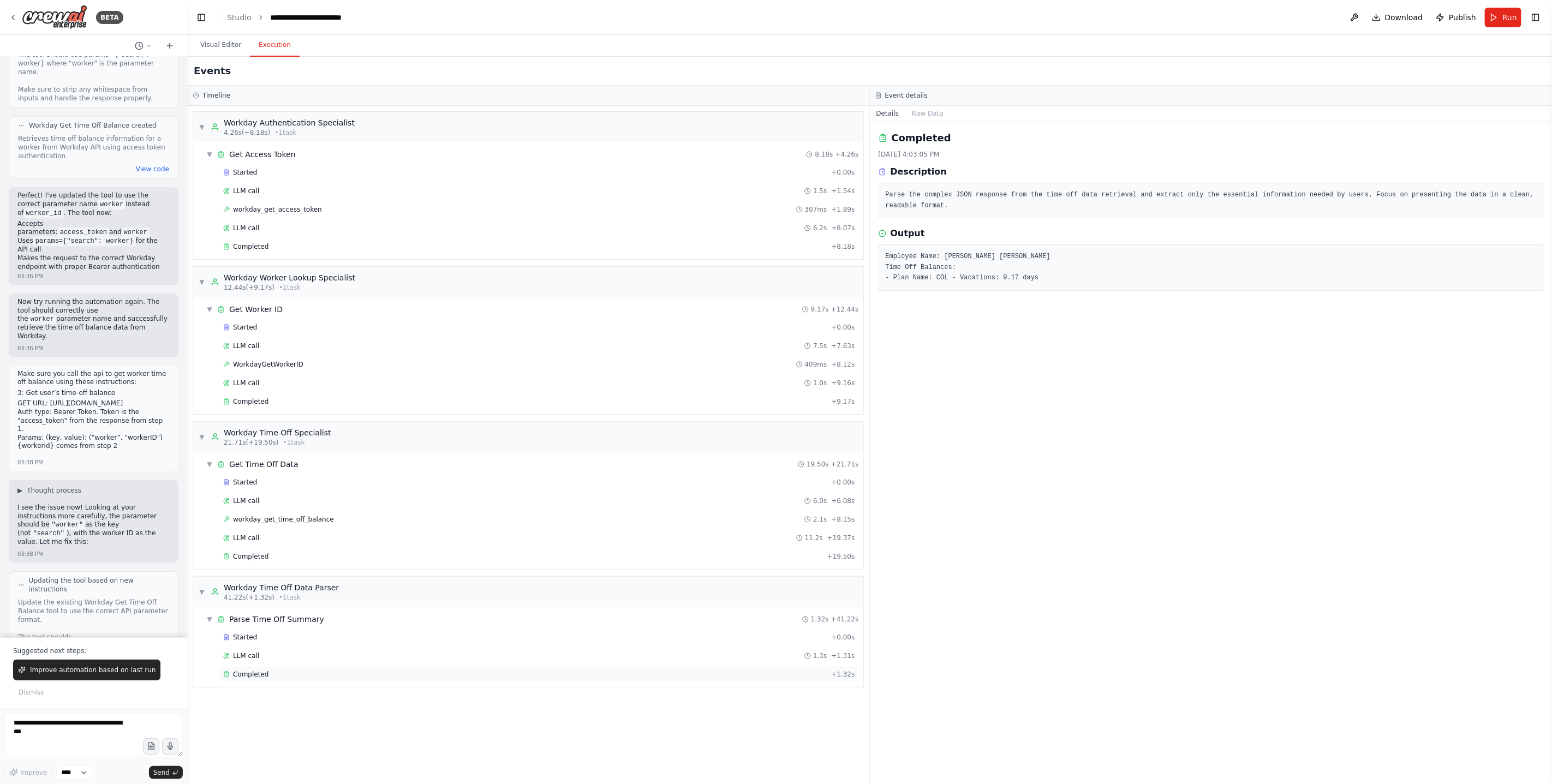
click at [287, 679] on div "Completed" at bounding box center [524, 674] width 604 height 9
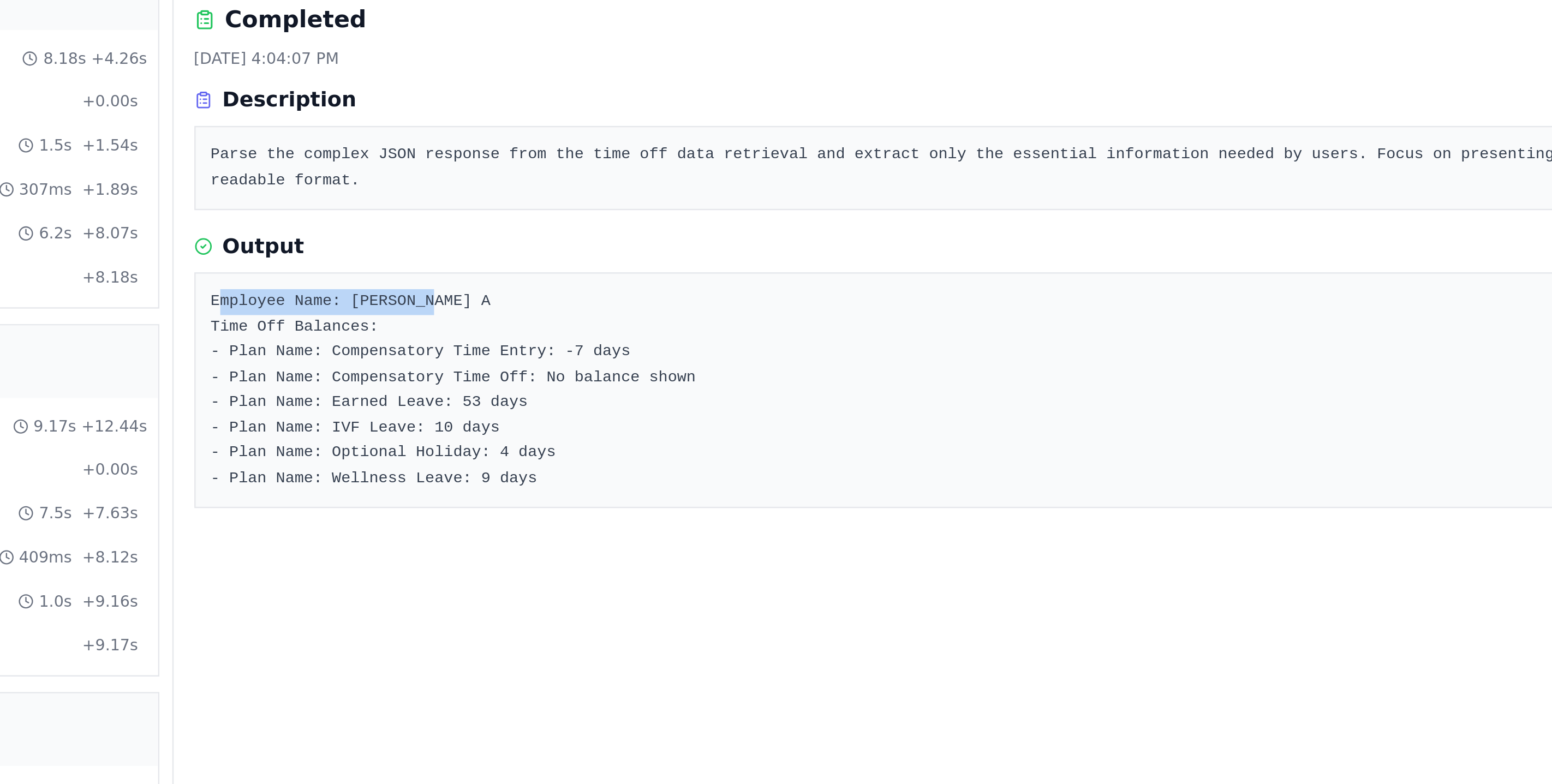
drag, startPoint x: 979, startPoint y: 257, endPoint x: 880, endPoint y: 257, distance: 99.0
click at [880, 257] on div "Employee Name: Venkat A Time Off Balances: - Plan Name: Compensatory Time Entry…" at bounding box center [1211, 294] width 665 height 100
click at [995, 269] on pre "Employee Name: Venkat A Time Off Balances: - Plan Name: Compensatory Time Entry…" at bounding box center [1211, 294] width 651 height 85
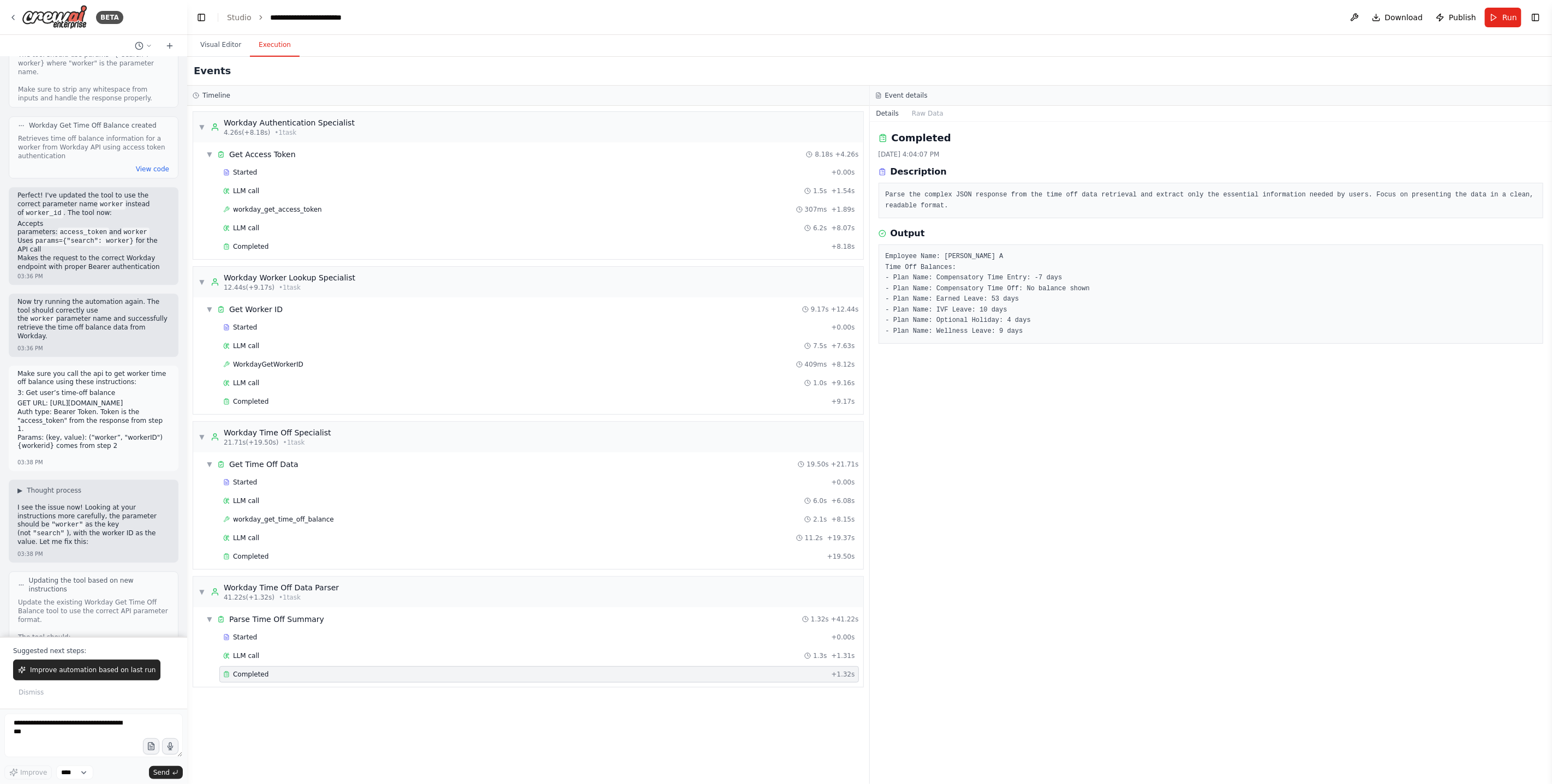
click at [1100, 345] on div "Completed 9/23/2025, 4:04:07 PM Description Parse the complex JSON response fro…" at bounding box center [1211, 453] width 683 height 662
click at [1459, 19] on span "Publish" at bounding box center [1463, 17] width 27 height 11
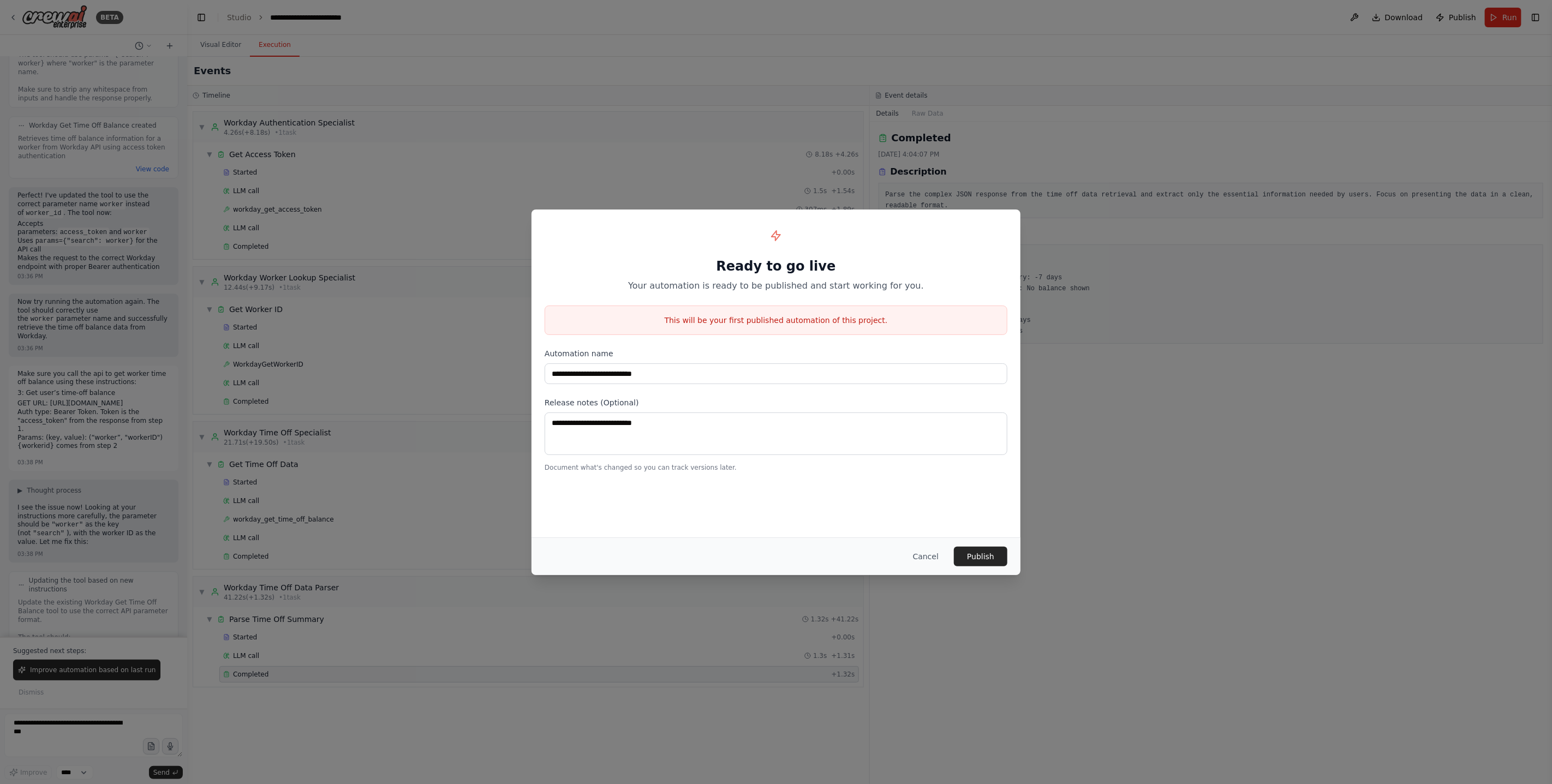
drag, startPoint x: 690, startPoint y: 321, endPoint x: 816, endPoint y: 322, distance: 126.0
click at [816, 322] on p "This will be your first published automation of this project." at bounding box center [776, 320] width 462 height 11
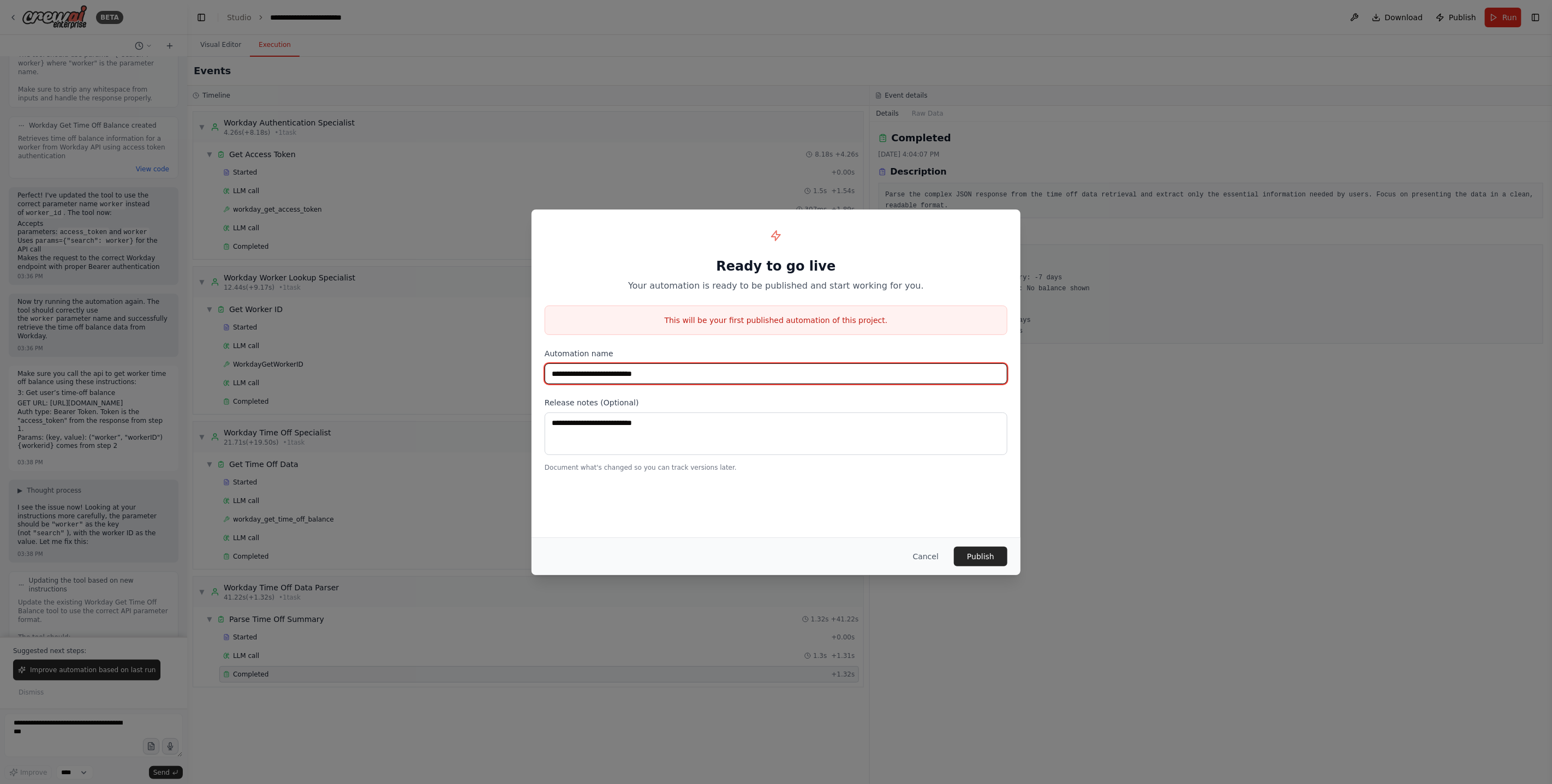
click at [647, 378] on input "**********" at bounding box center [776, 374] width 462 height 20
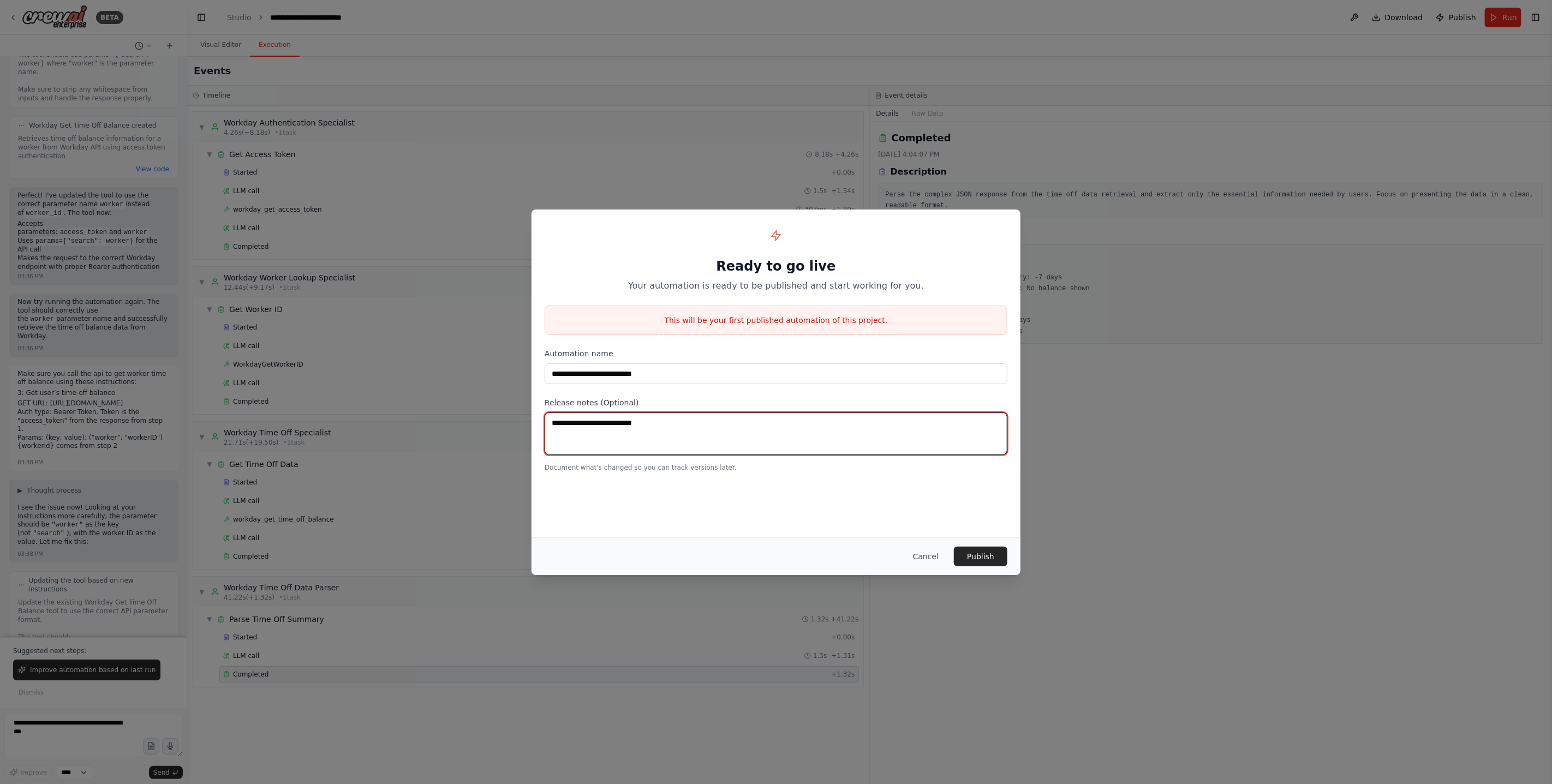
click at [664, 436] on textarea at bounding box center [776, 434] width 462 height 42
type textarea "********"
click at [933, 548] on button "Cancel" at bounding box center [926, 556] width 43 height 20
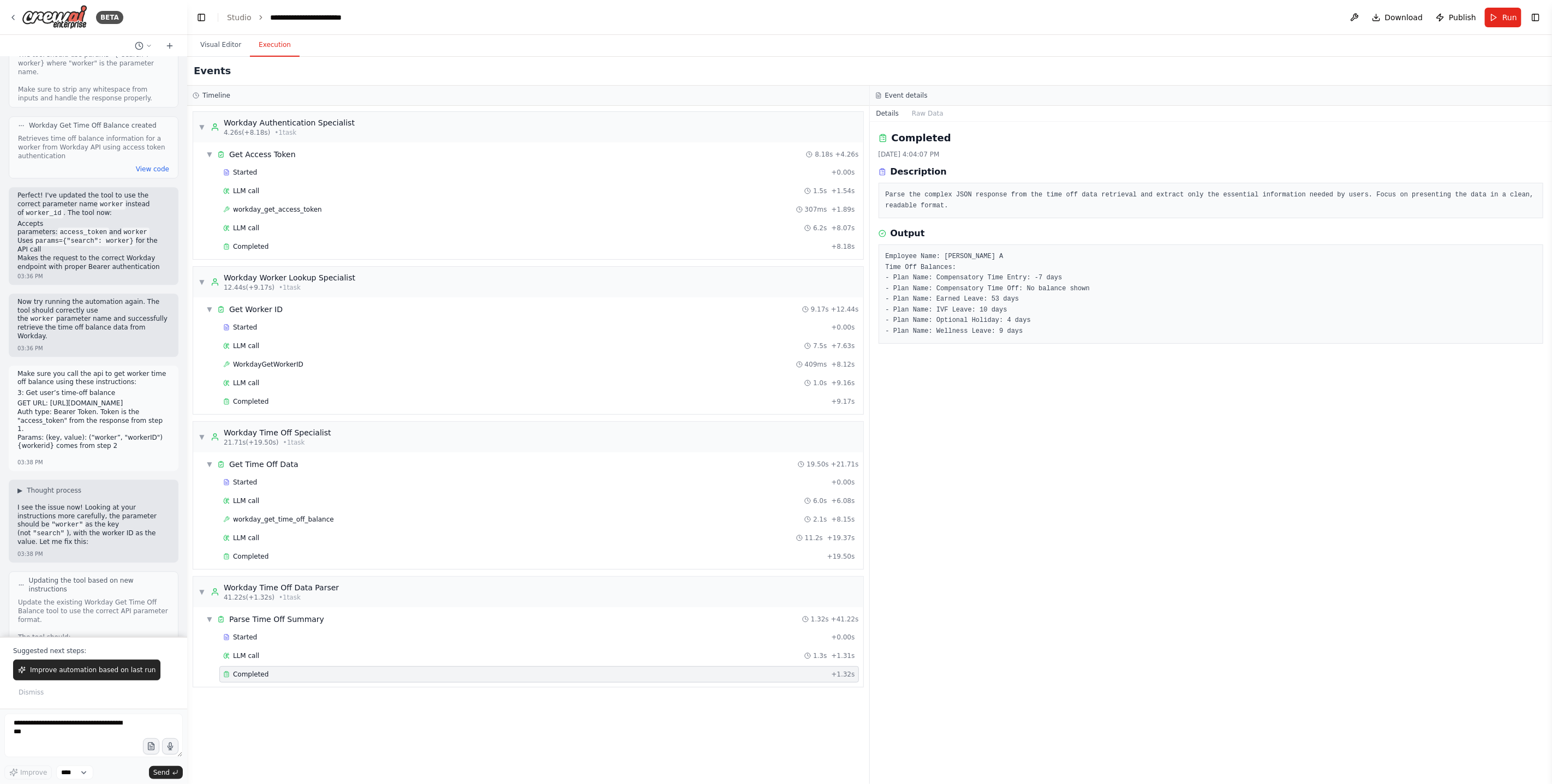
click at [988, 493] on div "Completed 9/23/2025, 4:04:07 PM Description Parse the complex JSON response fro…" at bounding box center [1211, 453] width 683 height 662
click at [1446, 18] on button "Publish" at bounding box center [1455, 17] width 49 height 20
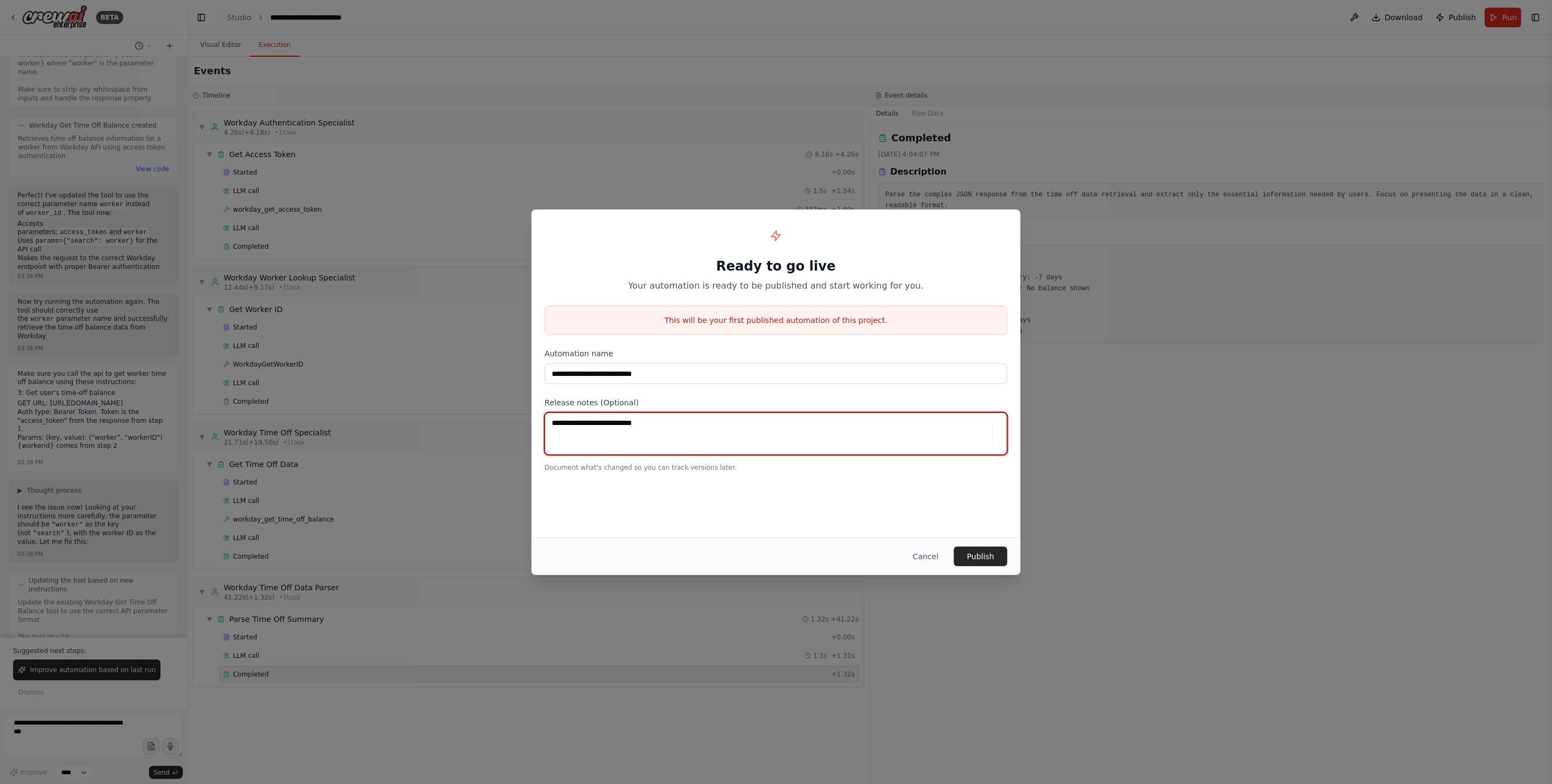
click at [676, 436] on textarea at bounding box center [776, 434] width 462 height 42
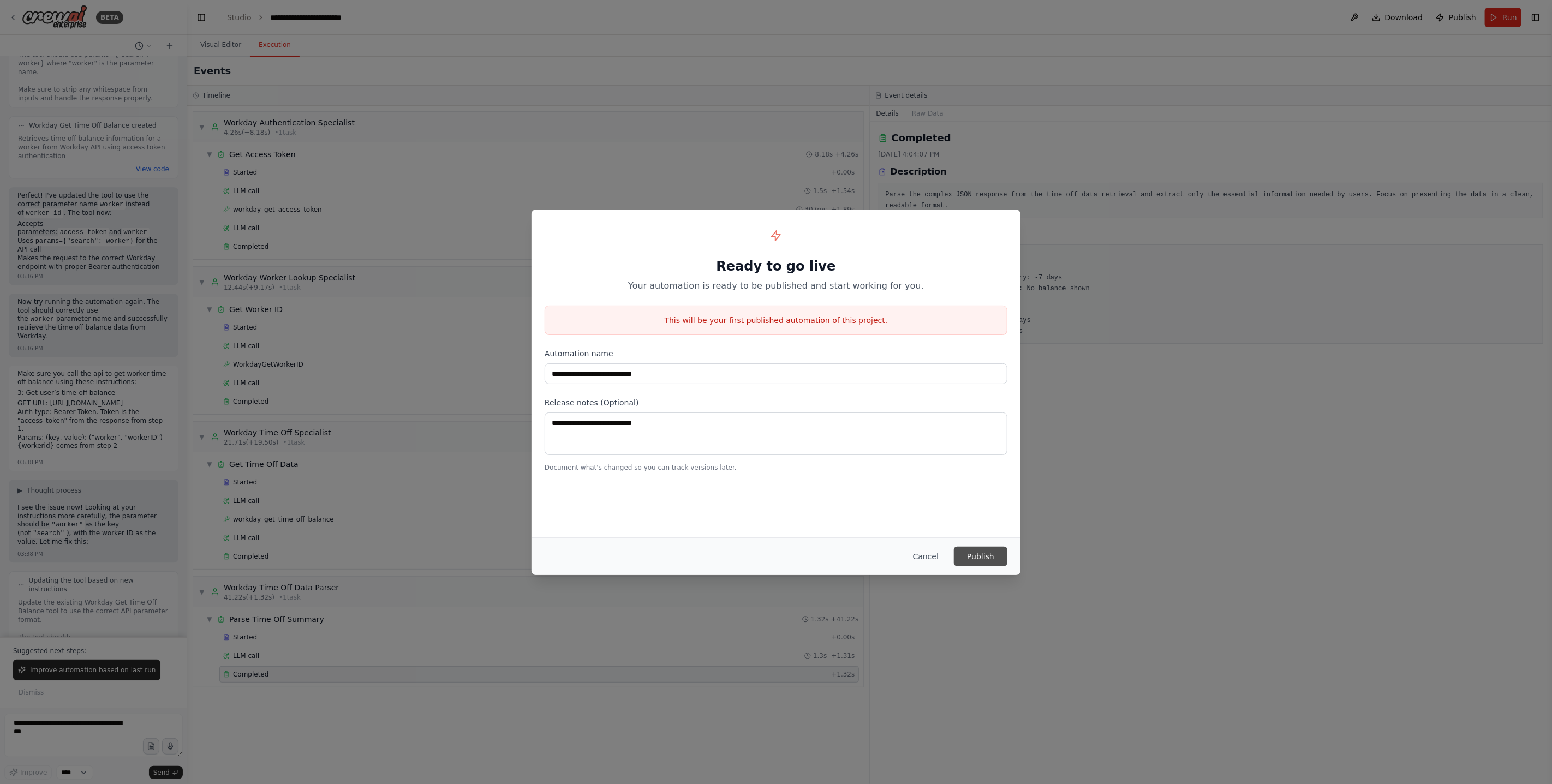
click at [989, 562] on button "Publish" at bounding box center [980, 556] width 53 height 20
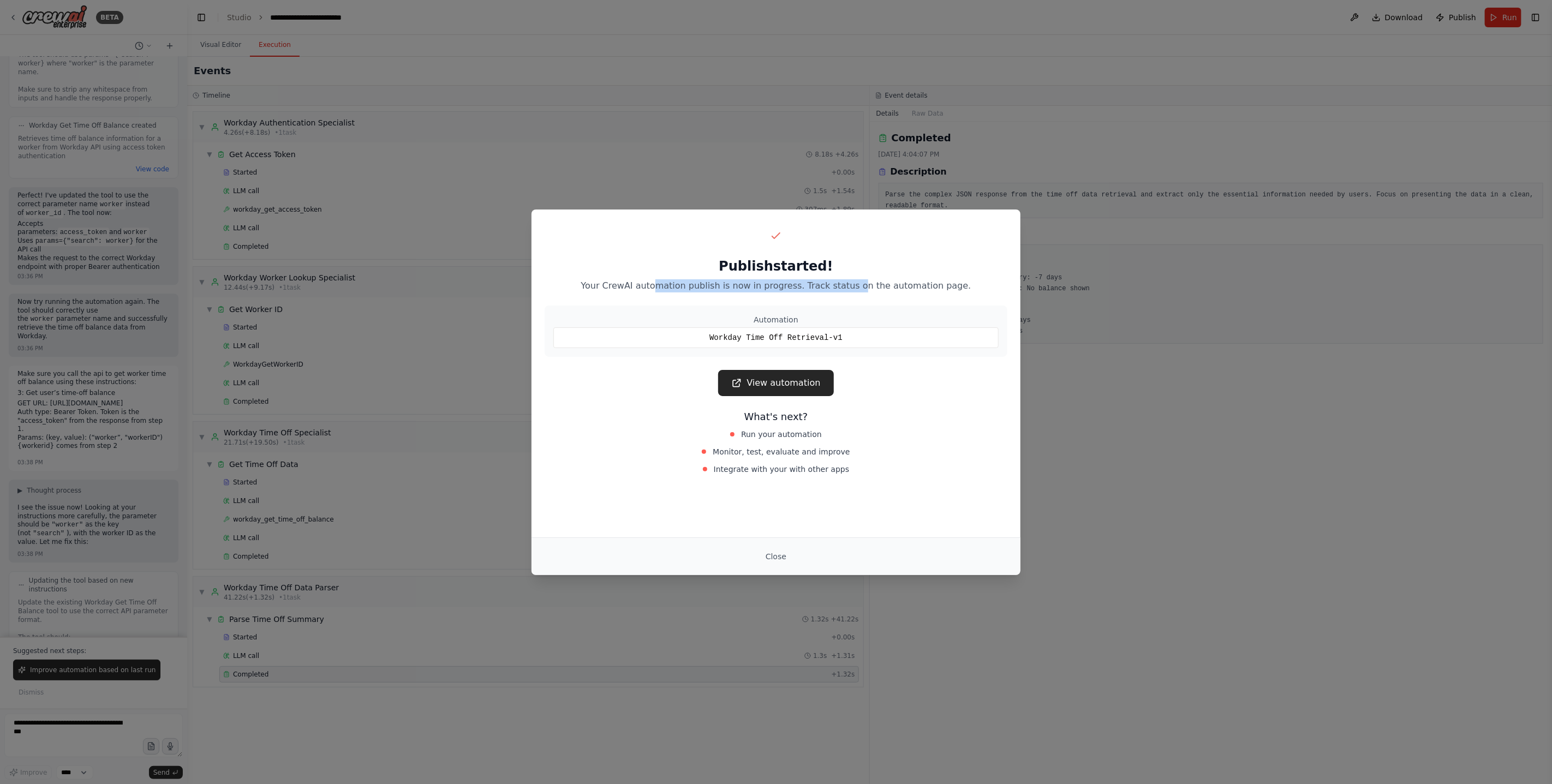
drag, startPoint x: 671, startPoint y: 288, endPoint x: 861, endPoint y: 287, distance: 190.0
click at [861, 287] on p "Your CrewAI automation publish is now in progress. Track status on the automati…" at bounding box center [776, 286] width 462 height 13
click at [784, 378] on link "View automation" at bounding box center [776, 382] width 115 height 26
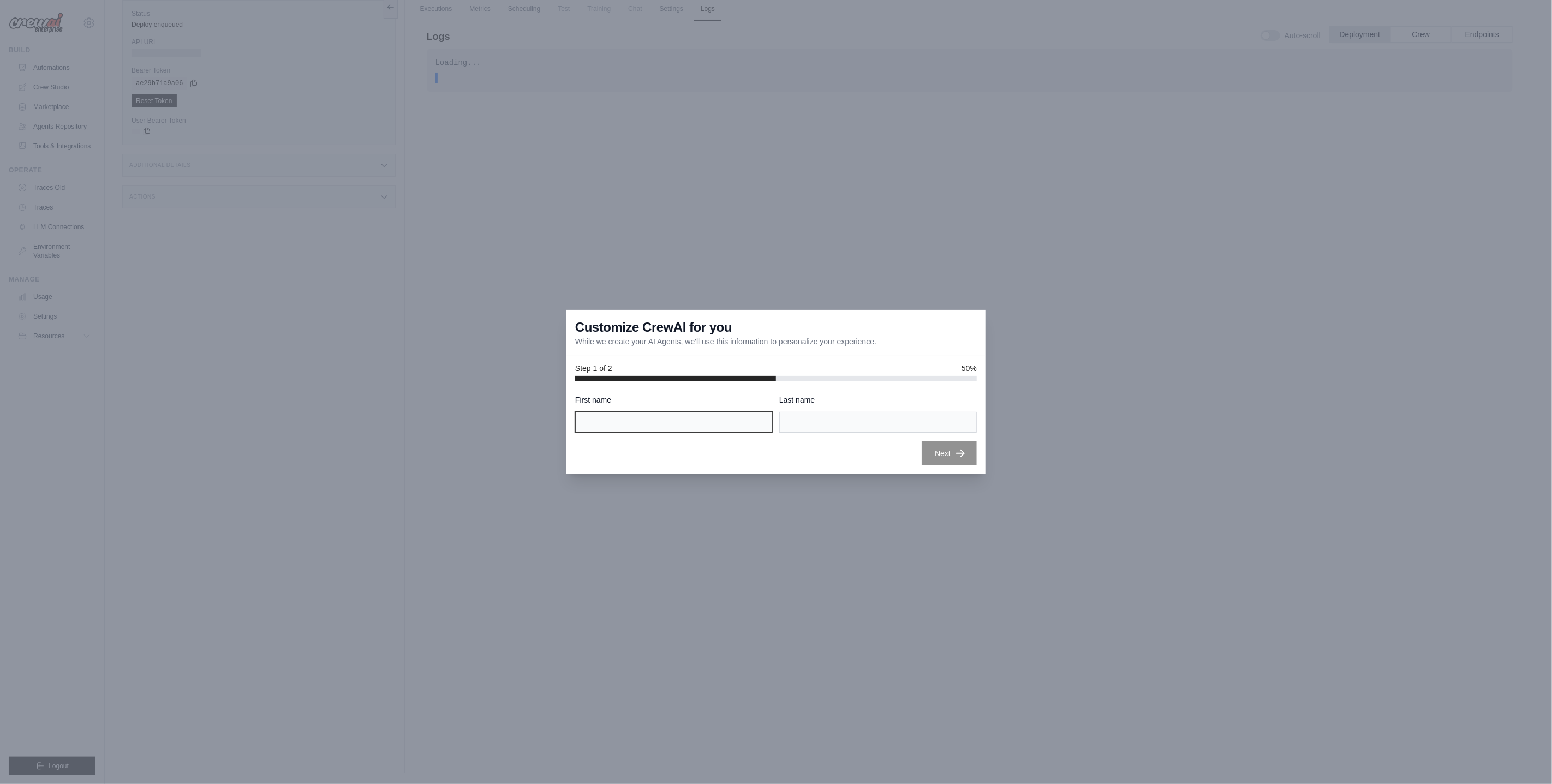
click at [660, 427] on input "First name" at bounding box center [674, 422] width 198 height 20
type input "*****"
type input "******"
click at [957, 450] on icon "button" at bounding box center [960, 453] width 11 height 11
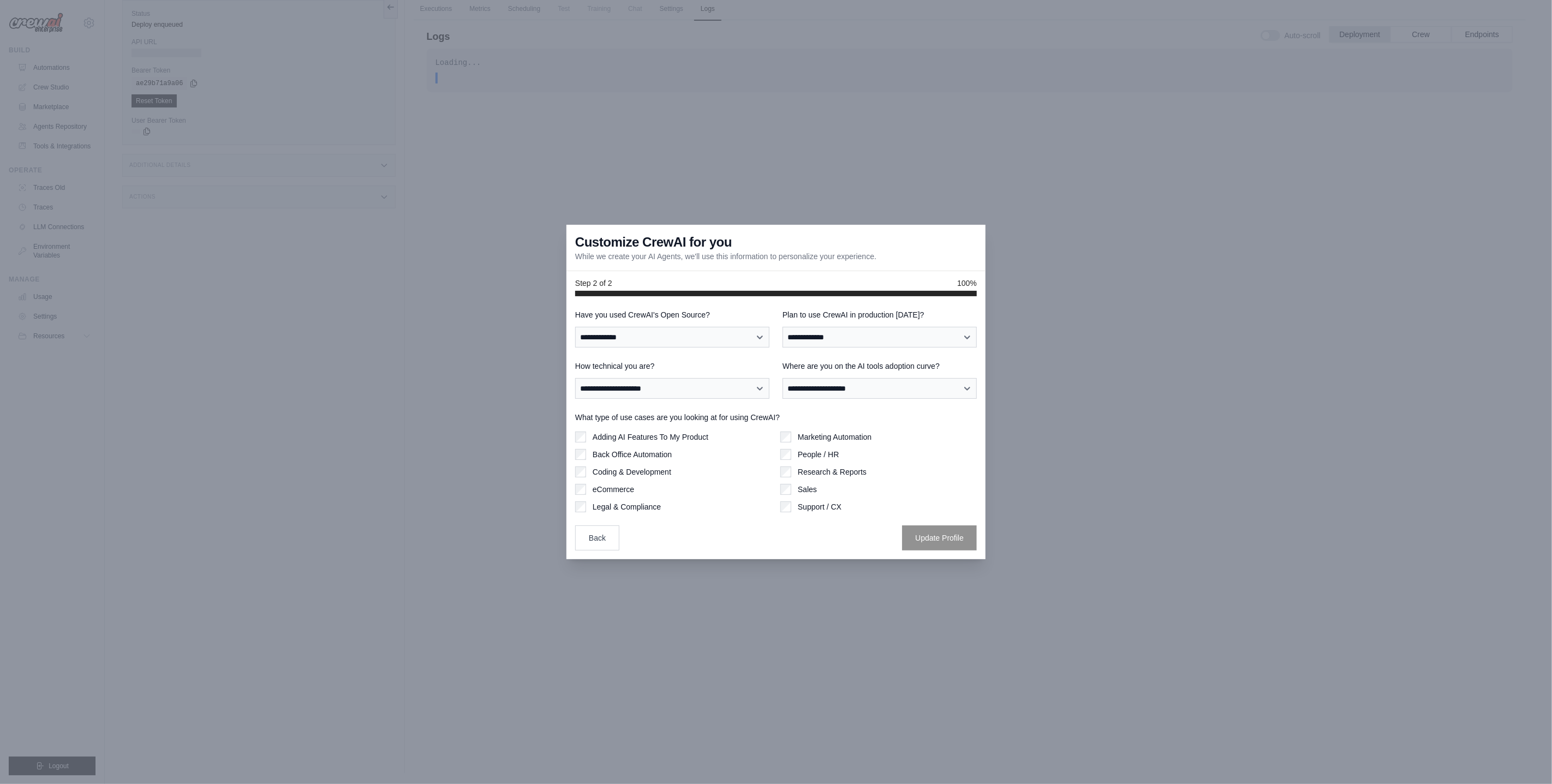
click at [752, 590] on div at bounding box center [776, 392] width 1552 height 784
click at [754, 562] on div at bounding box center [776, 392] width 1552 height 784
click at [691, 339] on select "**********" at bounding box center [672, 337] width 194 height 20
select select "**"
click at [837, 339] on select "**********" at bounding box center [879, 337] width 194 height 20
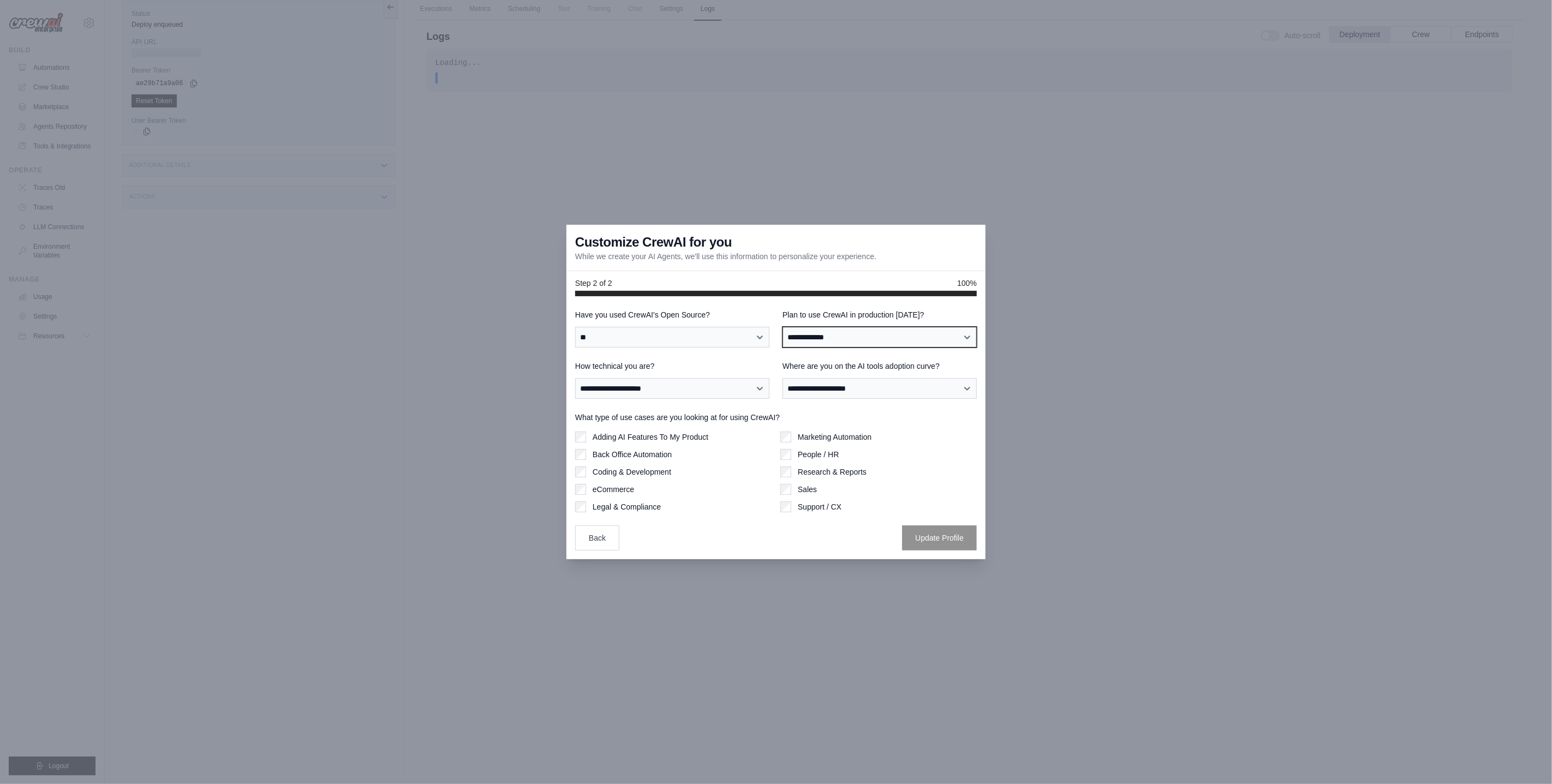
select select "****"
click at [706, 393] on select "**********" at bounding box center [672, 388] width 194 height 20
select select "**********"
click at [826, 384] on select "**********" at bounding box center [879, 388] width 194 height 20
click at [840, 389] on select "**********" at bounding box center [879, 388] width 194 height 20
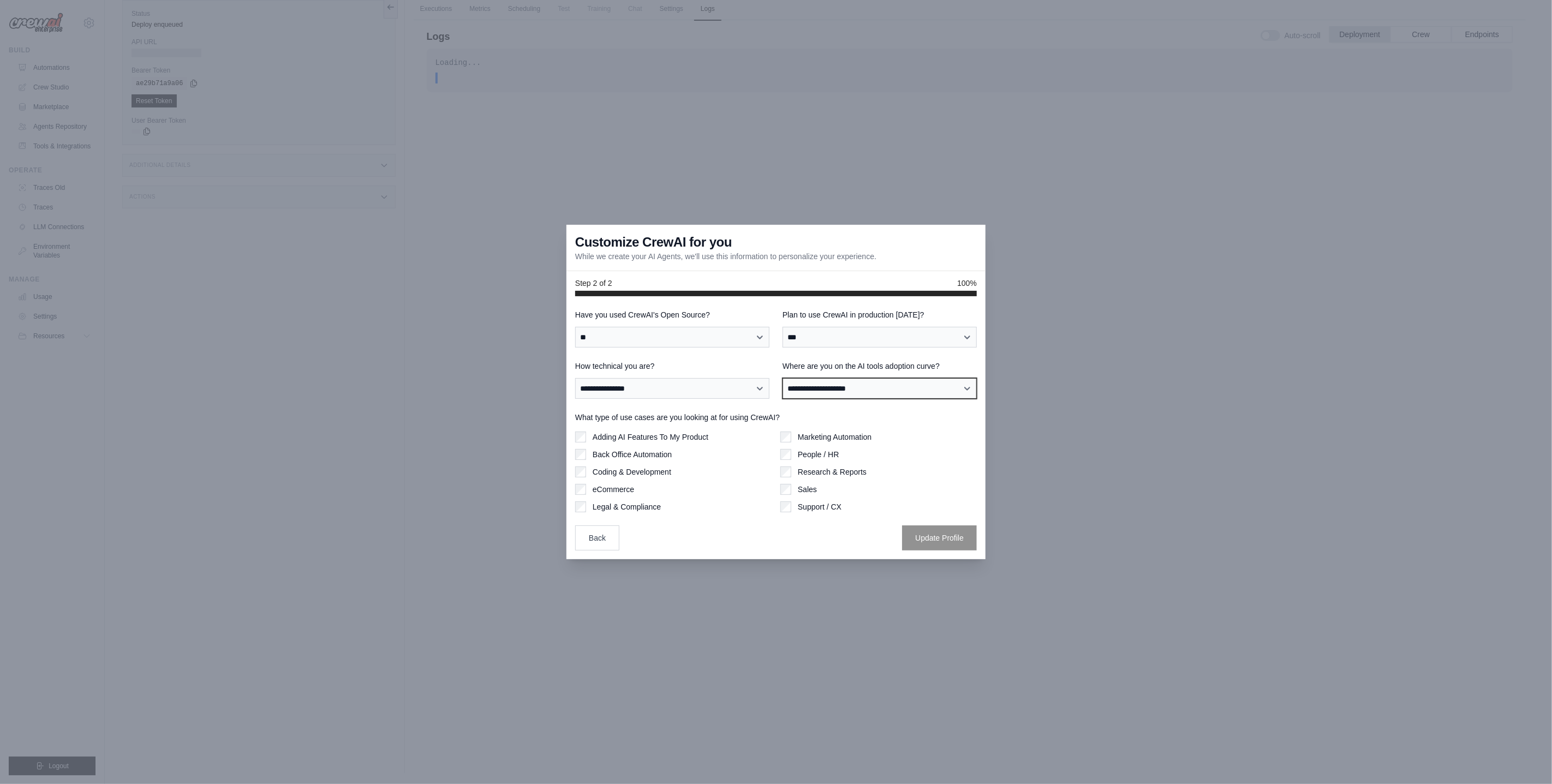
select select "**********"
click at [619, 439] on label "Adding AI Features To My Product" at bounding box center [650, 437] width 115 height 11
click at [915, 538] on button "Update Profile" at bounding box center [939, 538] width 75 height 25
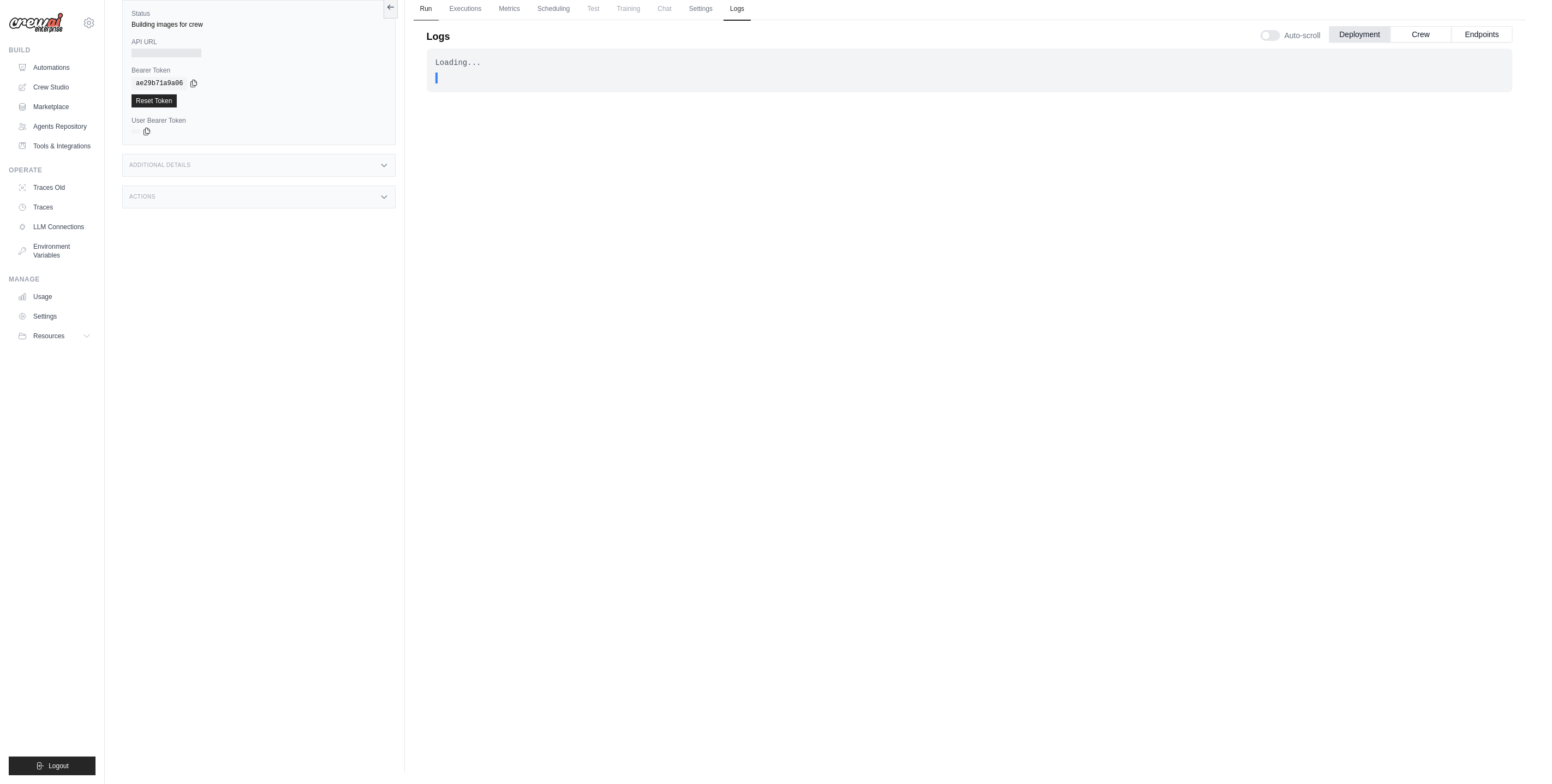
click at [422, 3] on link "Run" at bounding box center [426, 9] width 25 height 23
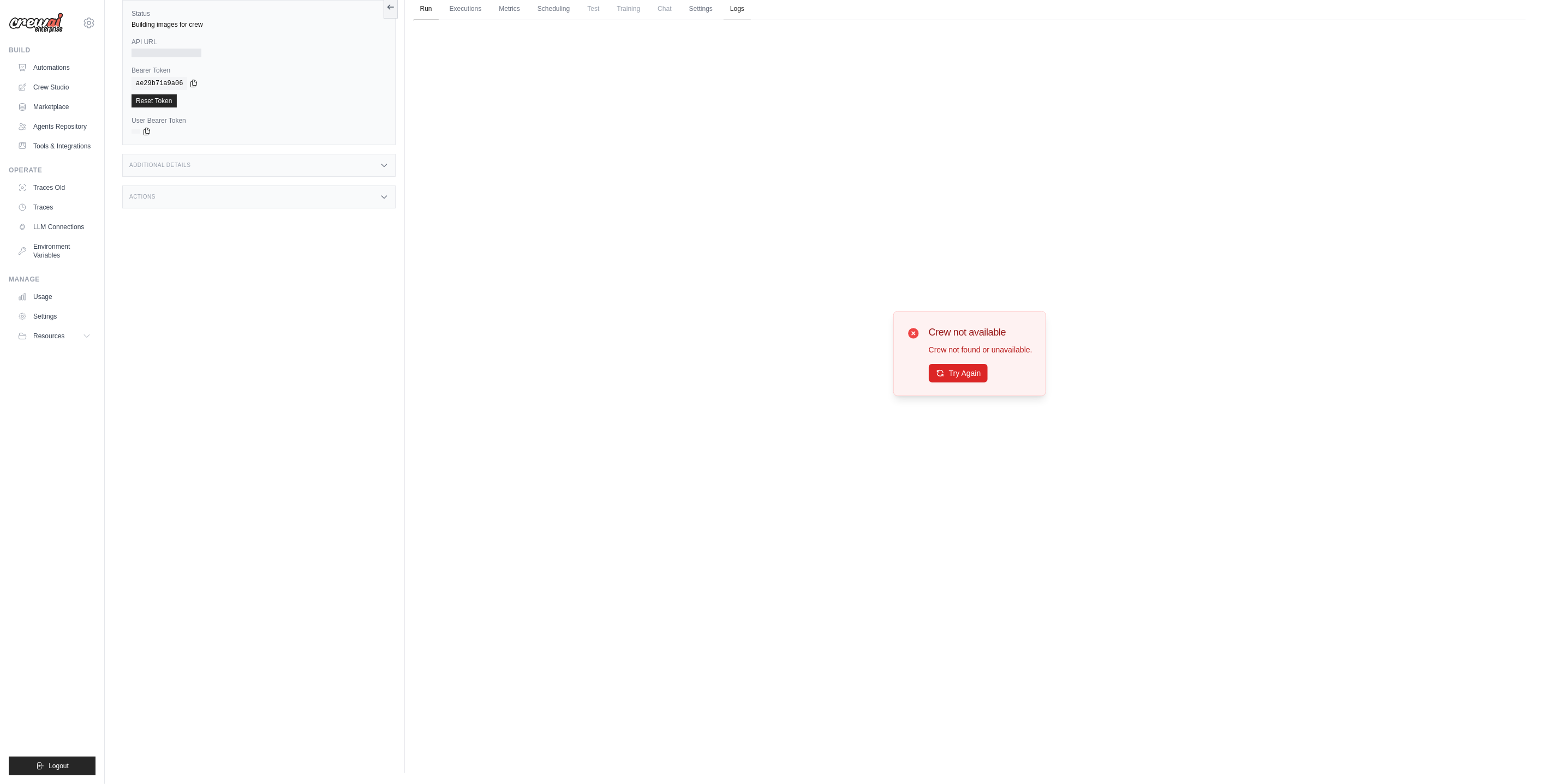
click at [731, 8] on link "Logs" at bounding box center [737, 9] width 27 height 23
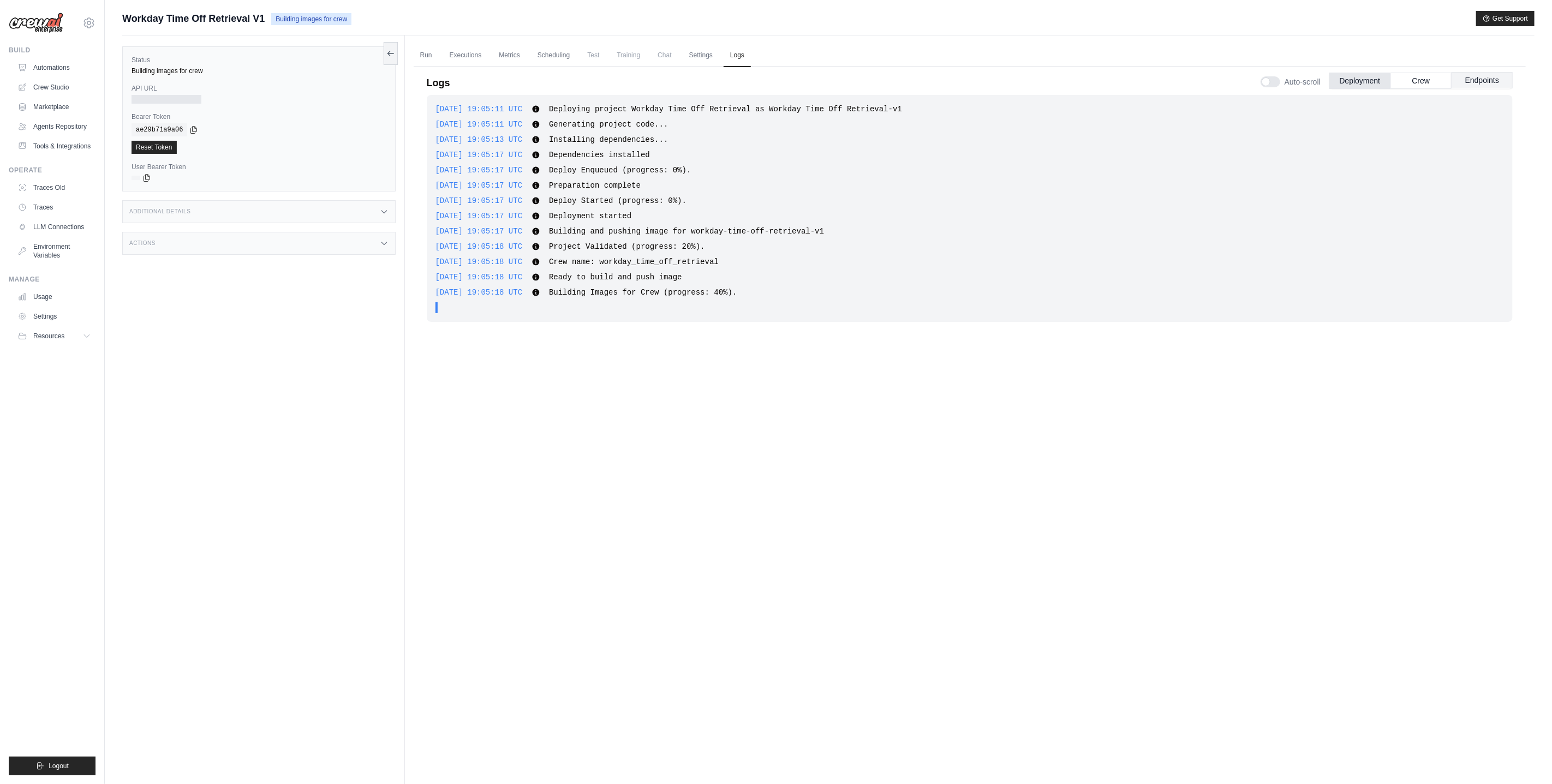
click at [1482, 80] on button "Endpoints" at bounding box center [1482, 80] width 61 height 16
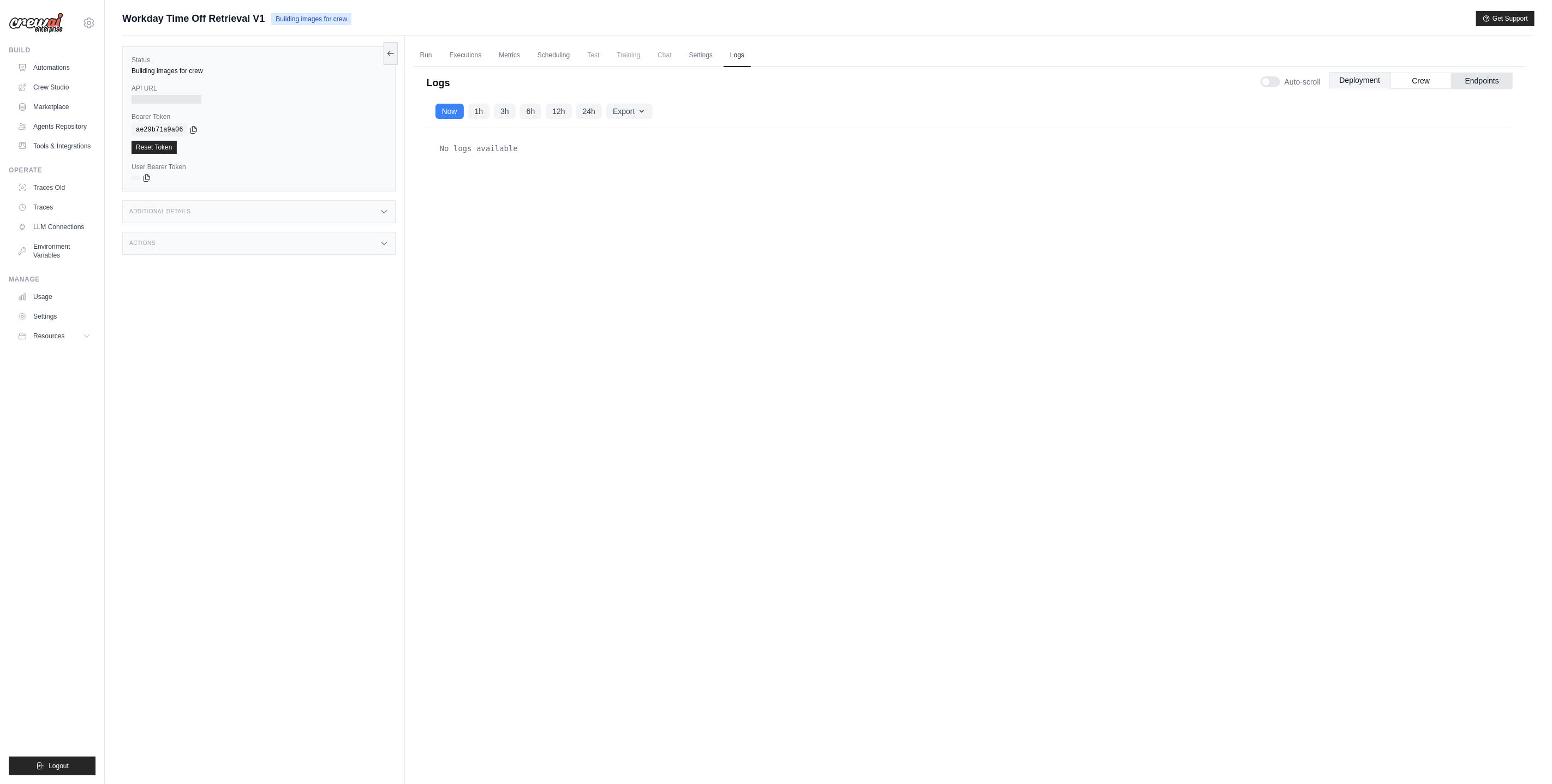
click at [1352, 85] on button "Deployment" at bounding box center [1360, 80] width 61 height 16
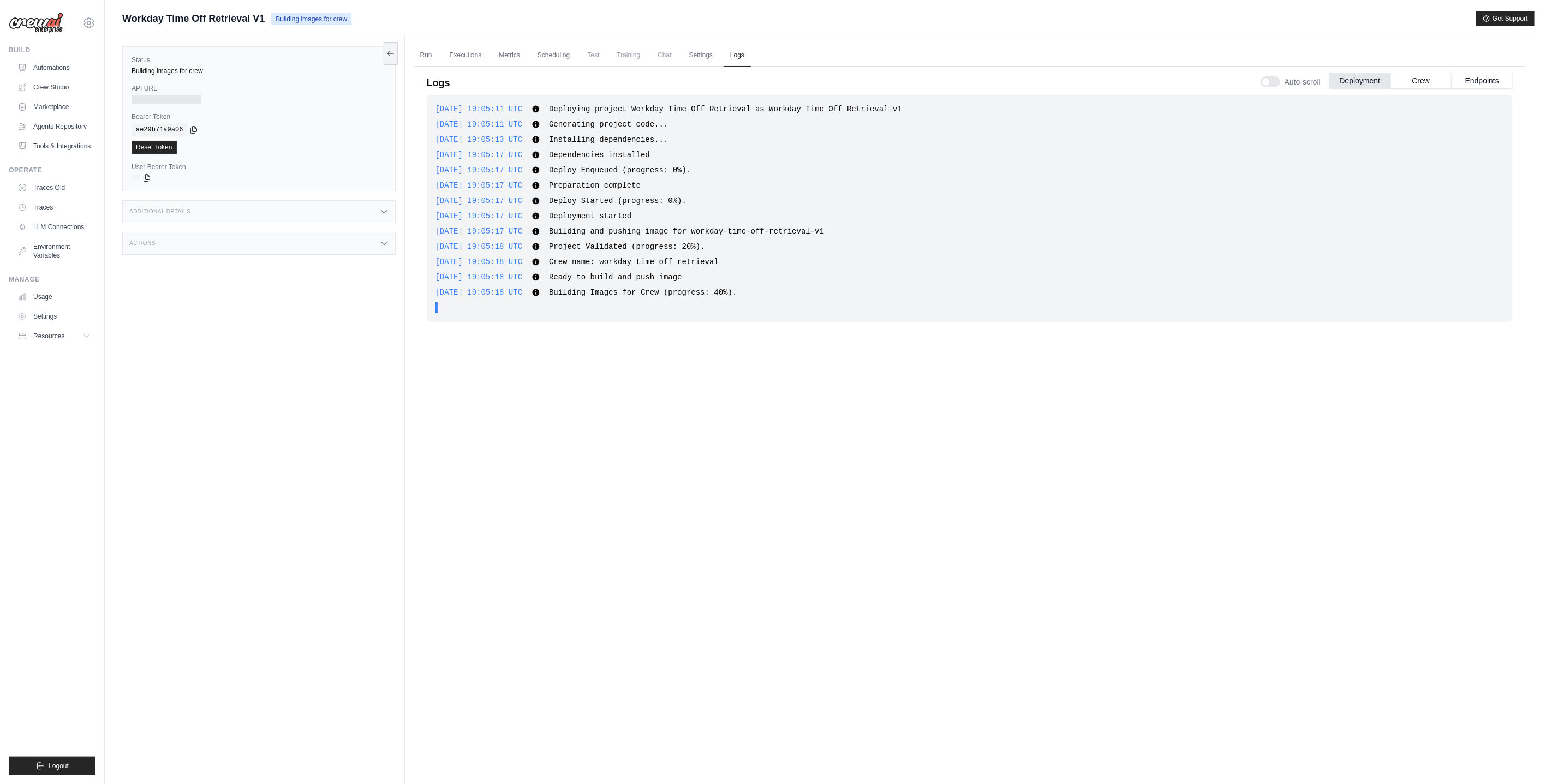
click at [199, 216] on div "Additional Details" at bounding box center [259, 211] width 273 height 23
click at [189, 314] on div "Actions" at bounding box center [259, 307] width 273 height 23
click at [463, 58] on link "Executions" at bounding box center [466, 55] width 46 height 23
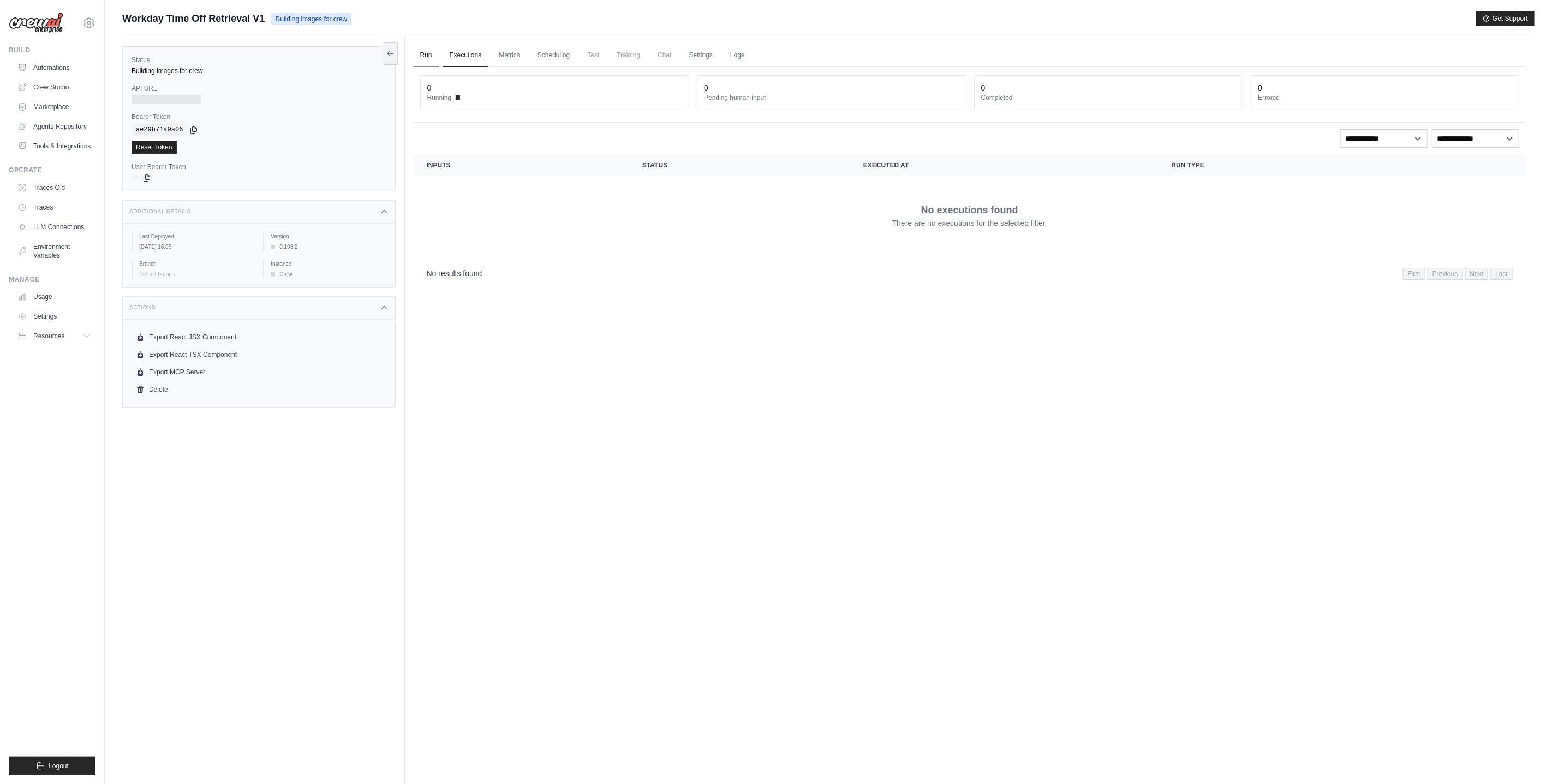
click at [429, 59] on link "Run" at bounding box center [426, 55] width 25 height 23
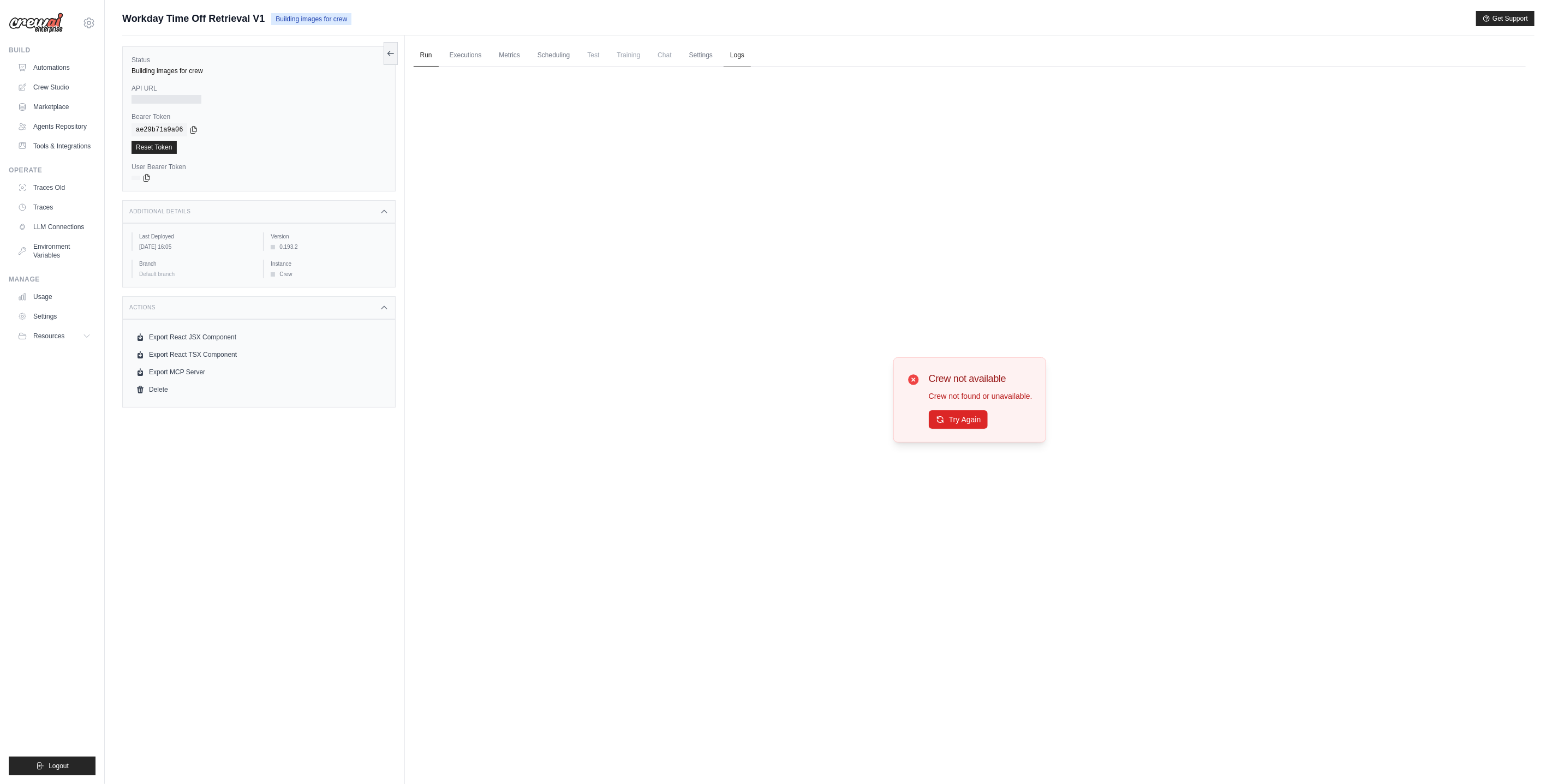
click at [729, 53] on link "Logs" at bounding box center [737, 55] width 27 height 23
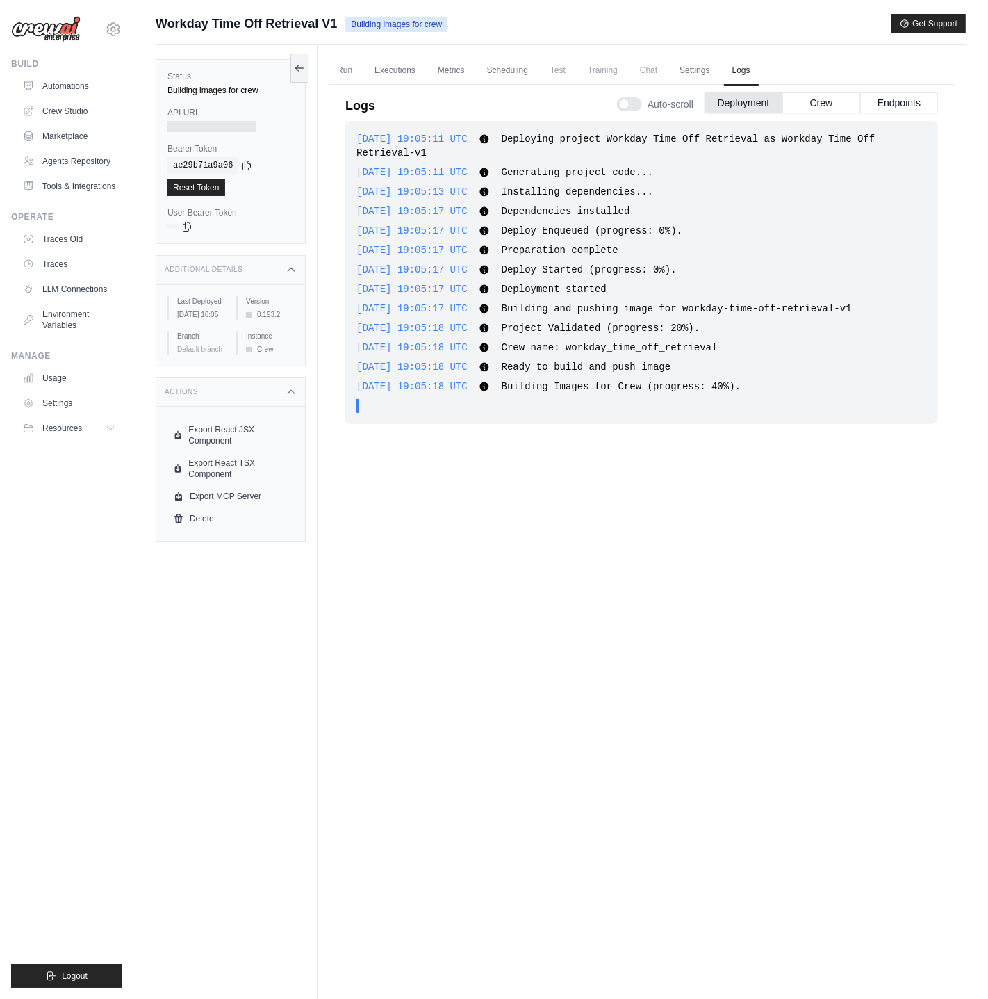
click at [842, 79] on div "Logs Auto-scroll Deployment Crew Endpoints [DATE] 19:05:11 UTC Deploying projec…" at bounding box center [642, 500] width 626 height 849
click at [836, 97] on button "Crew" at bounding box center [822, 102] width 78 height 21
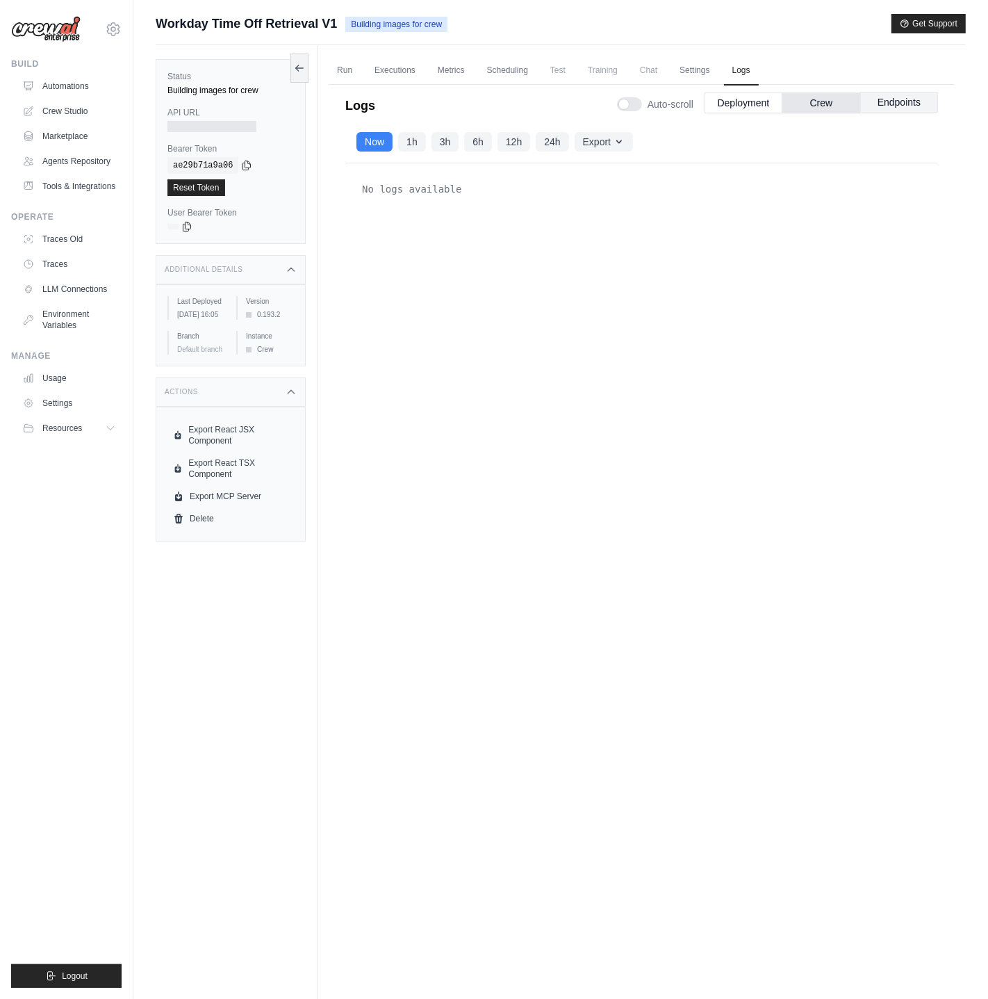
click at [893, 101] on button "Endpoints" at bounding box center [900, 102] width 78 height 21
click at [758, 106] on button "Deployment" at bounding box center [744, 102] width 78 height 21
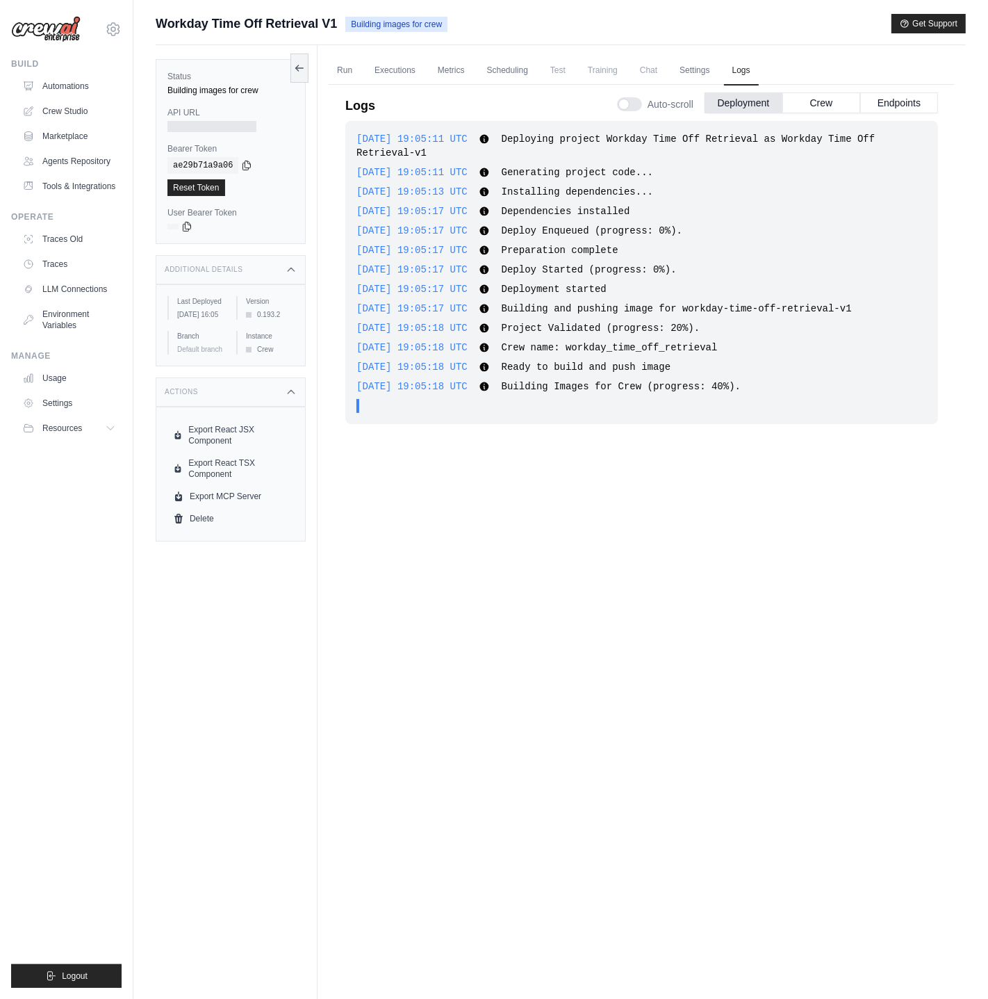
click at [494, 548] on div "[DATE] 19:05:11 UTC Deploying project Workday Time Off Retrieval as Workday Tim…" at bounding box center [641, 520] width 593 height 799
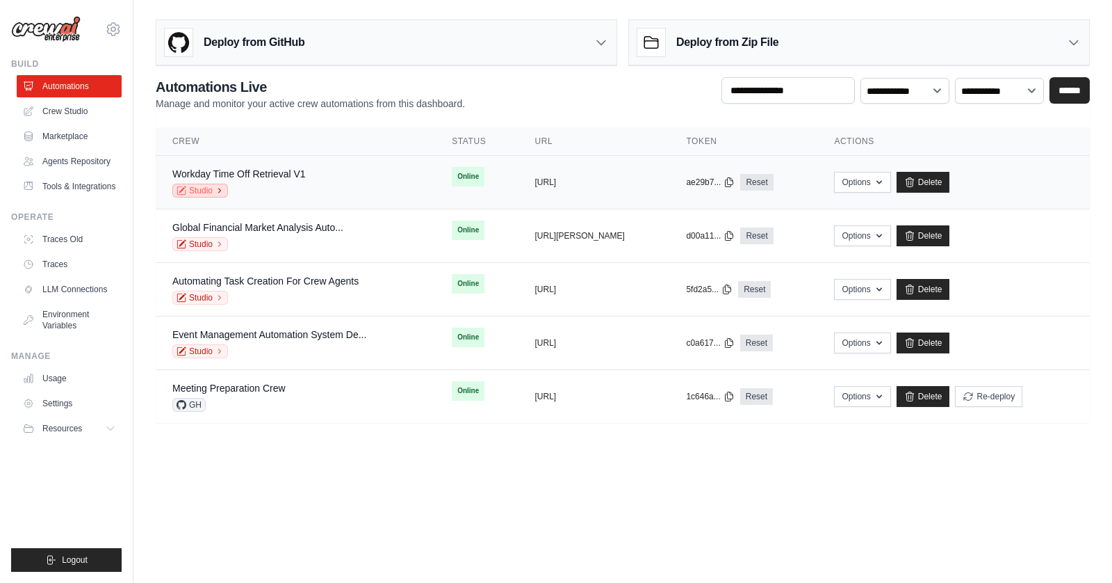
click at [212, 190] on link "Studio" at bounding box center [200, 191] width 56 height 14
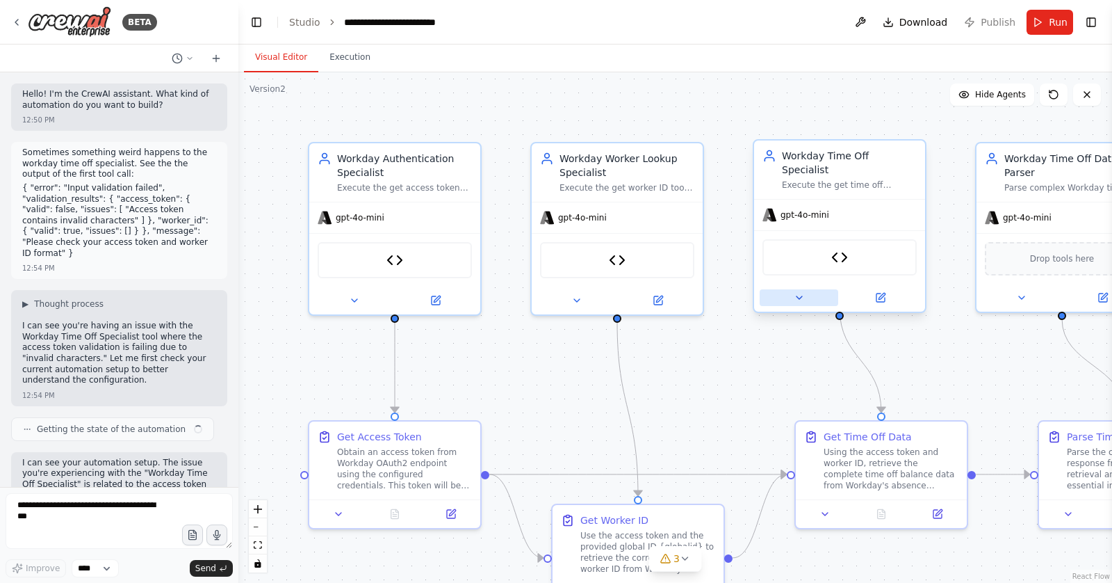
scroll to position [7902, 0]
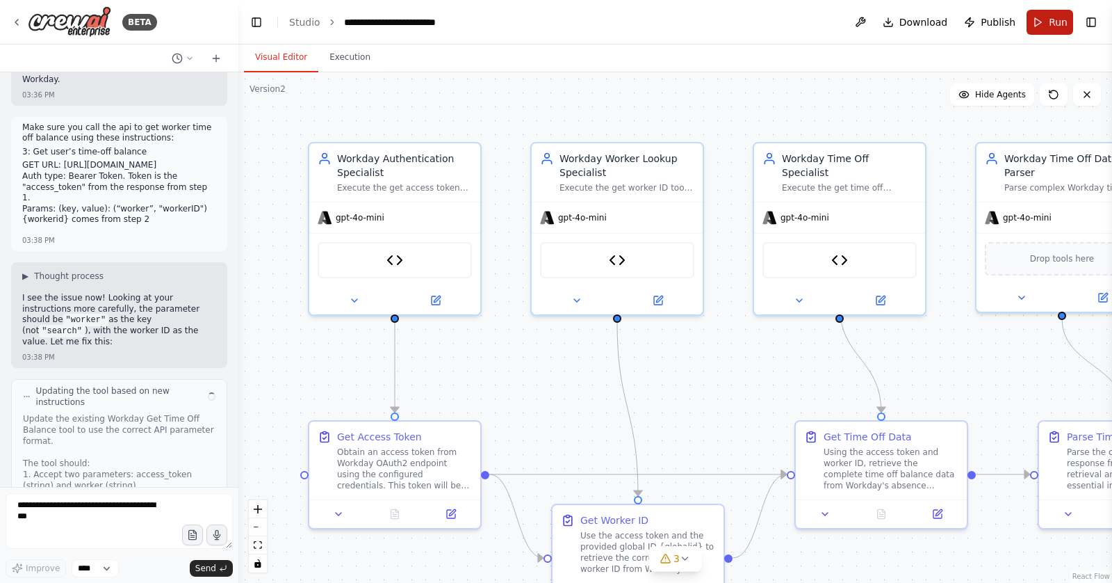
click at [1039, 23] on button "Run" at bounding box center [1050, 22] width 47 height 25
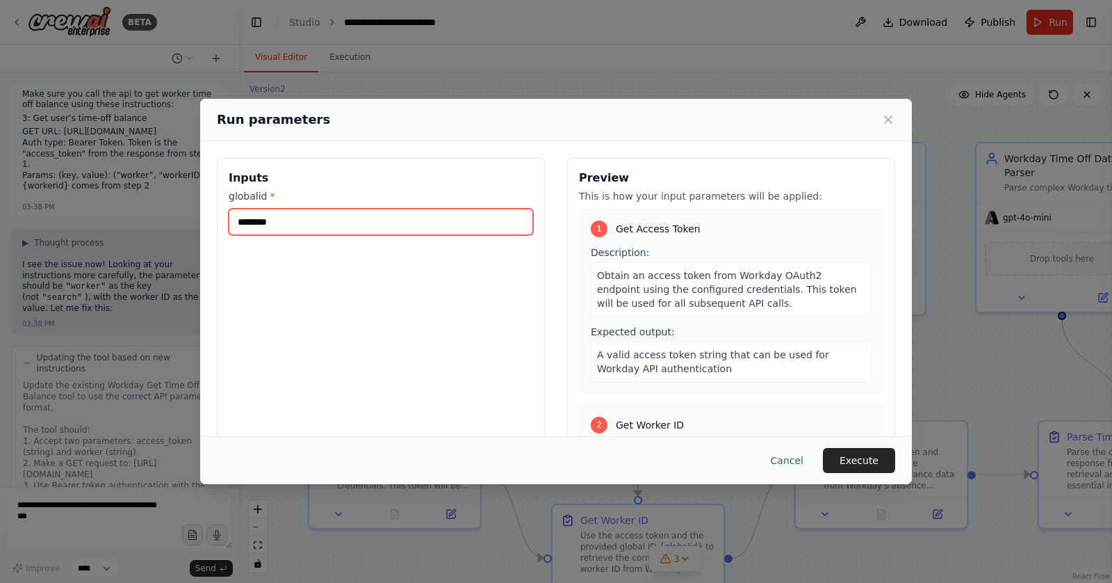
click at [298, 221] on input "********" at bounding box center [381, 222] width 304 height 26
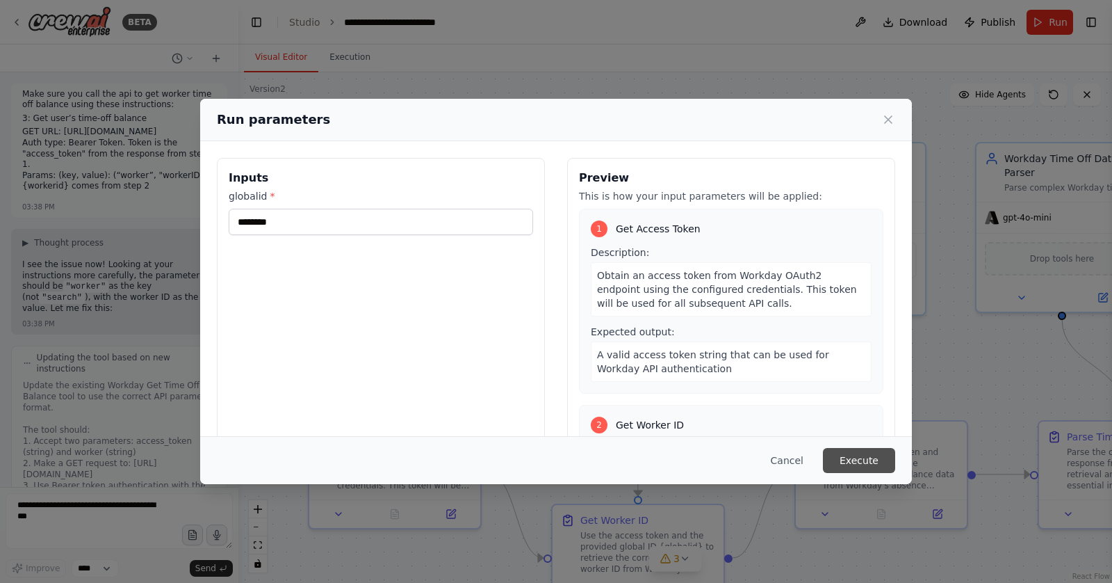
click at [866, 468] on button "Execute" at bounding box center [859, 460] width 72 height 25
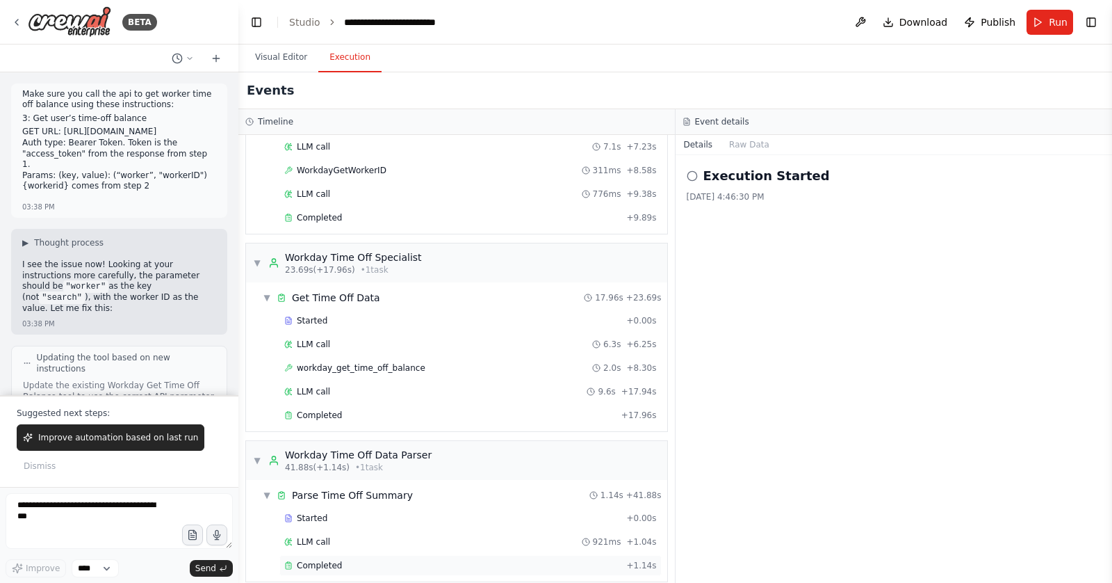
scroll to position [294, 0]
click at [376, 560] on div "Completed" at bounding box center [452, 565] width 336 height 11
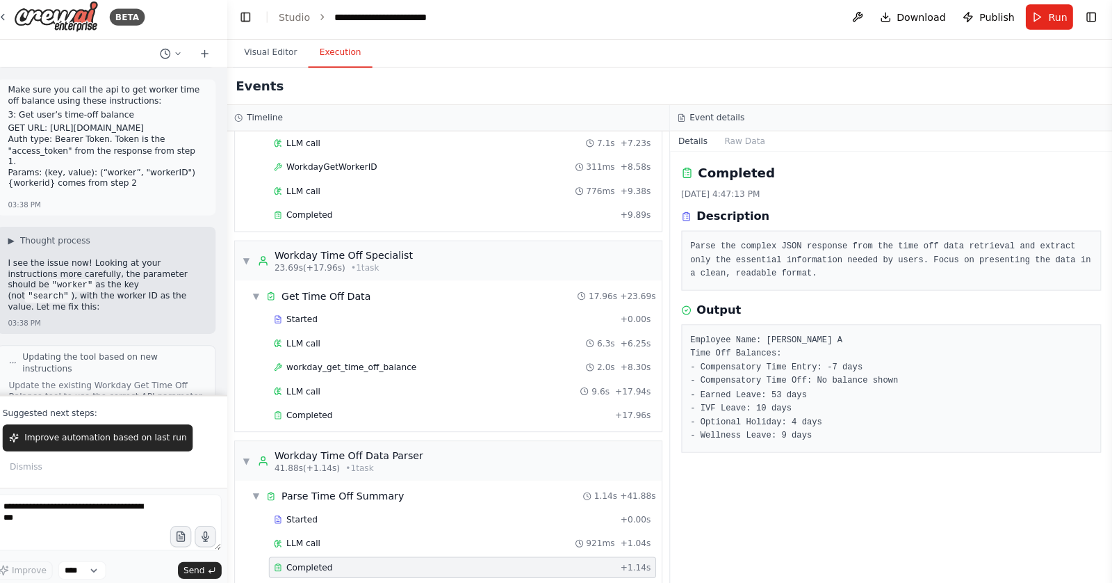
scroll to position [0, 0]
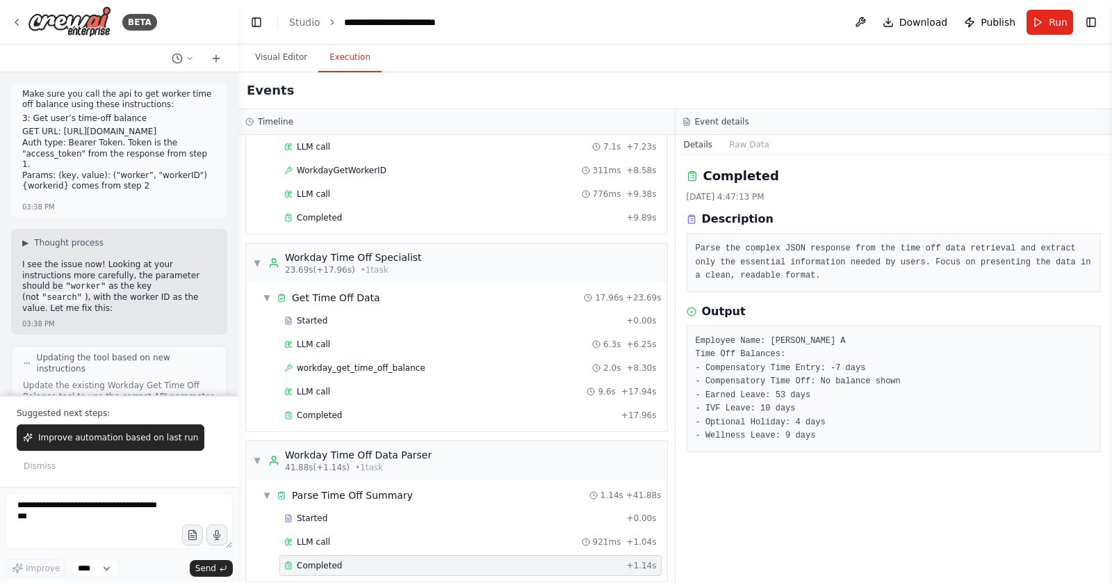
click at [776, 482] on div "Completed [DATE] 4:47:13 PM Description Parse the complex JSON response from th…" at bounding box center [894, 368] width 437 height 427
